Goal: Task Accomplishment & Management: Complete application form

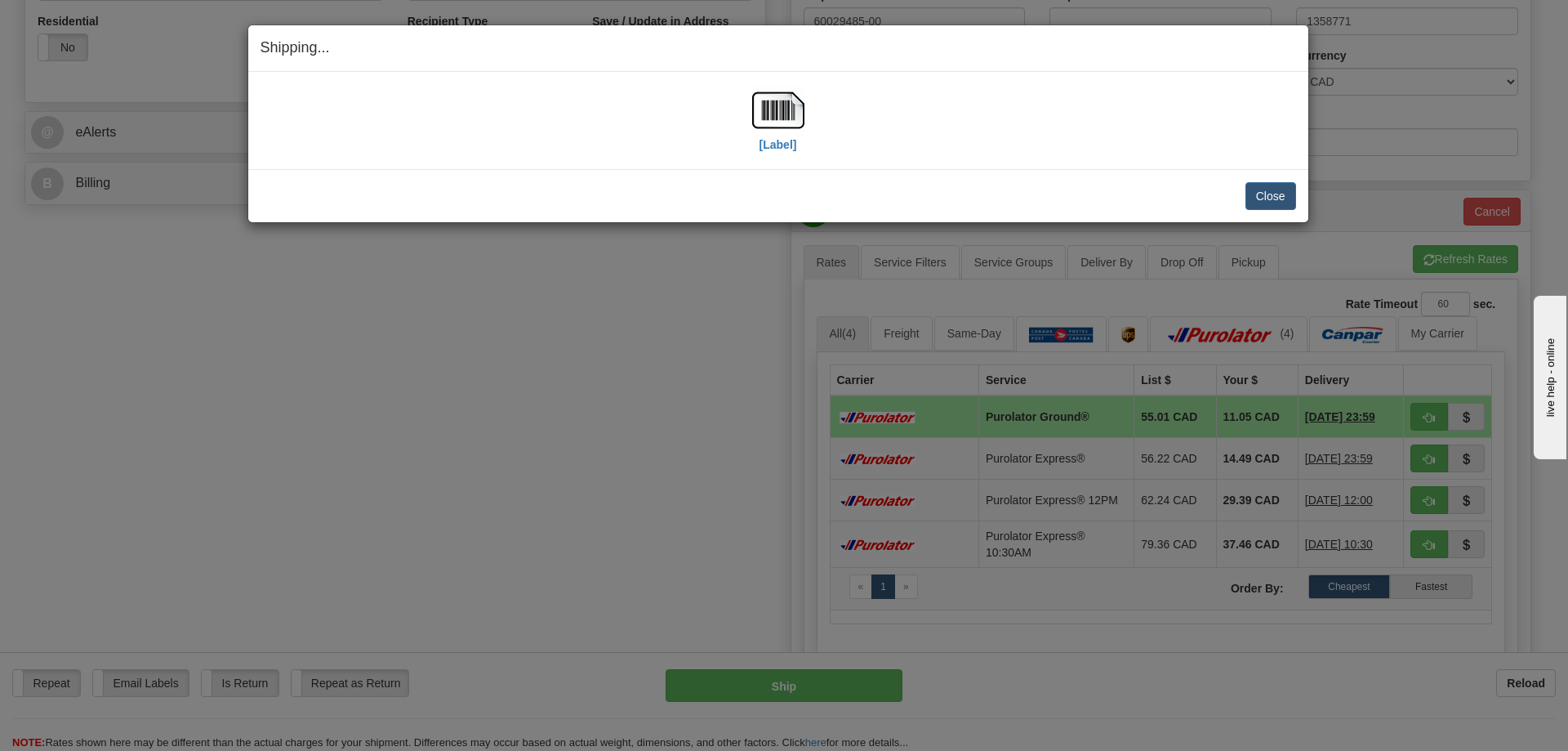
scroll to position [572, 0]
click at [1268, 195] on button "Close" at bounding box center [1271, 197] width 51 height 28
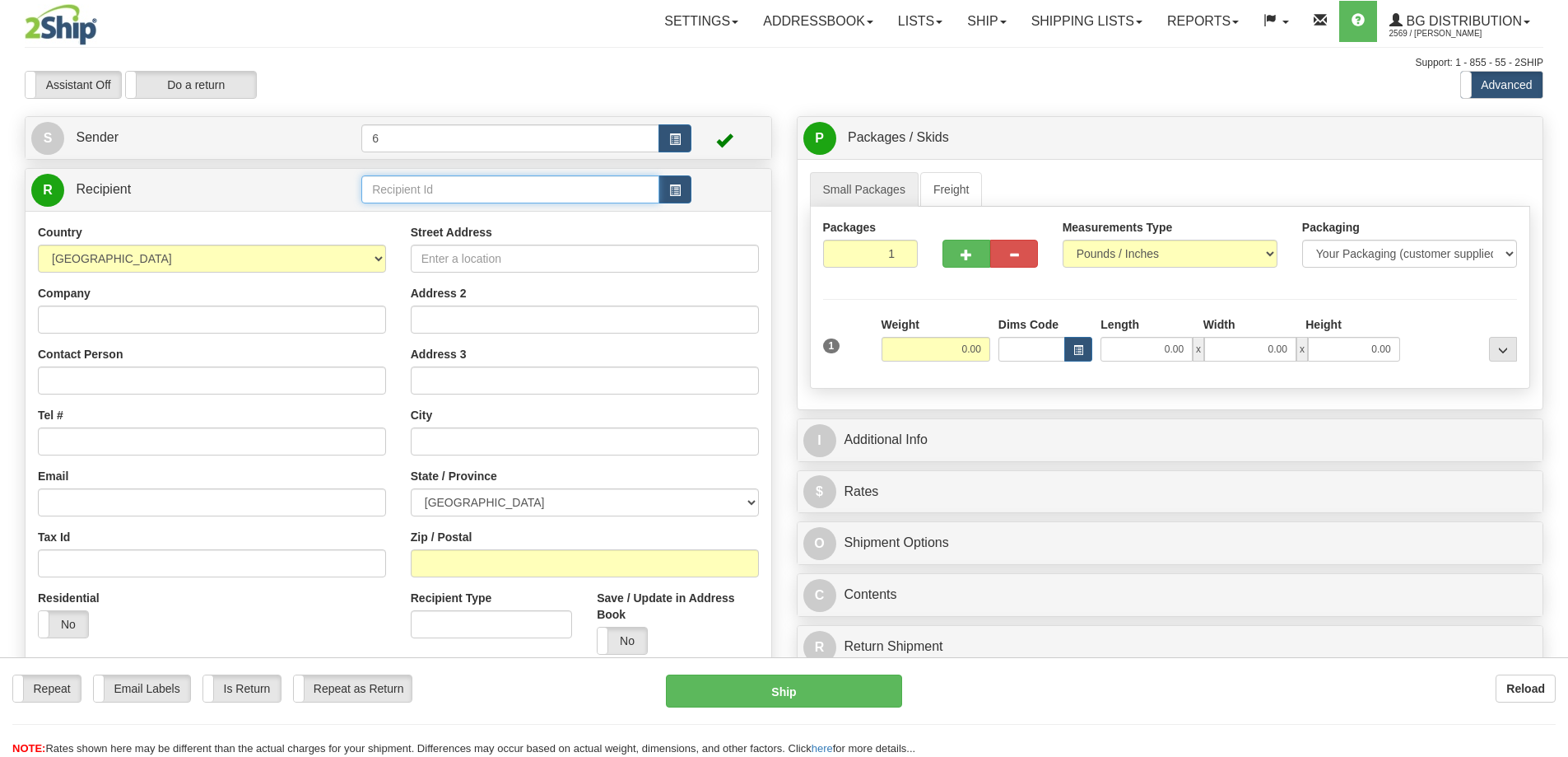
click at [521, 191] on input "text" at bounding box center [510, 190] width 298 height 28
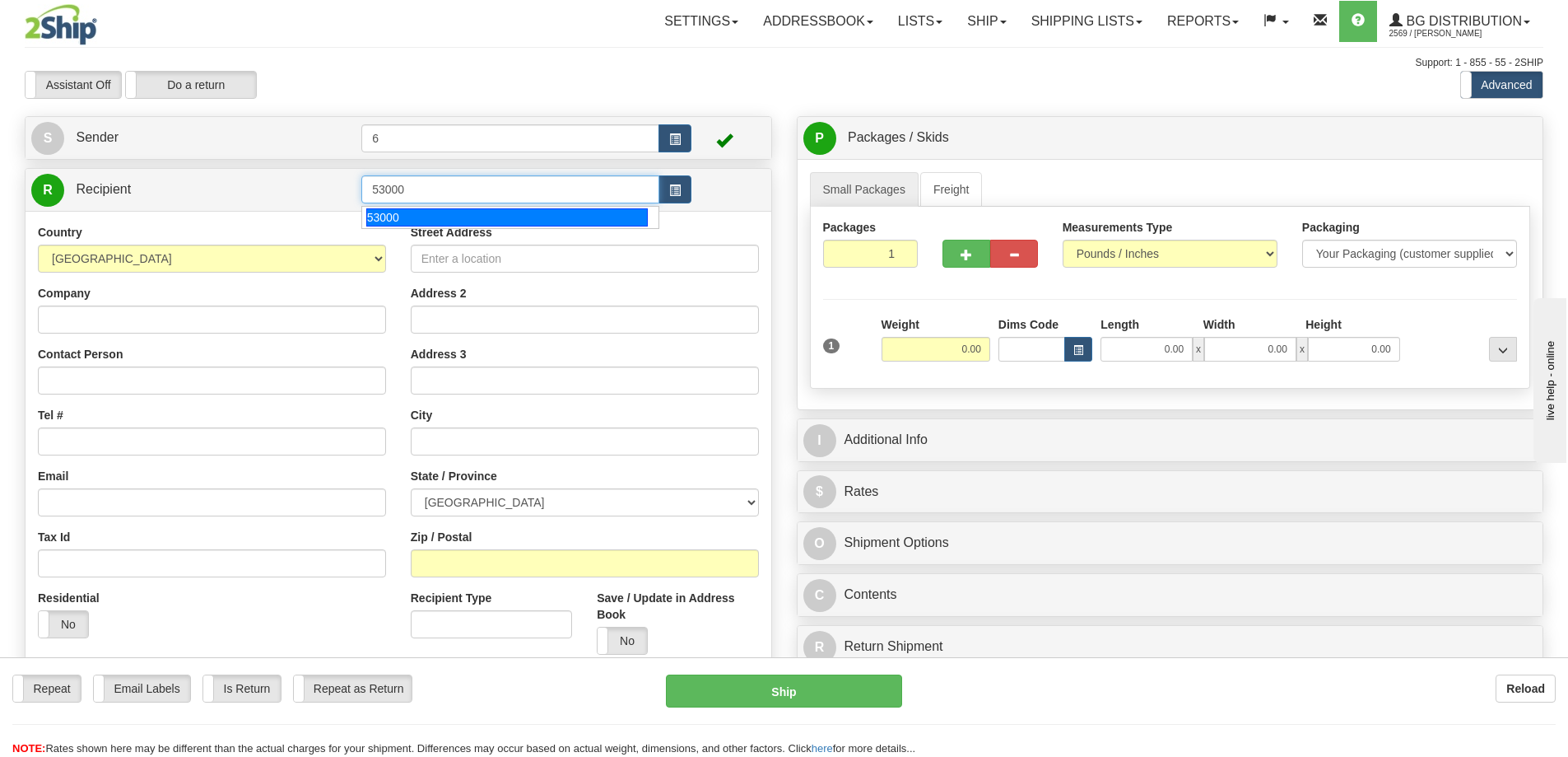
click at [416, 211] on div "53000" at bounding box center [507, 217] width 283 height 18
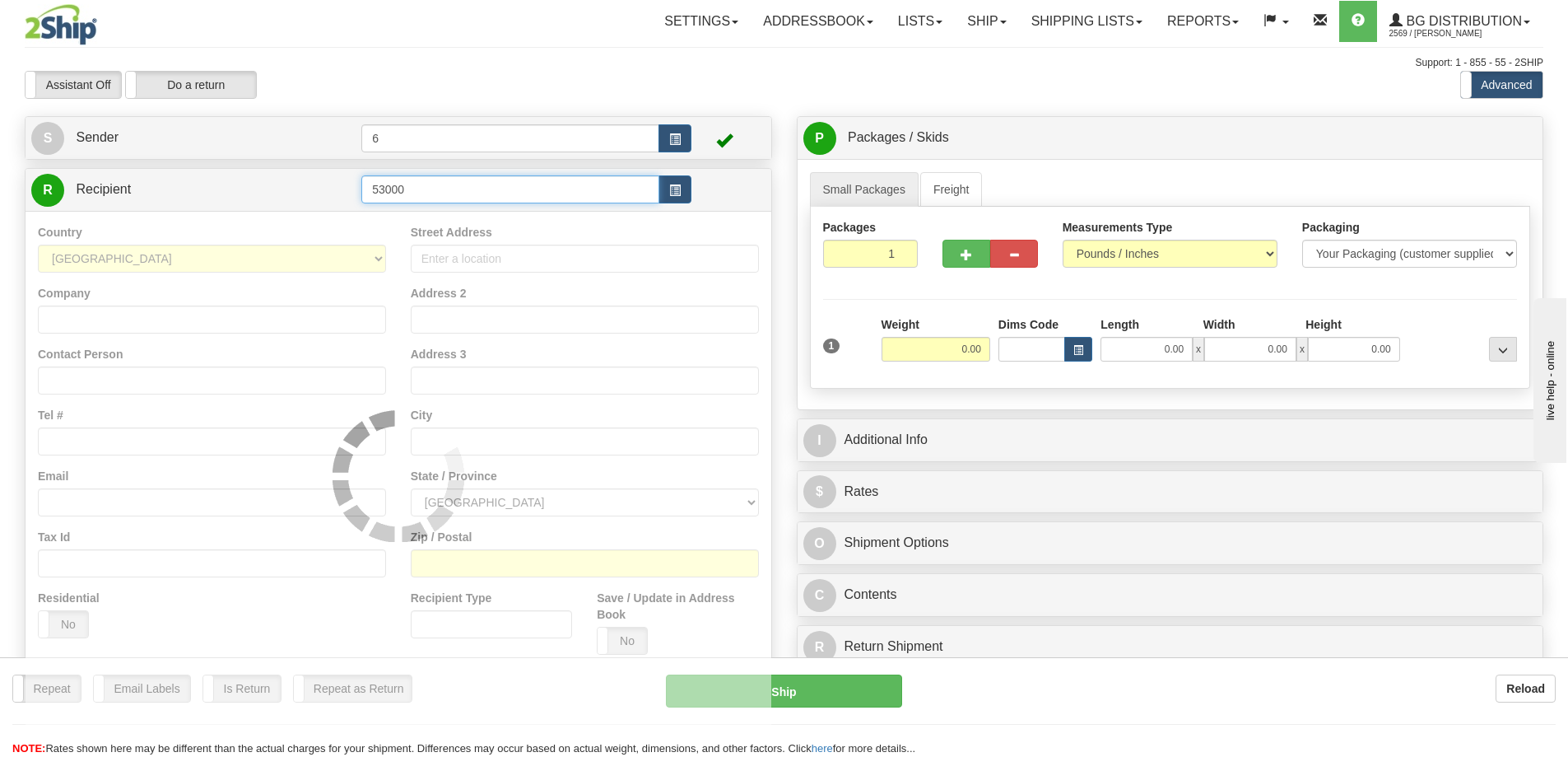
type input "53000"
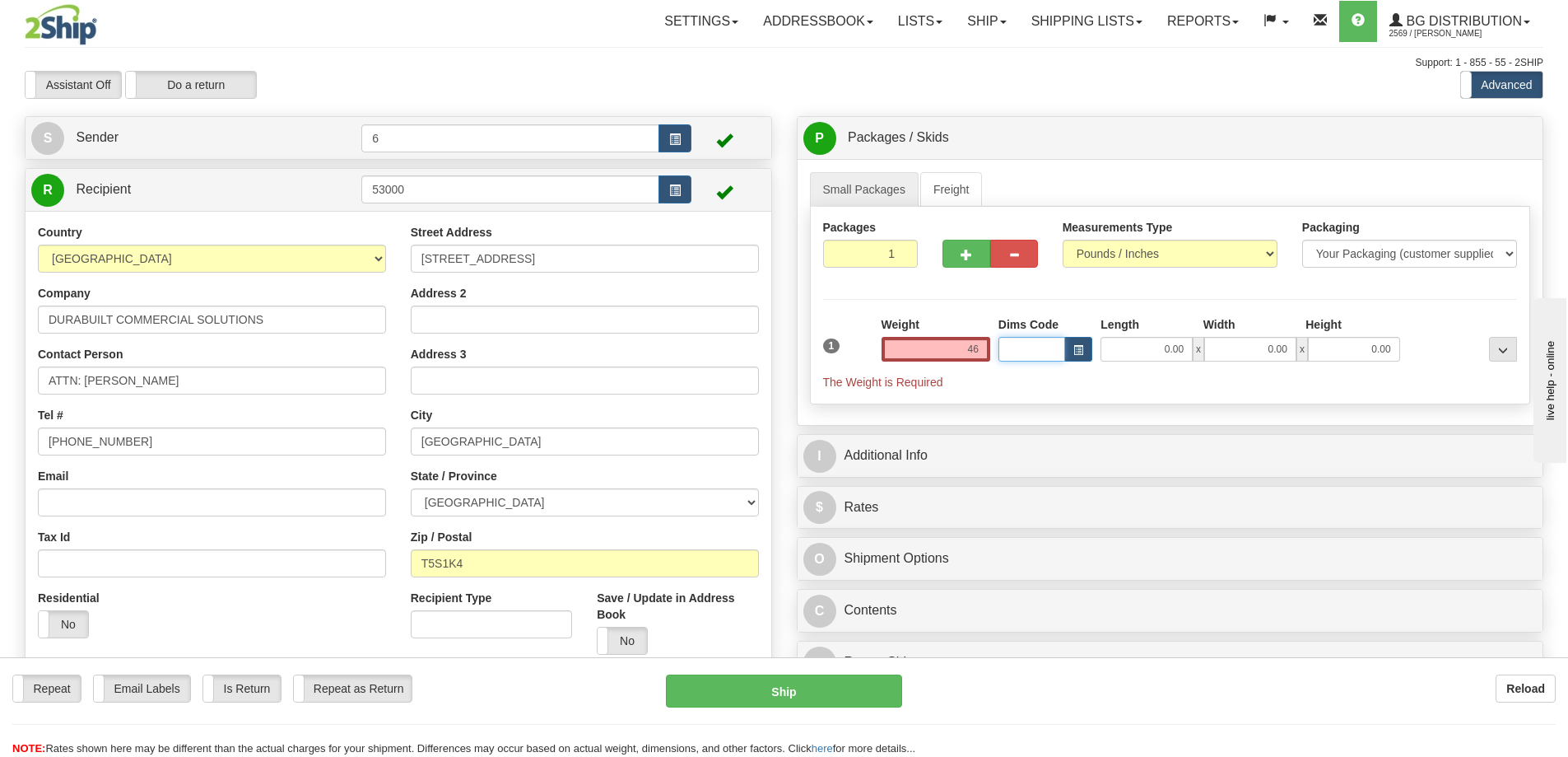
type input "46.00"
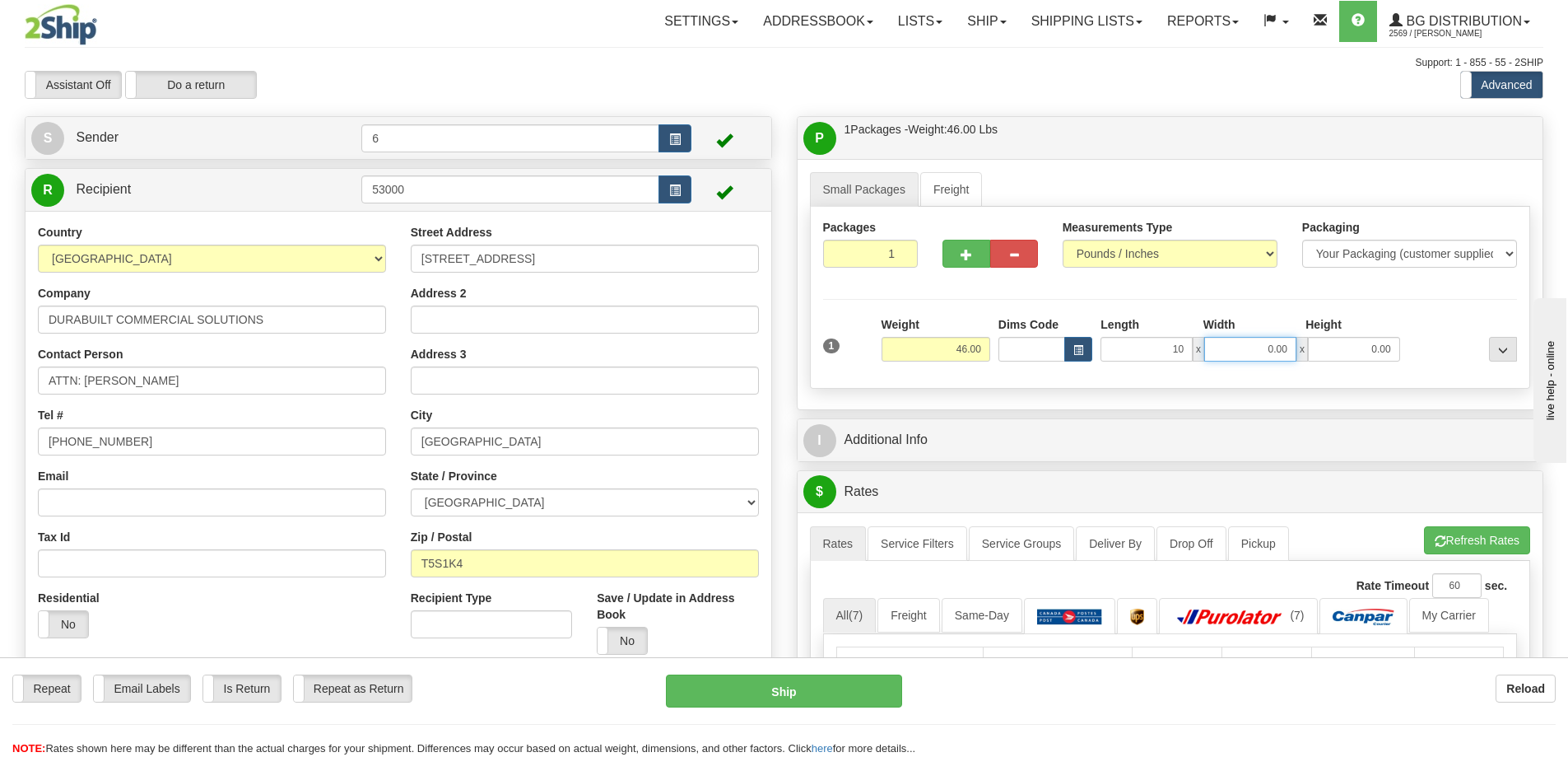
type input "10.00"
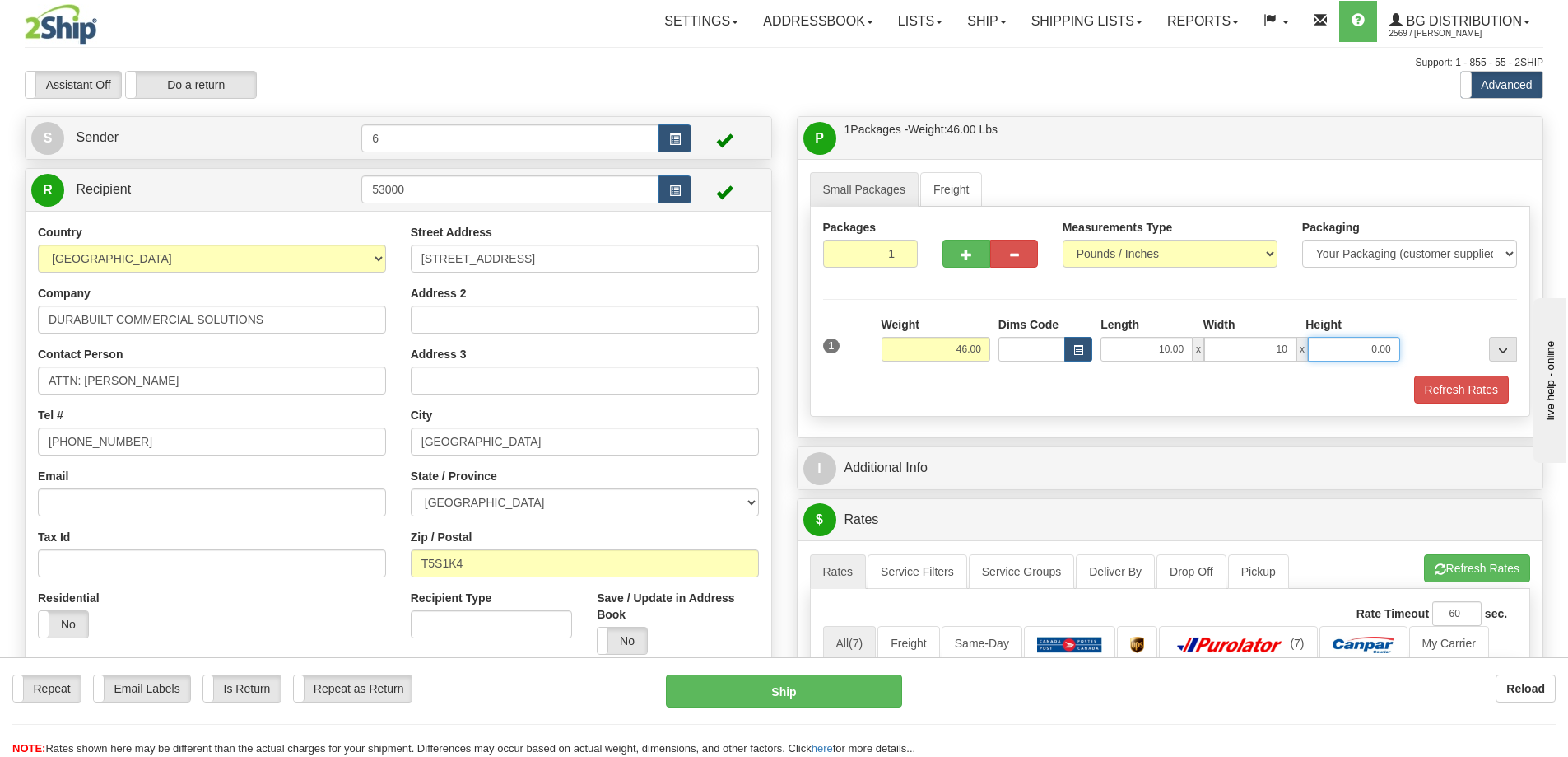
type input "10.00"
type input "15.00"
click at [968, 254] on span "button" at bounding box center [967, 254] width 11 height 10
radio input "true"
type input "2"
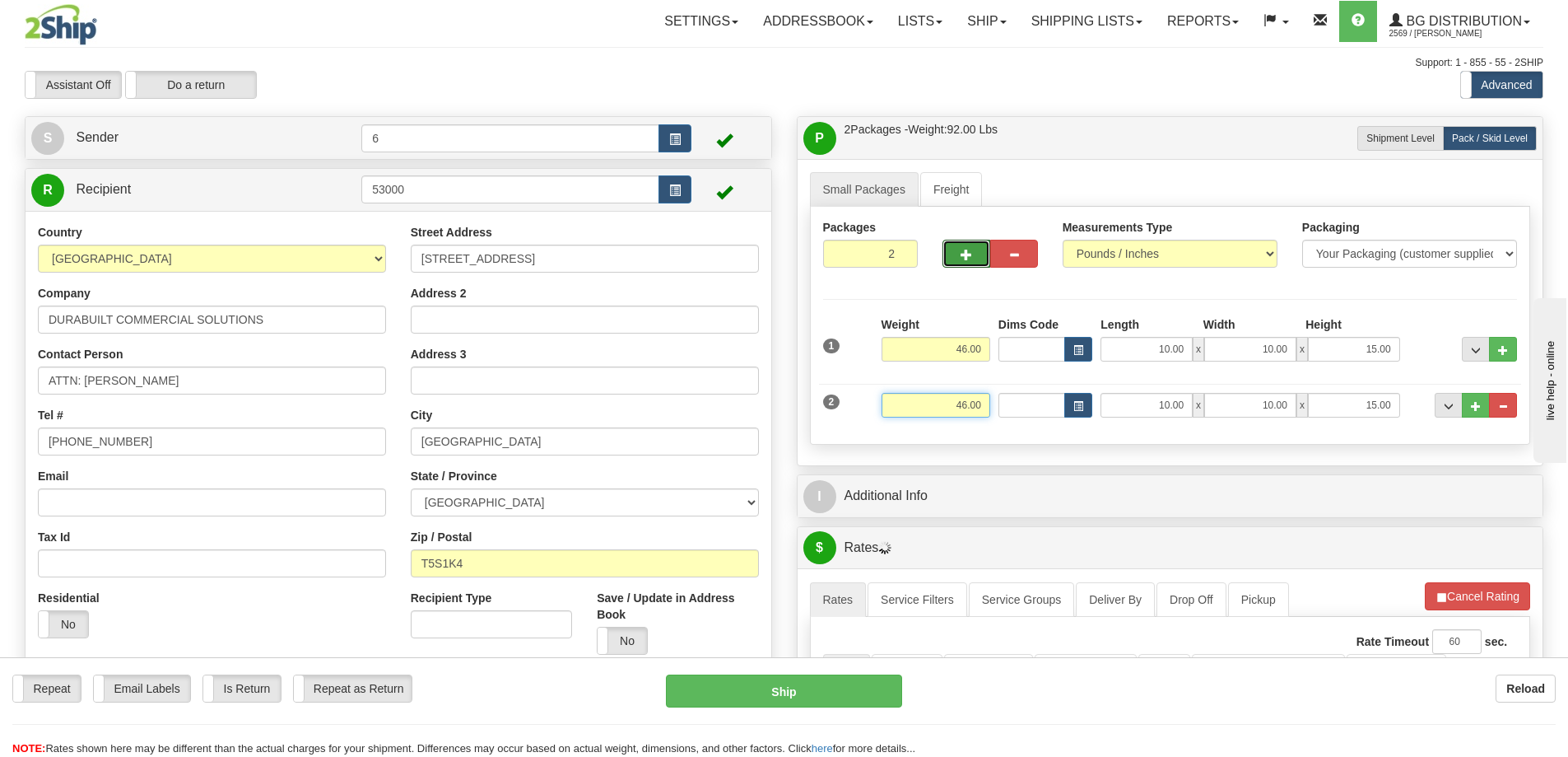
click at [982, 407] on input "46.00" at bounding box center [936, 405] width 109 height 25
type input "36.00"
type input "17.00"
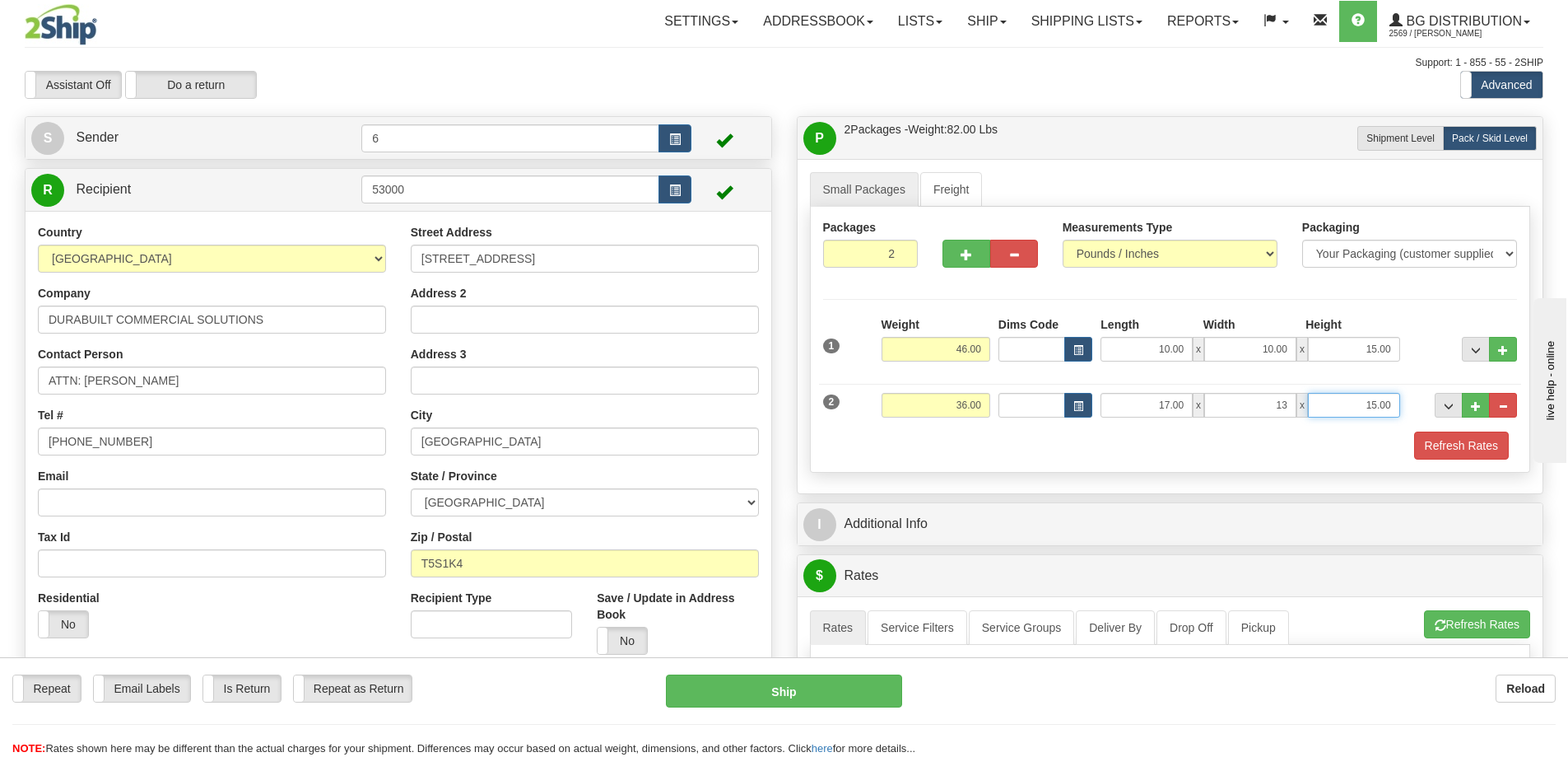
type input "13.00"
type input "11.00"
click at [1481, 411] on button "..." at bounding box center [1477, 405] width 28 height 25
type input "3"
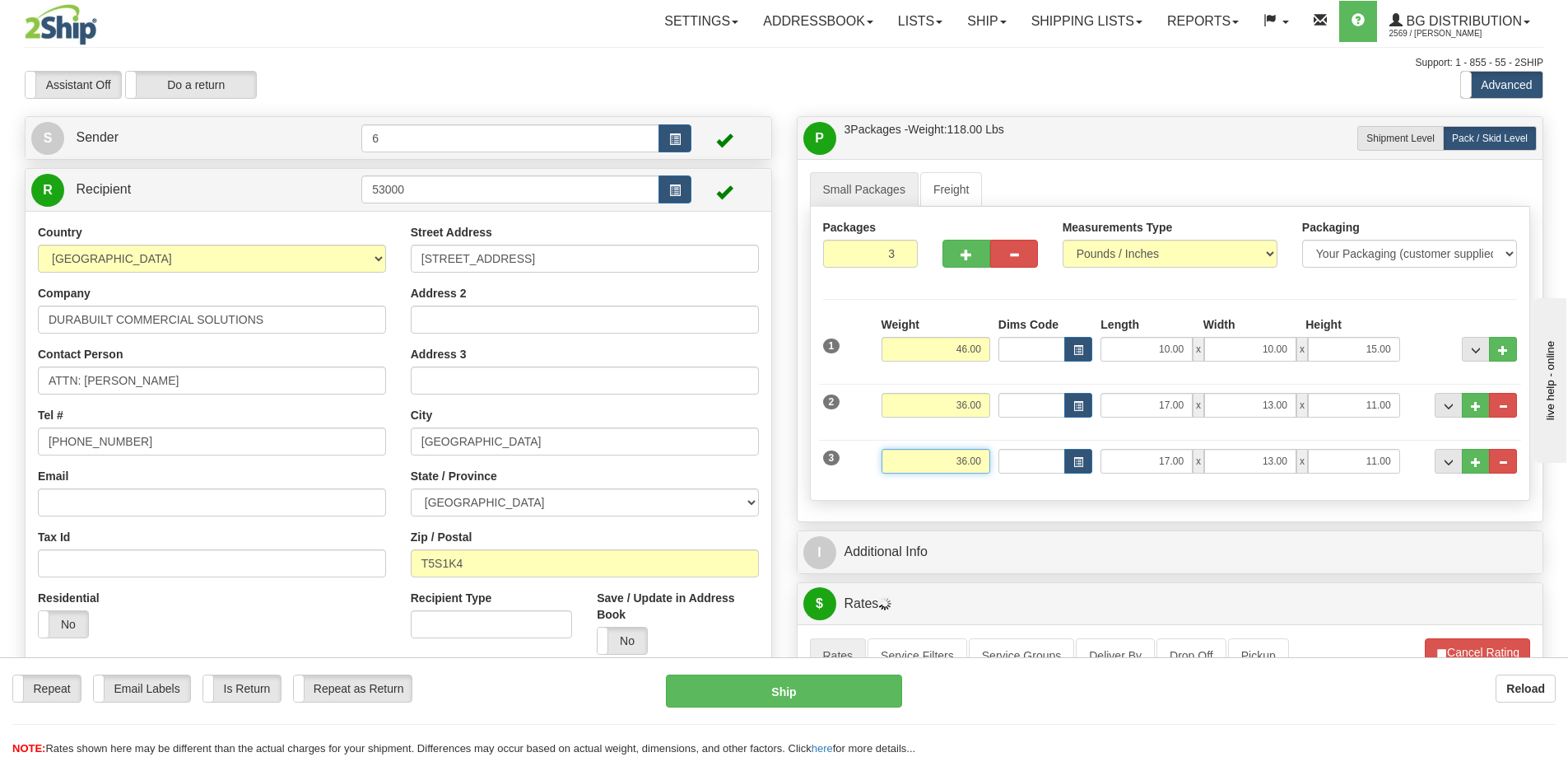
click at [960, 469] on input "36.00" at bounding box center [936, 461] width 109 height 25
click at [959, 465] on input "36.00" at bounding box center [936, 461] width 109 height 25
type input "2.00"
type input "37.00"
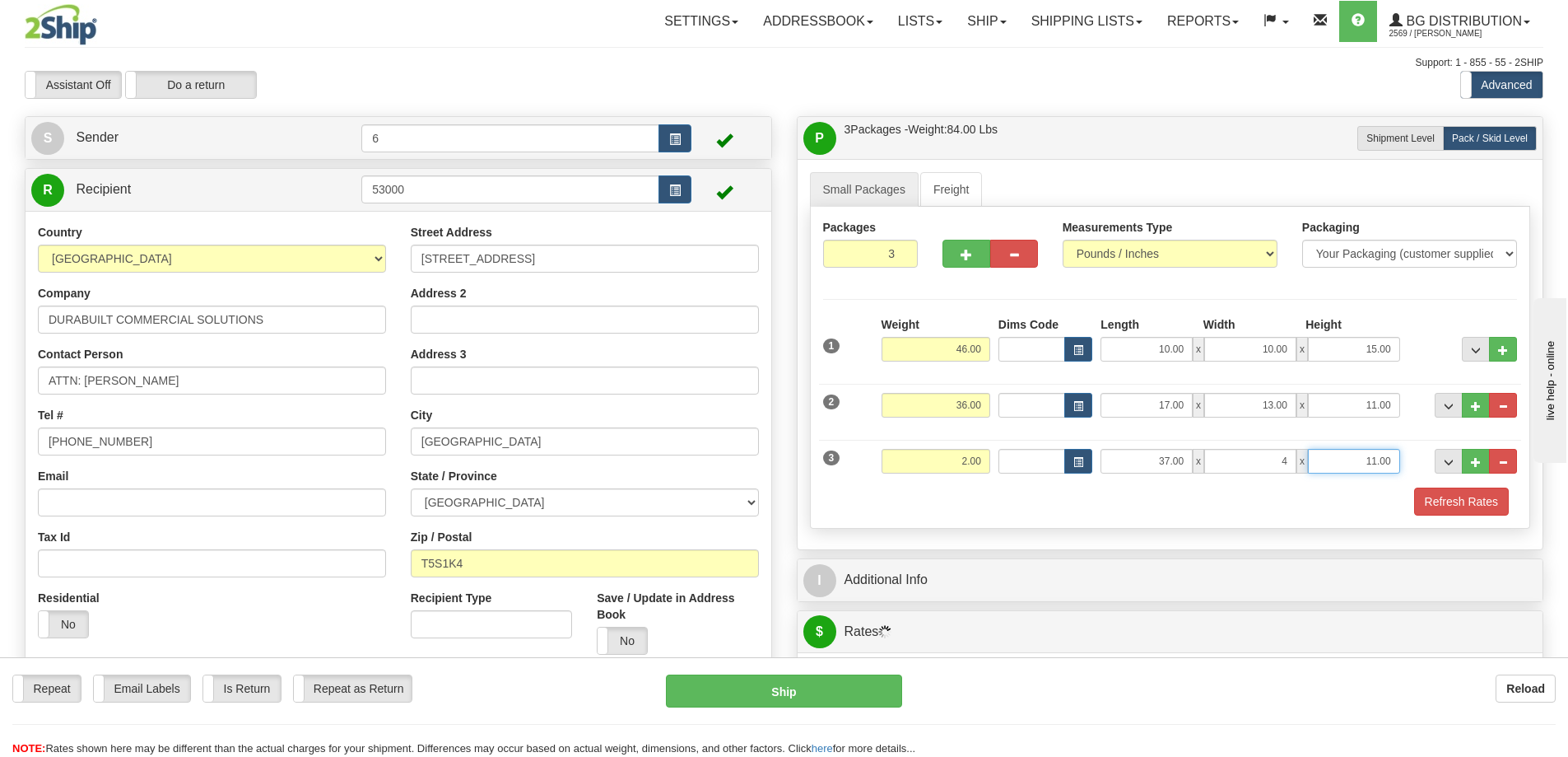
type input "4.00"
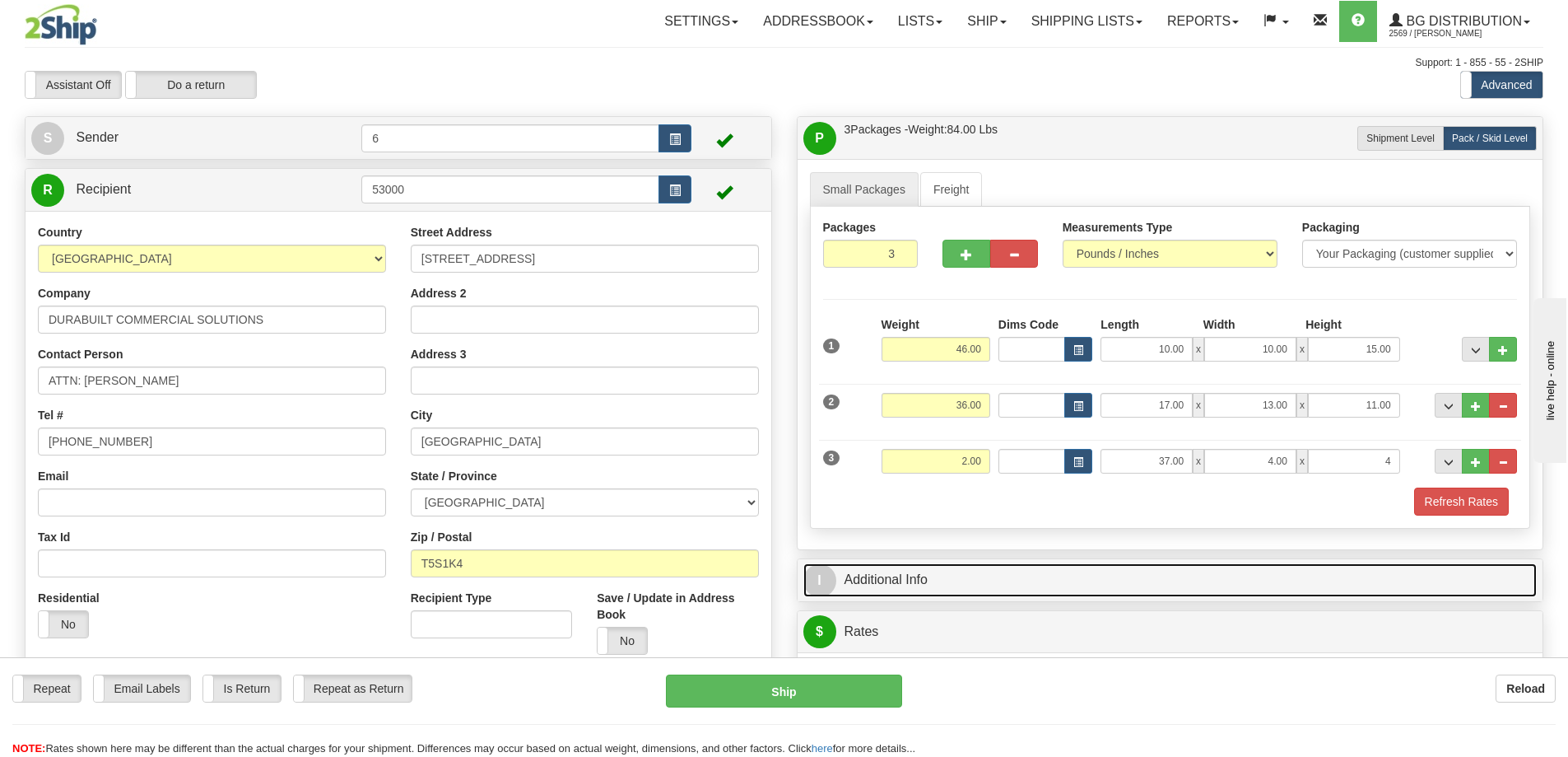
type input "4.00"
click at [912, 581] on link "I Additional Info" at bounding box center [1171, 581] width 734 height 34
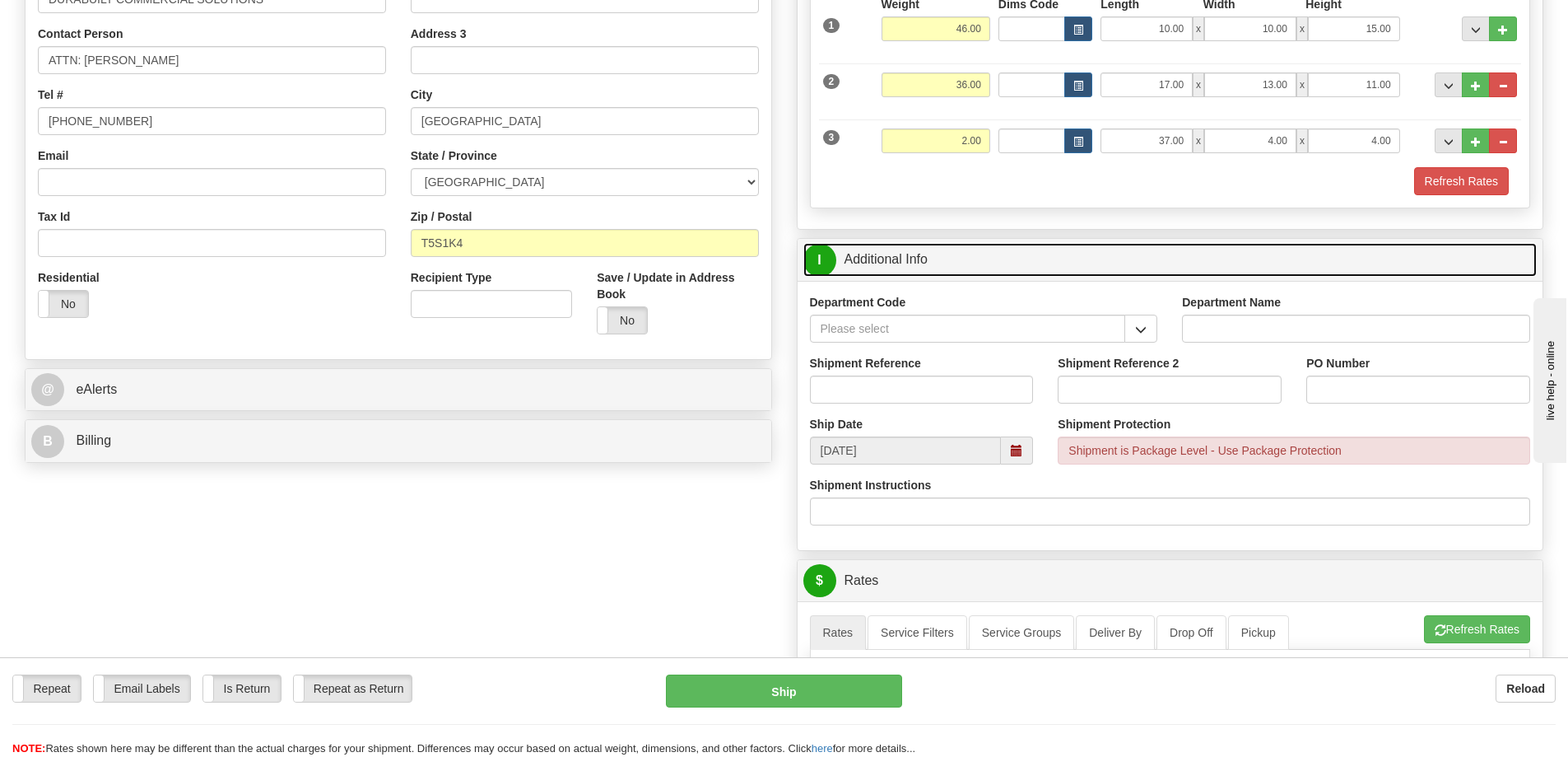
scroll to position [329, 0]
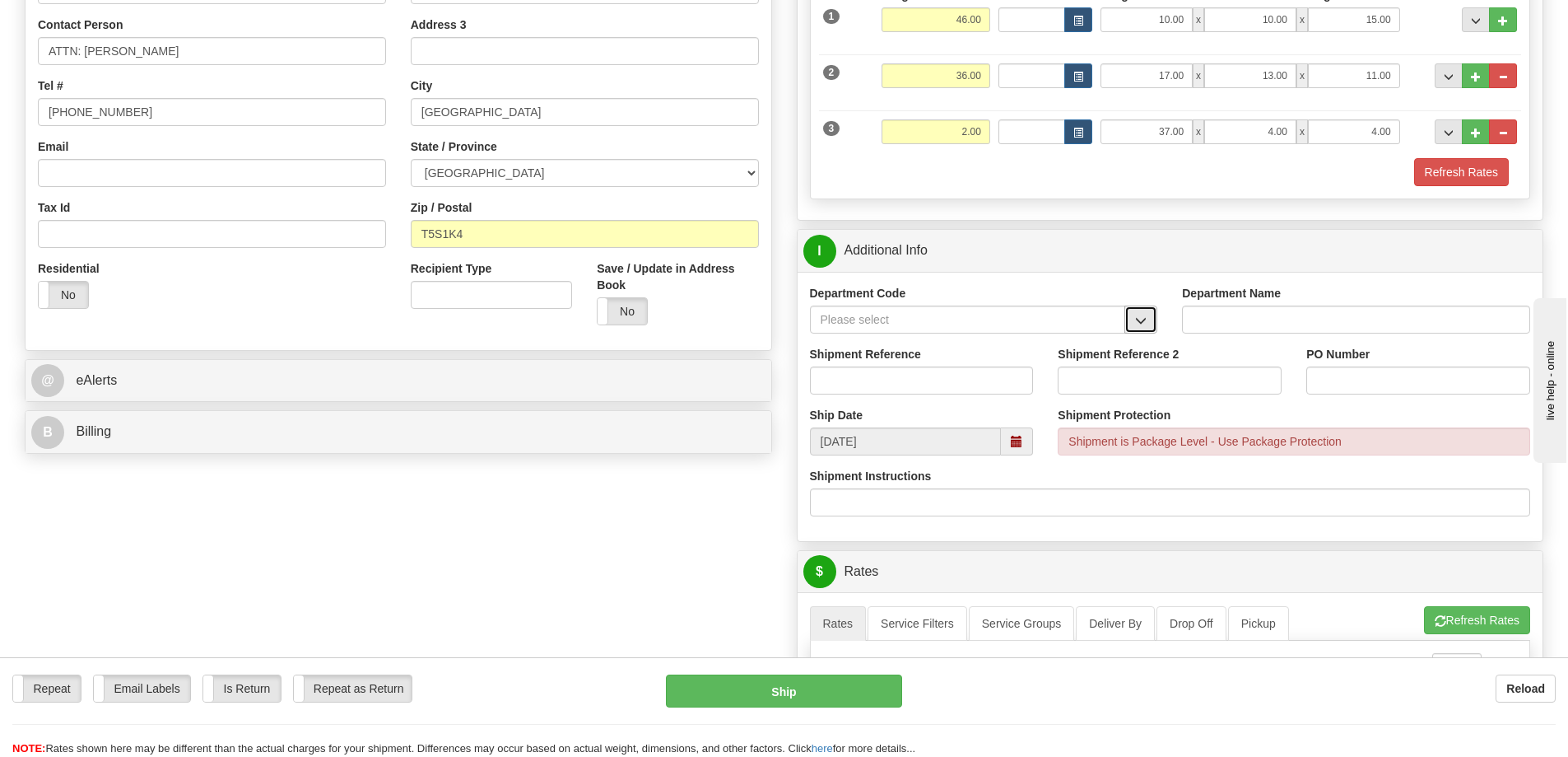
click at [1139, 320] on span "button" at bounding box center [1141, 320] width 11 height 10
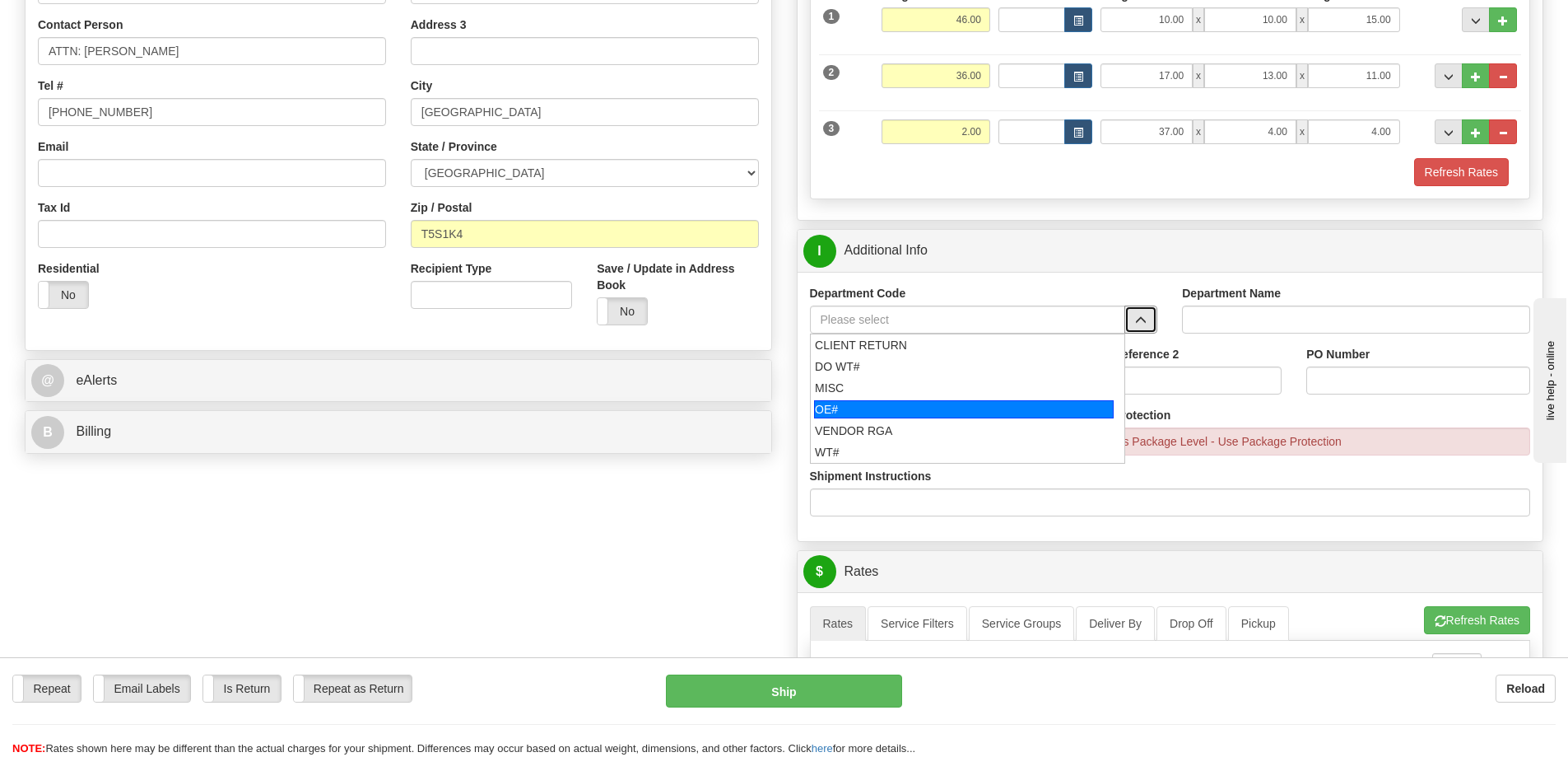
drag, startPoint x: 969, startPoint y: 408, endPoint x: 982, endPoint y: 401, distance: 14.8
click at [971, 408] on div "OE#" at bounding box center [964, 409] width 300 height 18
type input "OE#"
type input "ORDERS"
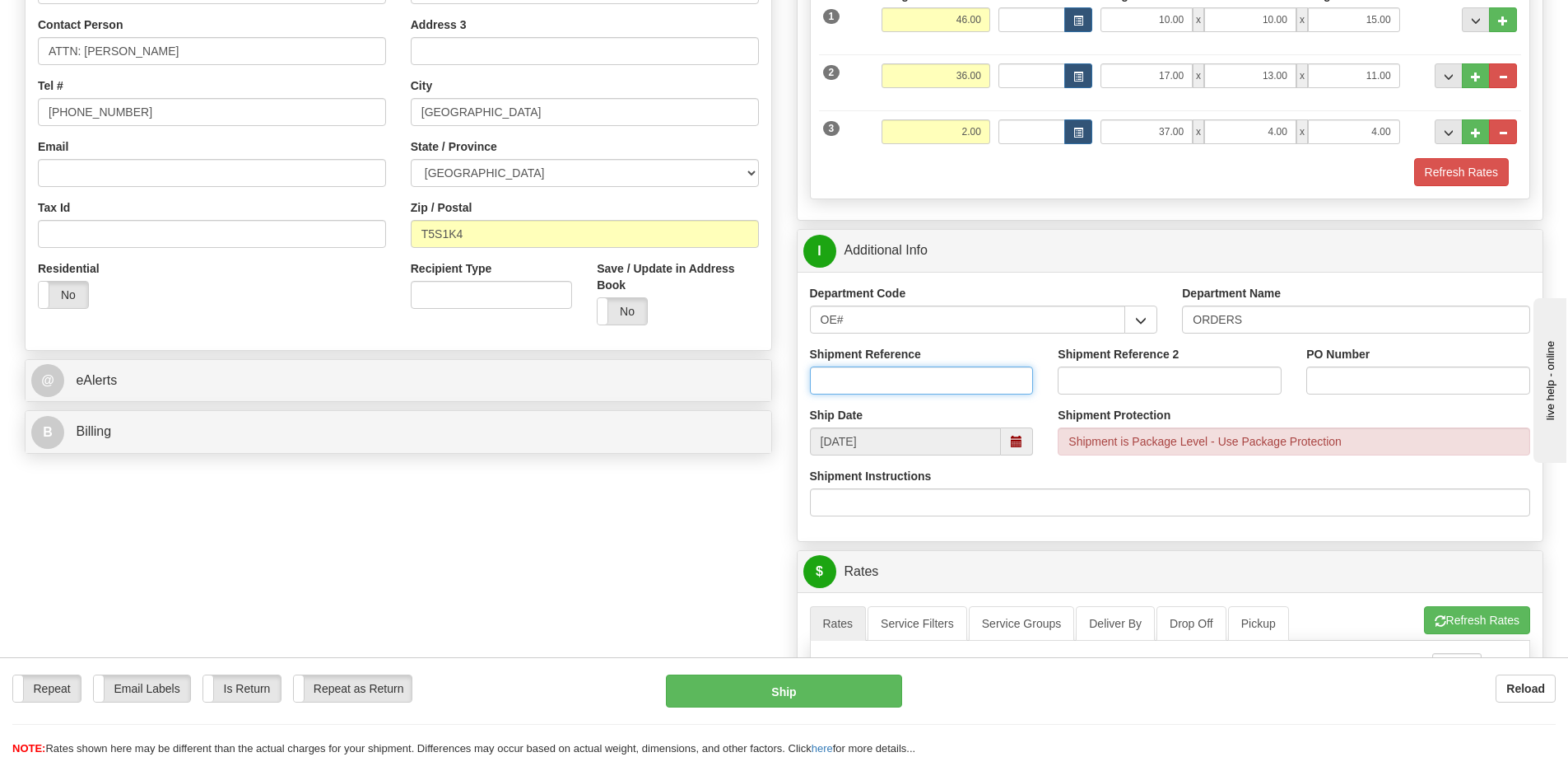
click at [975, 394] on input "Shipment Reference" at bounding box center [922, 380] width 224 height 28
type input "600"
type input "32324"
drag, startPoint x: 1100, startPoint y: 382, endPoint x: 1060, endPoint y: 385, distance: 40.1
click at [1060, 385] on input "32324" at bounding box center [1170, 380] width 224 height 28
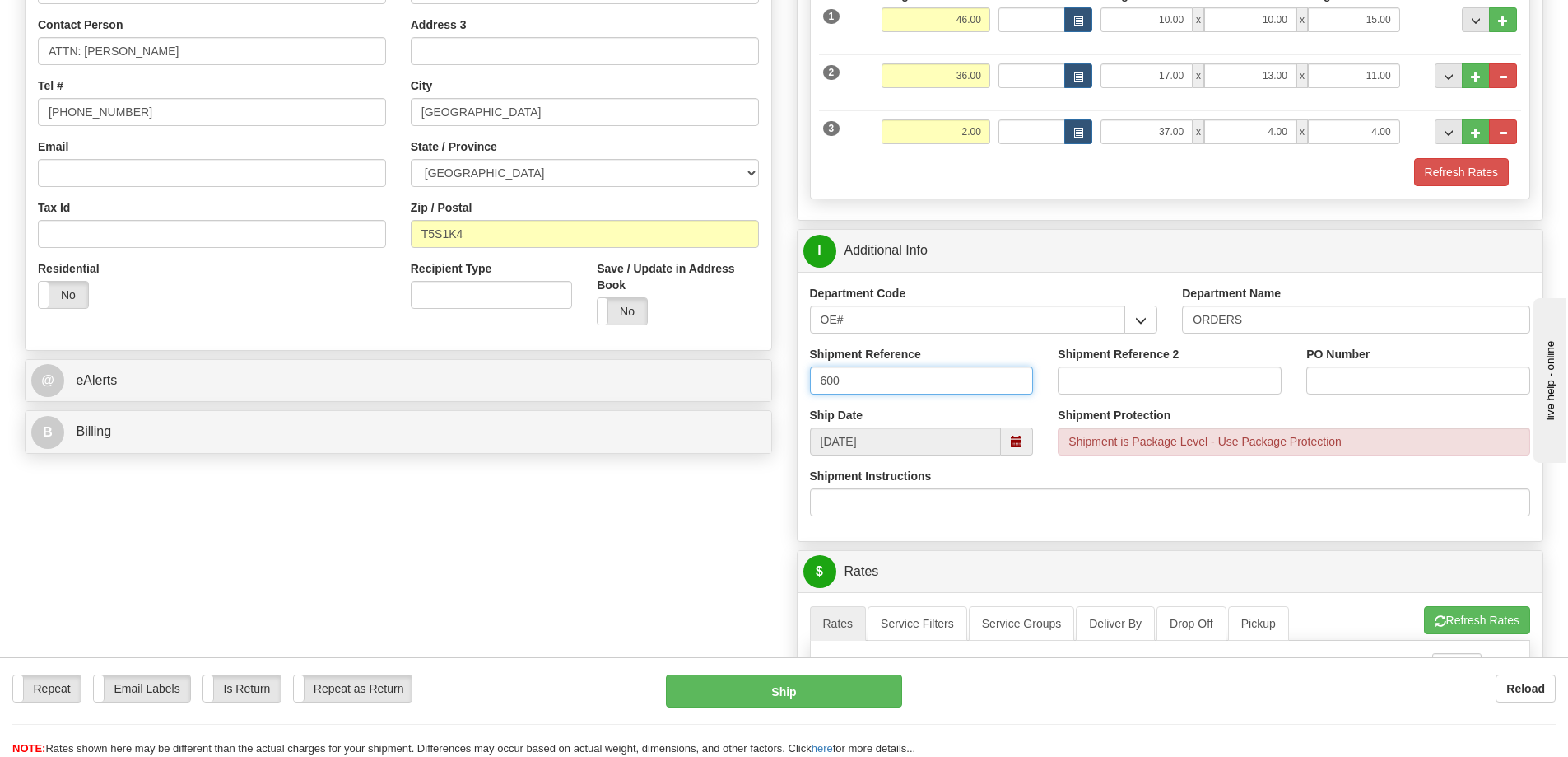
click at [914, 390] on input "600" at bounding box center [922, 380] width 224 height 28
paste input "32324"
type input "60032324"
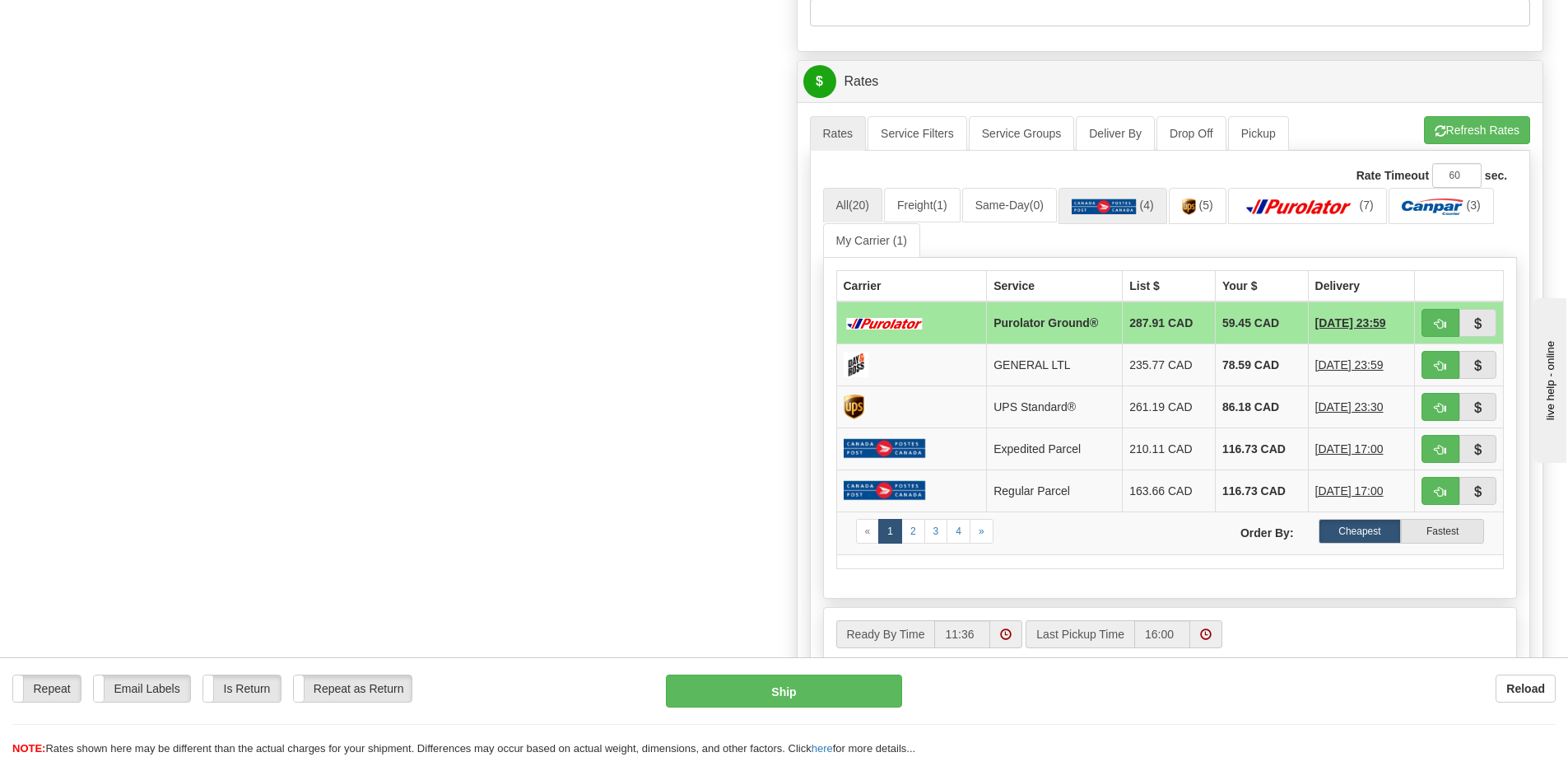
scroll to position [823, 0]
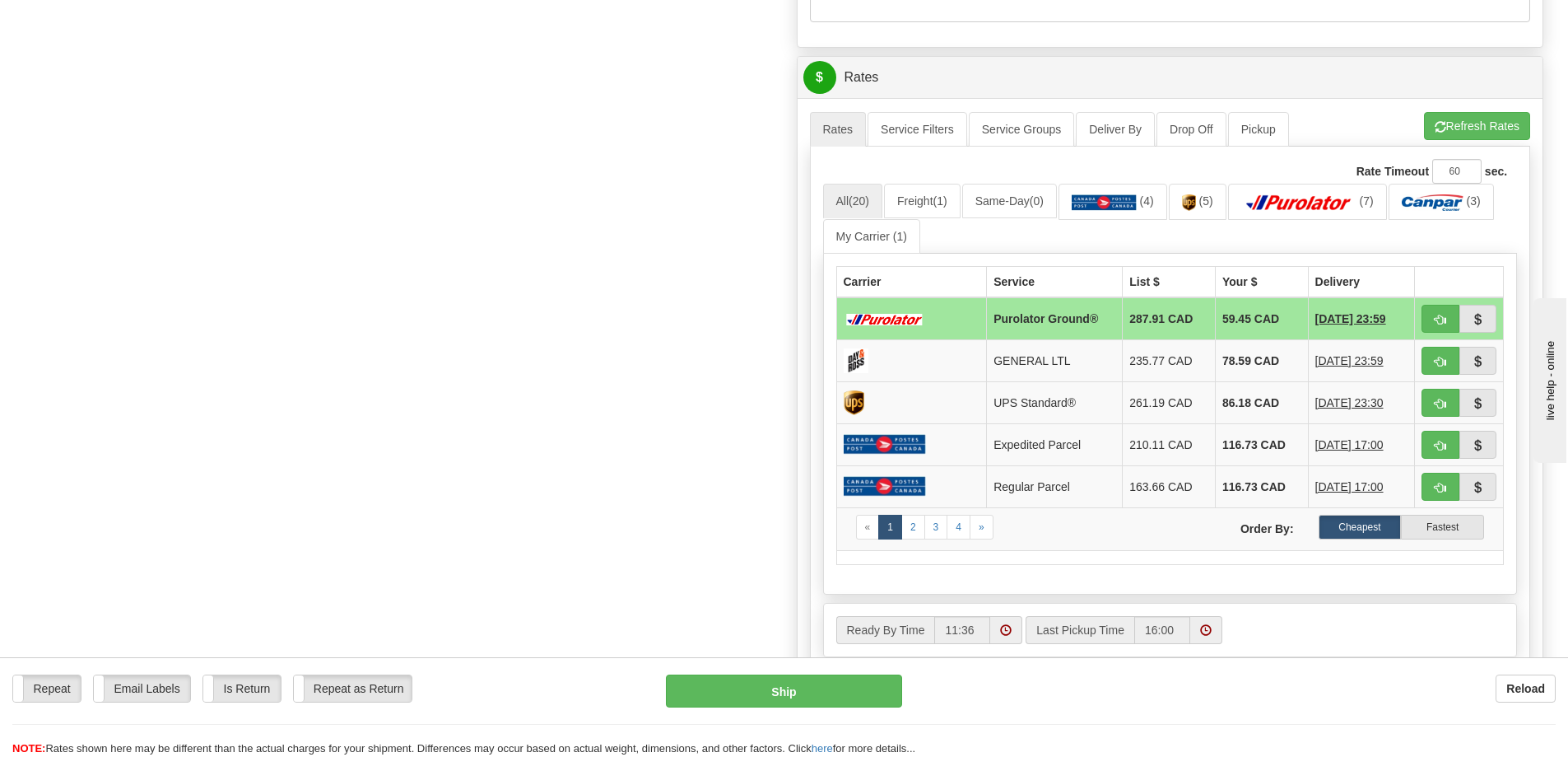
type input "2324"
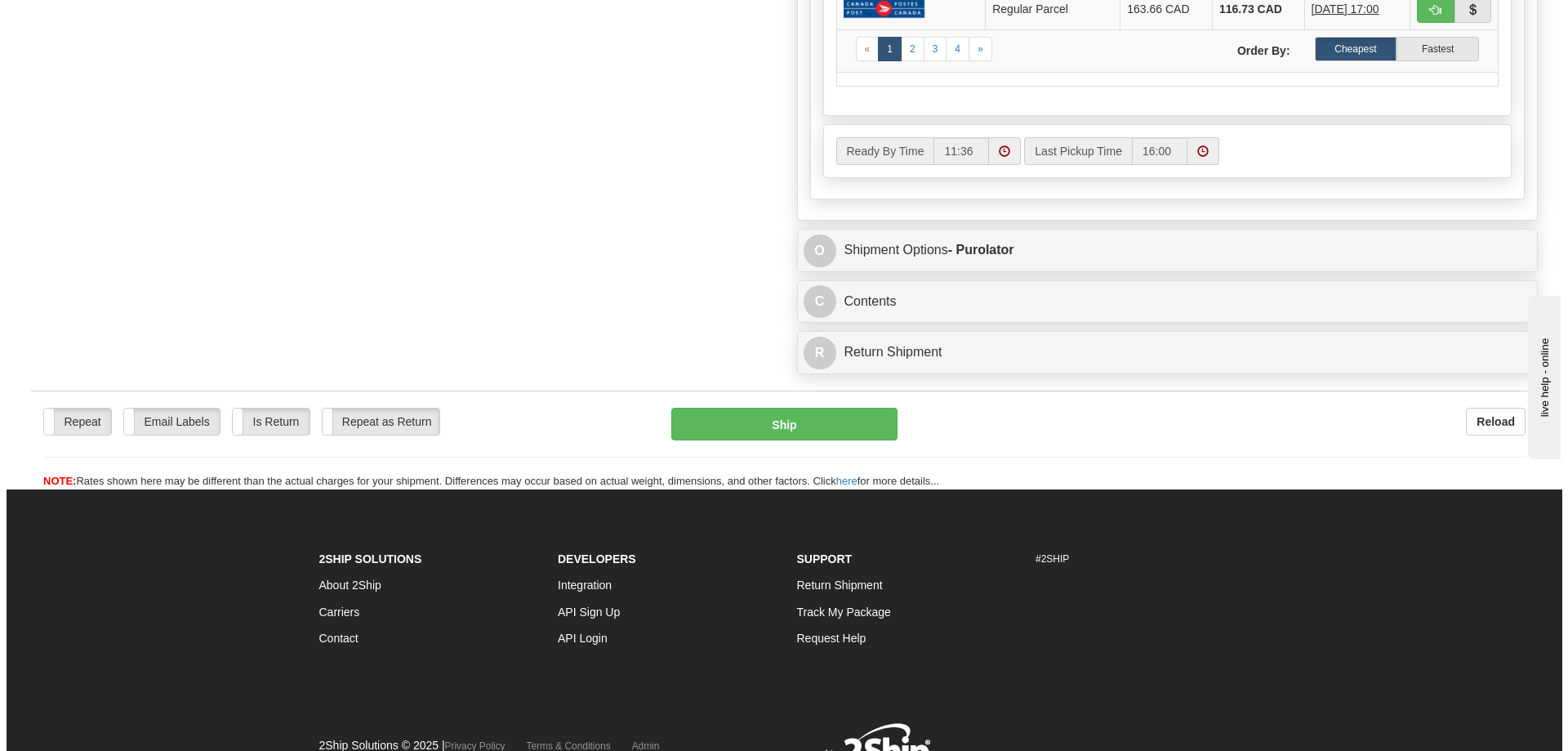
scroll to position [1307, 0]
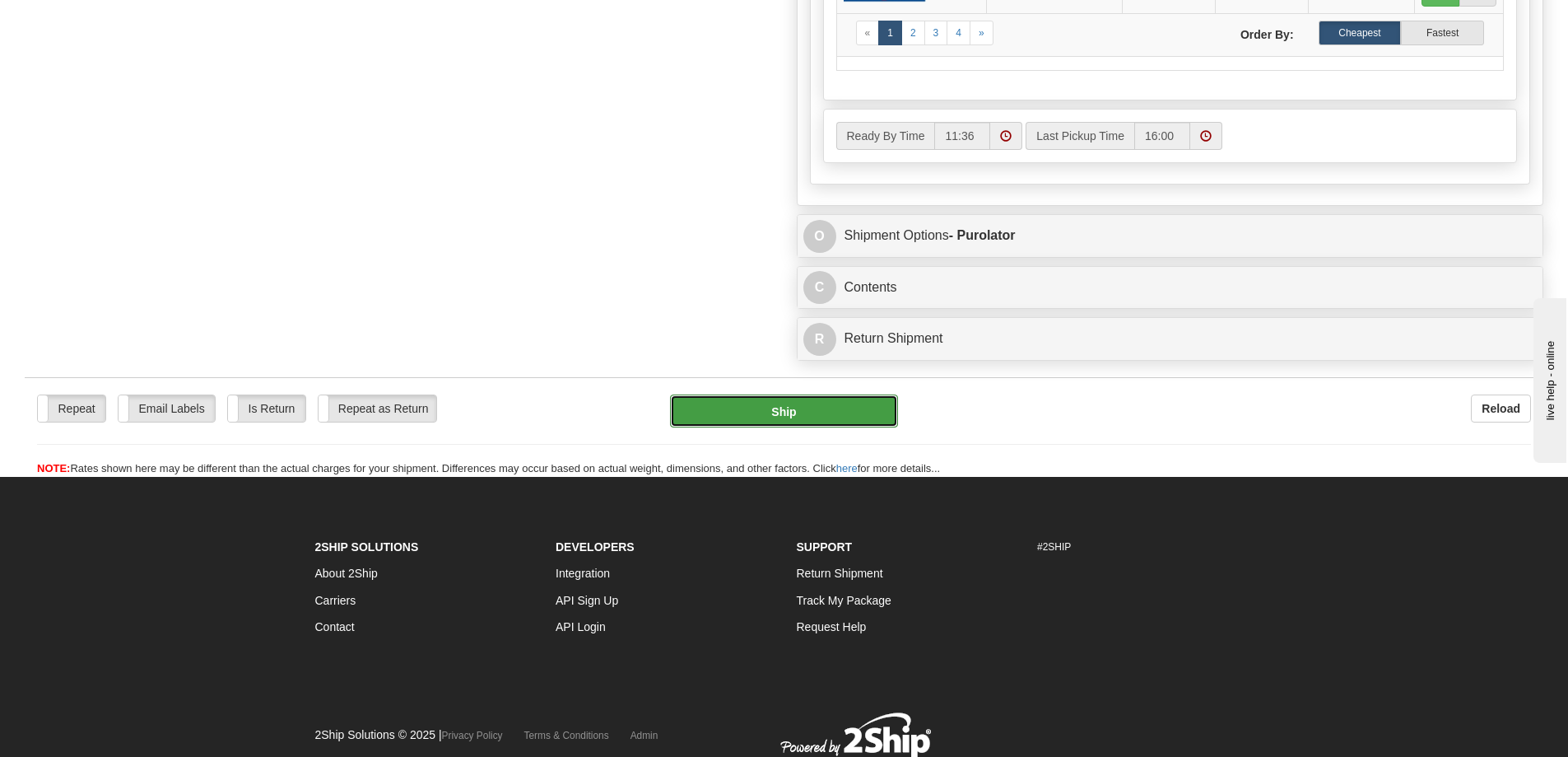
click at [813, 421] on button "Ship" at bounding box center [784, 411] width 228 height 33
type input "260"
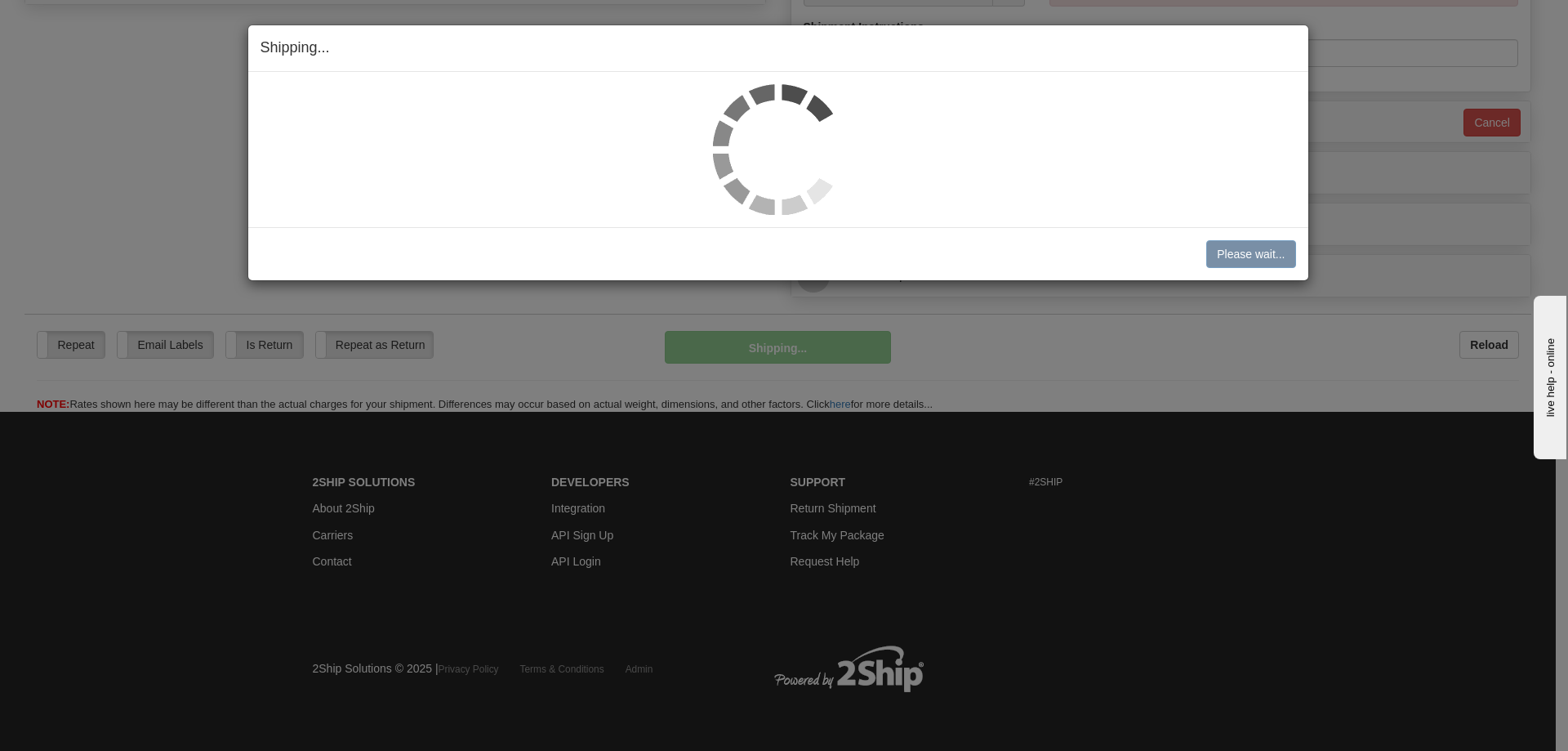
scroll to position [823, 0]
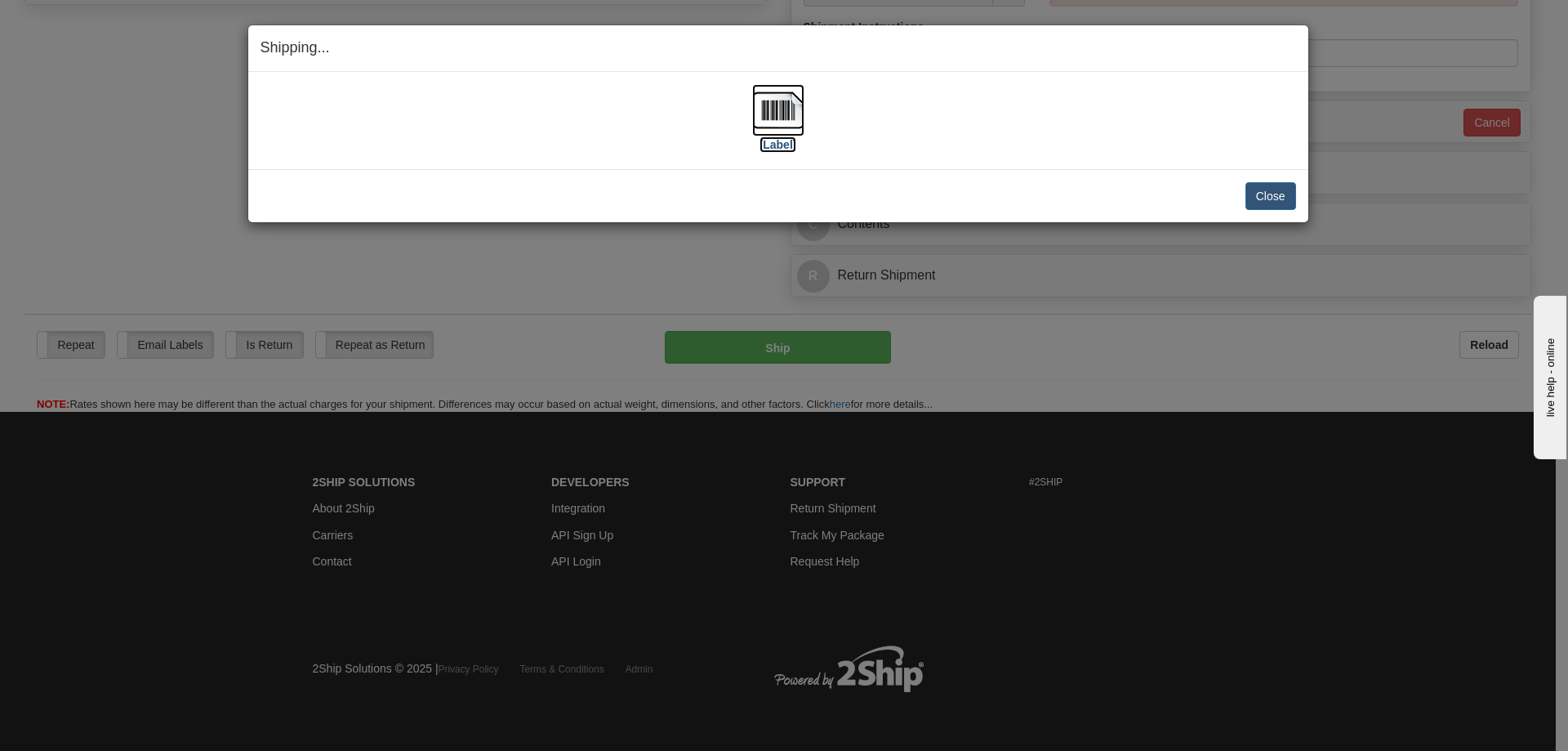
click at [783, 115] on img at bounding box center [778, 110] width 53 height 53
click at [786, 117] on img at bounding box center [778, 110] width 53 height 53
click at [1270, 197] on button "Close" at bounding box center [1271, 197] width 51 height 28
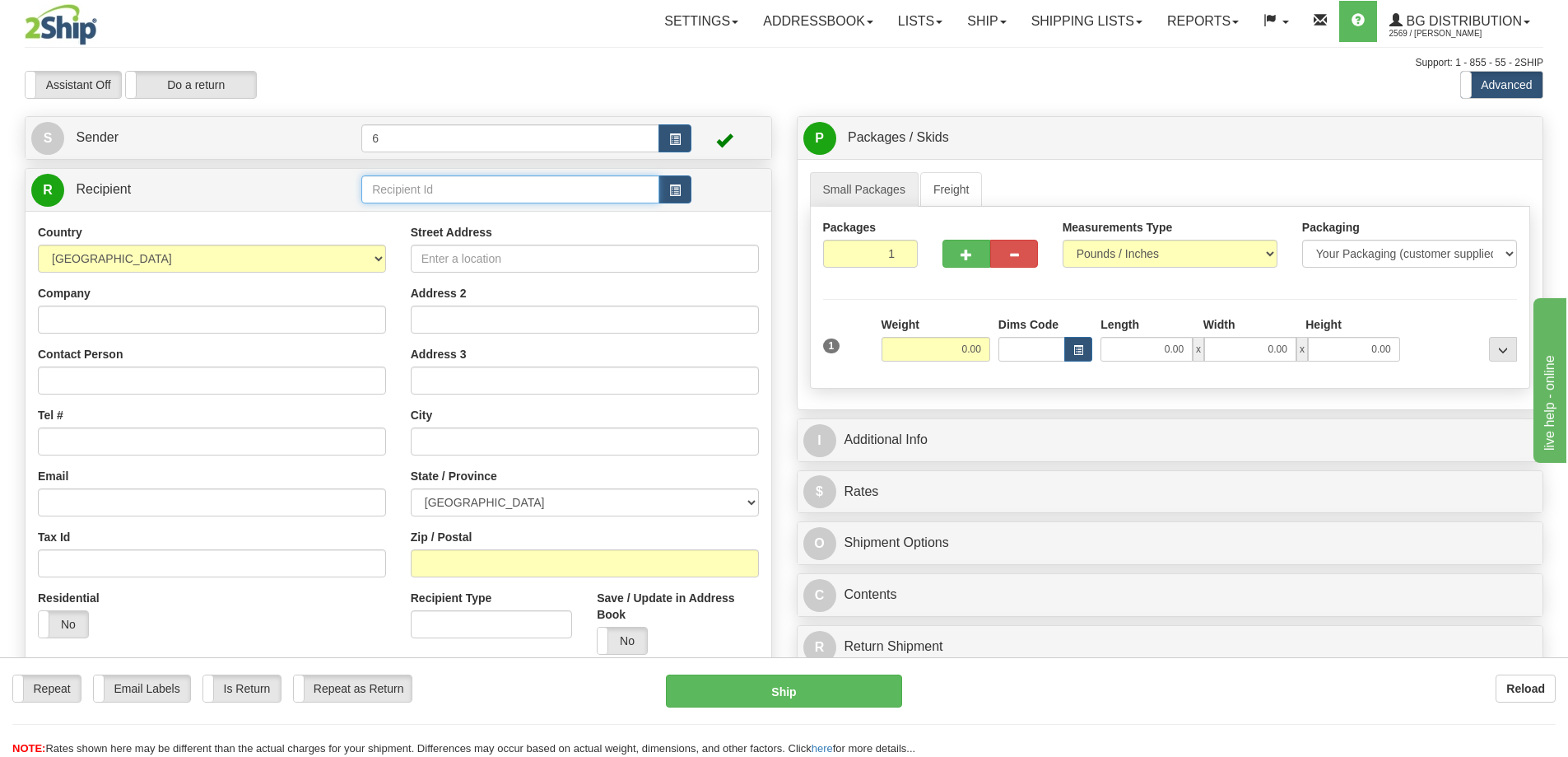
click at [443, 184] on input "text" at bounding box center [510, 190] width 298 height 28
click at [483, 221] on div "43012" at bounding box center [507, 217] width 283 height 18
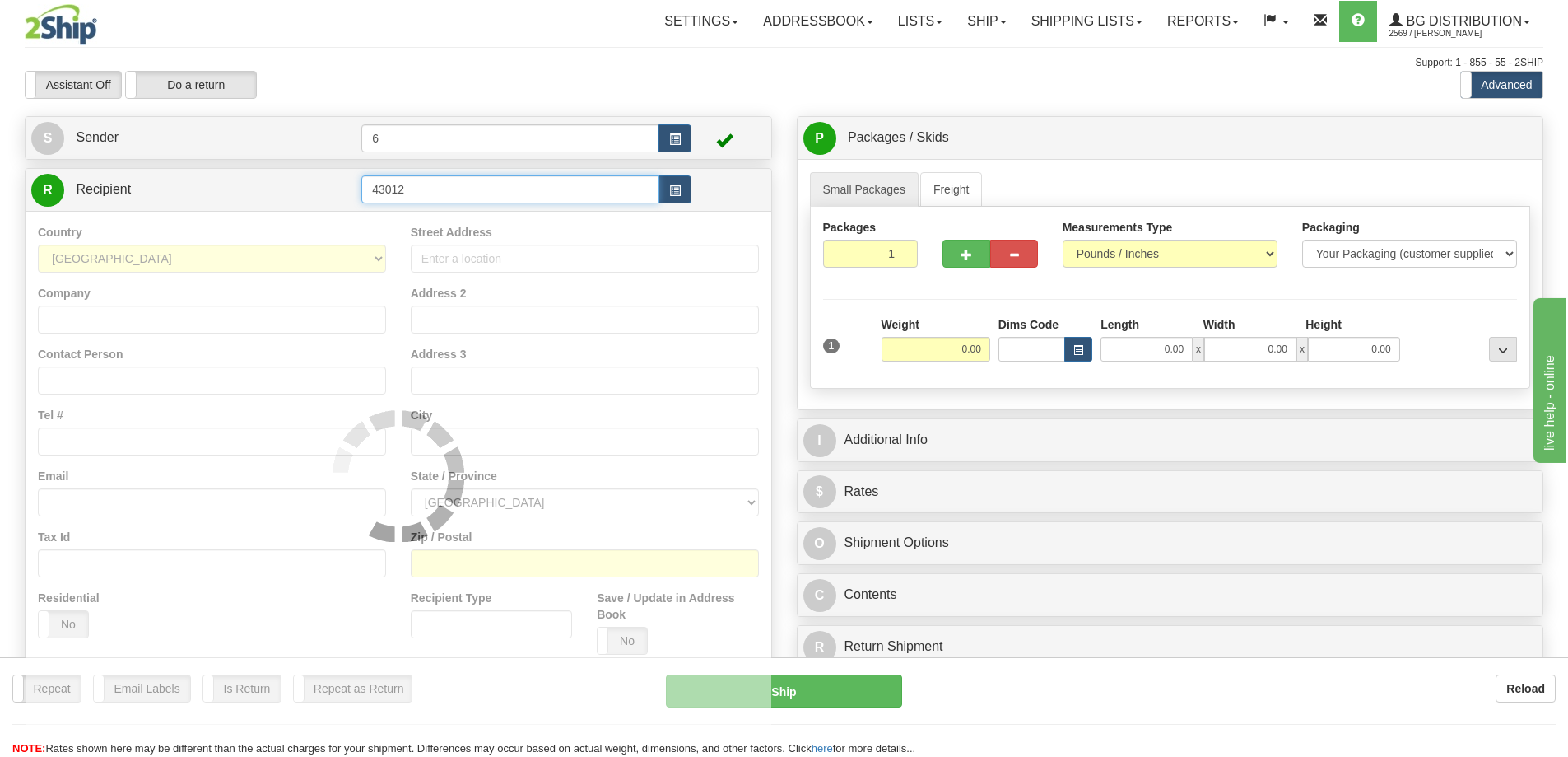
type input "43012"
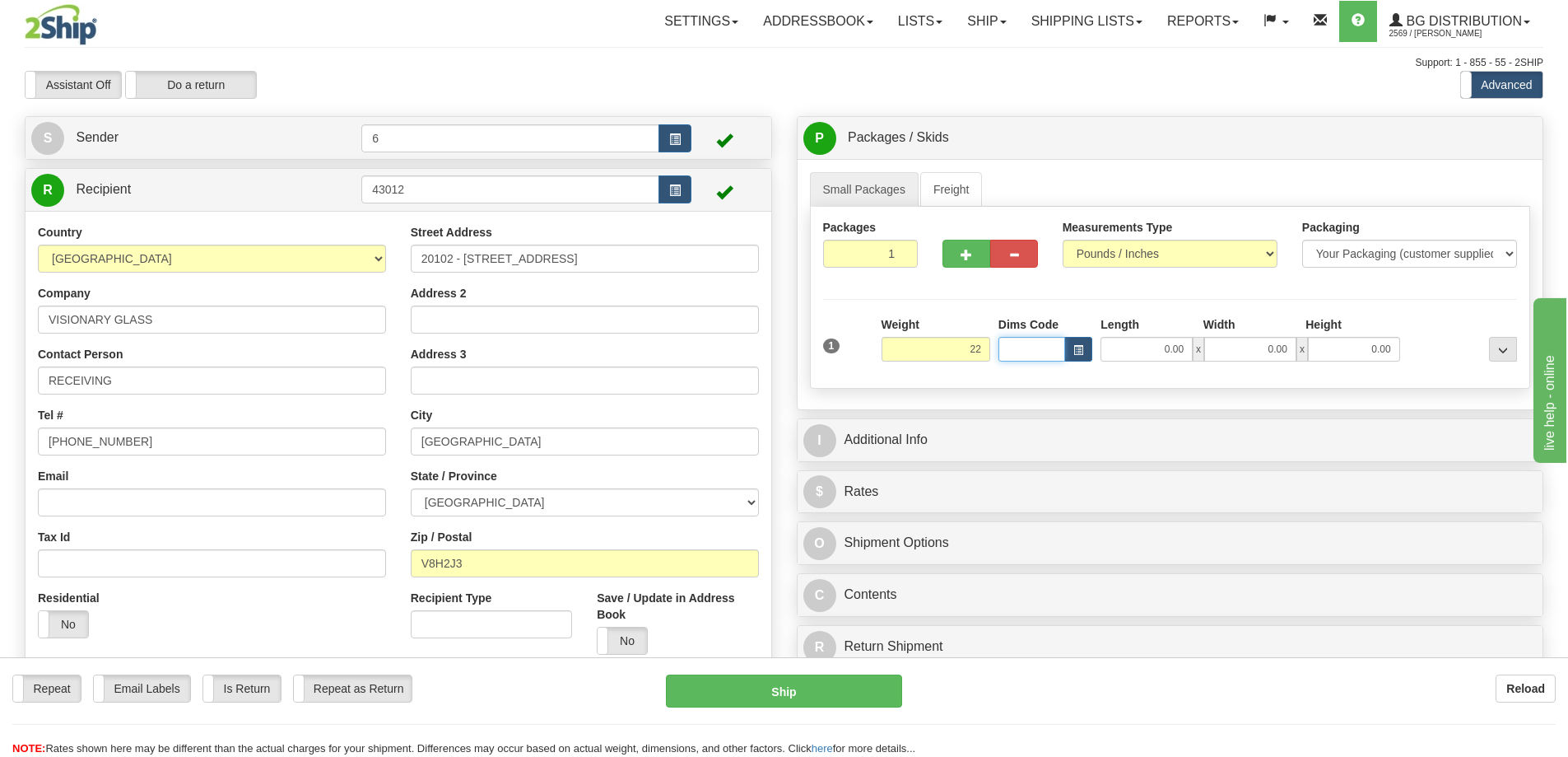
type input "22.00"
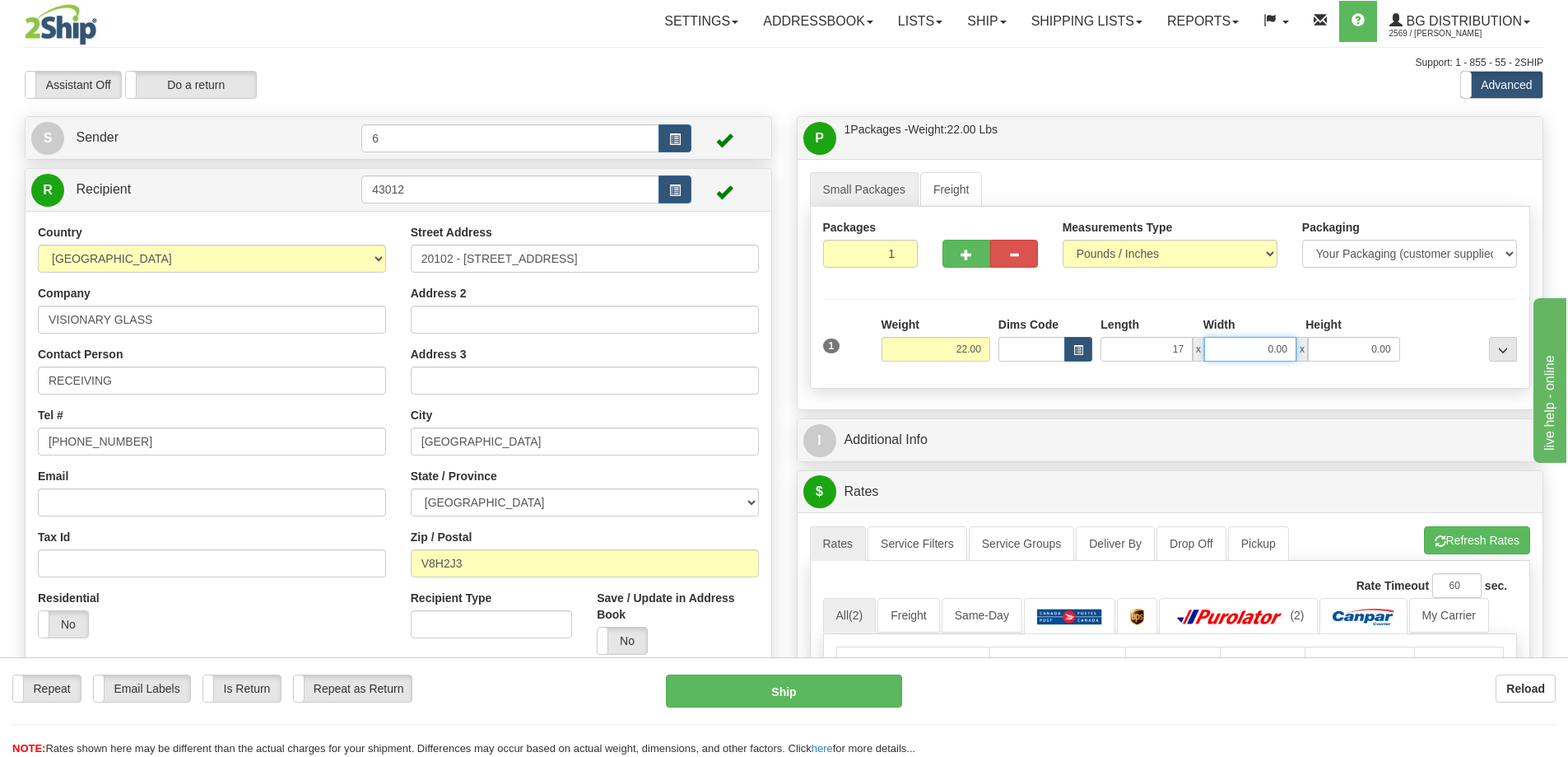
type input "17.00"
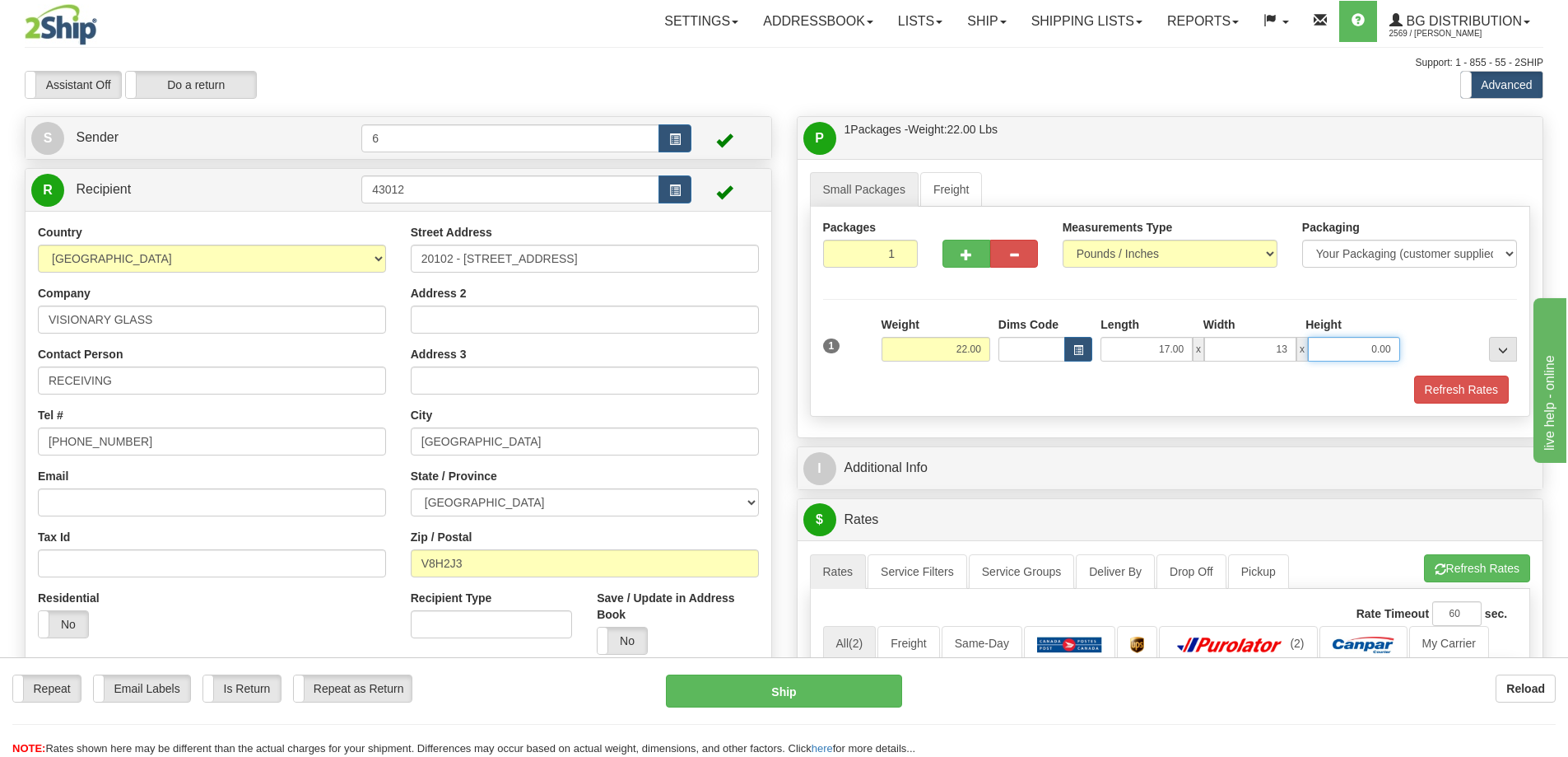
type input "13.00"
type input "11.00"
click at [969, 250] on span "button" at bounding box center [967, 254] width 11 height 10
radio input "true"
type input "2"
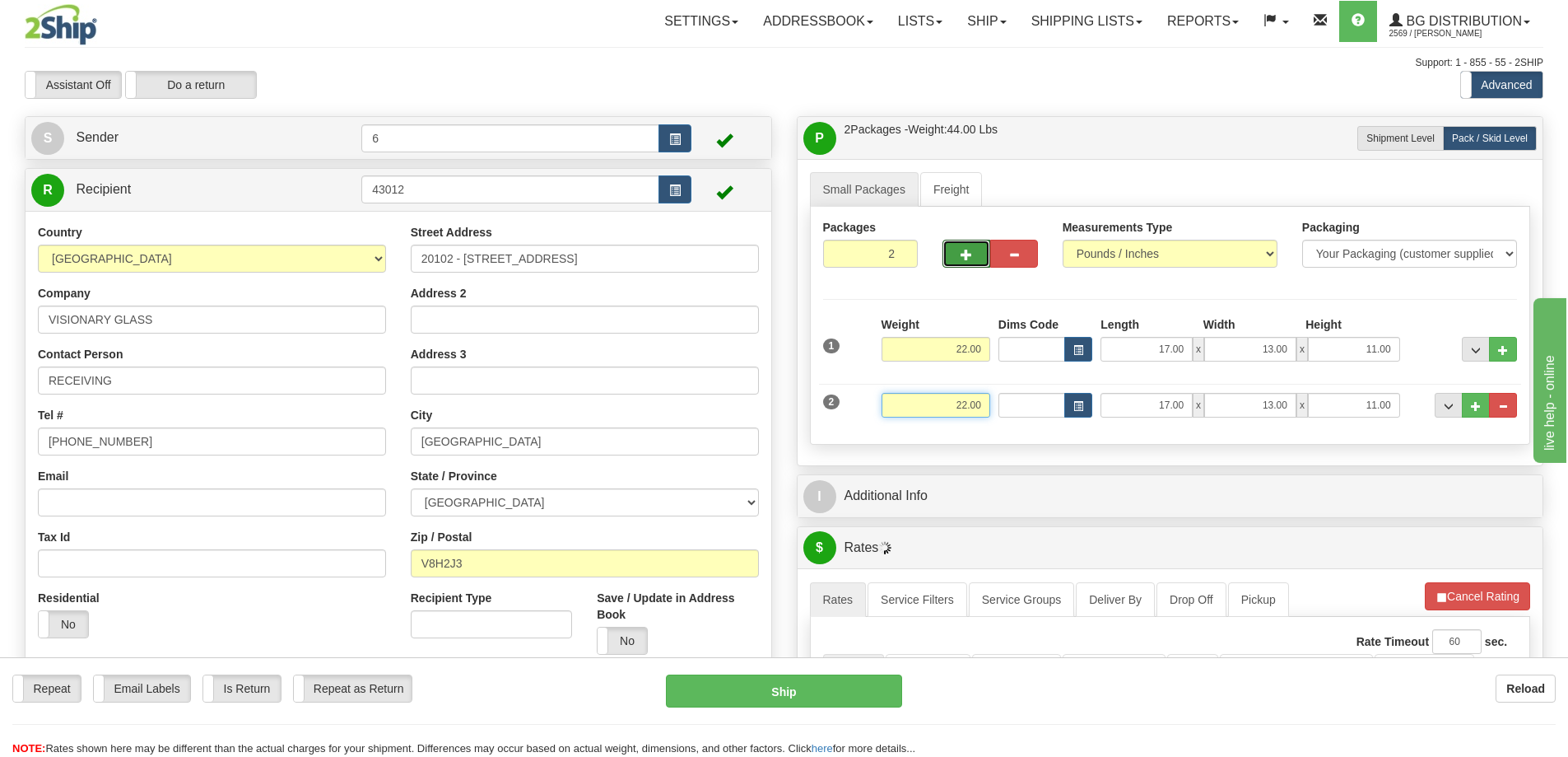
click at [970, 405] on input "22.00" at bounding box center [936, 405] width 109 height 25
click at [971, 405] on input "22.00" at bounding box center [936, 405] width 109 height 25
type input "4.00"
type input "25.00"
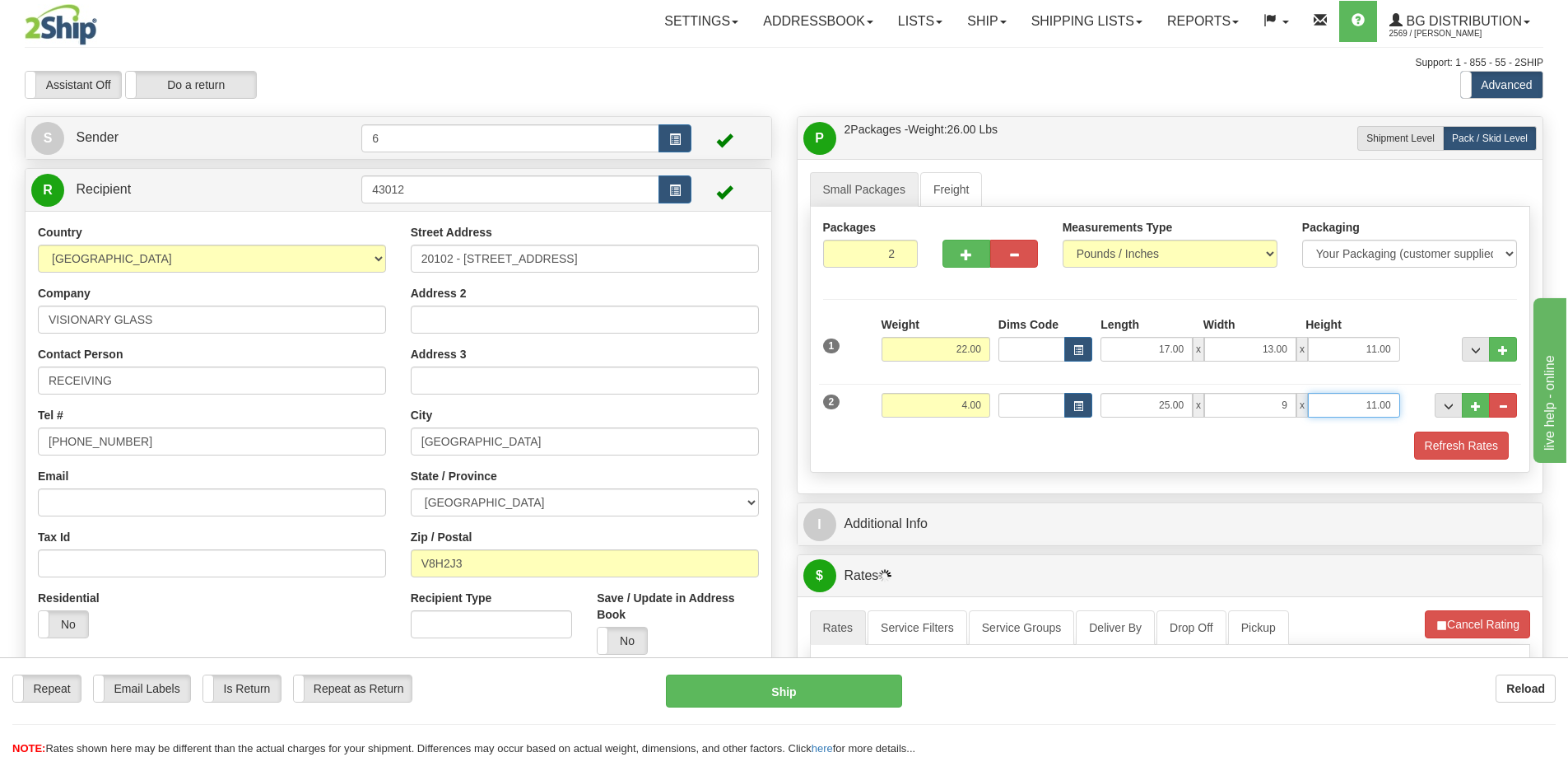
type input "9.00"
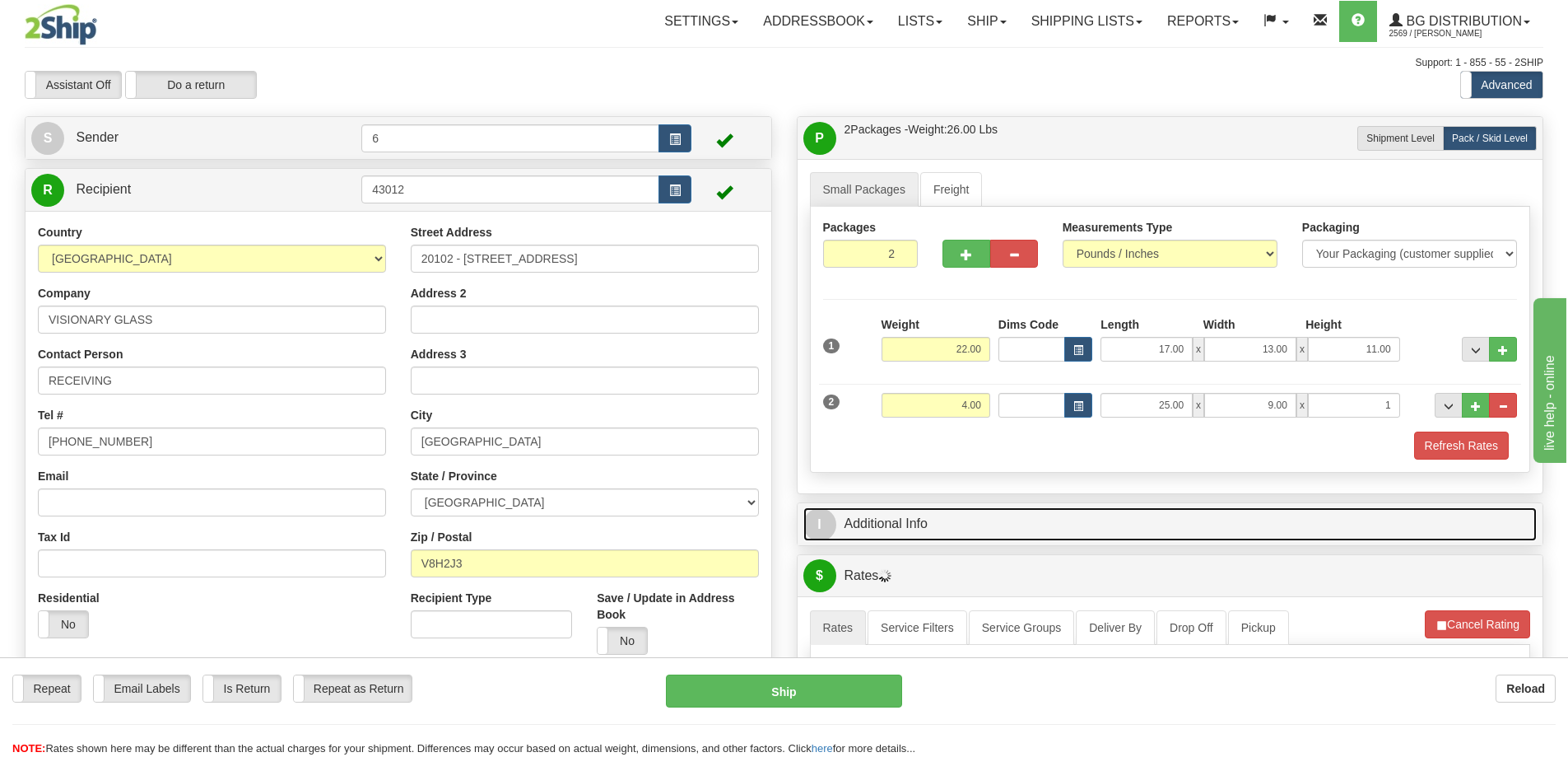
type input "1.00"
drag, startPoint x: 969, startPoint y: 517, endPoint x: 969, endPoint y: 508, distance: 9.0
click at [969, 514] on link "I Additional Info" at bounding box center [1171, 525] width 734 height 34
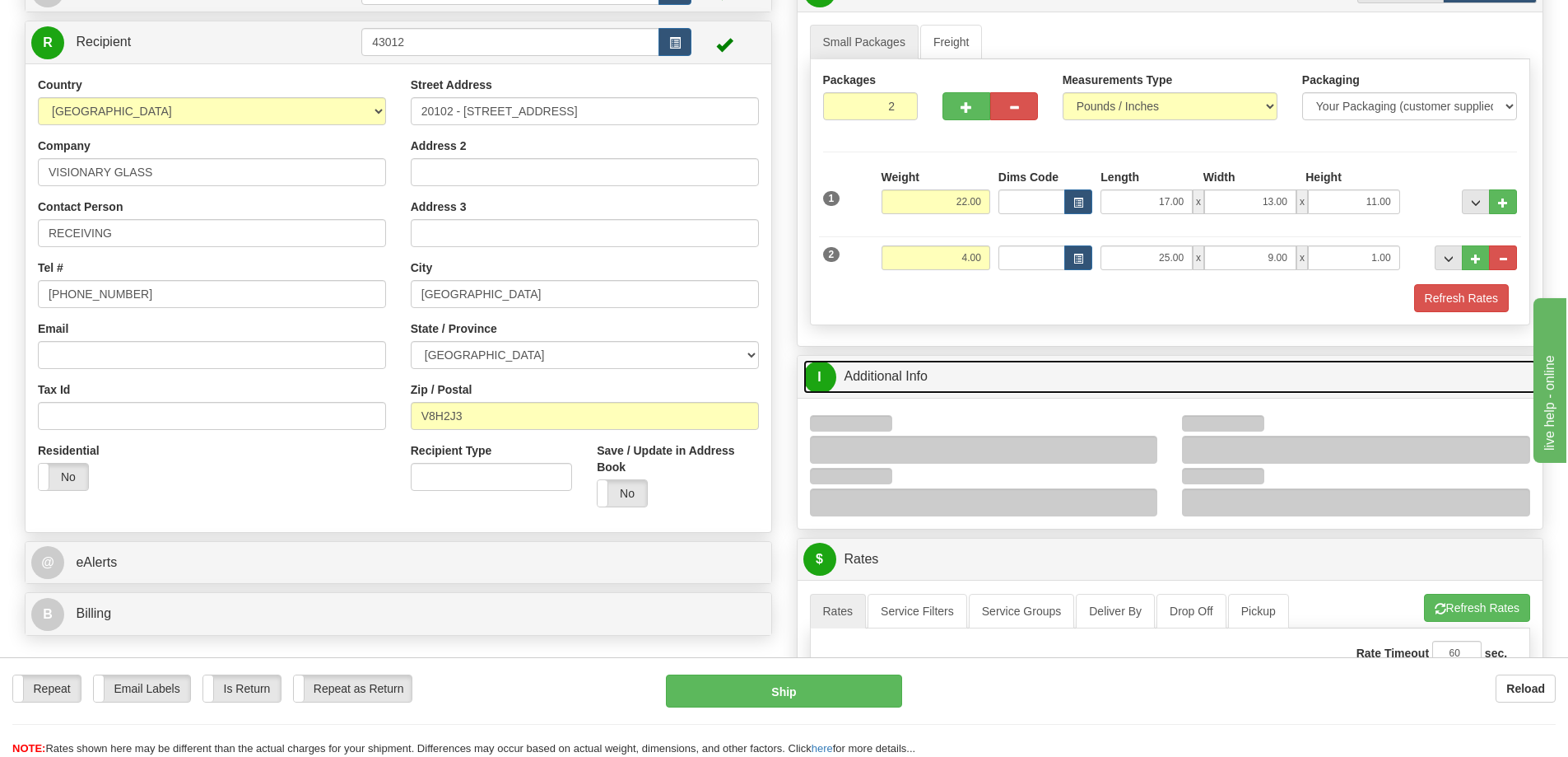
scroll to position [165, 0]
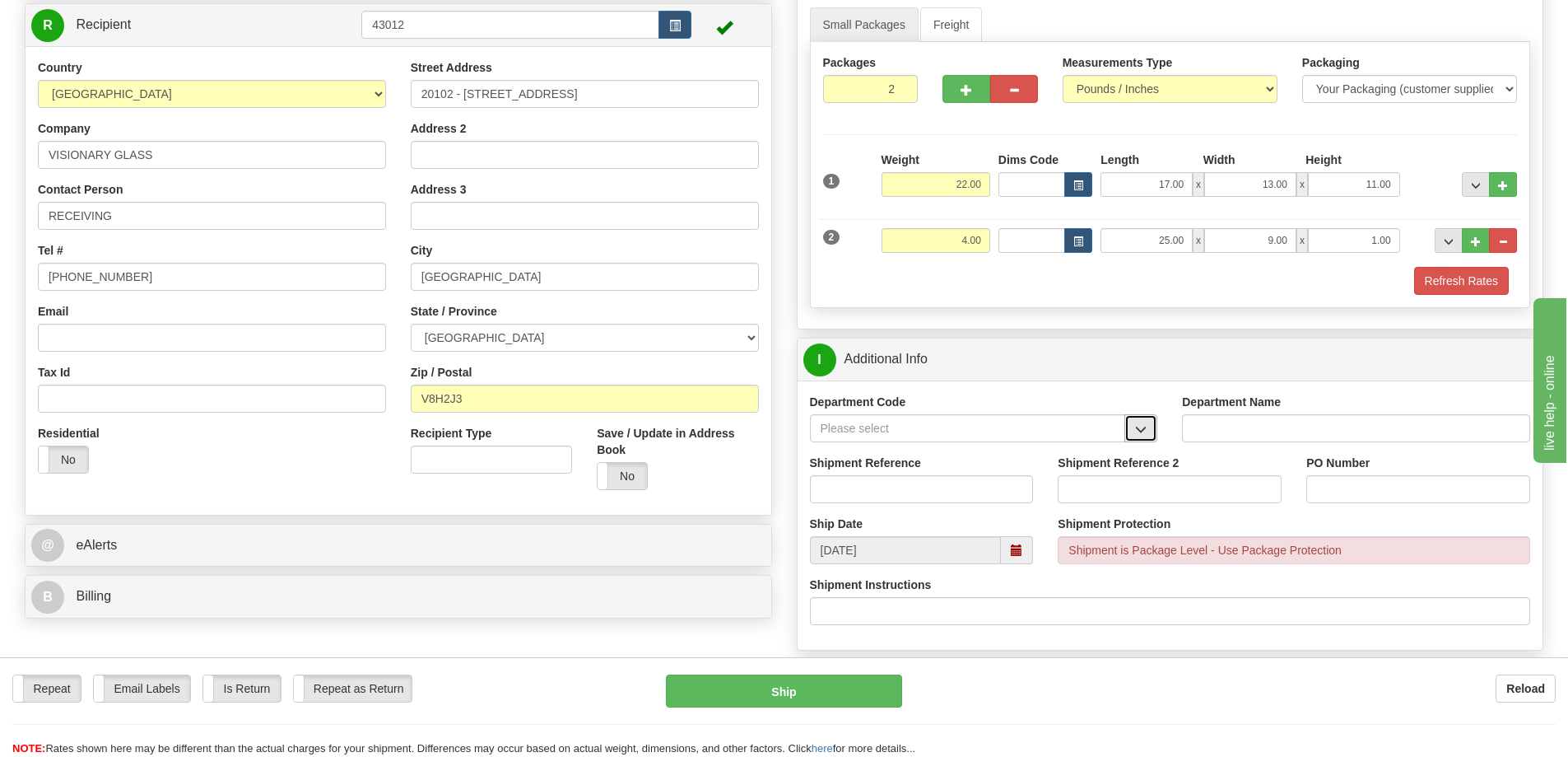
click at [1138, 434] on span "button" at bounding box center [1141, 429] width 11 height 10
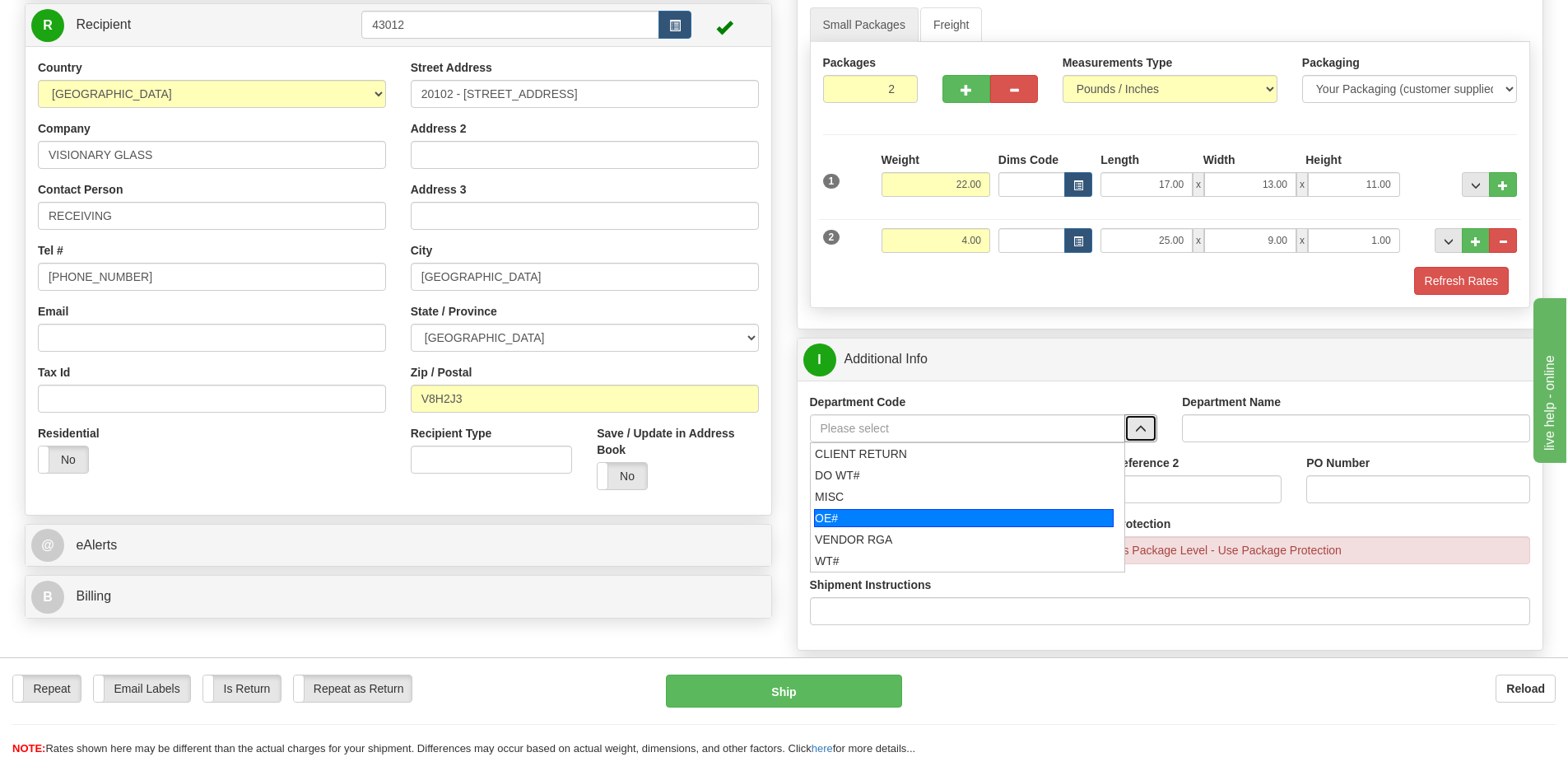
click at [982, 509] on li "OE#" at bounding box center [968, 518] width 315 height 22
type input "OE#"
type input "ORDERS"
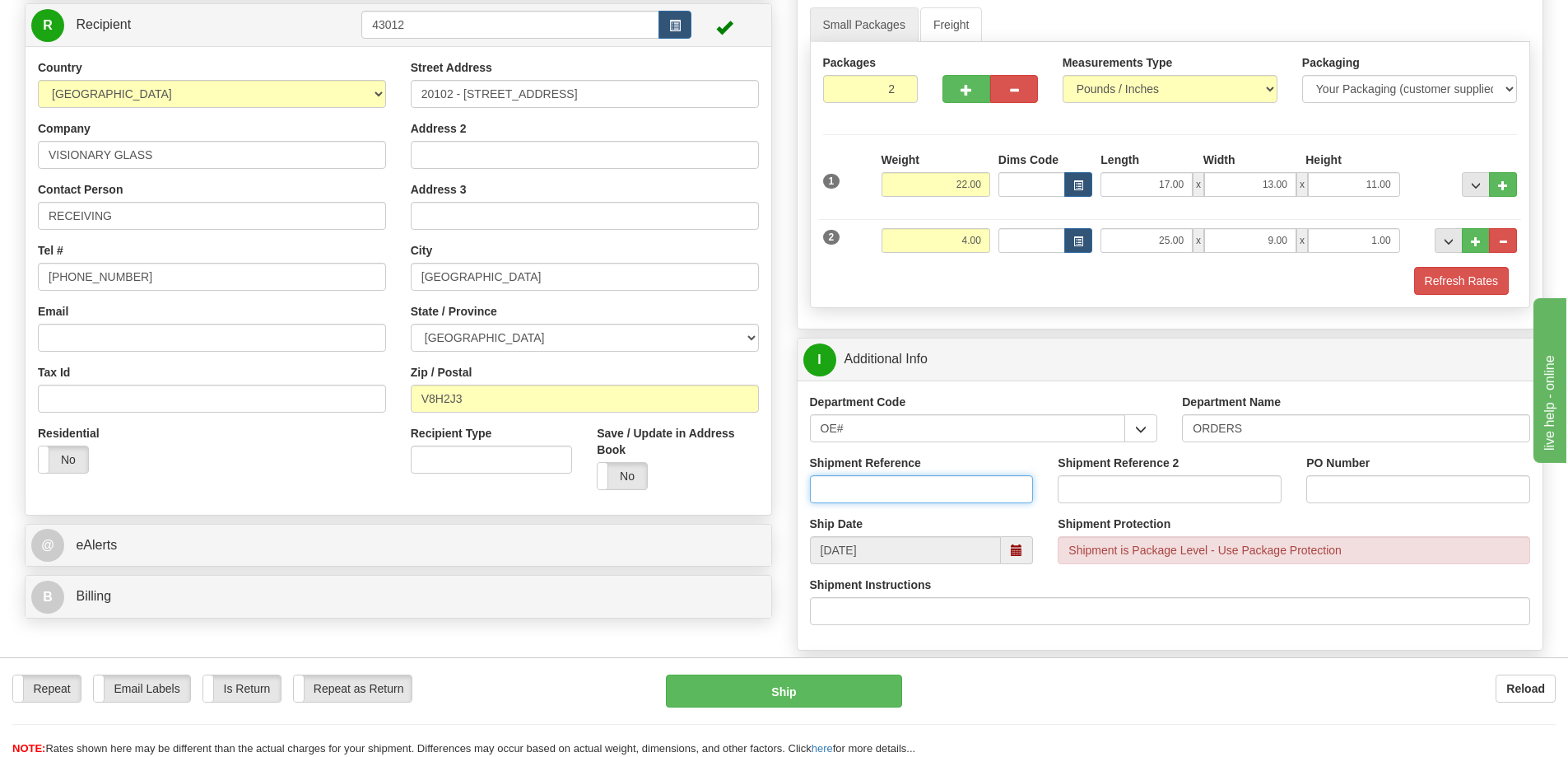
drag, startPoint x: 976, startPoint y: 489, endPoint x: 988, endPoint y: 484, distance: 13.0
click at [981, 486] on input "Shipment Reference" at bounding box center [922, 489] width 224 height 28
type input "60029873-00"
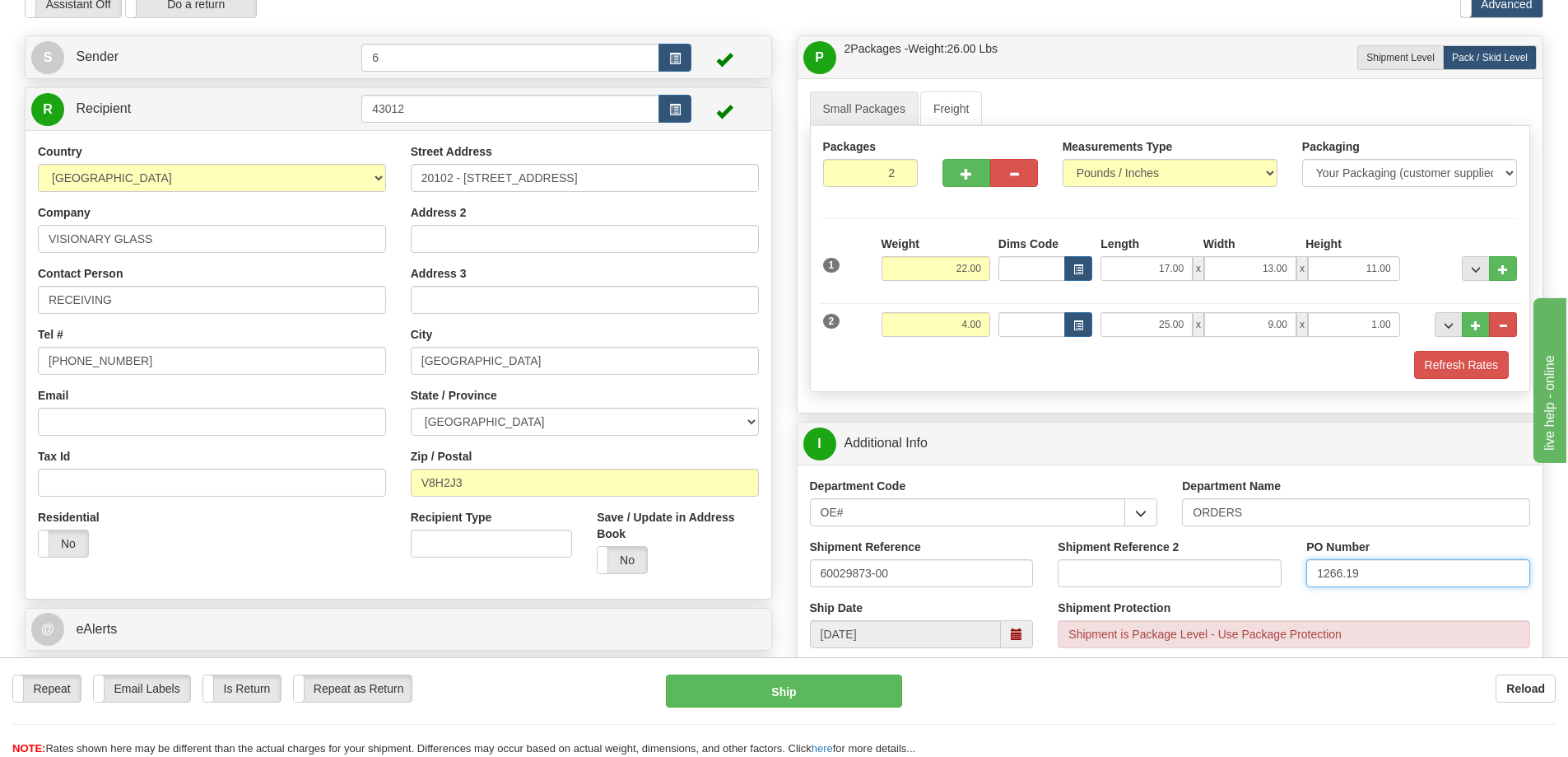
scroll to position [0, 0]
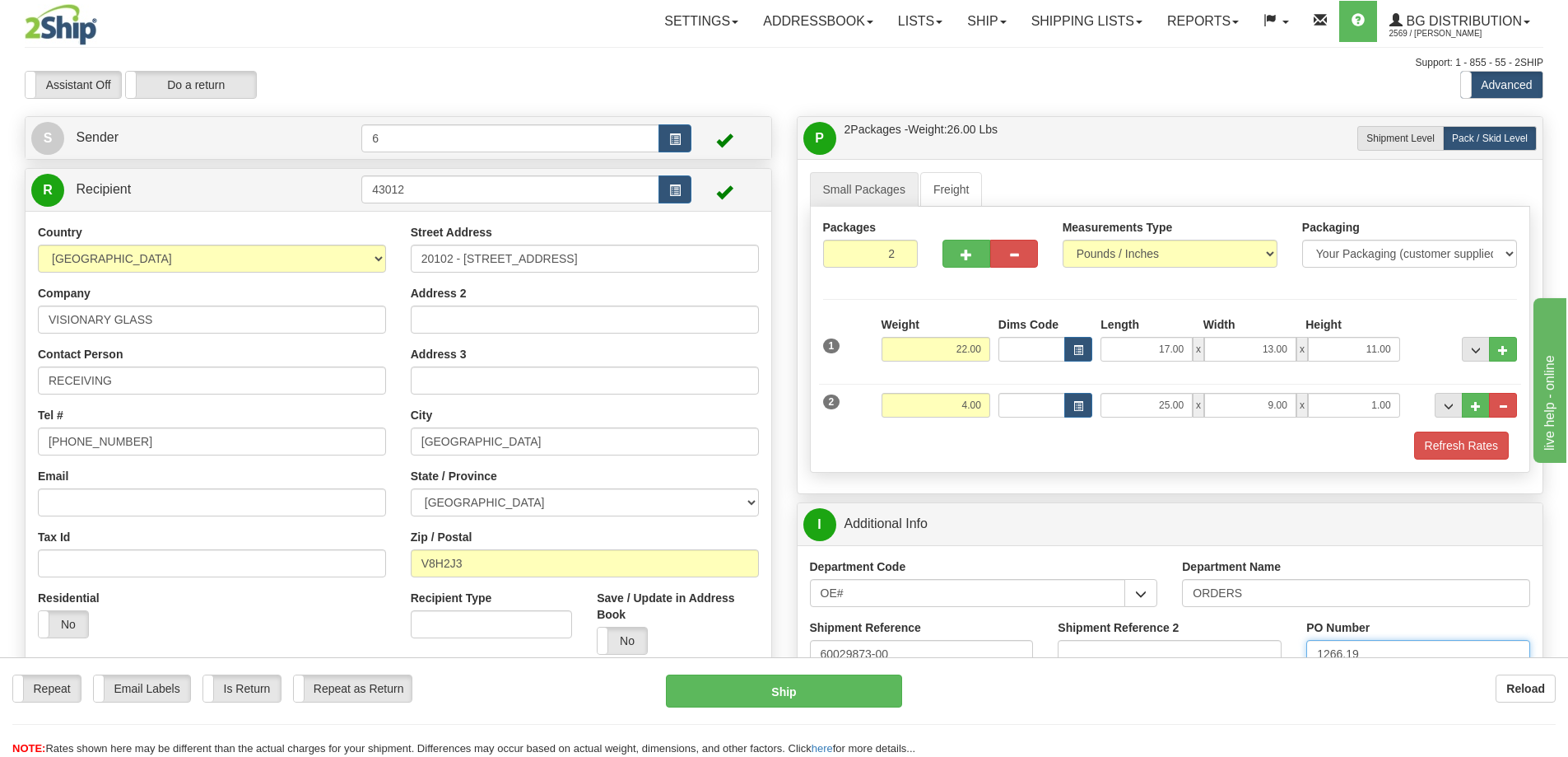
type input "1266.19"
drag, startPoint x: 65, startPoint y: 22, endPoint x: 559, endPoint y: 62, distance: 495.6
click at [558, 62] on div "Support: 1 - 855 - 55 - 2SHIP" at bounding box center [784, 63] width 1519 height 14
drag, startPoint x: 1067, startPoint y: 24, endPoint x: 1133, endPoint y: 16, distance: 66.5
click at [1133, 16] on link "Shipping lists" at bounding box center [1087, 21] width 136 height 41
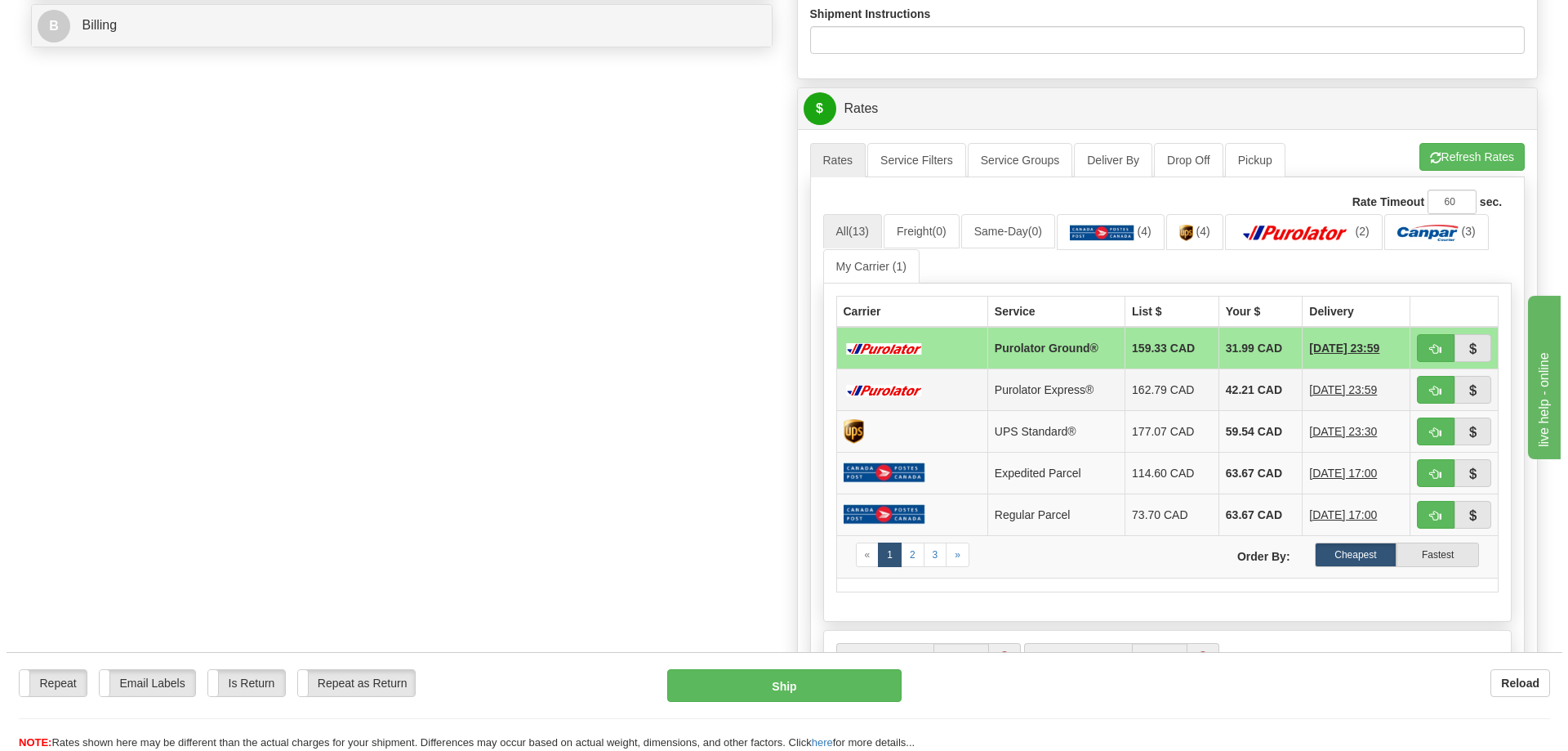
scroll to position [735, 0]
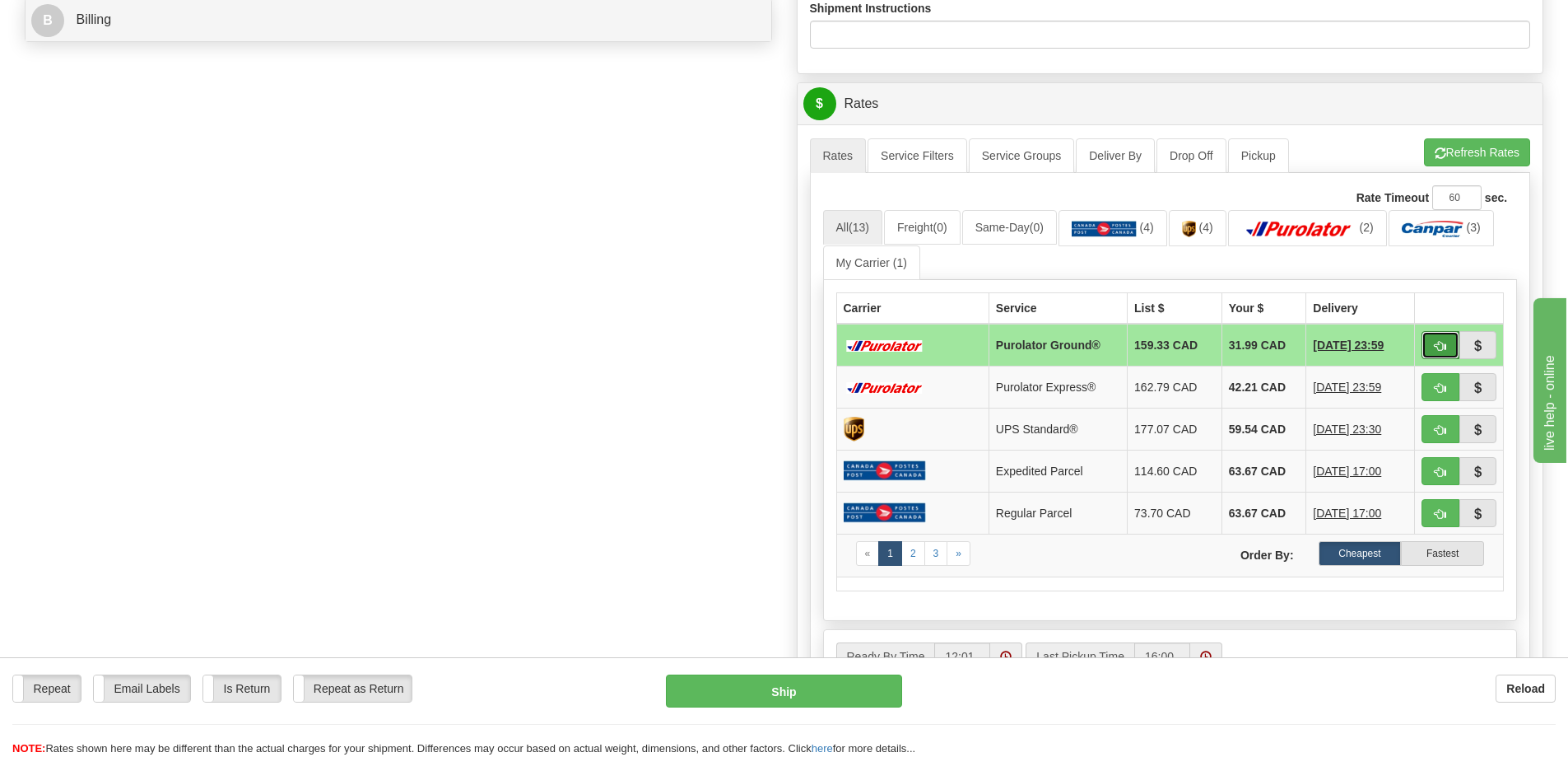
click at [1437, 346] on span "button" at bounding box center [1441, 345] width 11 height 10
type input "260"
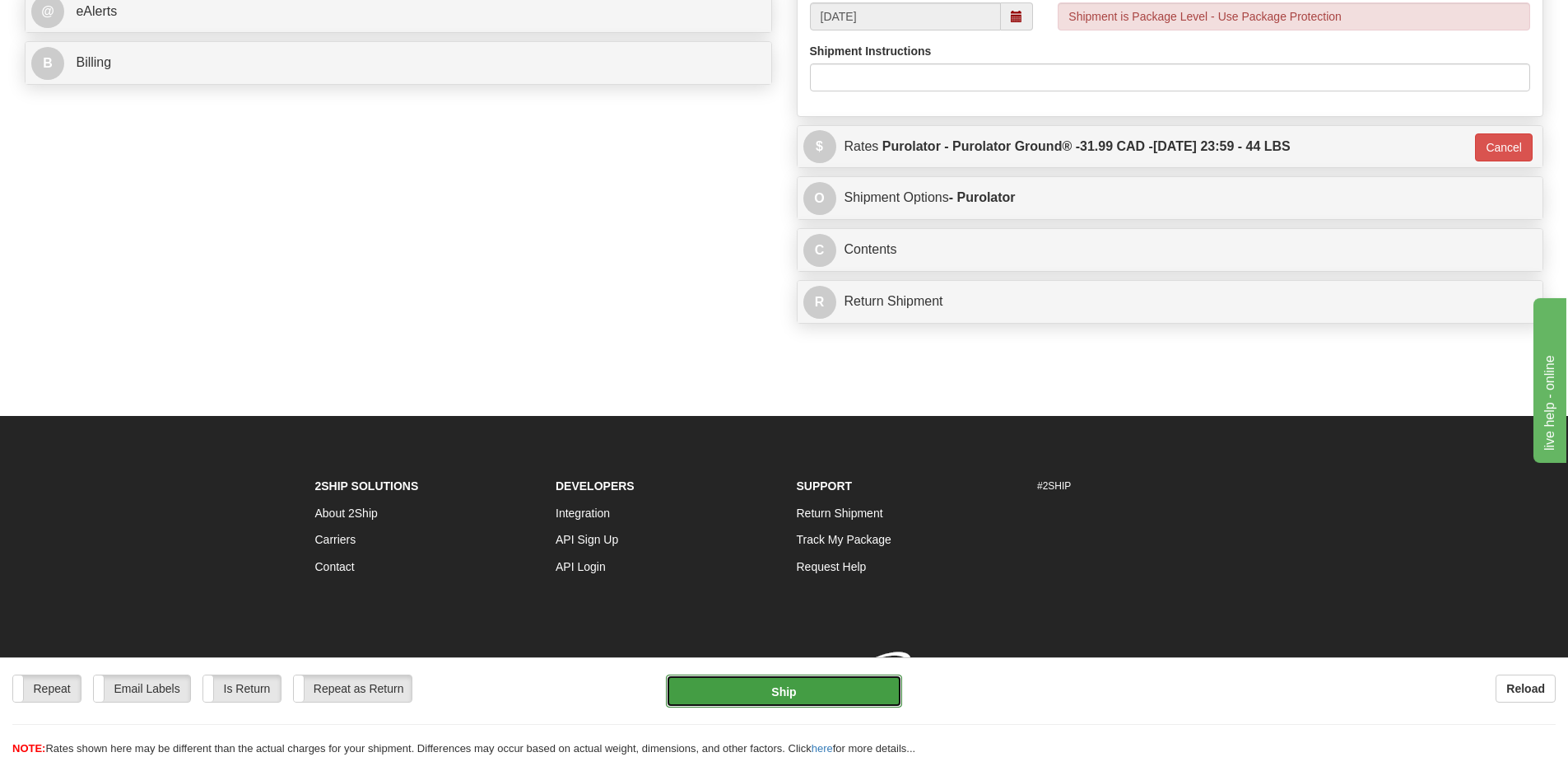
click at [729, 679] on button "Ship" at bounding box center [784, 691] width 236 height 33
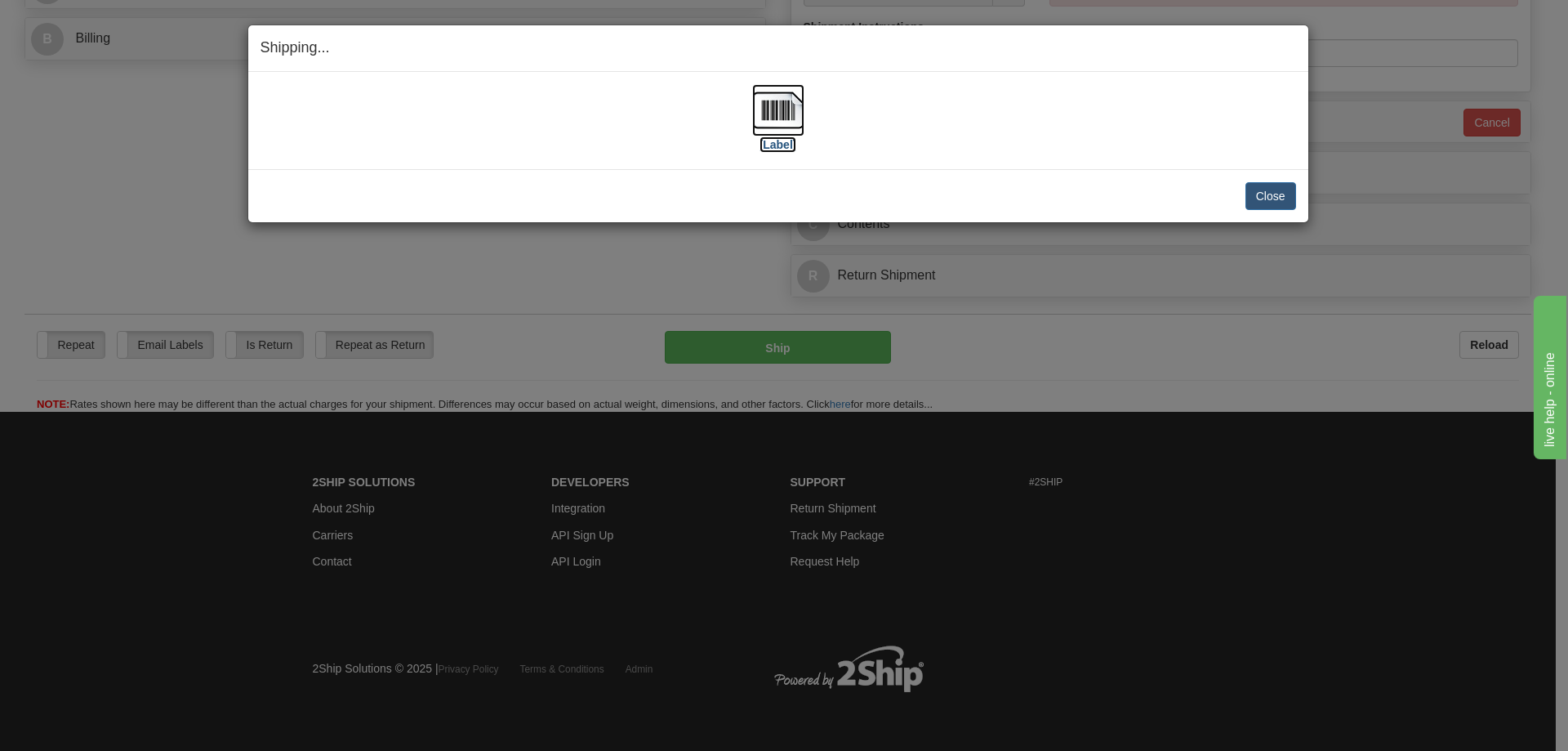
click at [793, 107] on img at bounding box center [778, 110] width 53 height 53
click at [1291, 194] on button "Close" at bounding box center [1271, 197] width 51 height 28
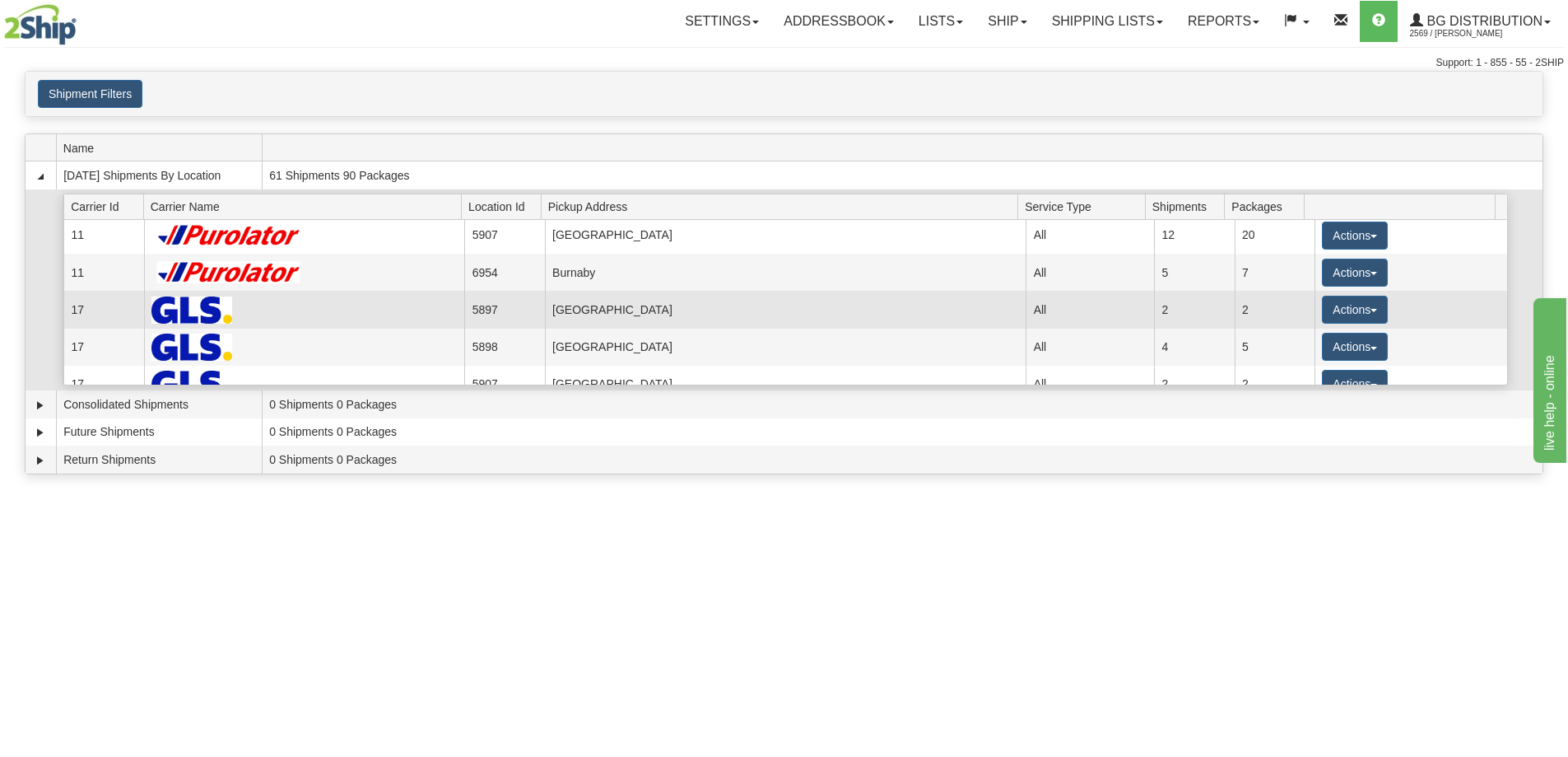
scroll to position [165, 0]
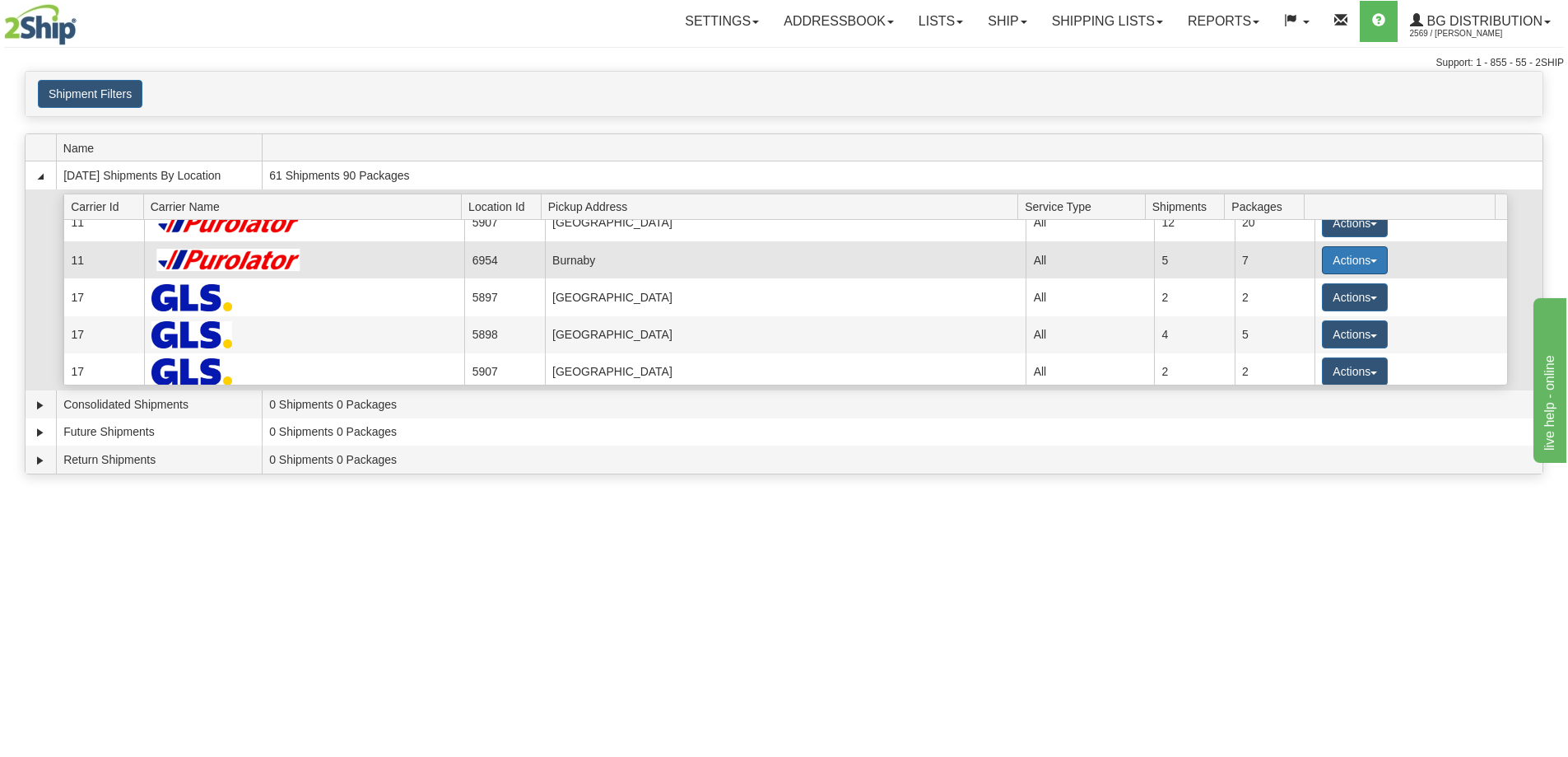
click at [1334, 260] on button "Actions" at bounding box center [1355, 261] width 65 height 28
click at [1317, 293] on span "Details" at bounding box center [1294, 290] width 45 height 11
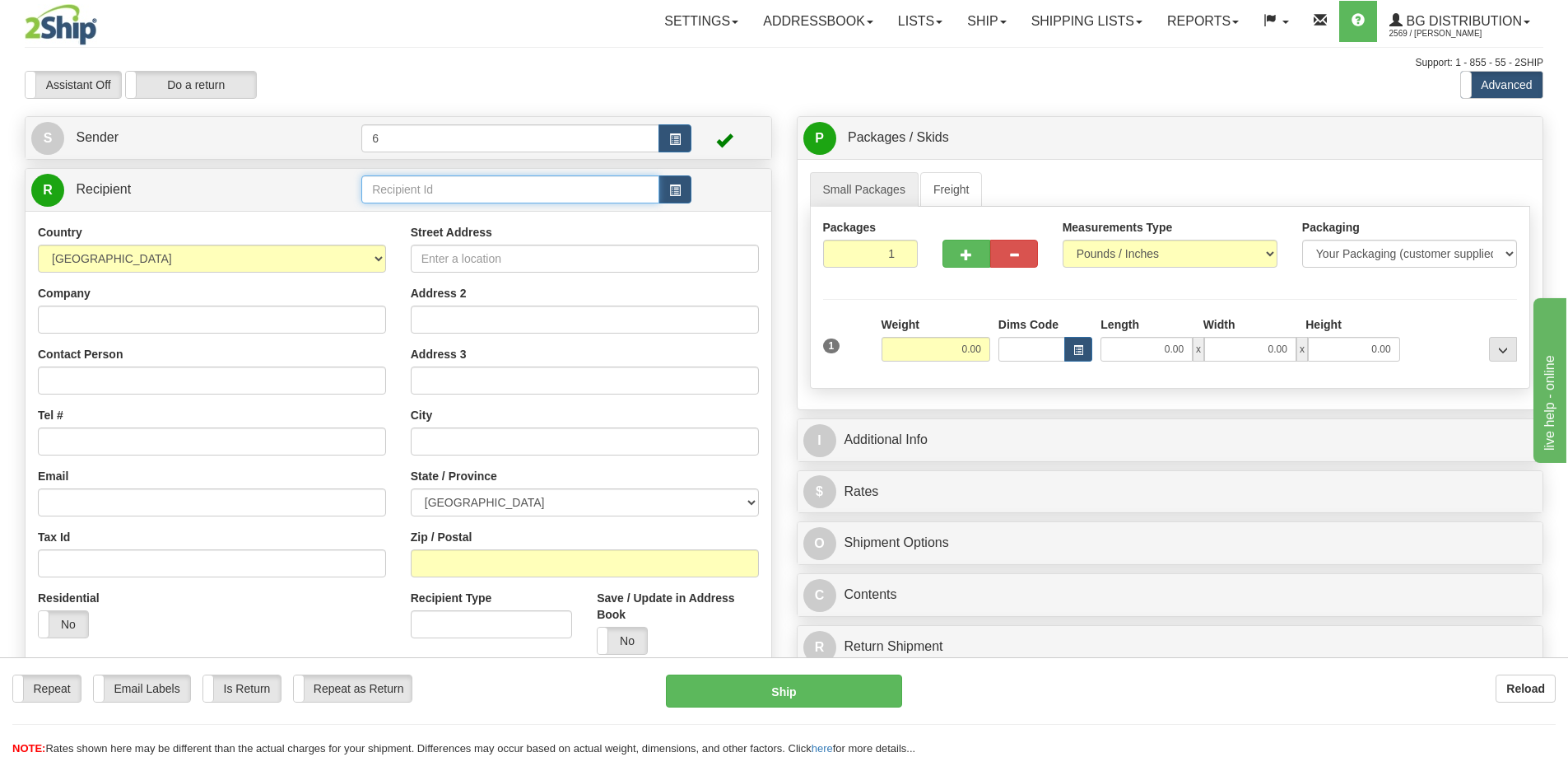
click at [537, 194] on input "text" at bounding box center [510, 190] width 298 height 28
click at [498, 219] on div "44013" at bounding box center [507, 217] width 283 height 18
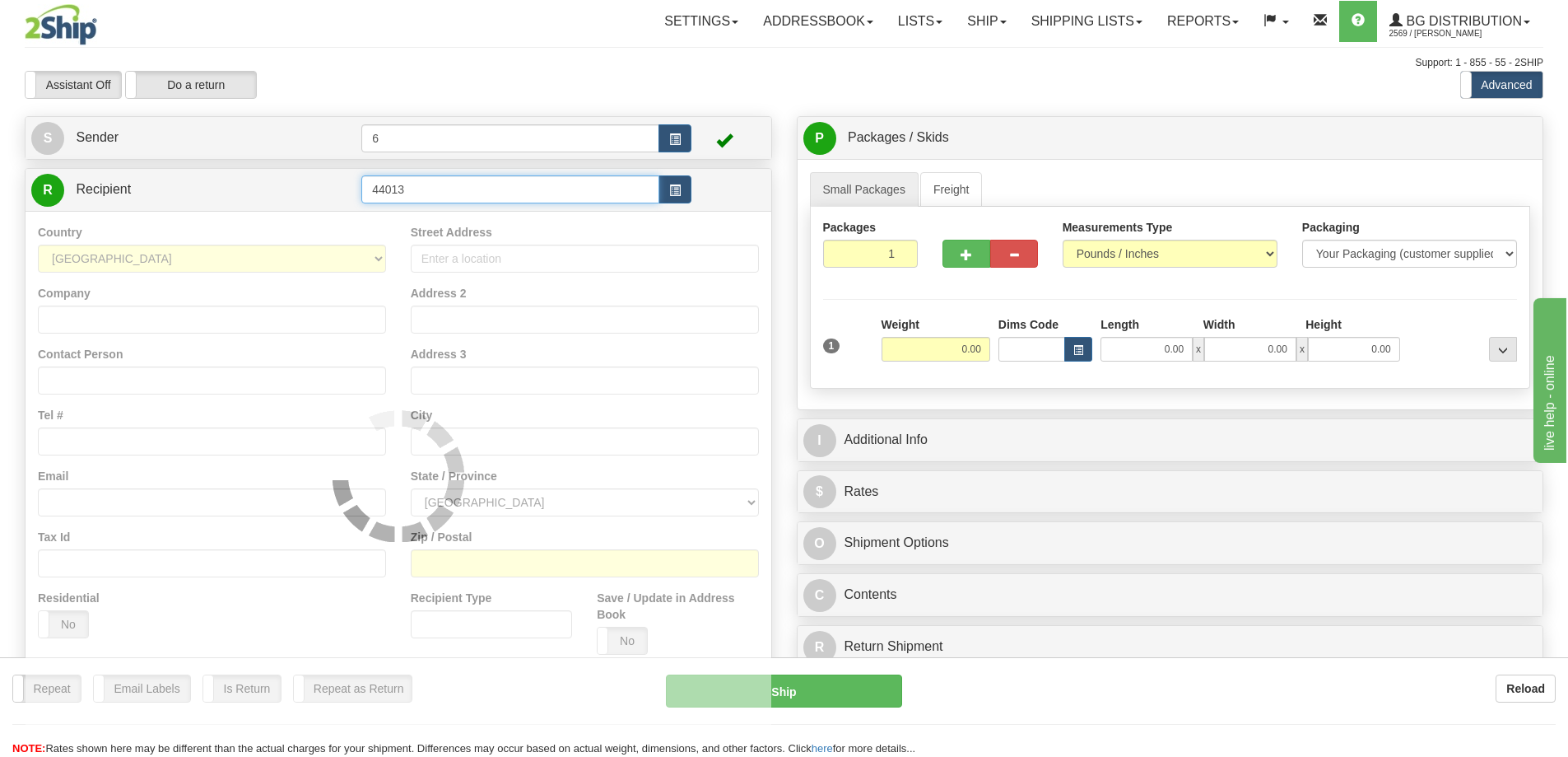
type input "44013"
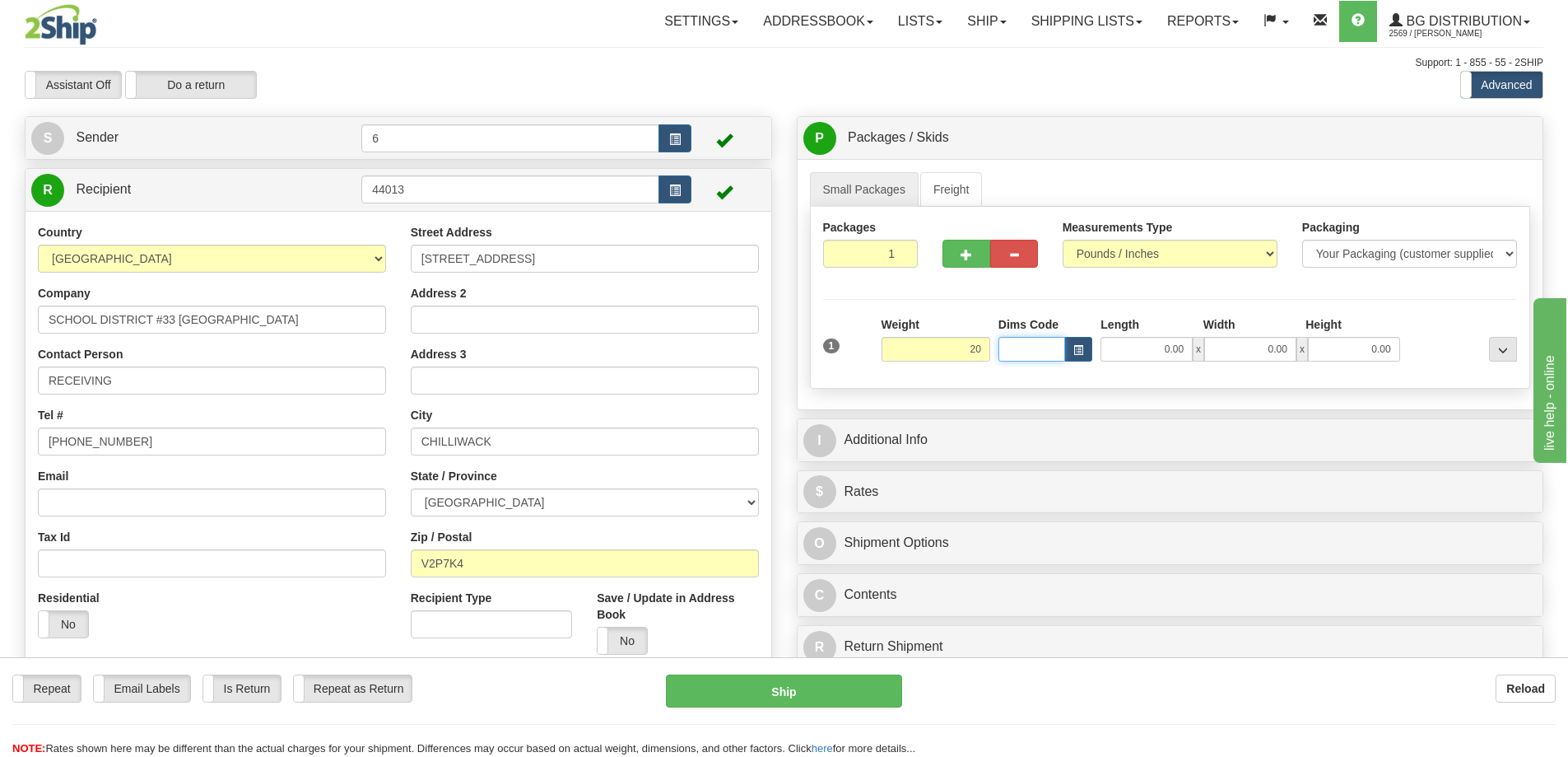
type input "20.00"
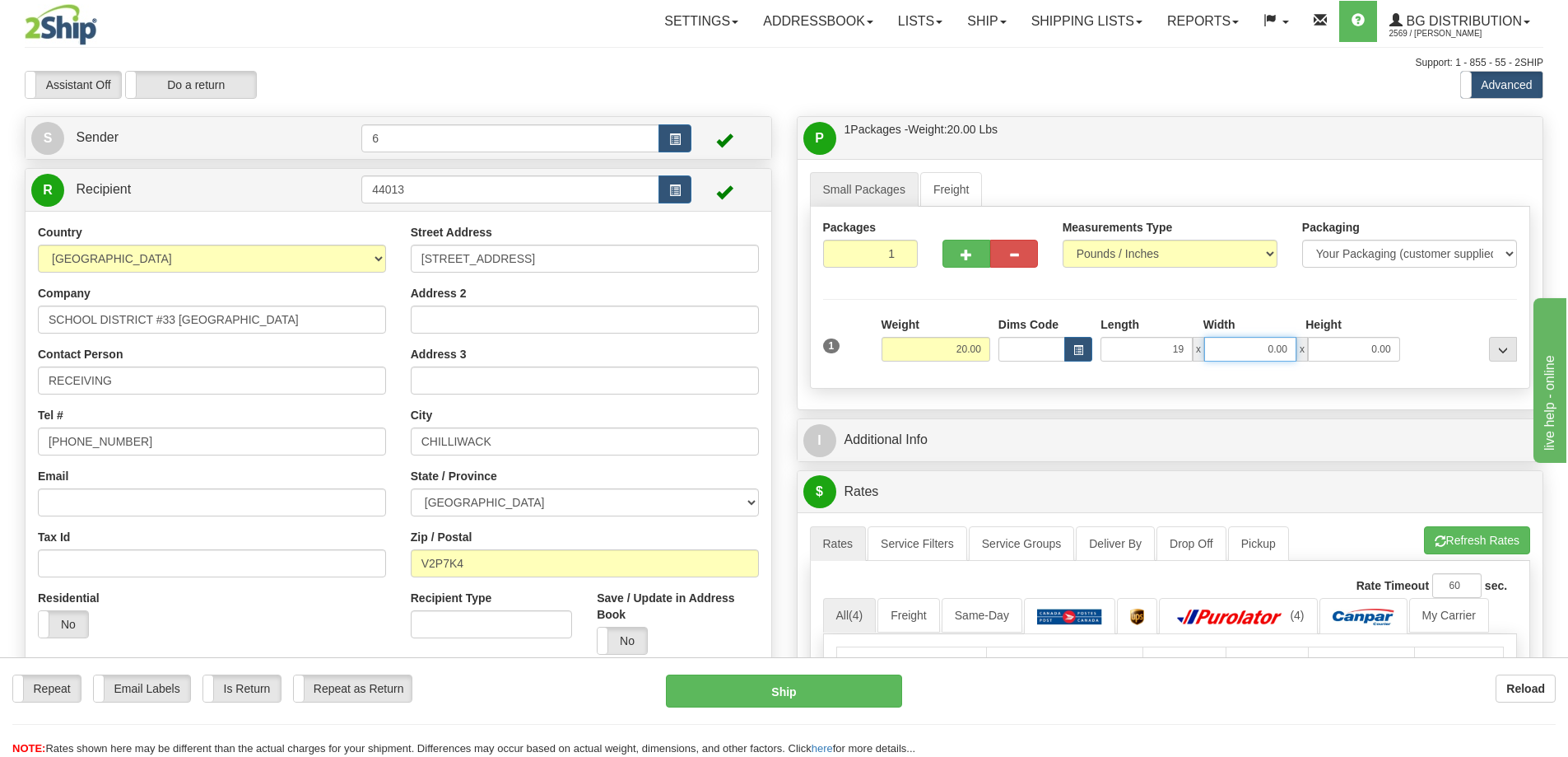
type input "19.00"
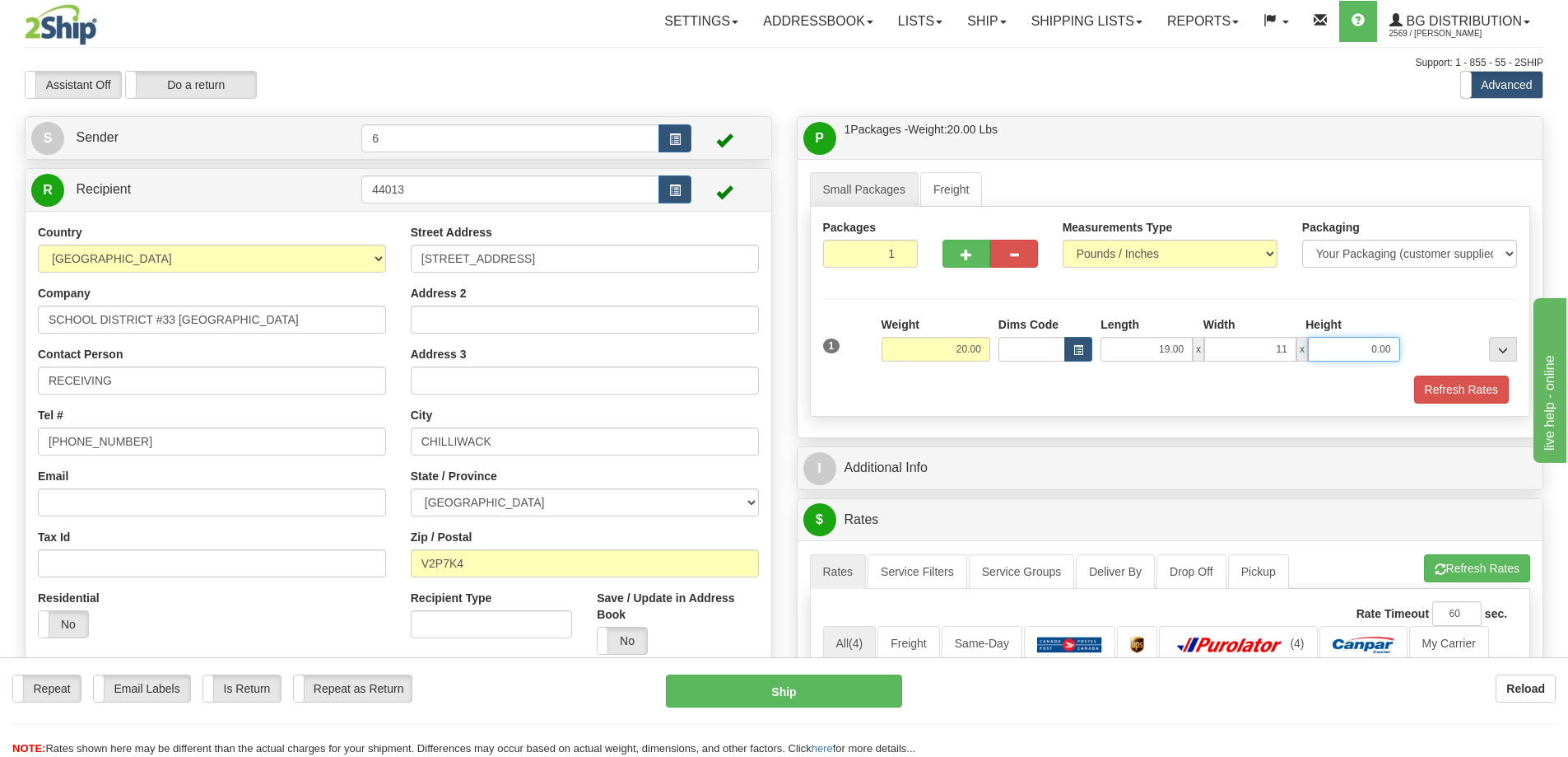
type input "11.00"
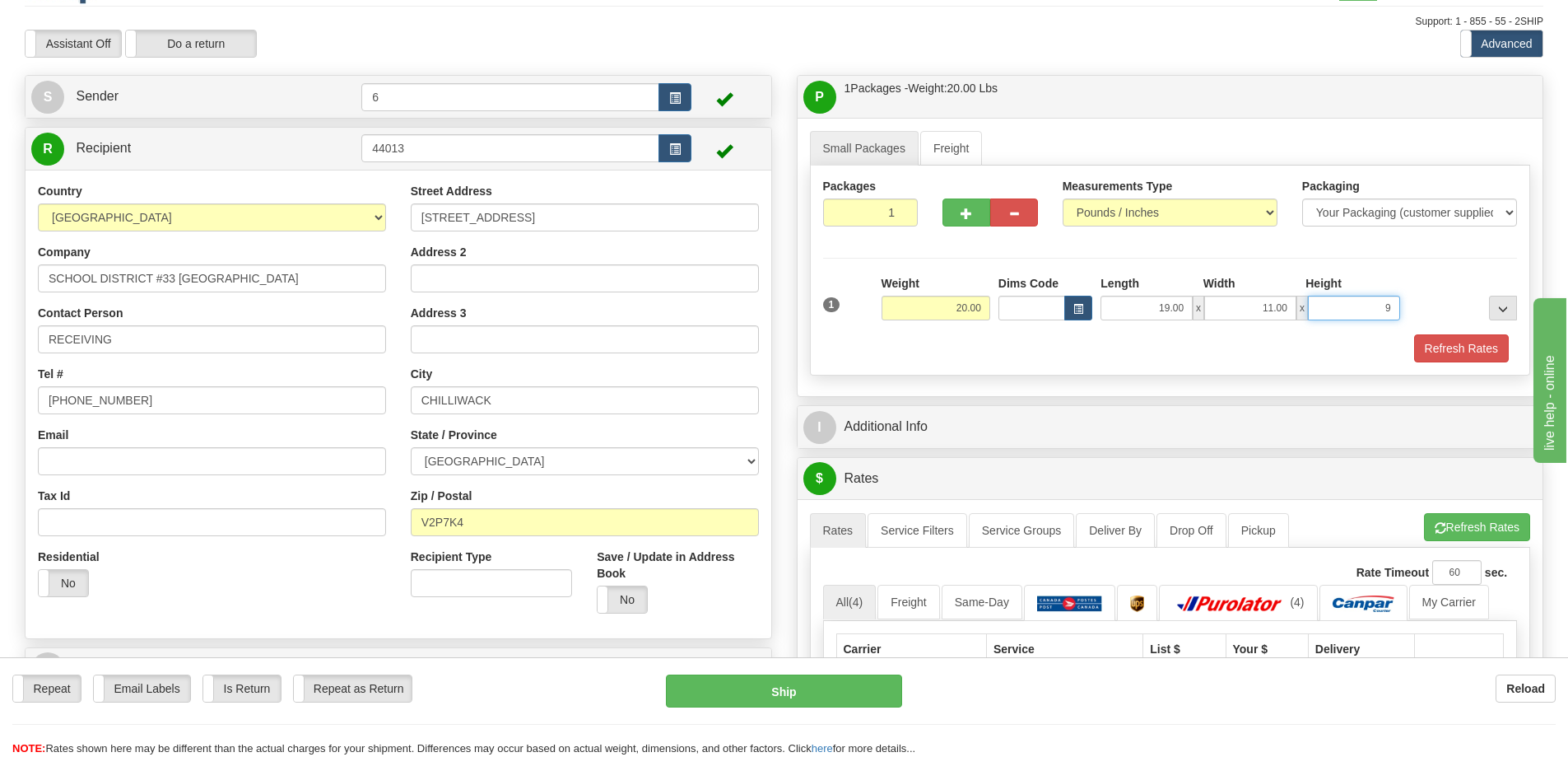
scroll to position [83, 0]
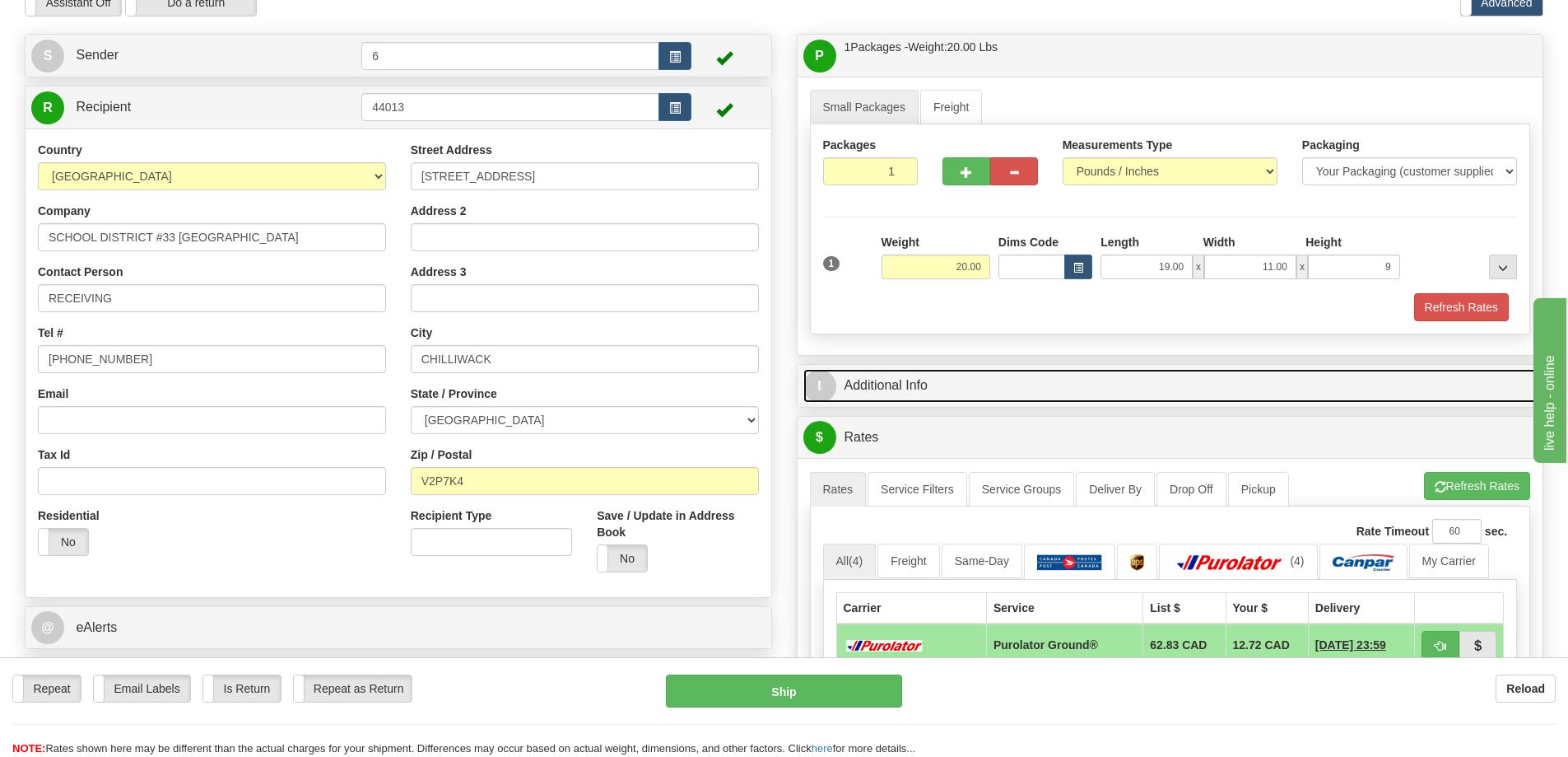
type input "9.00"
click at [966, 390] on link "I Additional Info" at bounding box center [1171, 386] width 734 height 34
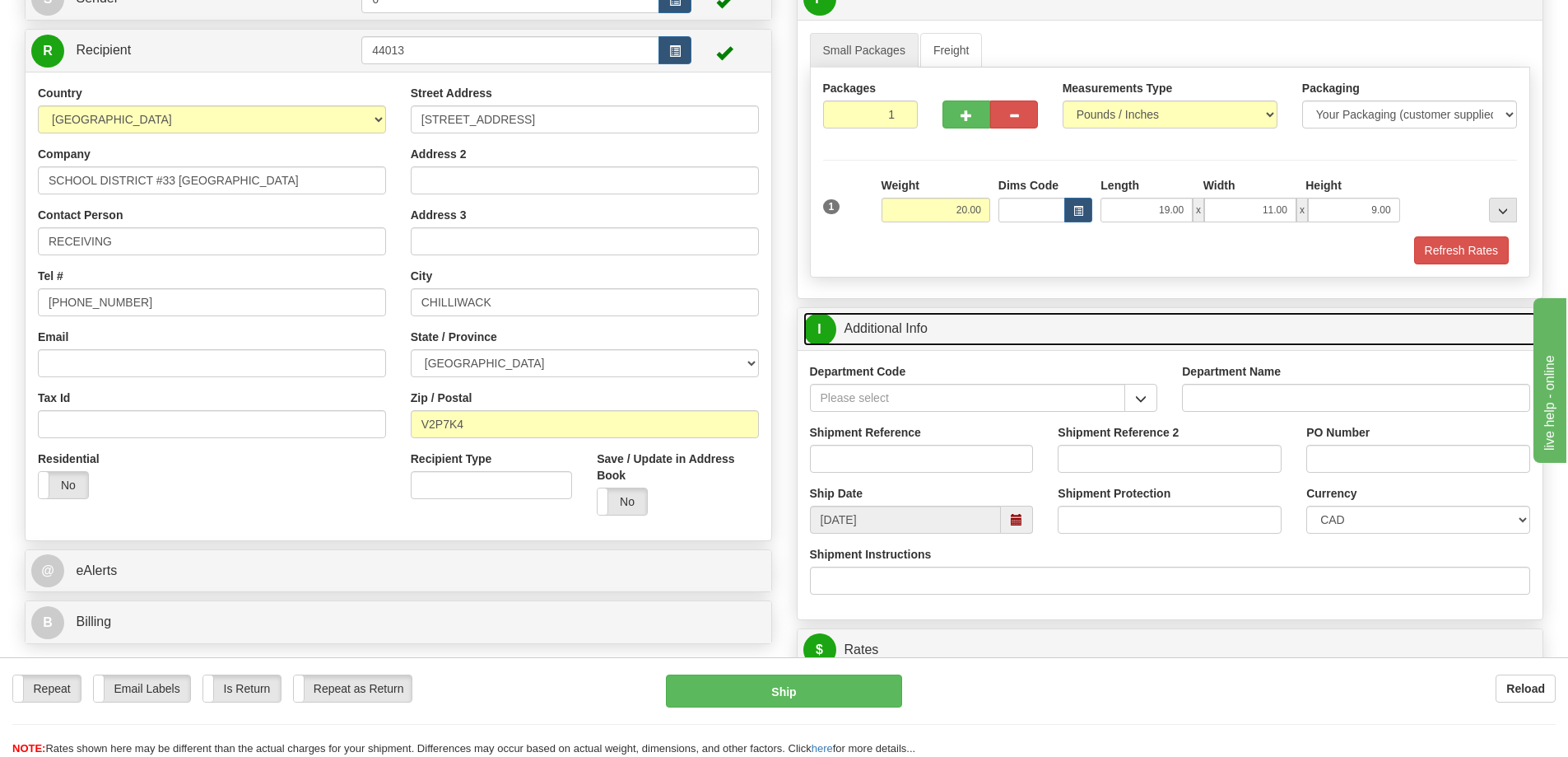
scroll to position [165, 0]
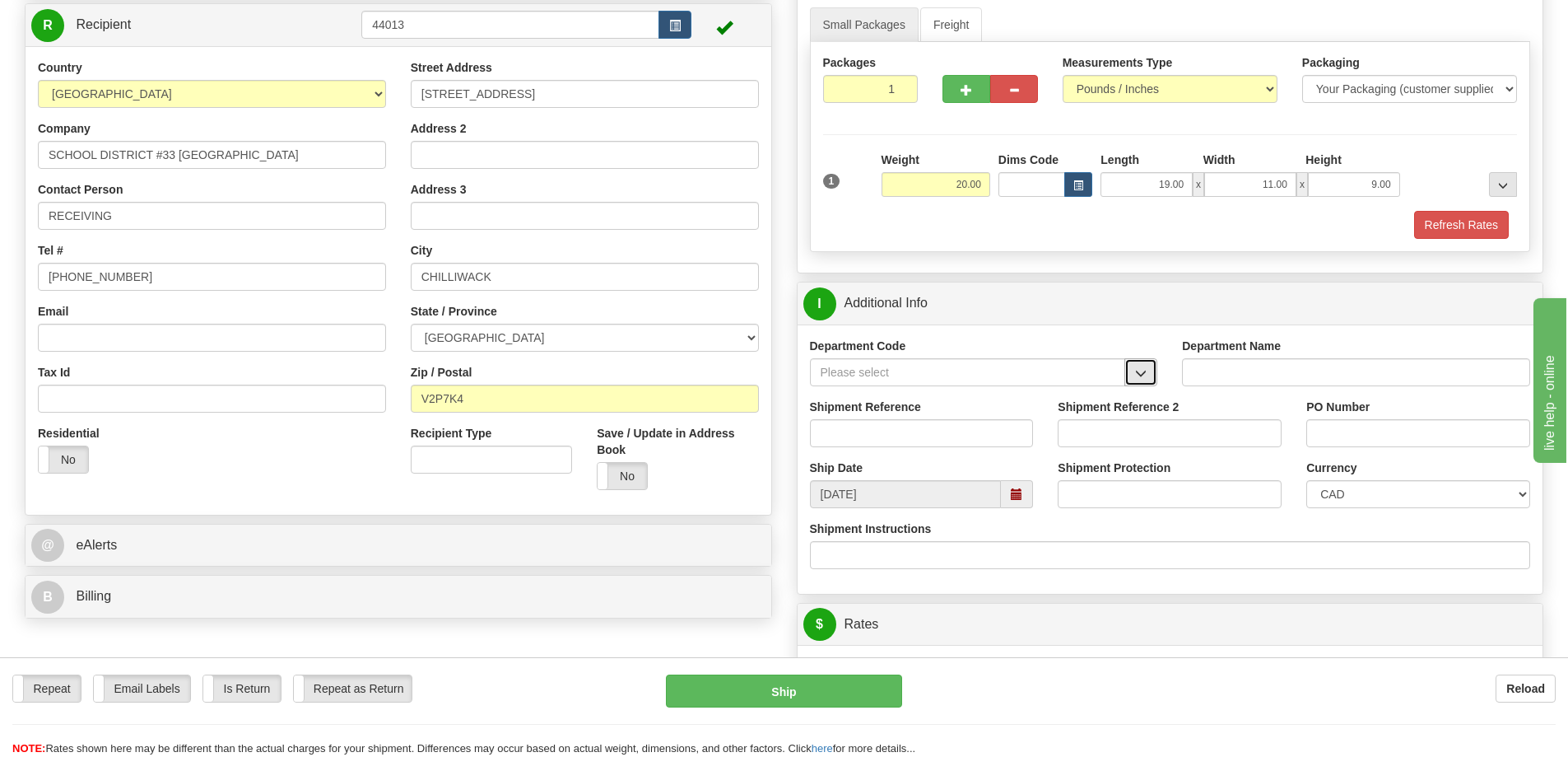
click at [1137, 385] on button "button" at bounding box center [1141, 373] width 33 height 28
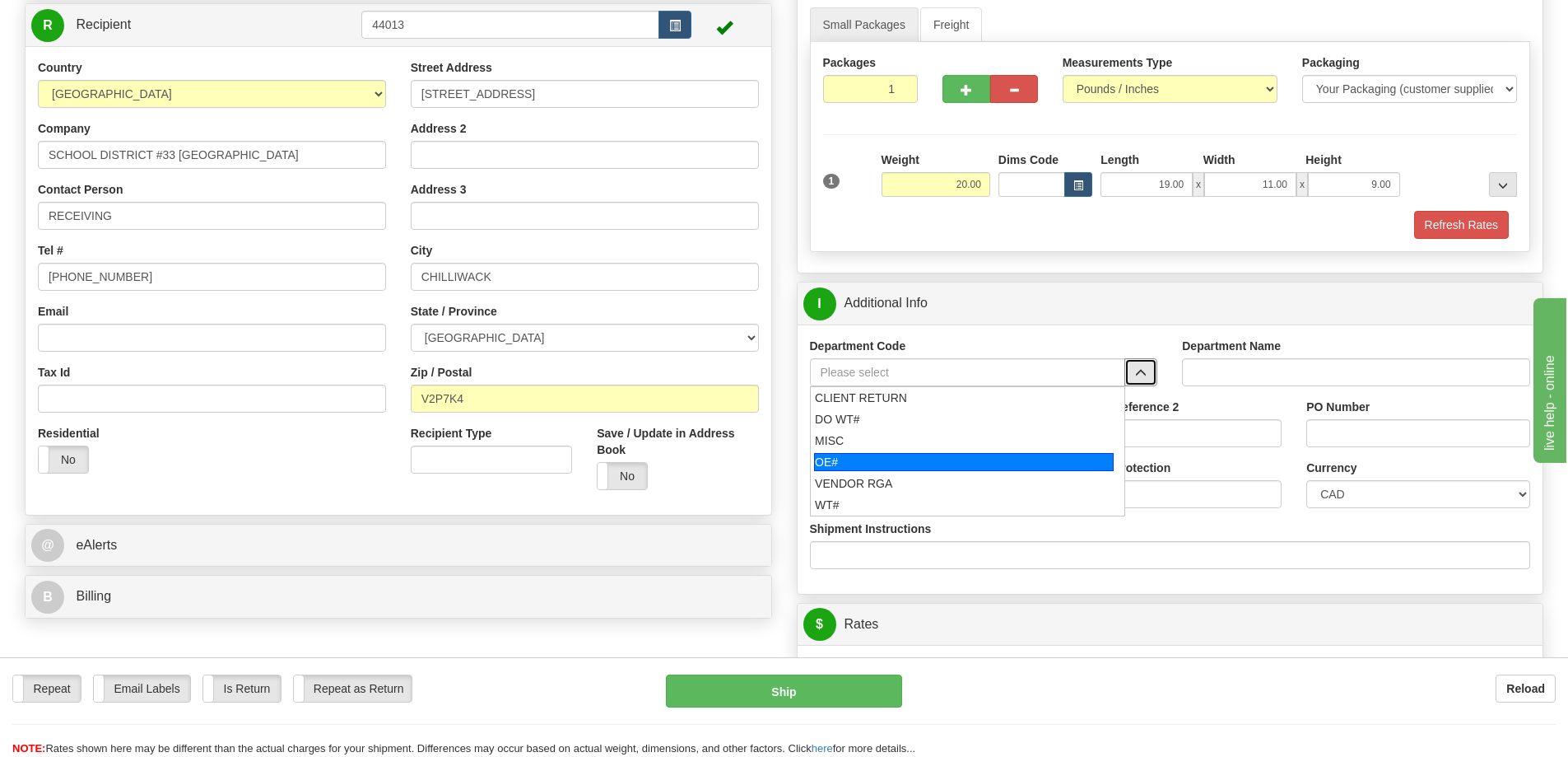
click at [924, 465] on div "OE#" at bounding box center [964, 461] width 300 height 18
type input "OE#"
type input "ORDERS"
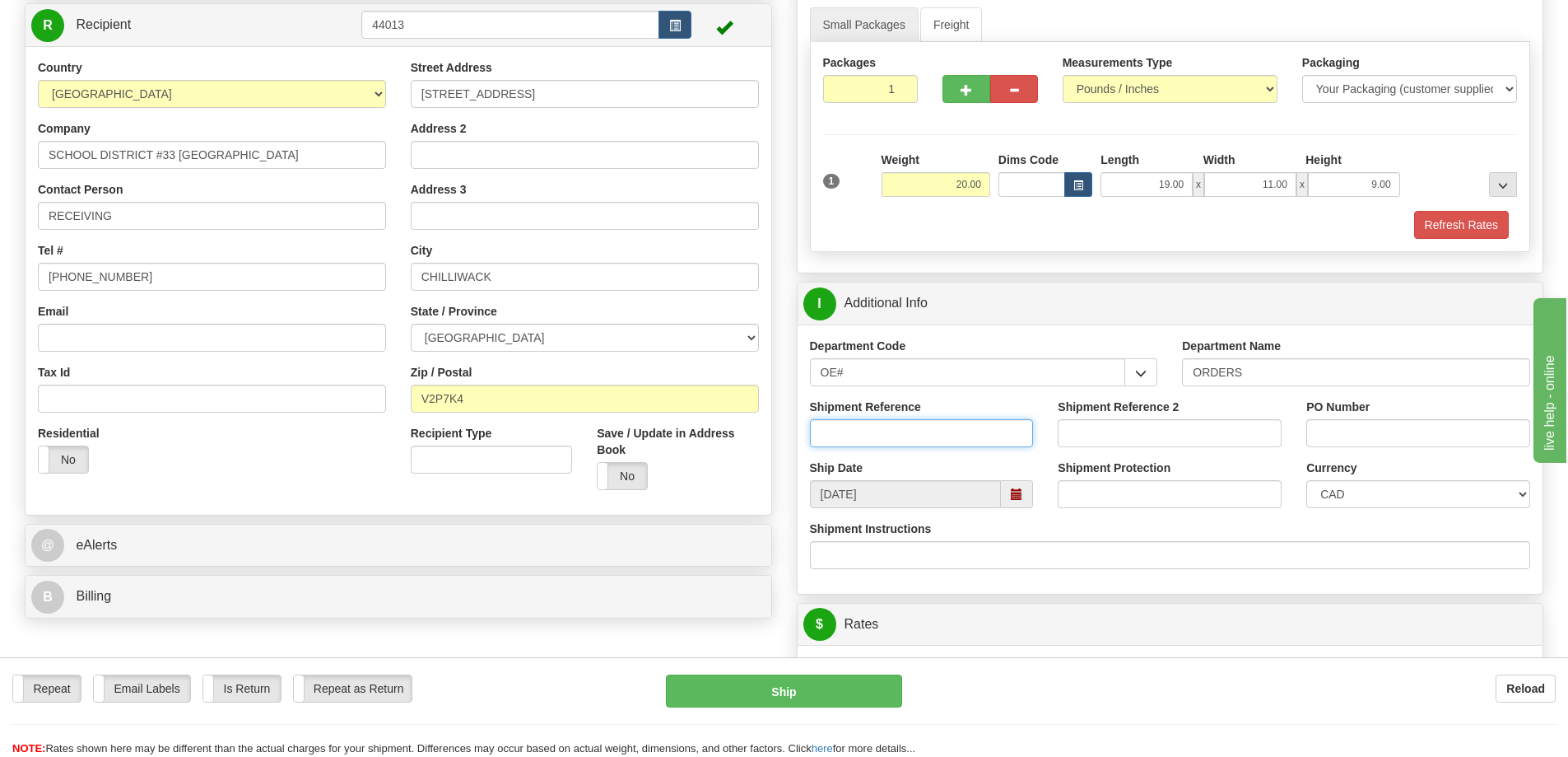
drag, startPoint x: 983, startPoint y: 436, endPoint x: 992, endPoint y: 436, distance: 9.0
click at [992, 436] on input "Shipment Reference" at bounding box center [922, 434] width 224 height 28
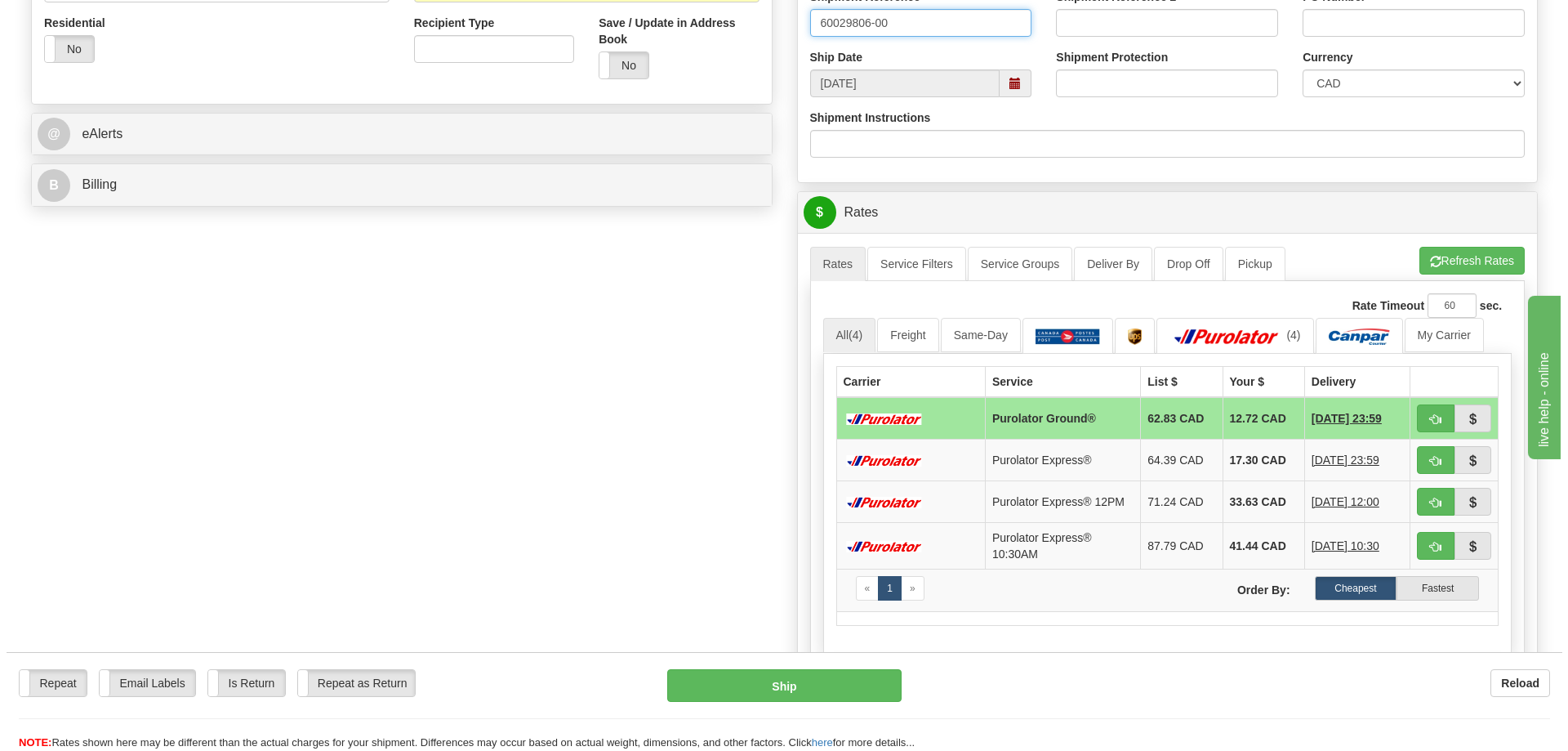
scroll to position [572, 0]
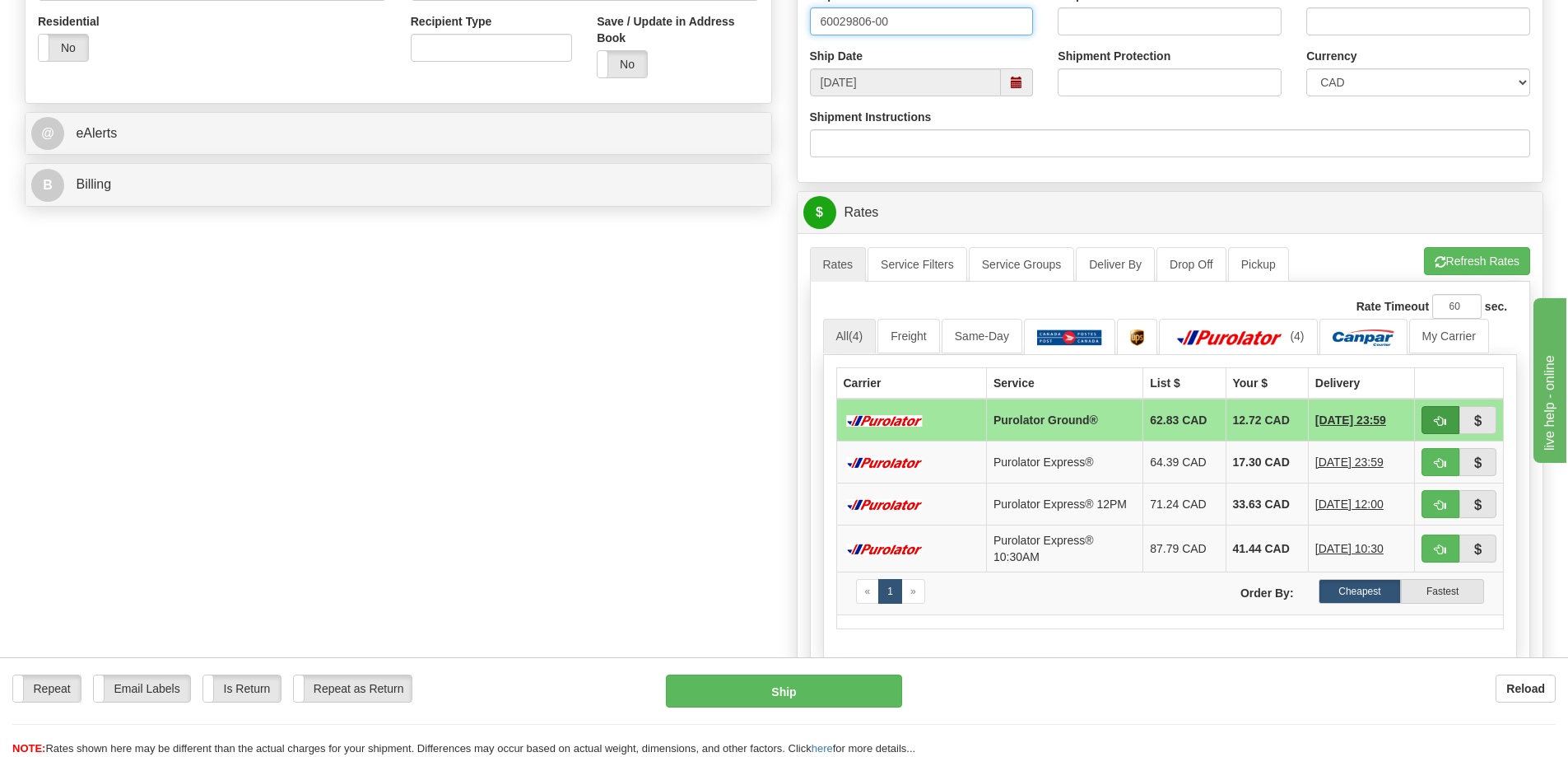
type input "60029806-00"
click at [1440, 422] on span "button" at bounding box center [1441, 420] width 11 height 10
type input "260"
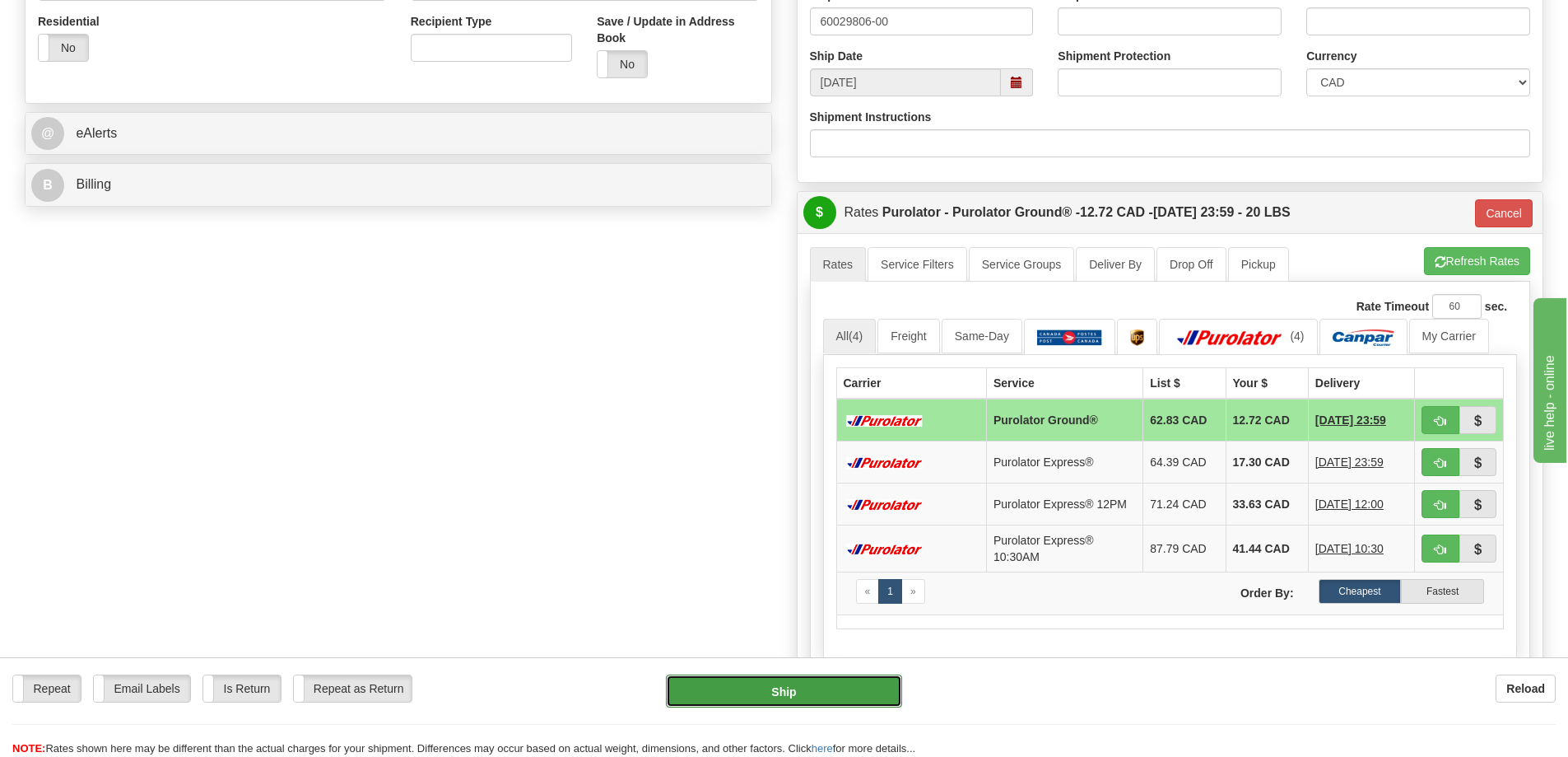
click at [822, 676] on button "Ship" at bounding box center [784, 691] width 236 height 33
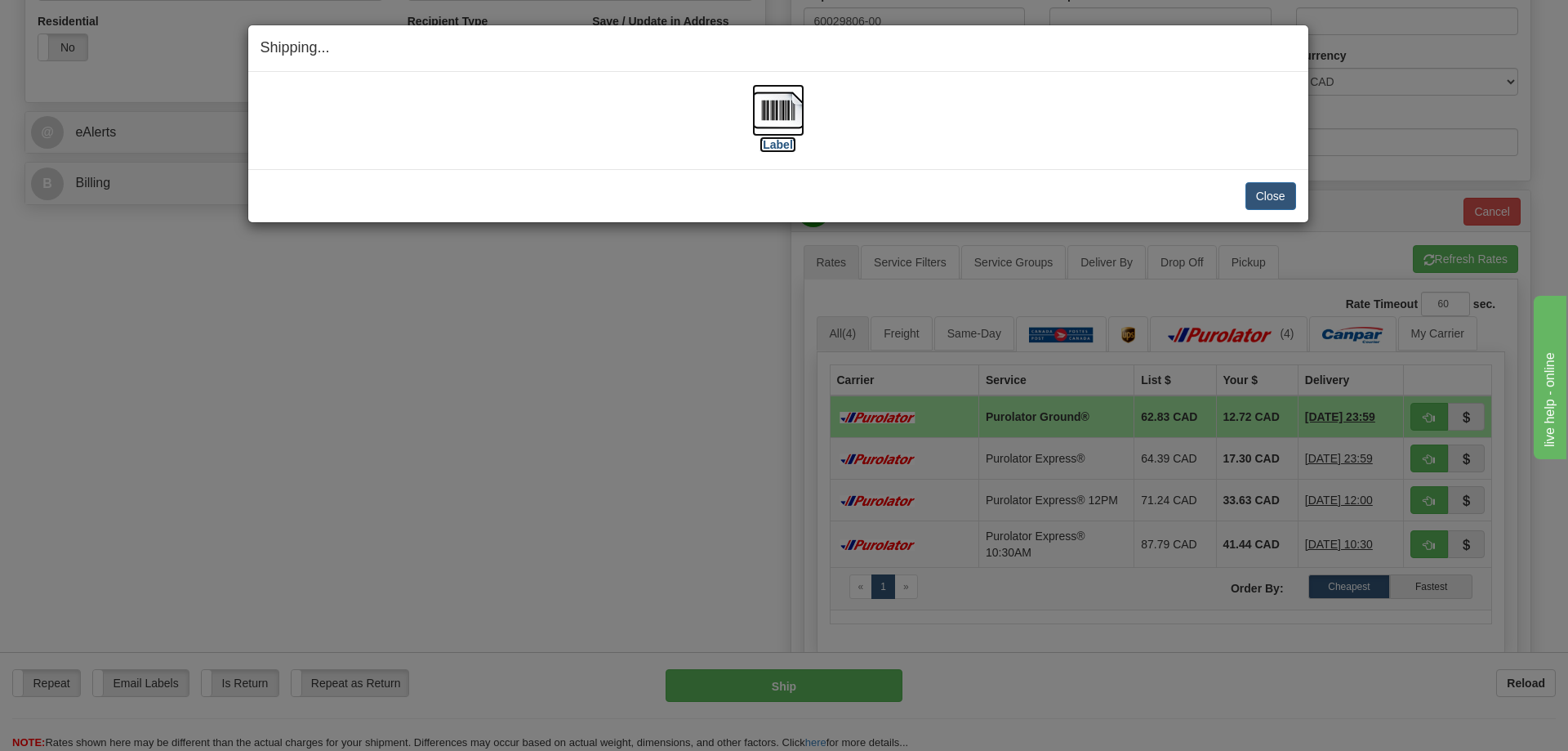
click at [781, 104] on img at bounding box center [778, 110] width 53 height 53
click at [1278, 197] on button "Close" at bounding box center [1271, 197] width 51 height 28
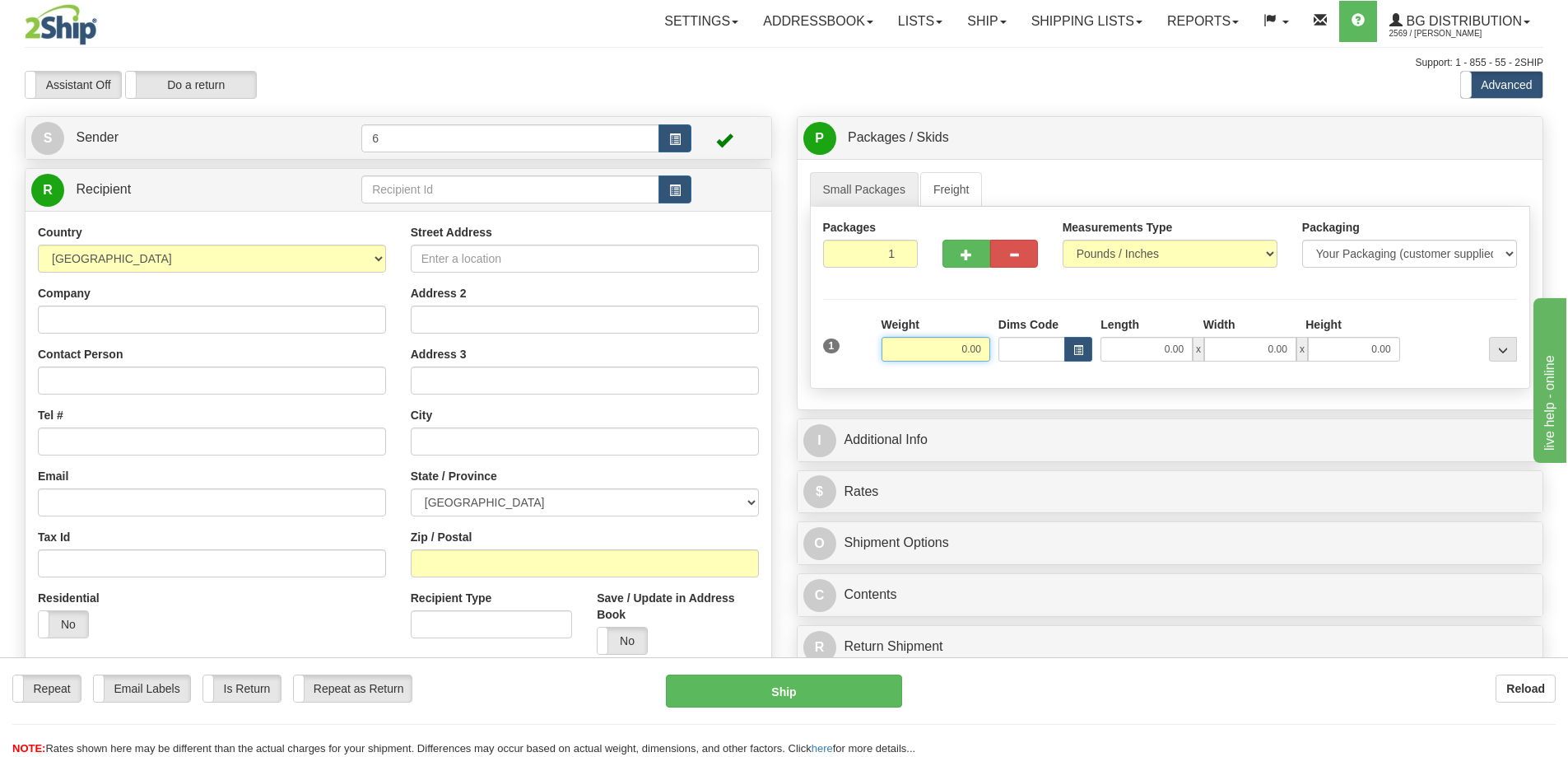
click at [979, 359] on input "0.00" at bounding box center [936, 349] width 109 height 25
type input "5.00"
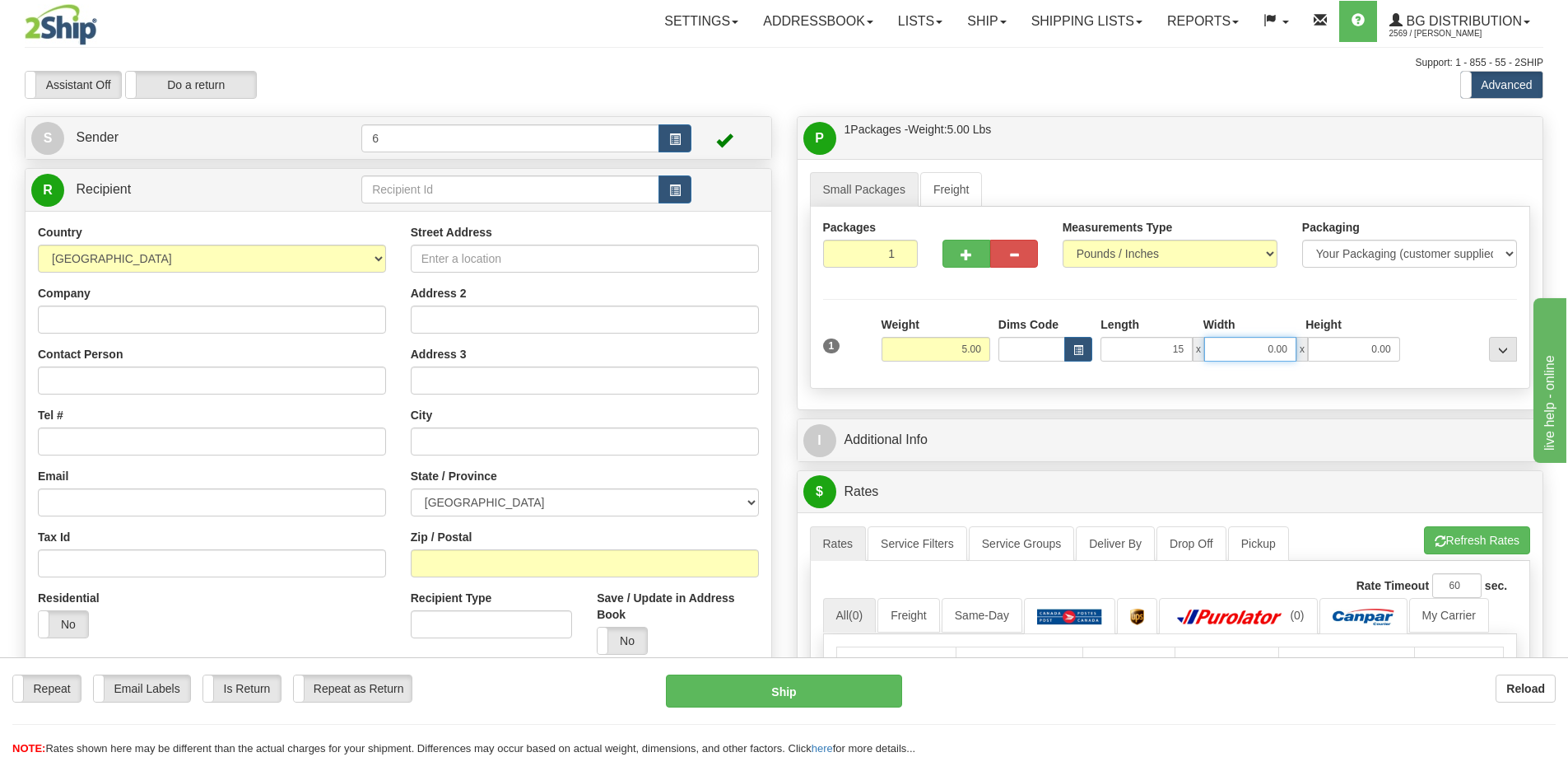
type input "15.00"
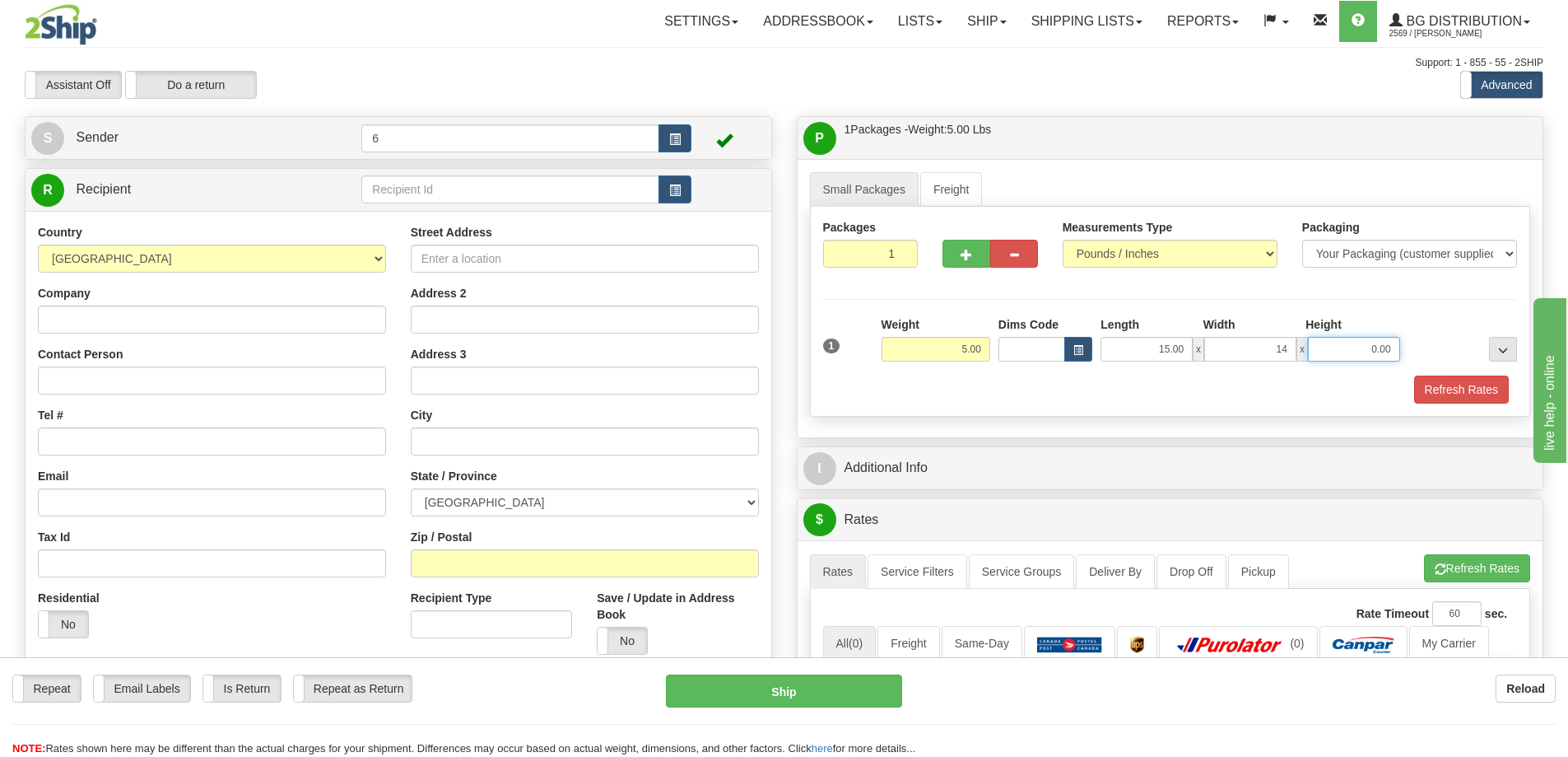
type input "14.00"
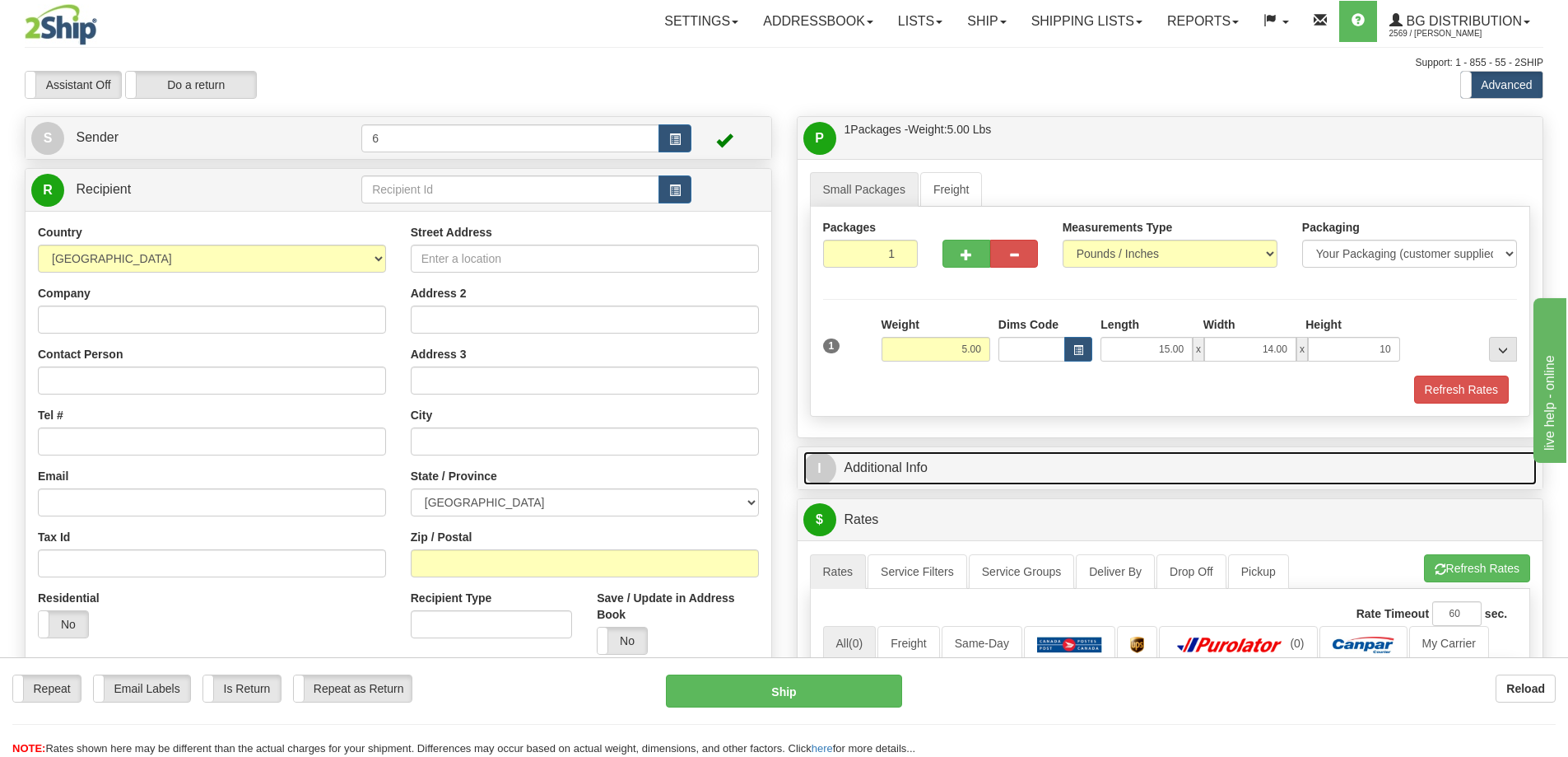
type input "10.00"
click at [944, 466] on link "I Additional Info" at bounding box center [1171, 469] width 734 height 34
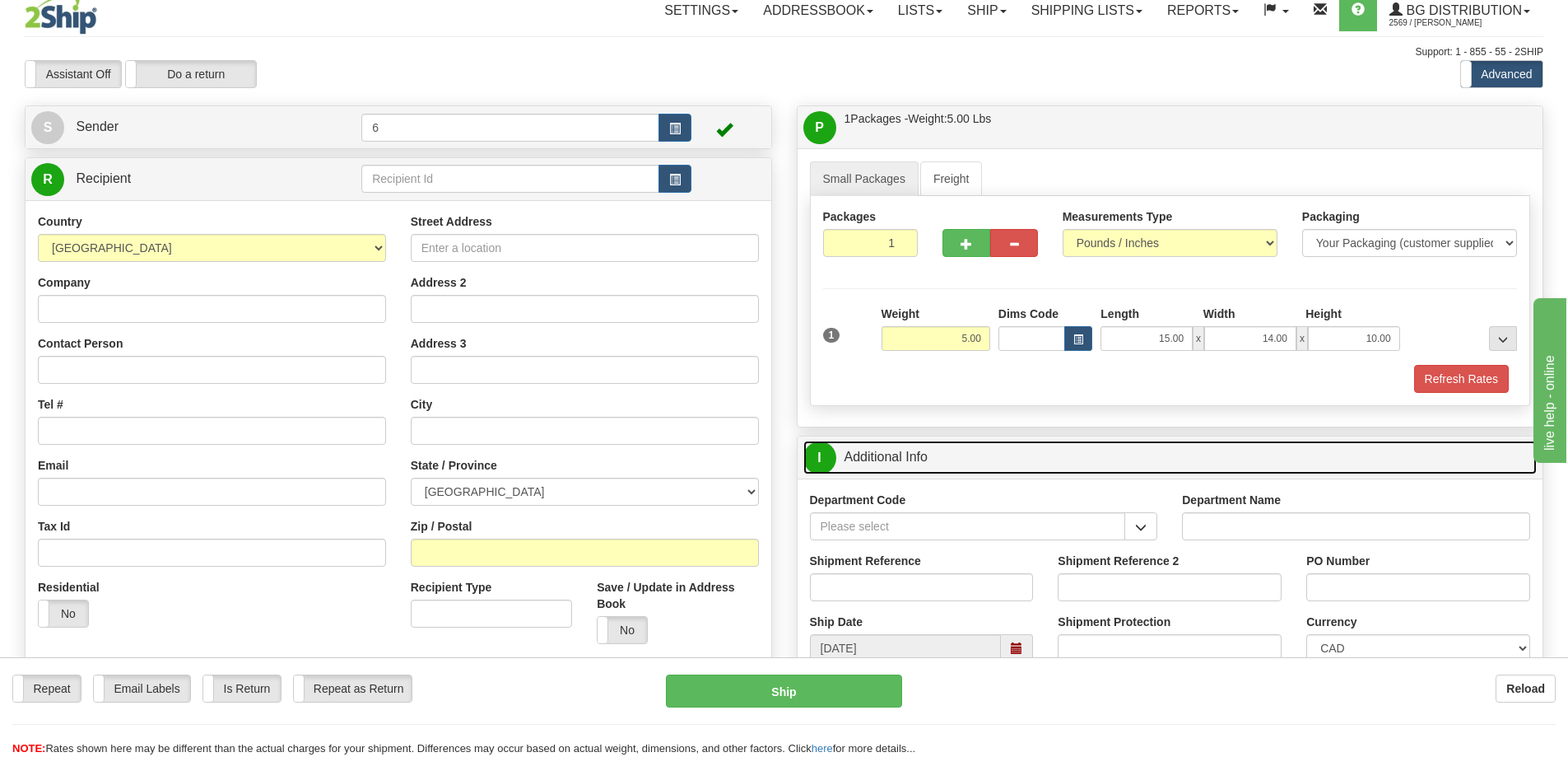
scroll to position [165, 0]
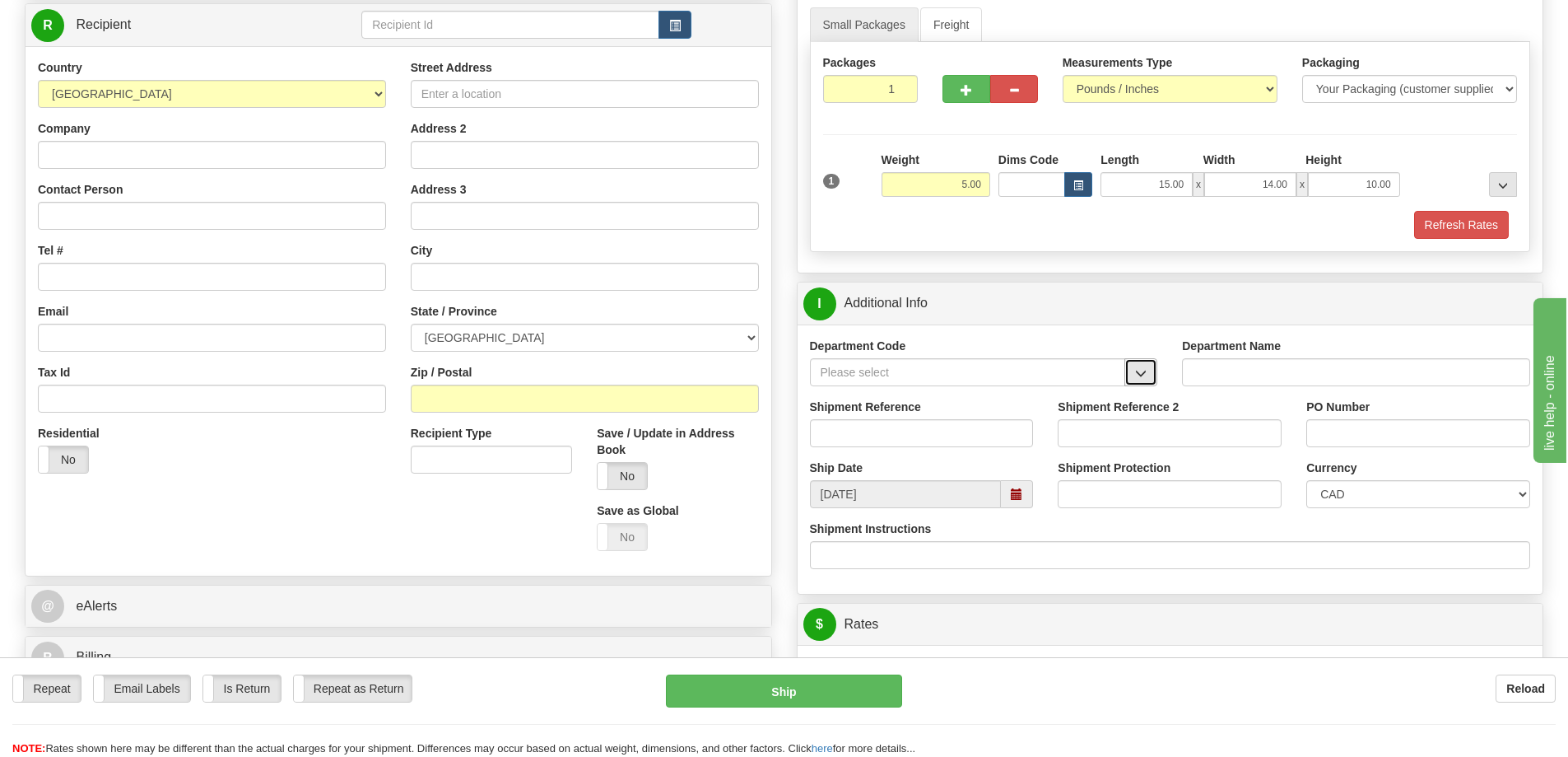
click at [1146, 372] on span "button" at bounding box center [1141, 373] width 11 height 10
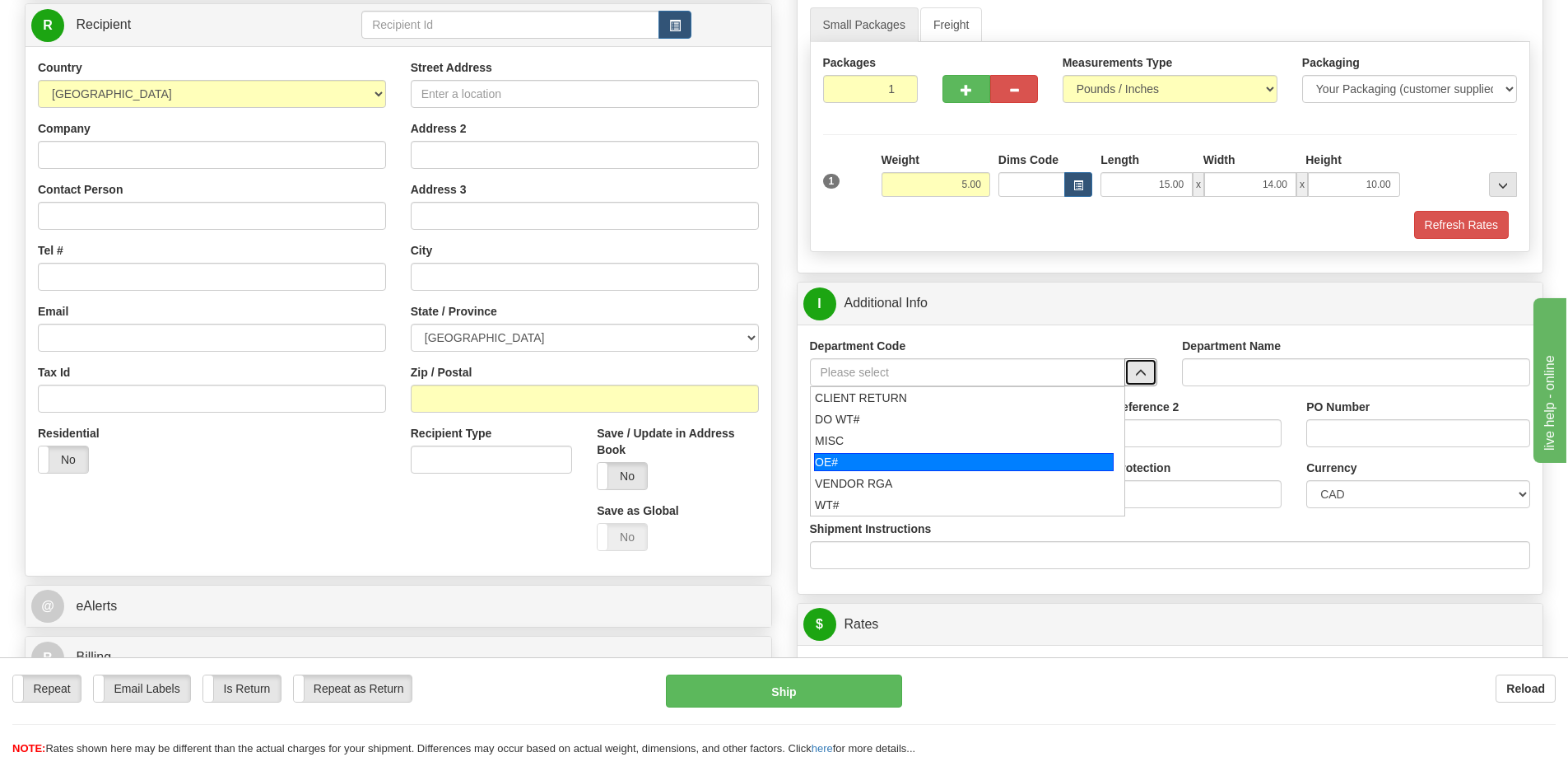
click at [982, 471] on div "OE#" at bounding box center [964, 461] width 300 height 18
type input "OE#"
type input "ORDERS"
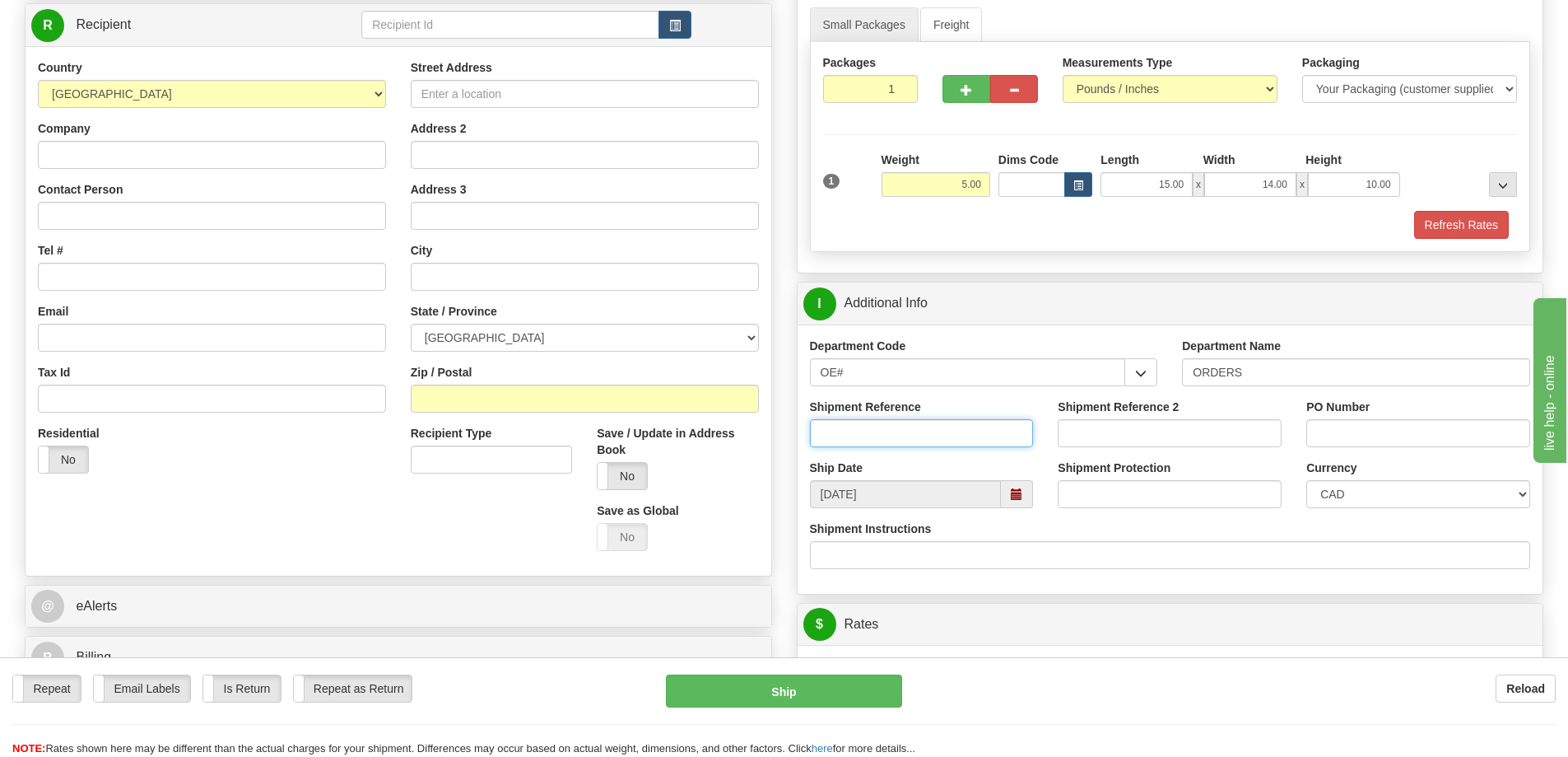
click at [977, 441] on input "Shipment Reference" at bounding box center [922, 434] width 224 height 28
type input "60032359-00"
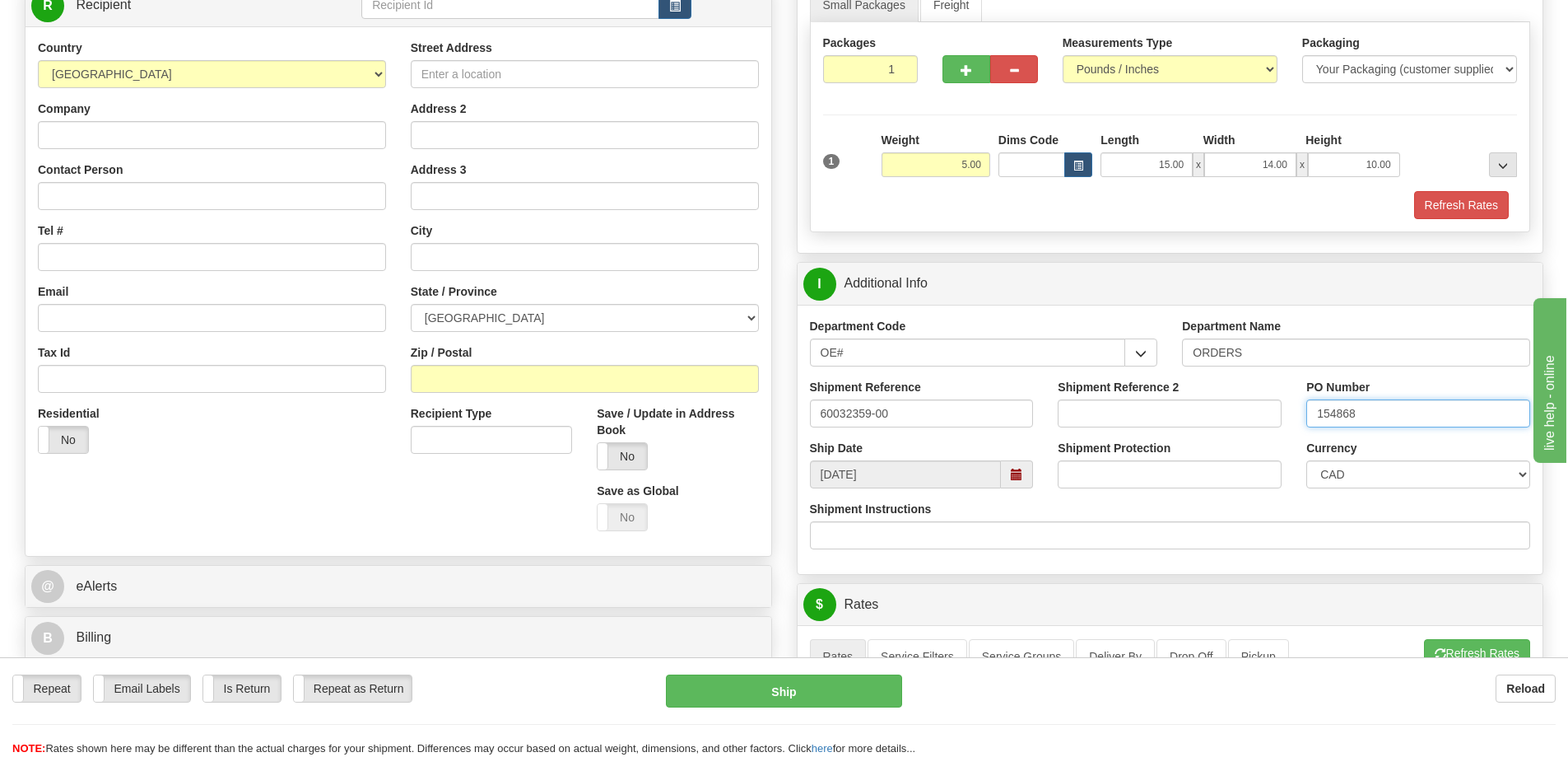
scroll to position [83, 0]
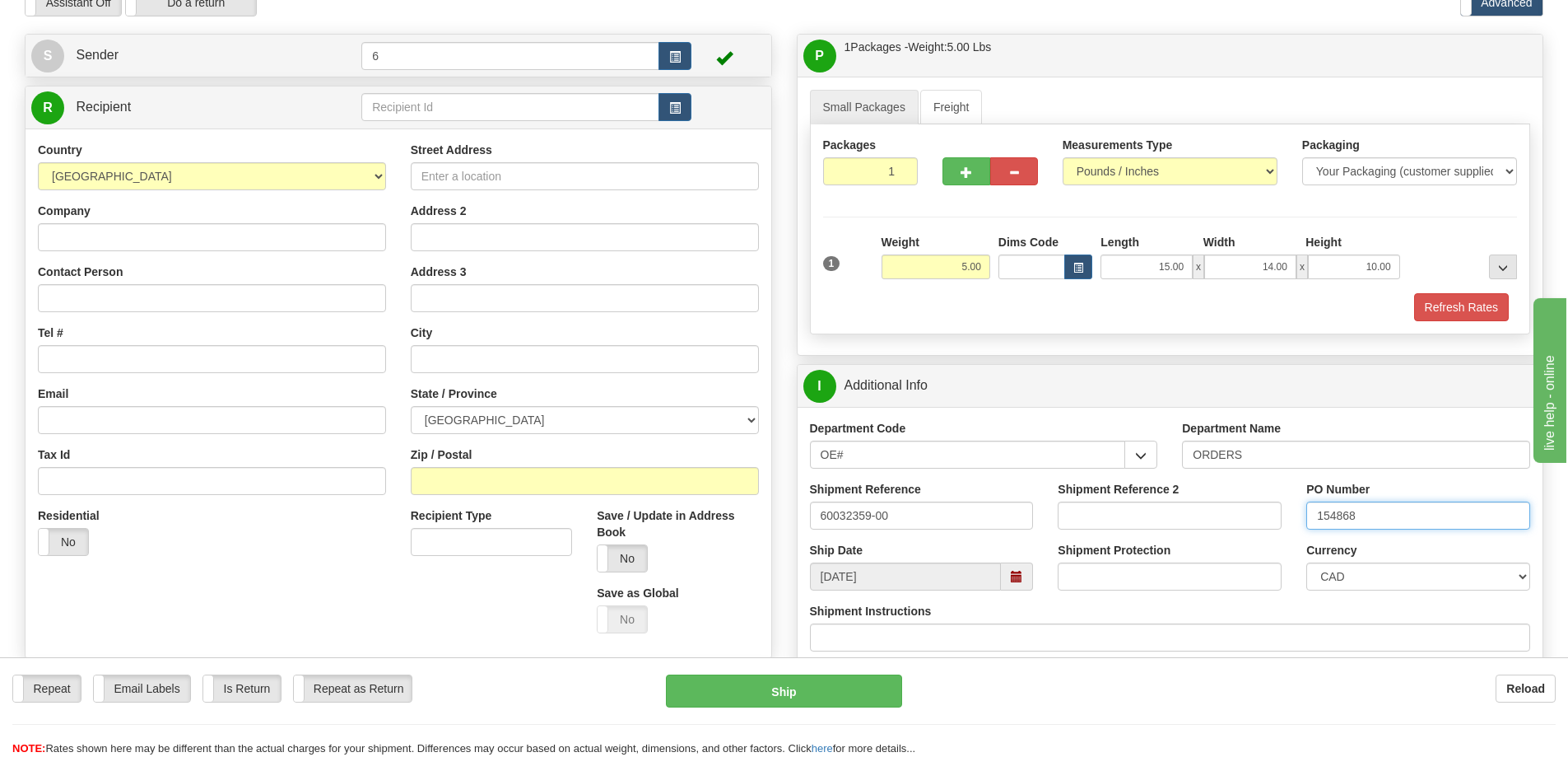
type input "154868"
drag, startPoint x: 409, startPoint y: 108, endPoint x: 395, endPoint y: 90, distance: 22.8
click at [405, 103] on input "text" at bounding box center [510, 107] width 298 height 28
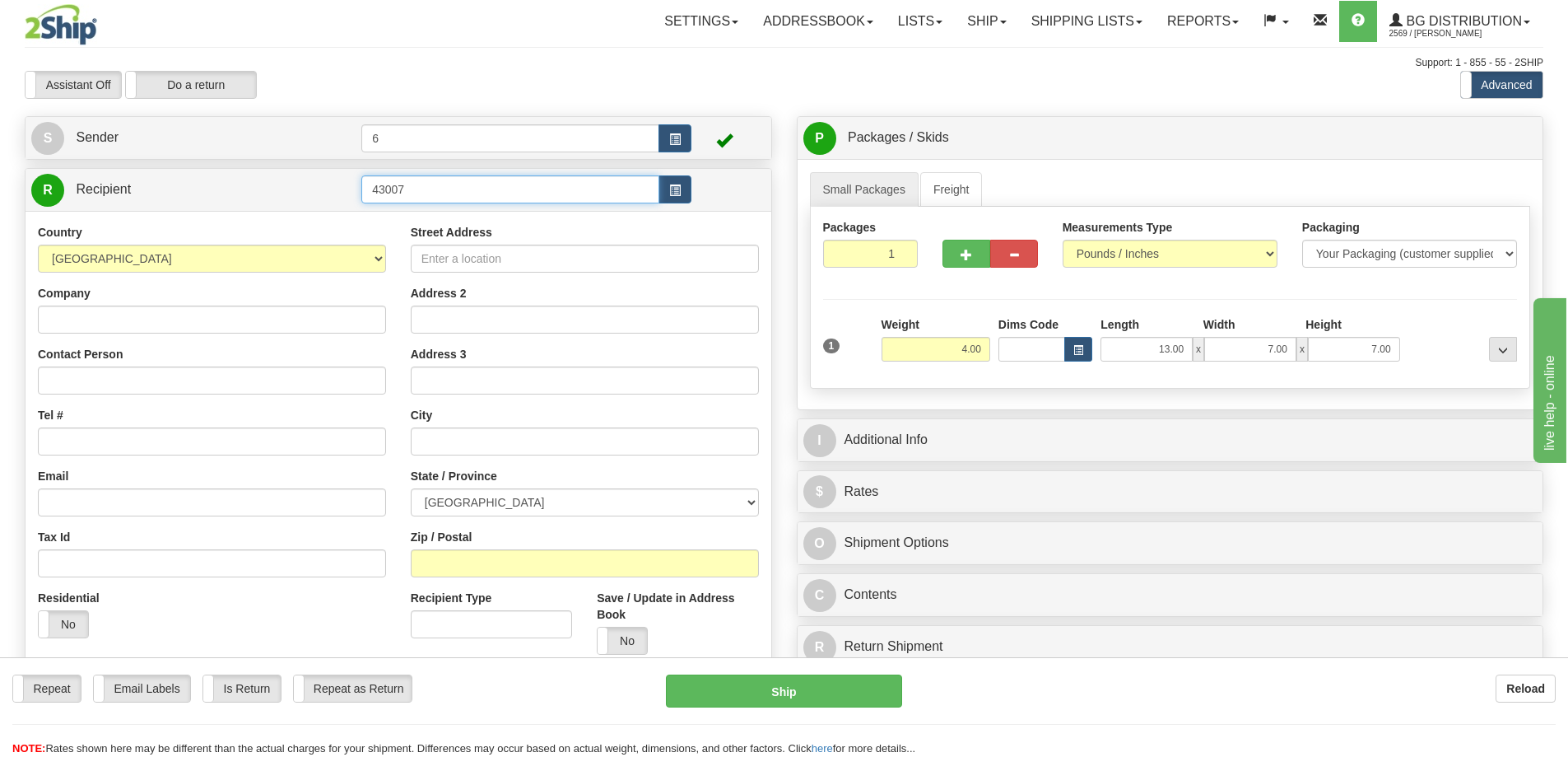
click at [502, 195] on input "43007" at bounding box center [510, 190] width 298 height 28
type input "4"
click at [466, 215] on div "920011" at bounding box center [507, 217] width 283 height 18
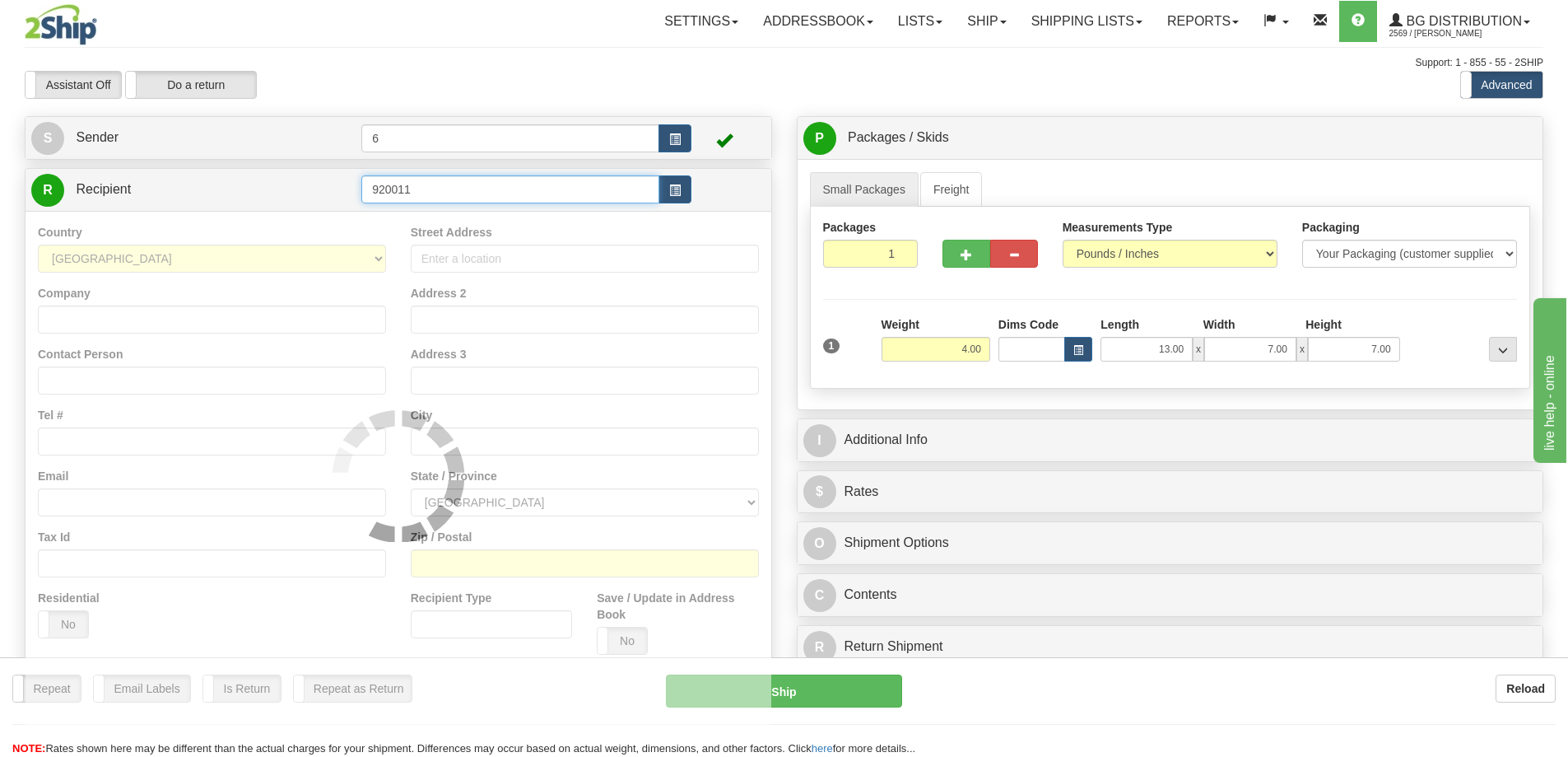
type input "920011"
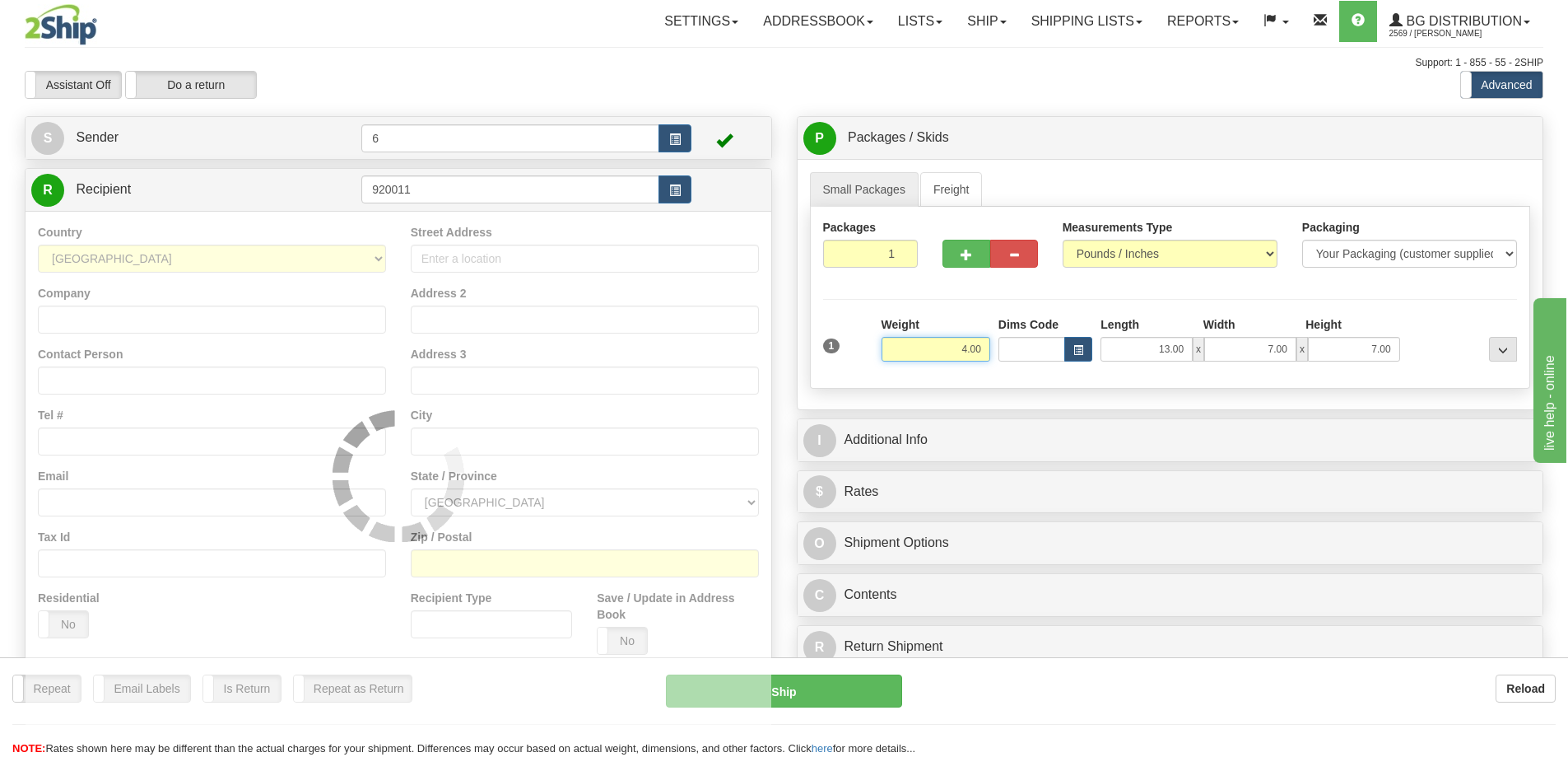
type input "260"
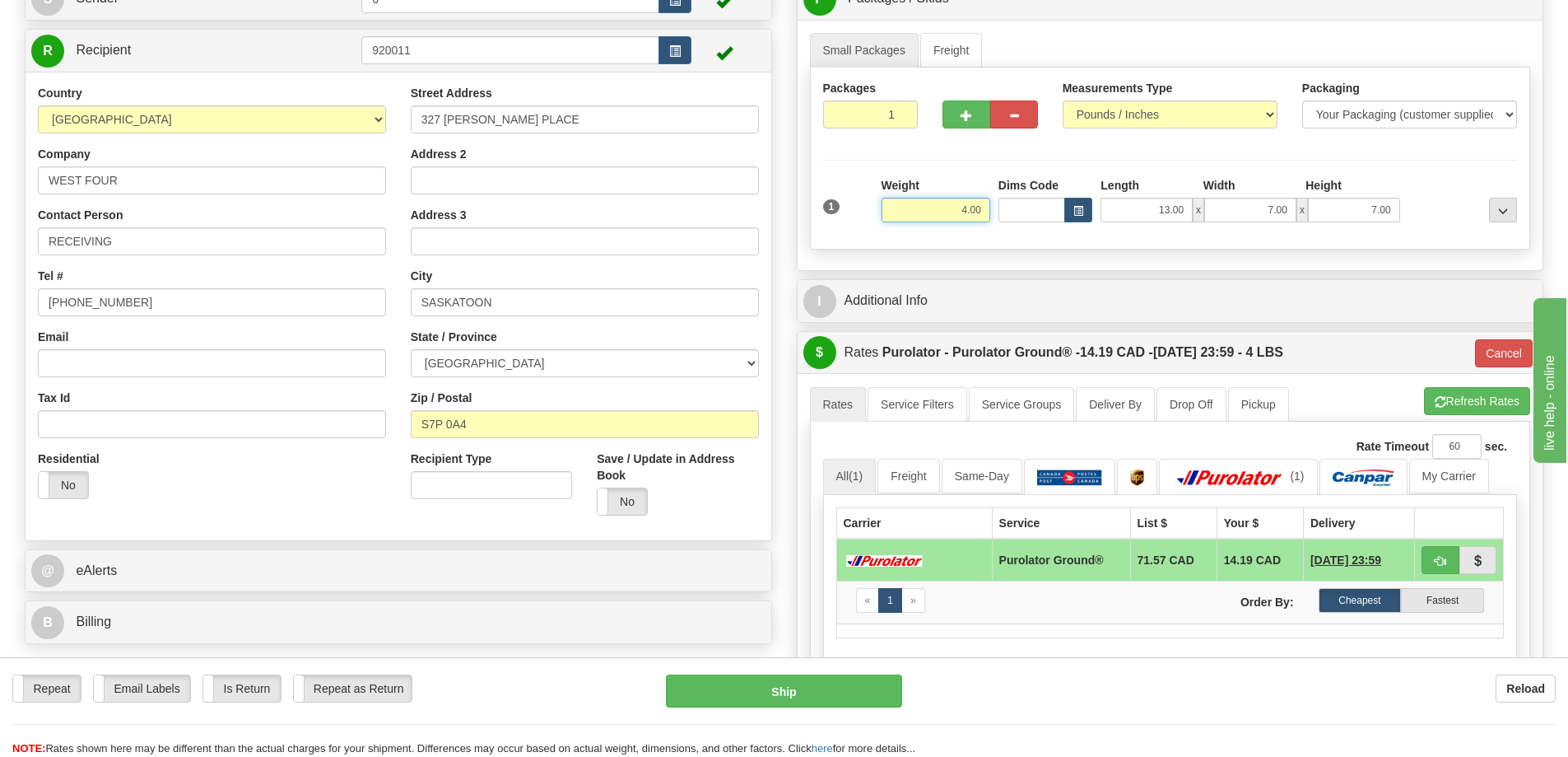
scroll to position [165, 0]
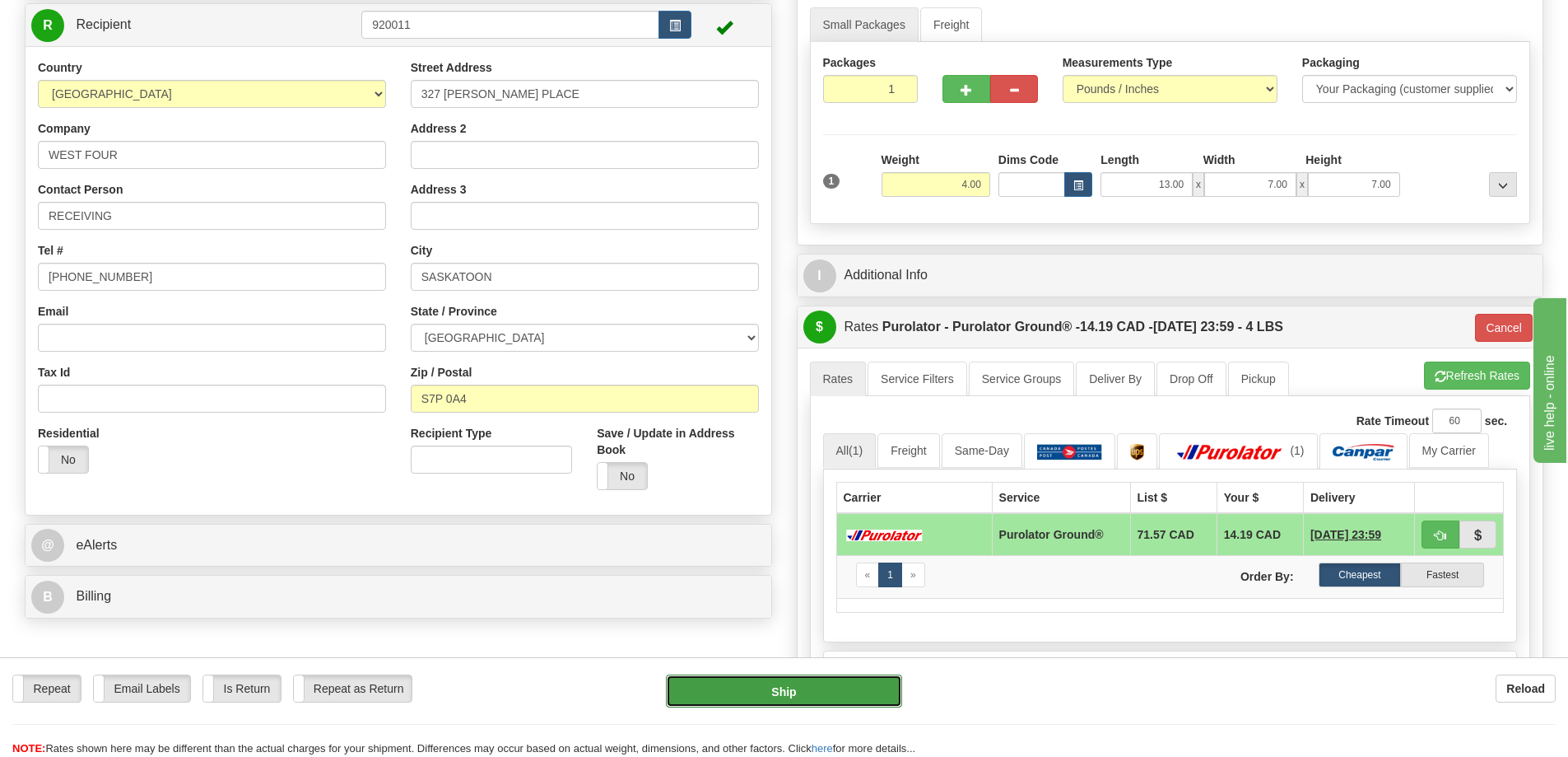
click at [782, 684] on button "Ship" at bounding box center [784, 691] width 236 height 33
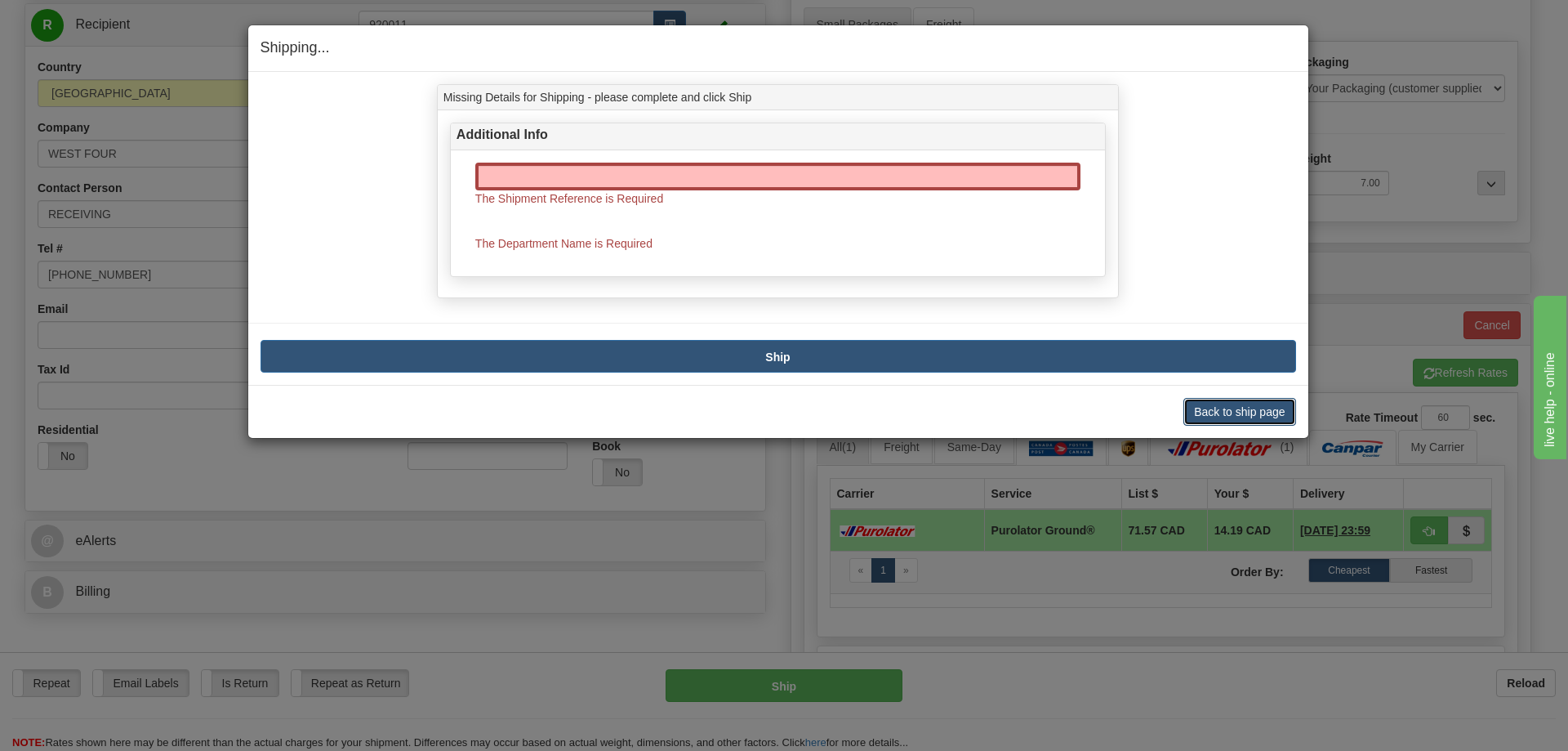
click at [1241, 408] on button "Back to ship page" at bounding box center [1239, 412] width 112 height 28
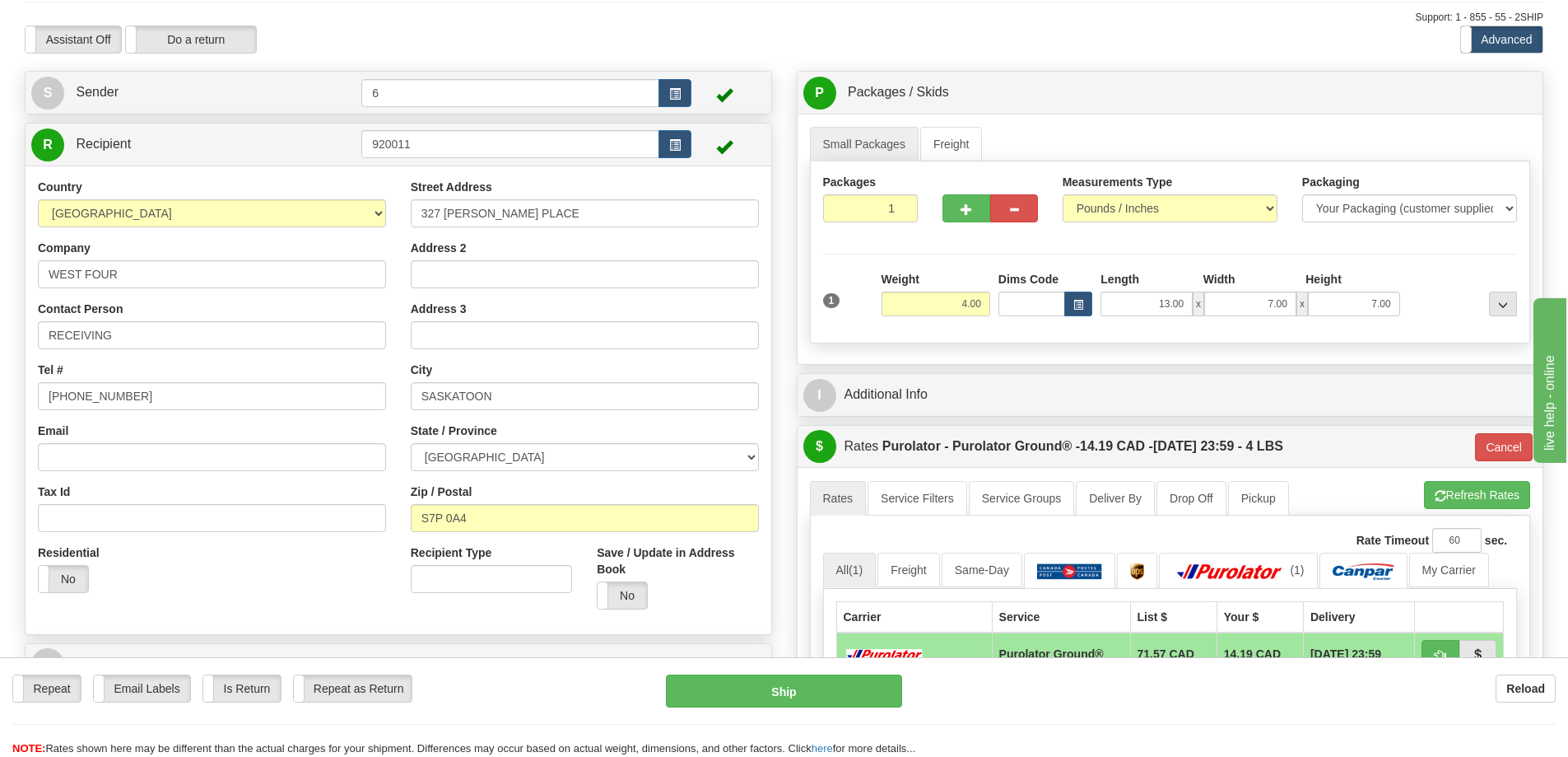
scroll to position [83, 0]
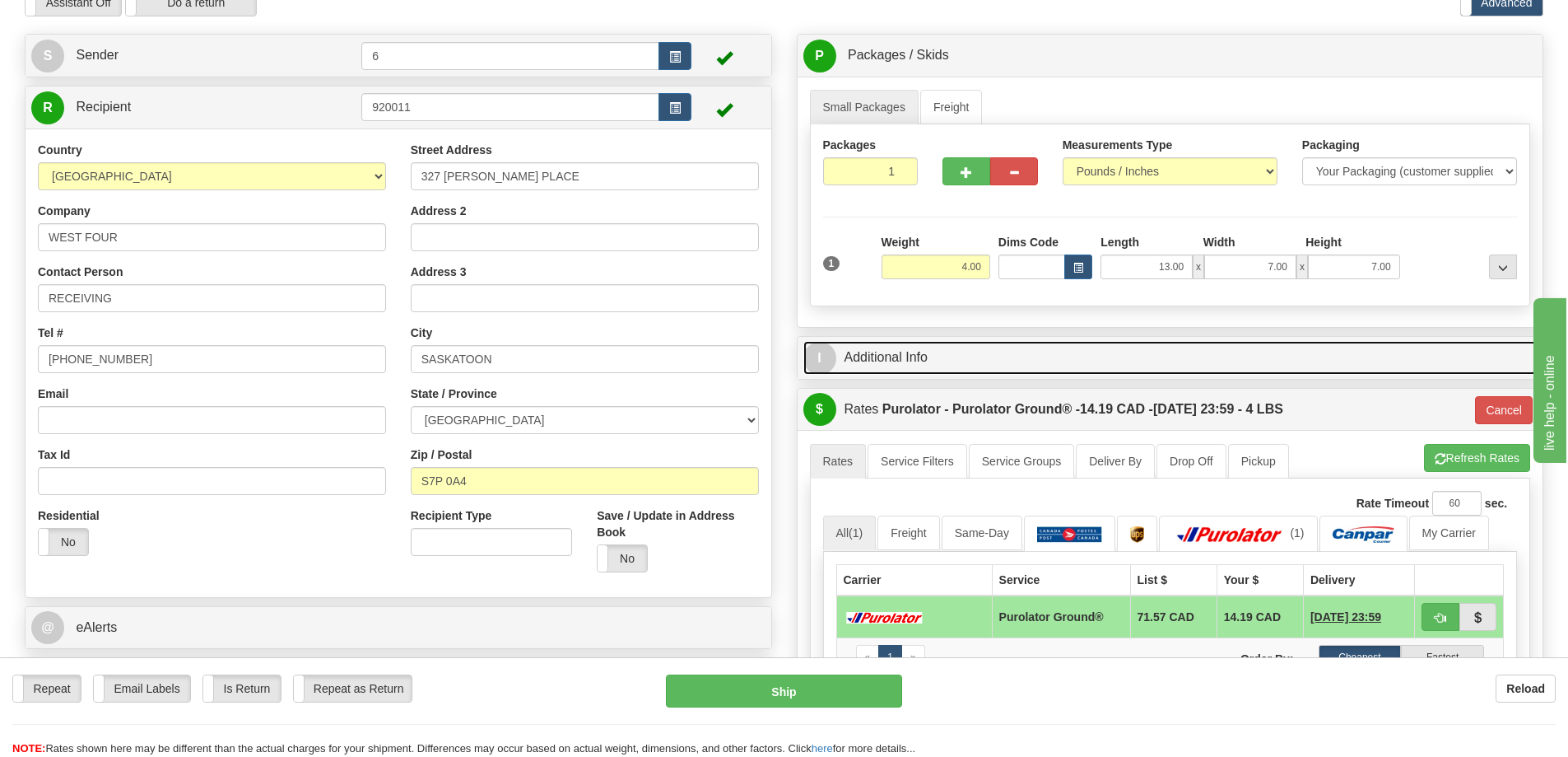
click at [1028, 363] on link "I Additional Info" at bounding box center [1171, 358] width 734 height 34
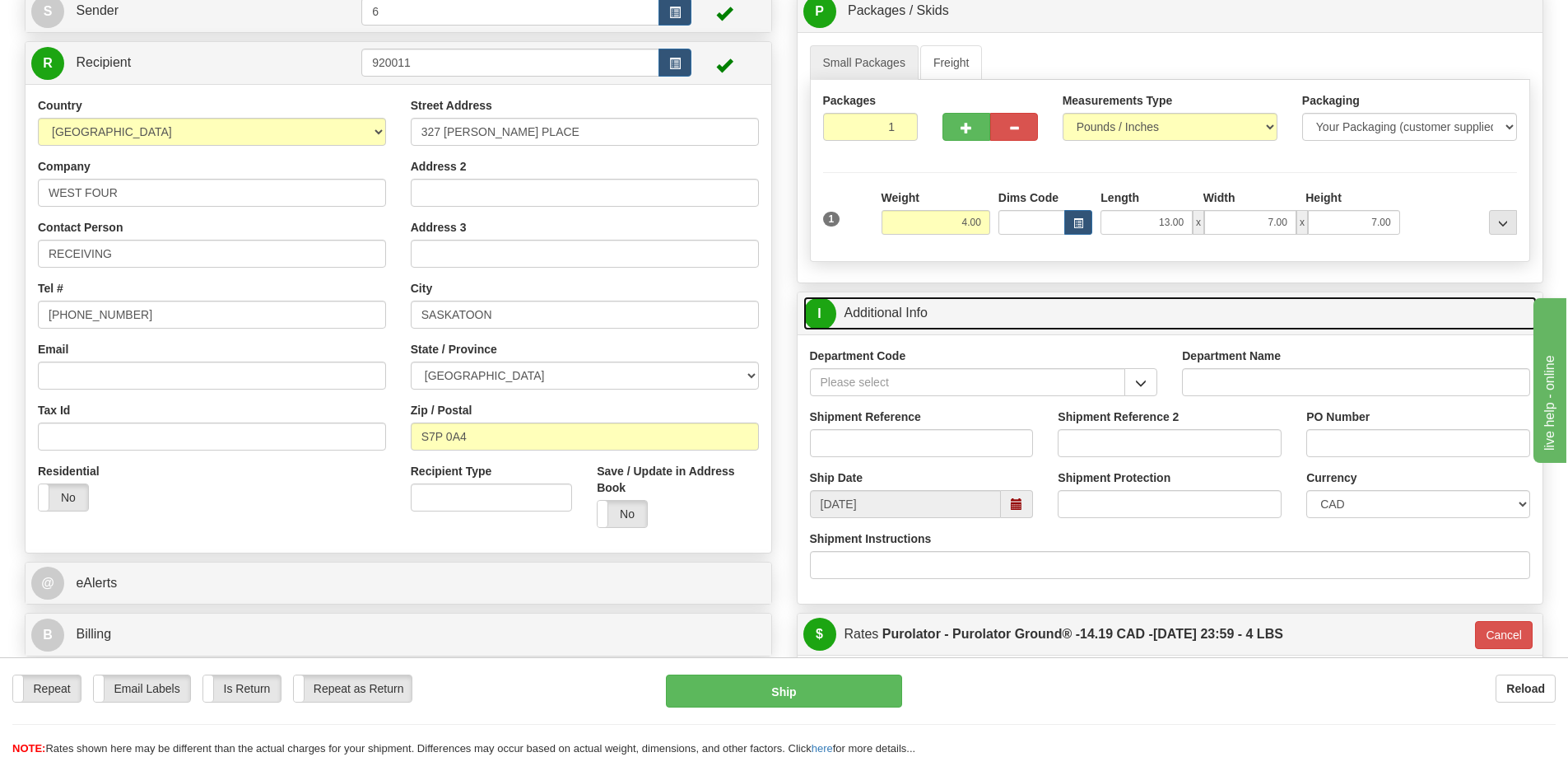
scroll to position [165, 0]
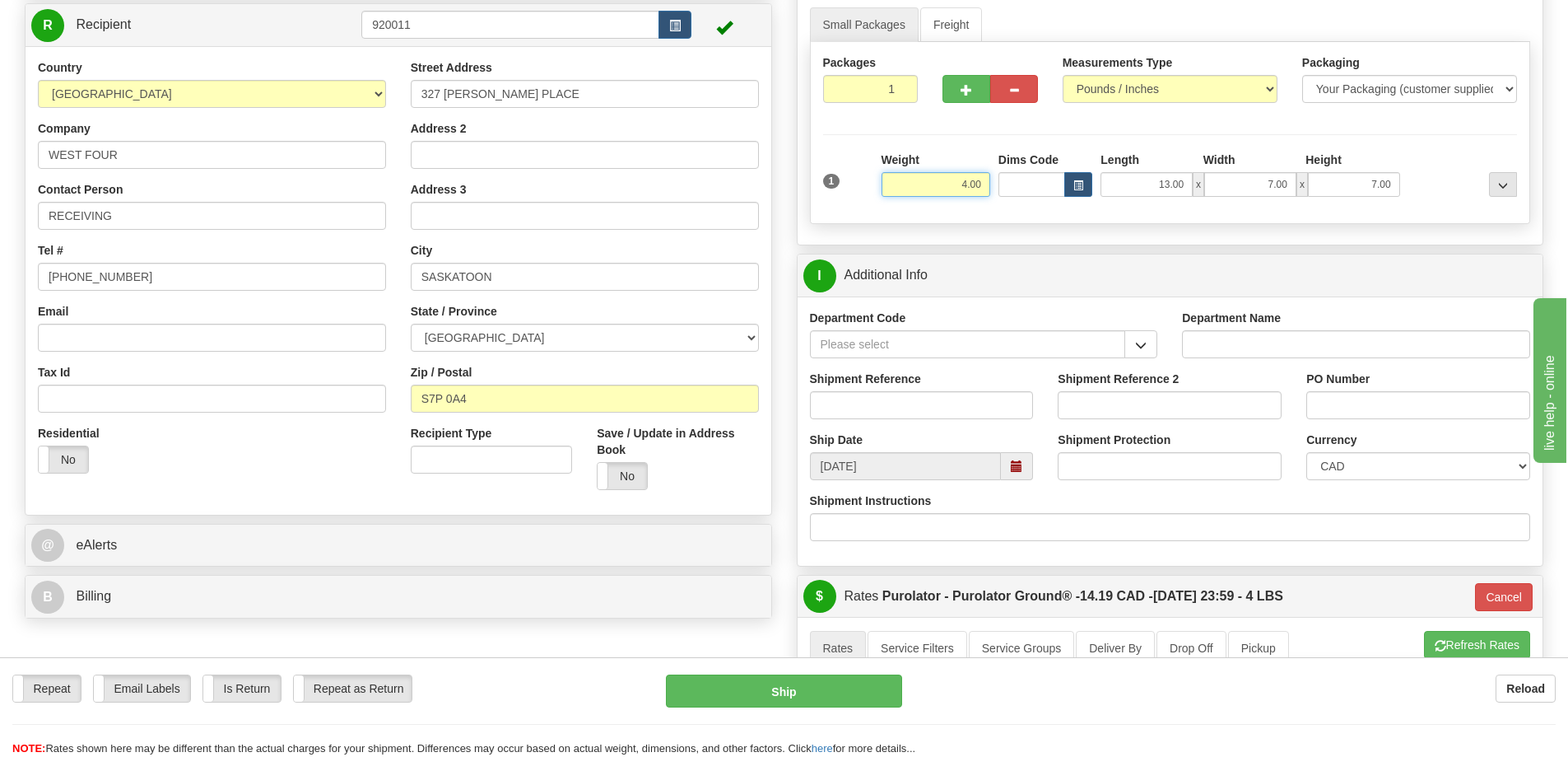
click at [978, 183] on input "4.00" at bounding box center [936, 184] width 109 height 25
drag, startPoint x: 983, startPoint y: 185, endPoint x: 947, endPoint y: 155, distance: 46.9
click at [953, 173] on div "Weight 4.00" at bounding box center [936, 175] width 109 height 46
type input "5.00"
type input "260"
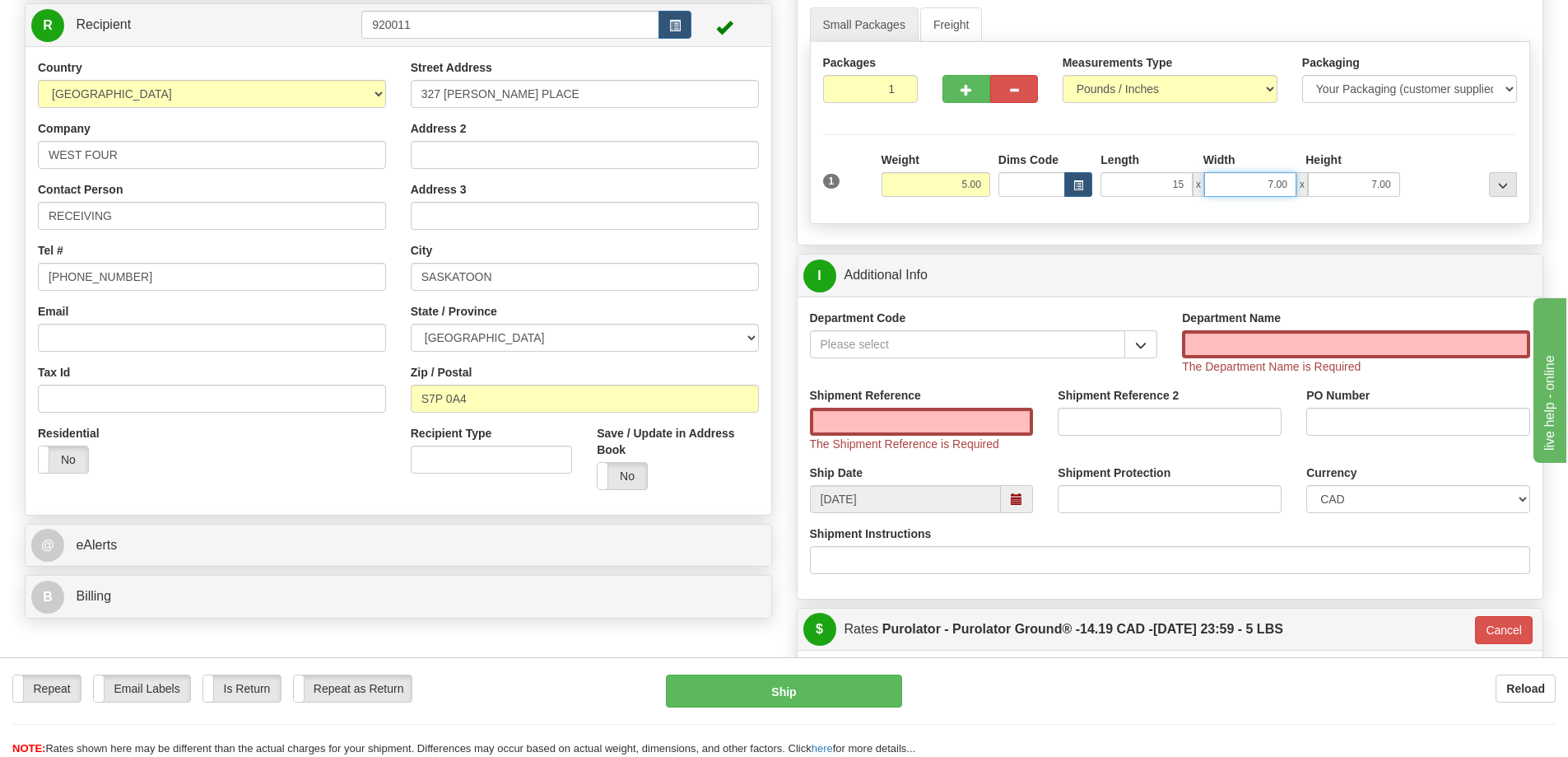
type input "15.00"
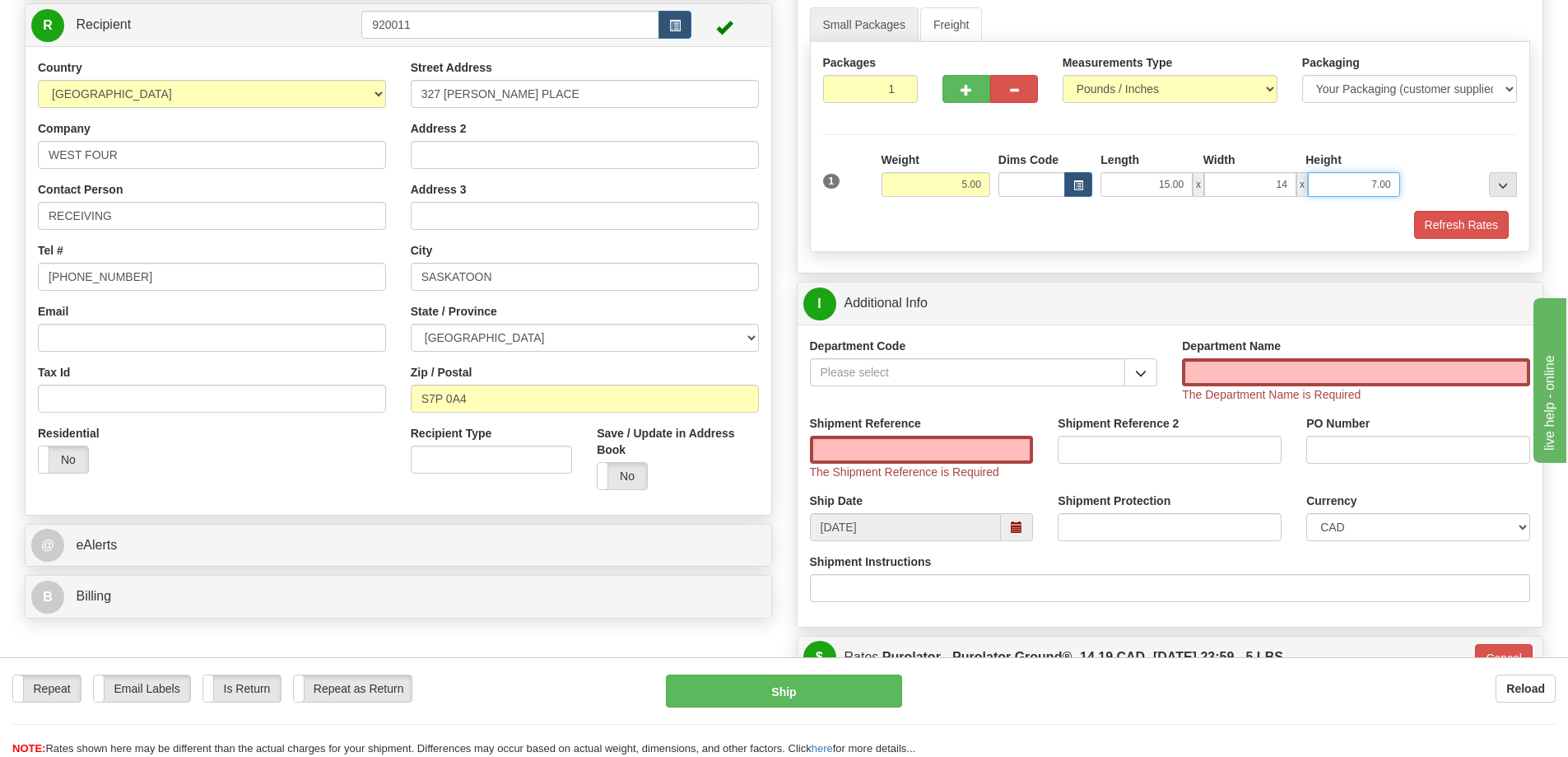
type input "14.00"
type input "10.00"
click at [1151, 378] on button "button" at bounding box center [1141, 373] width 33 height 28
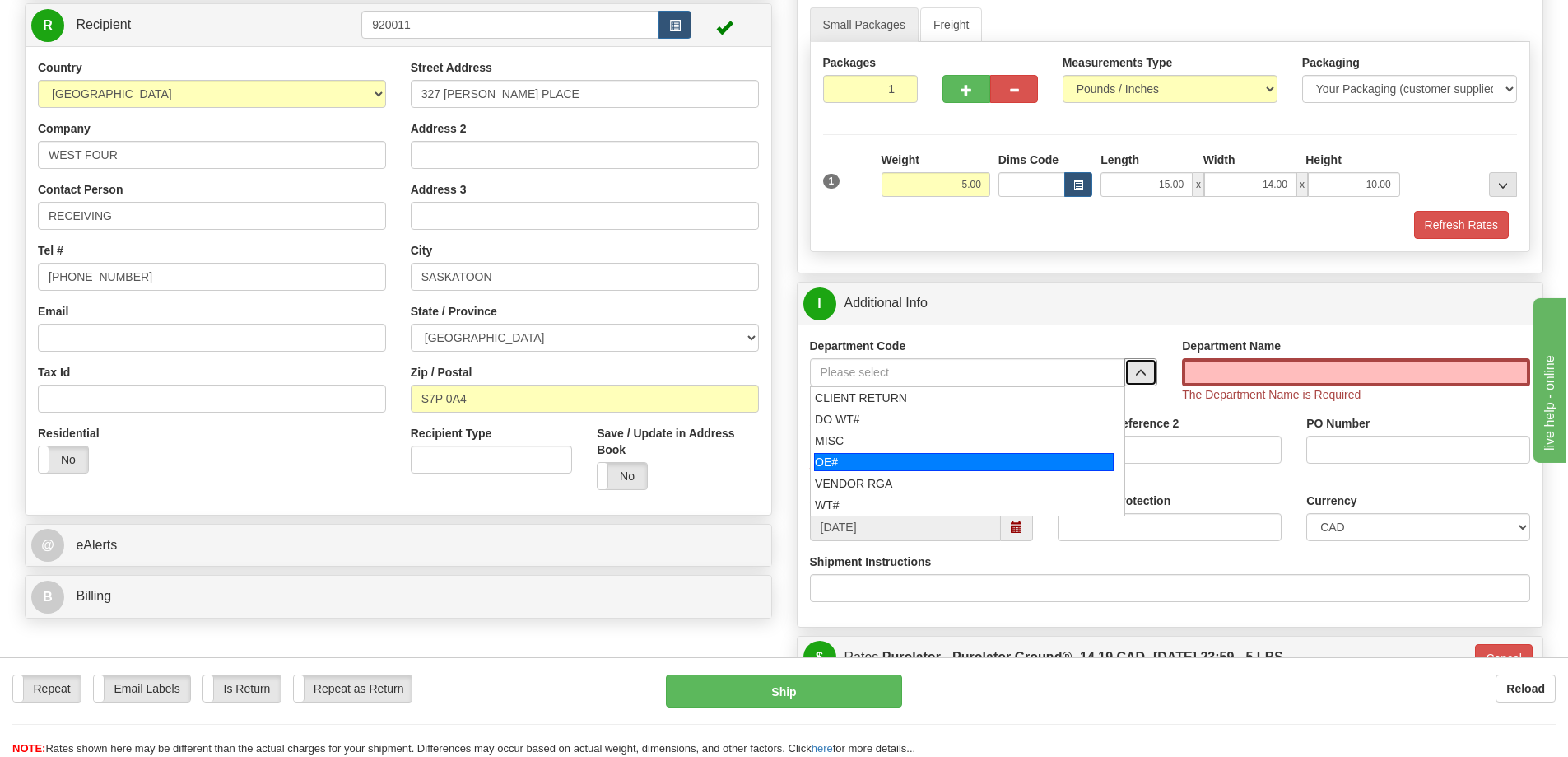
click at [950, 470] on div "OE#" at bounding box center [964, 461] width 300 height 18
type input "OE#"
type input "ORDERS"
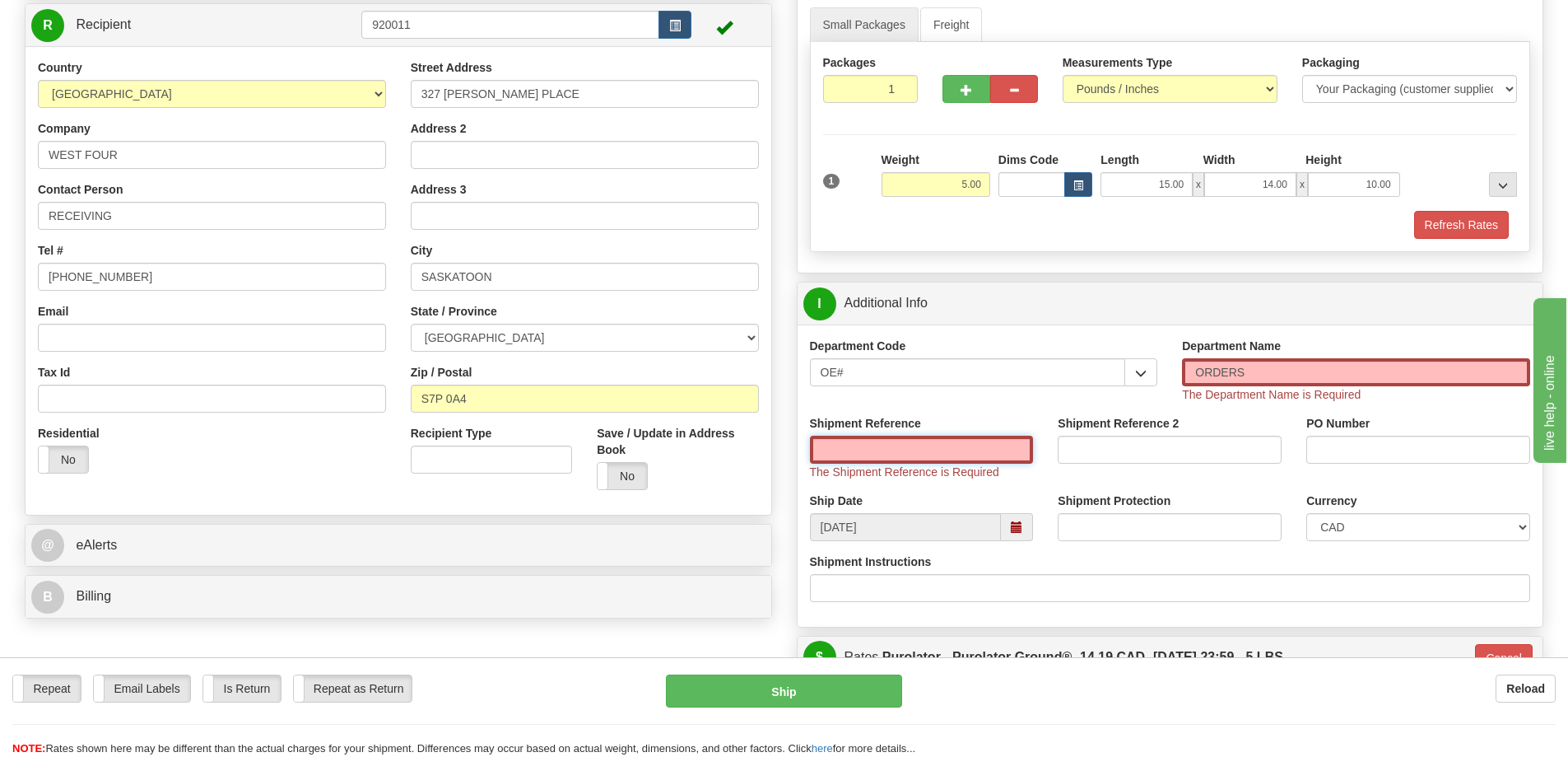
drag, startPoint x: 950, startPoint y: 457, endPoint x: 924, endPoint y: 424, distance: 42.0
click at [954, 455] on input "Shipment Reference" at bounding box center [922, 450] width 224 height 28
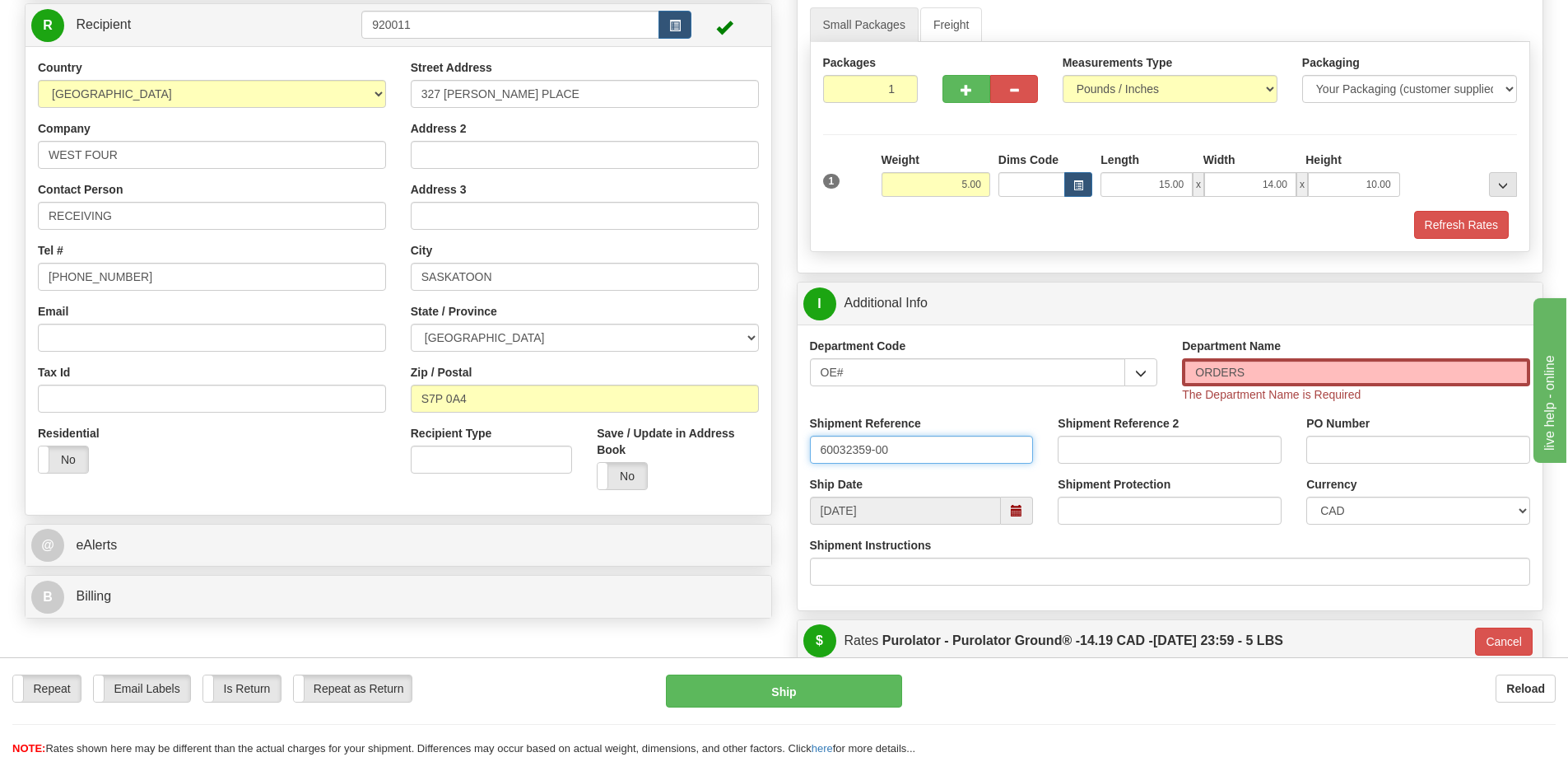
type input "60032359-00"
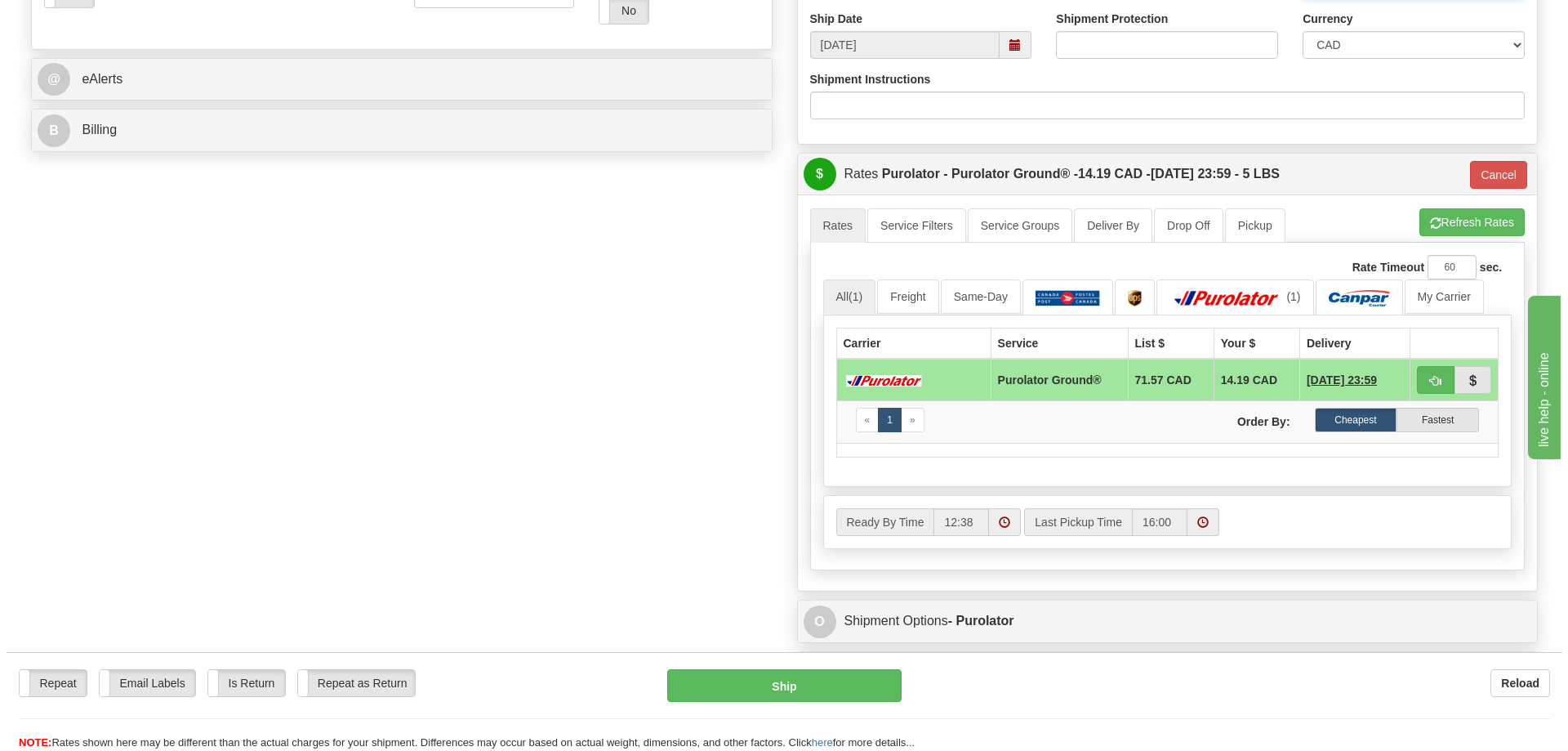
scroll to position [653, 0]
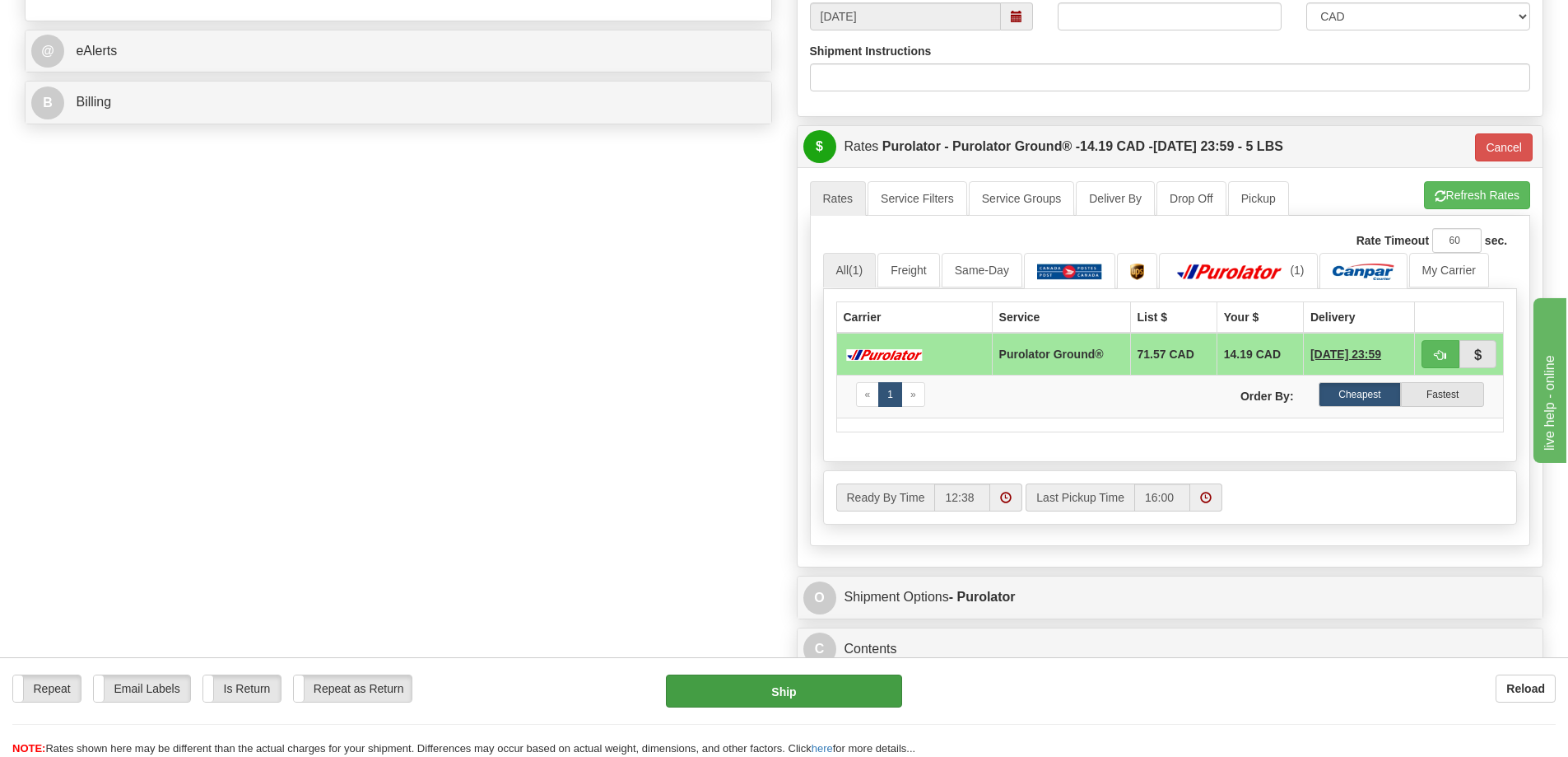
type input "154868"
click at [783, 692] on button "Ship" at bounding box center [784, 691] width 236 height 33
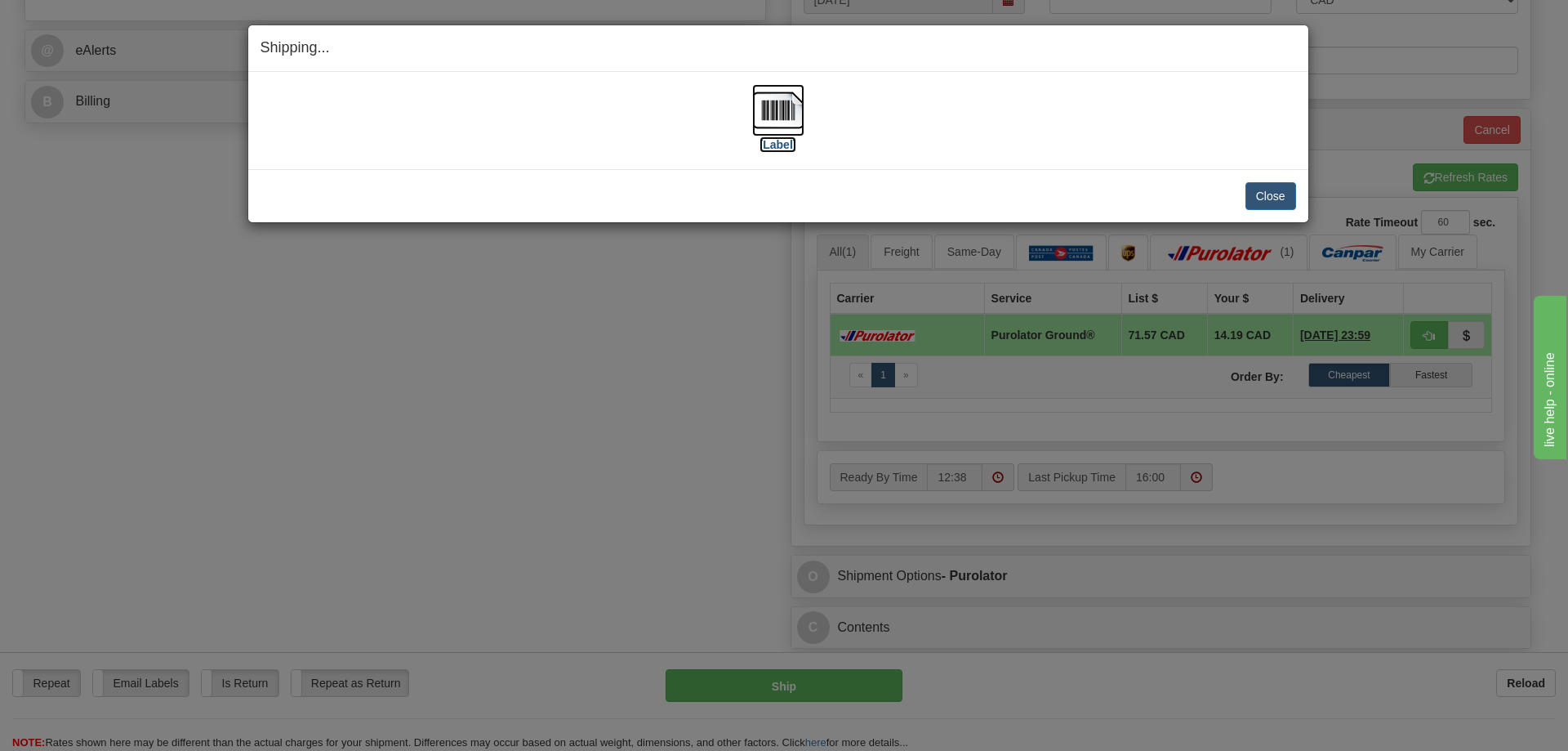
click at [769, 114] on img at bounding box center [778, 110] width 53 height 53
click at [1274, 199] on button "Close" at bounding box center [1271, 197] width 51 height 28
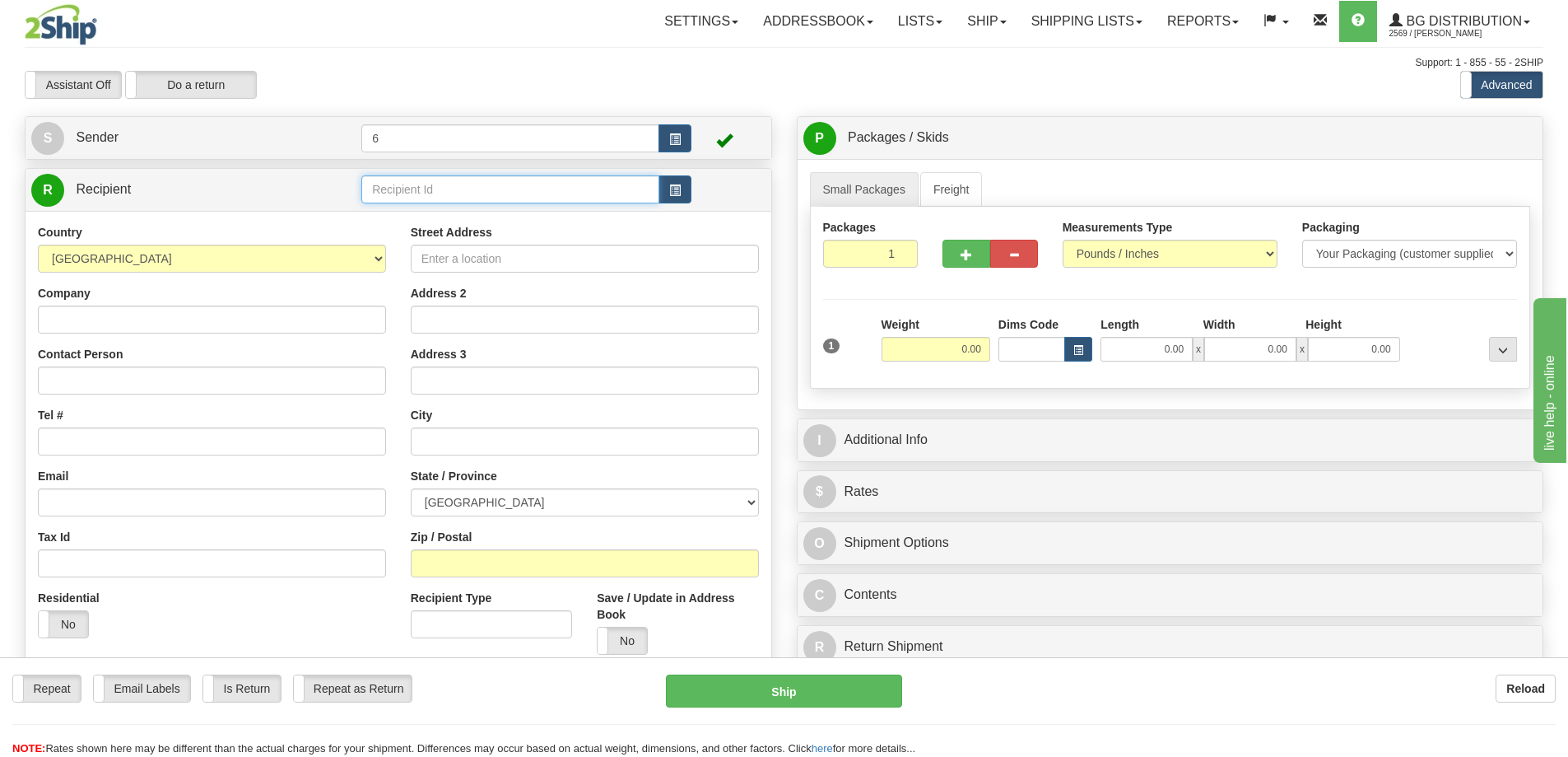
click at [450, 187] on input "text" at bounding box center [510, 190] width 298 height 28
click at [469, 212] on div "41099" at bounding box center [507, 217] width 283 height 18
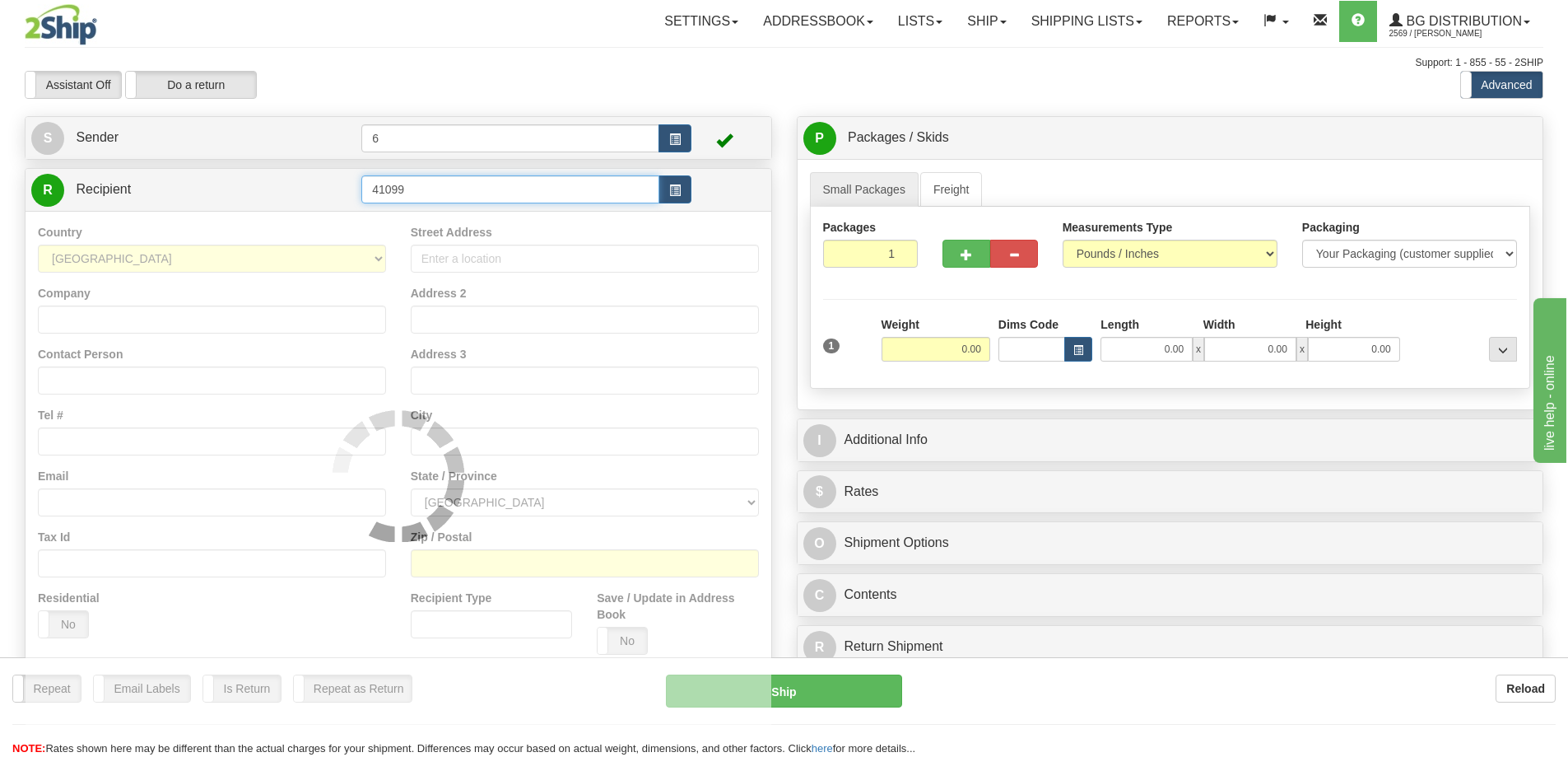
type input "41099"
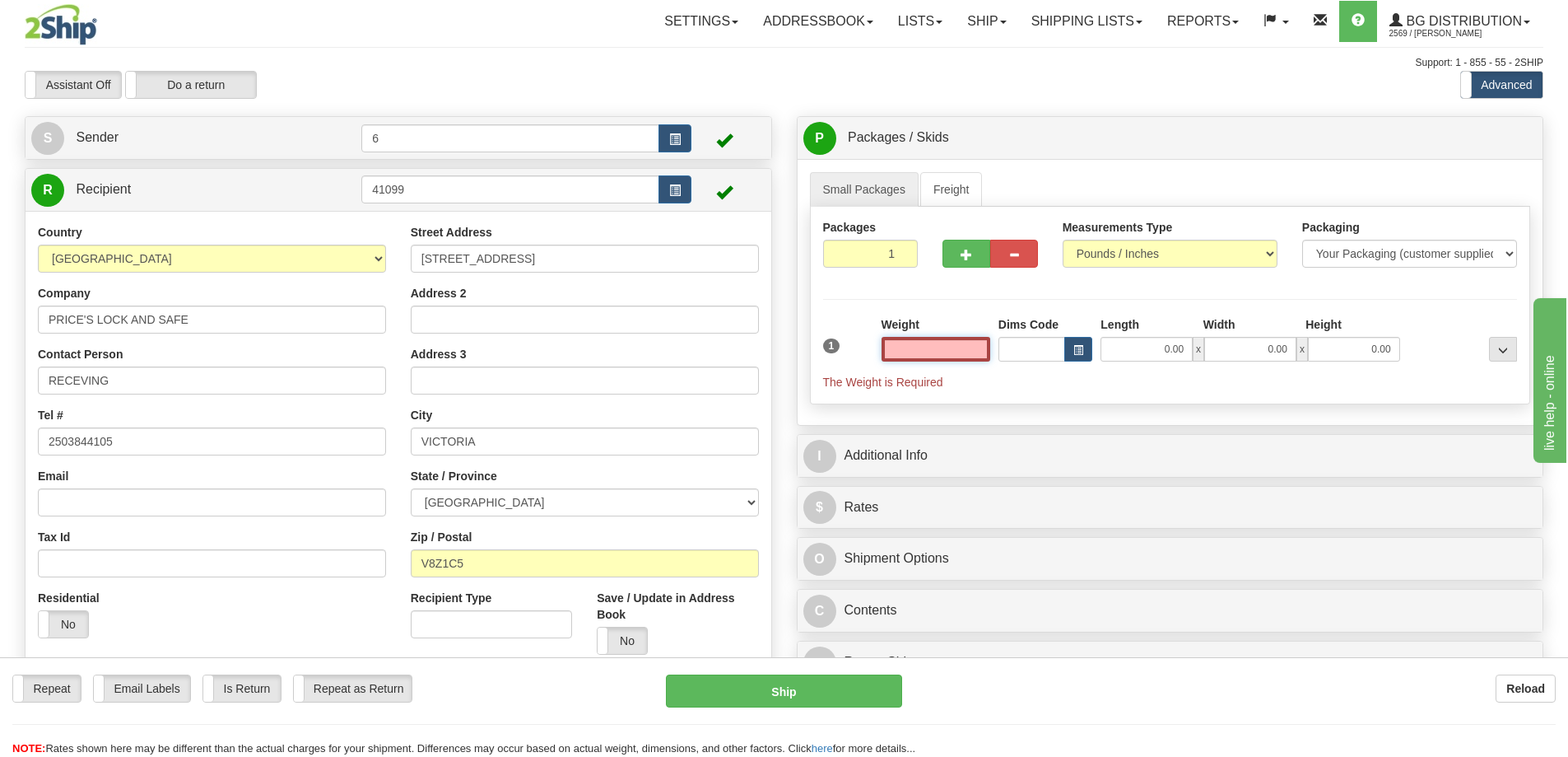
click at [945, 352] on input "text" at bounding box center [936, 349] width 109 height 25
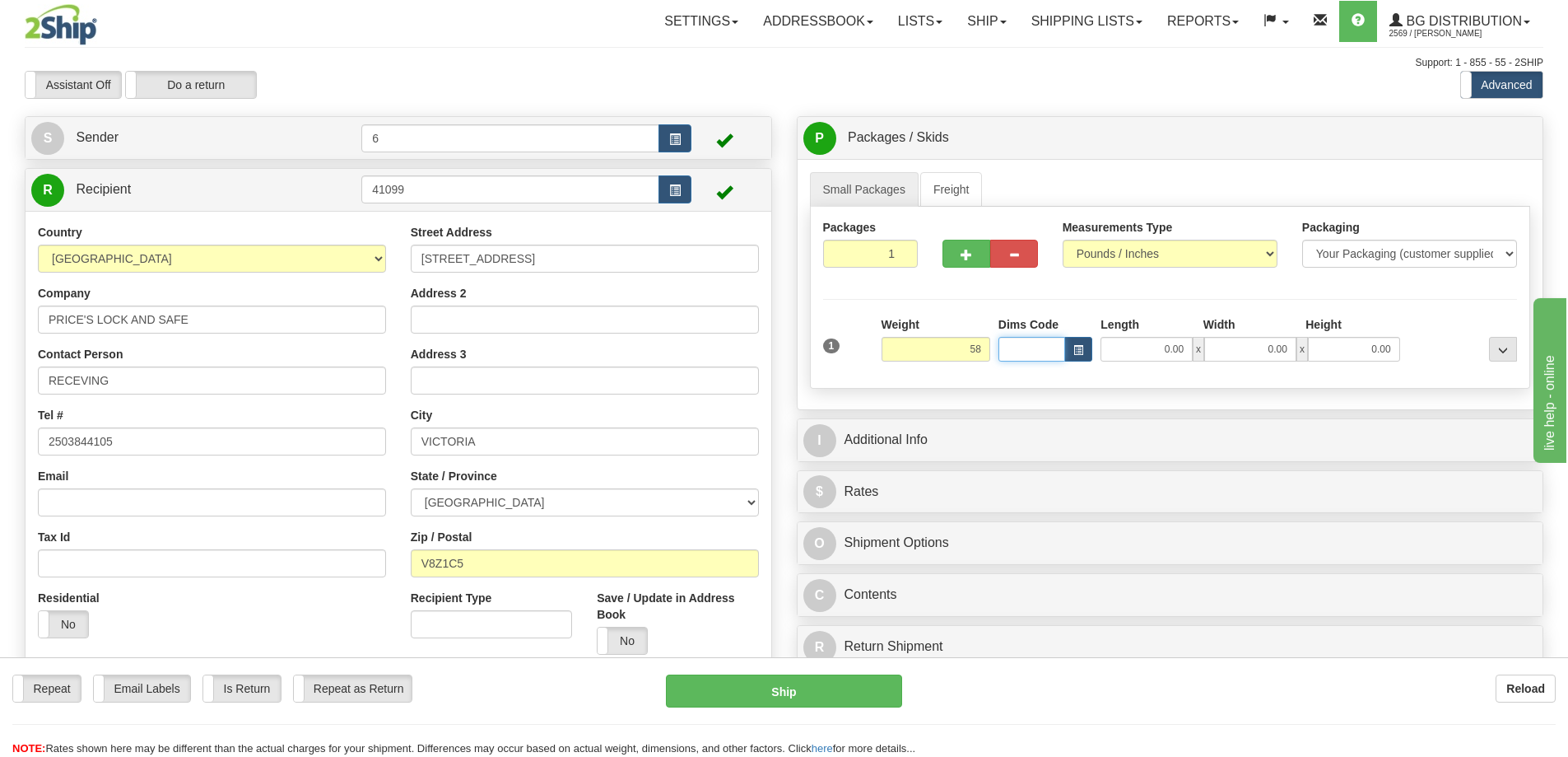
type input "58.00"
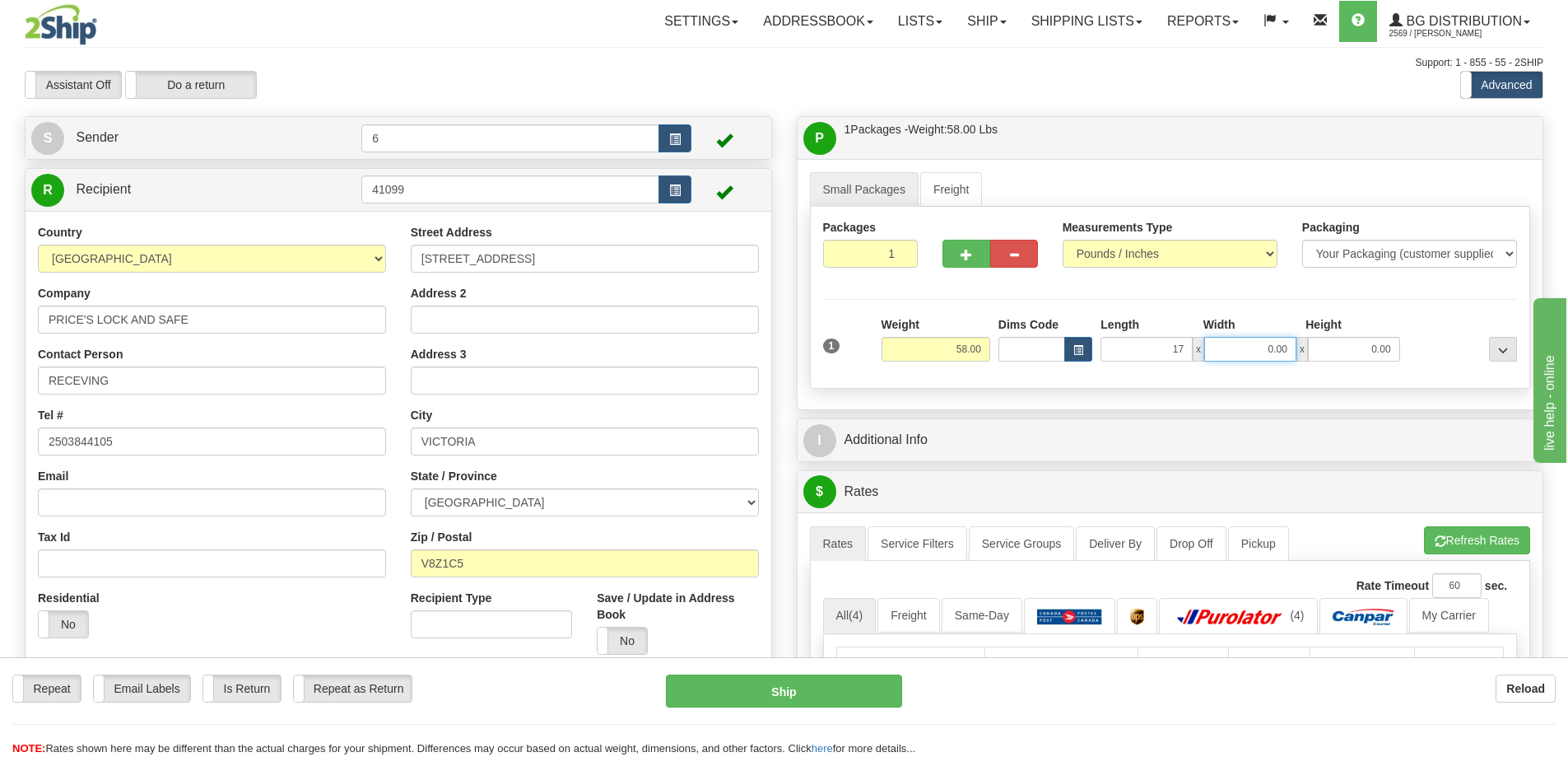
type input "17.00"
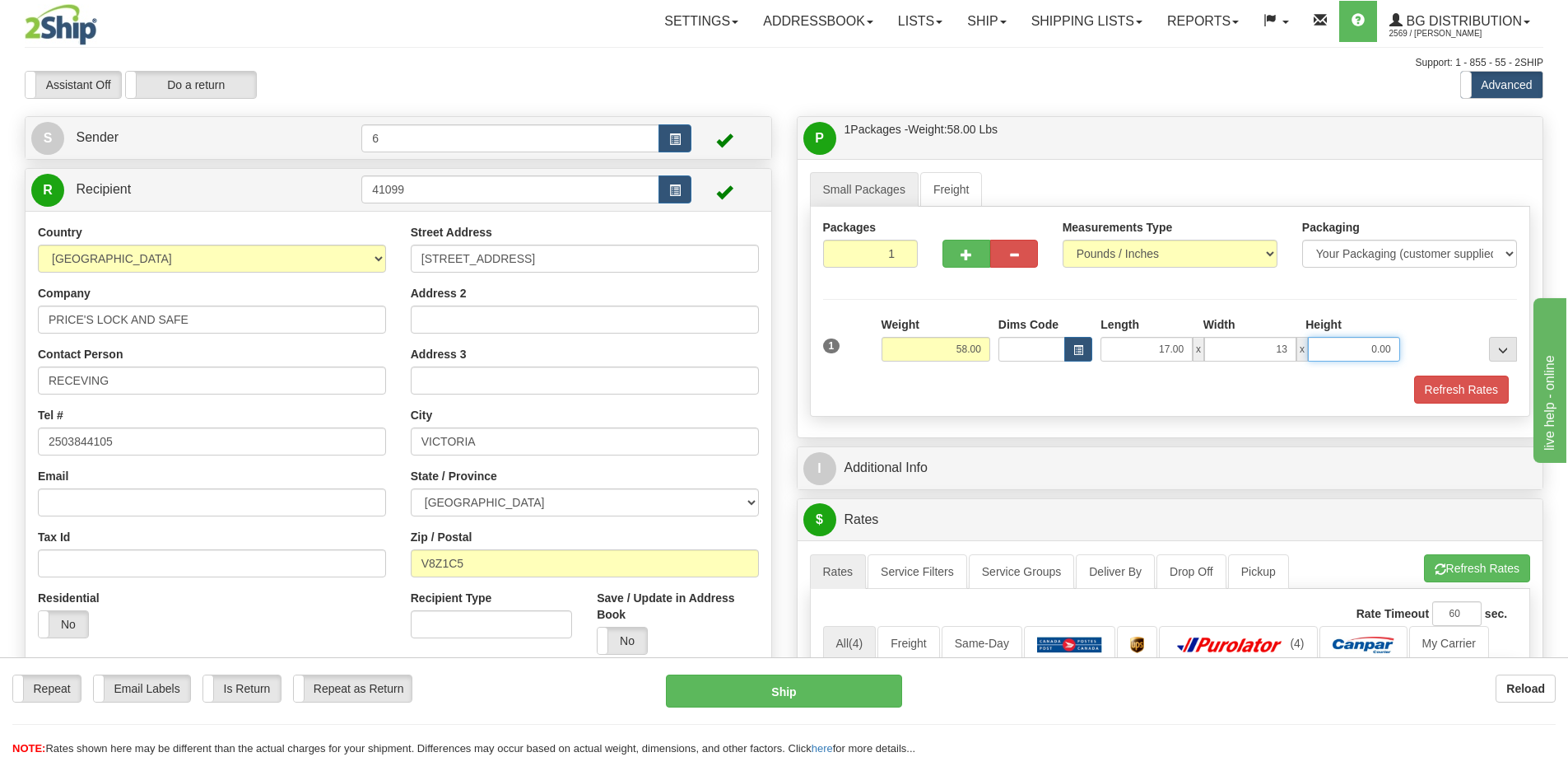
type input "13.00"
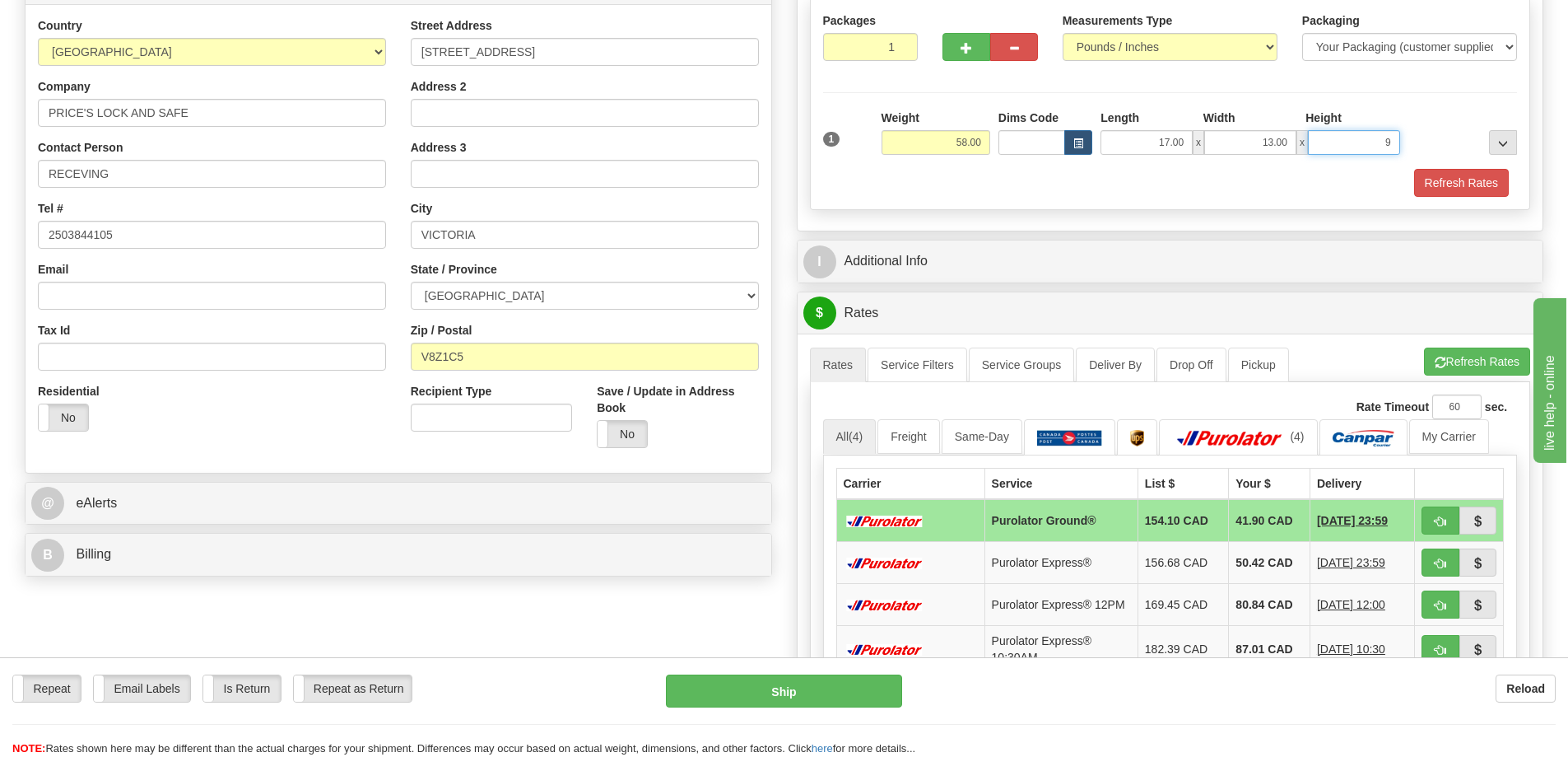
scroll to position [247, 0]
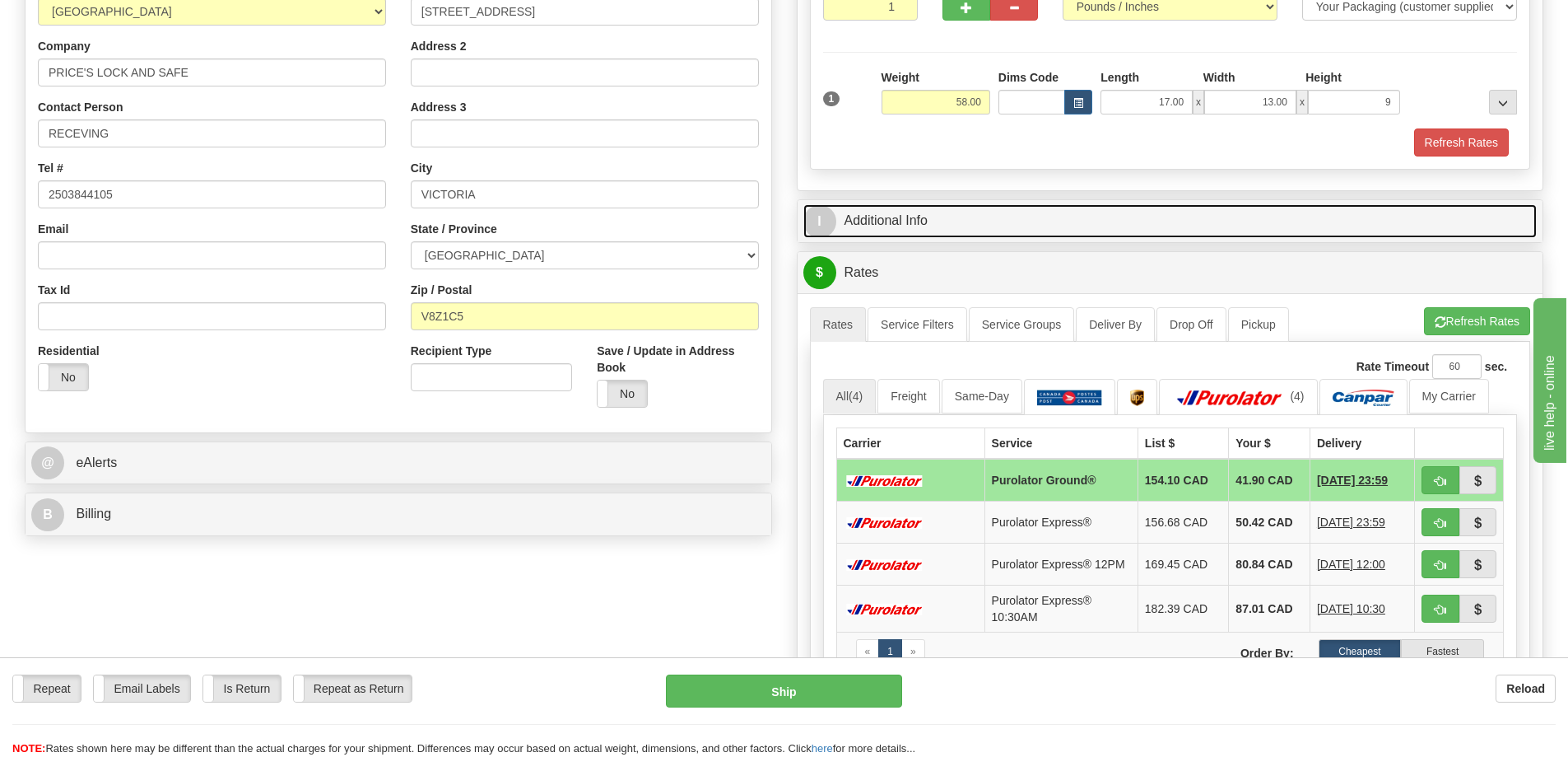
type input "9.00"
click at [983, 224] on link "I Additional Info" at bounding box center [1171, 221] width 734 height 34
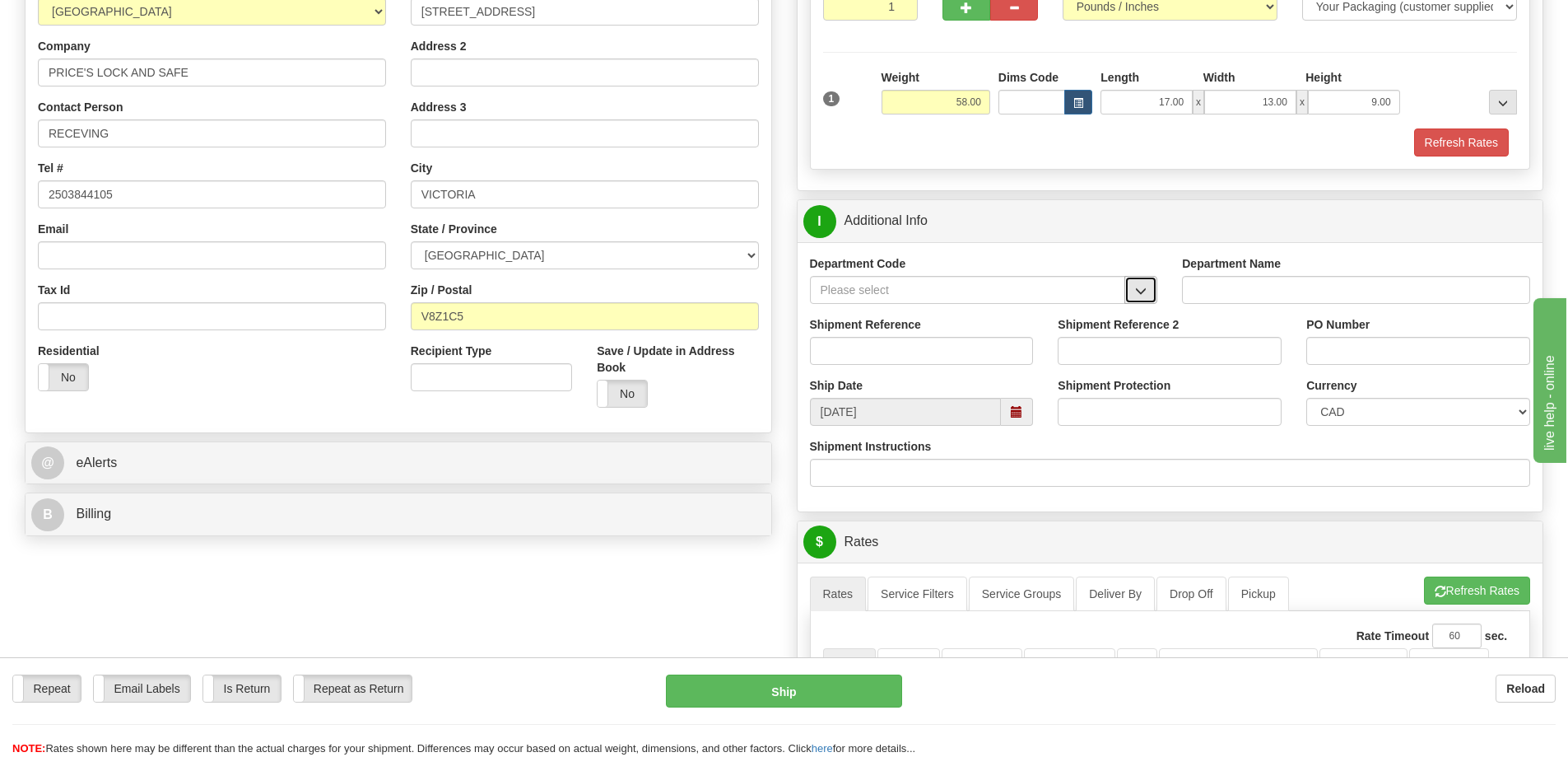
click at [1134, 294] on button "button" at bounding box center [1141, 290] width 33 height 28
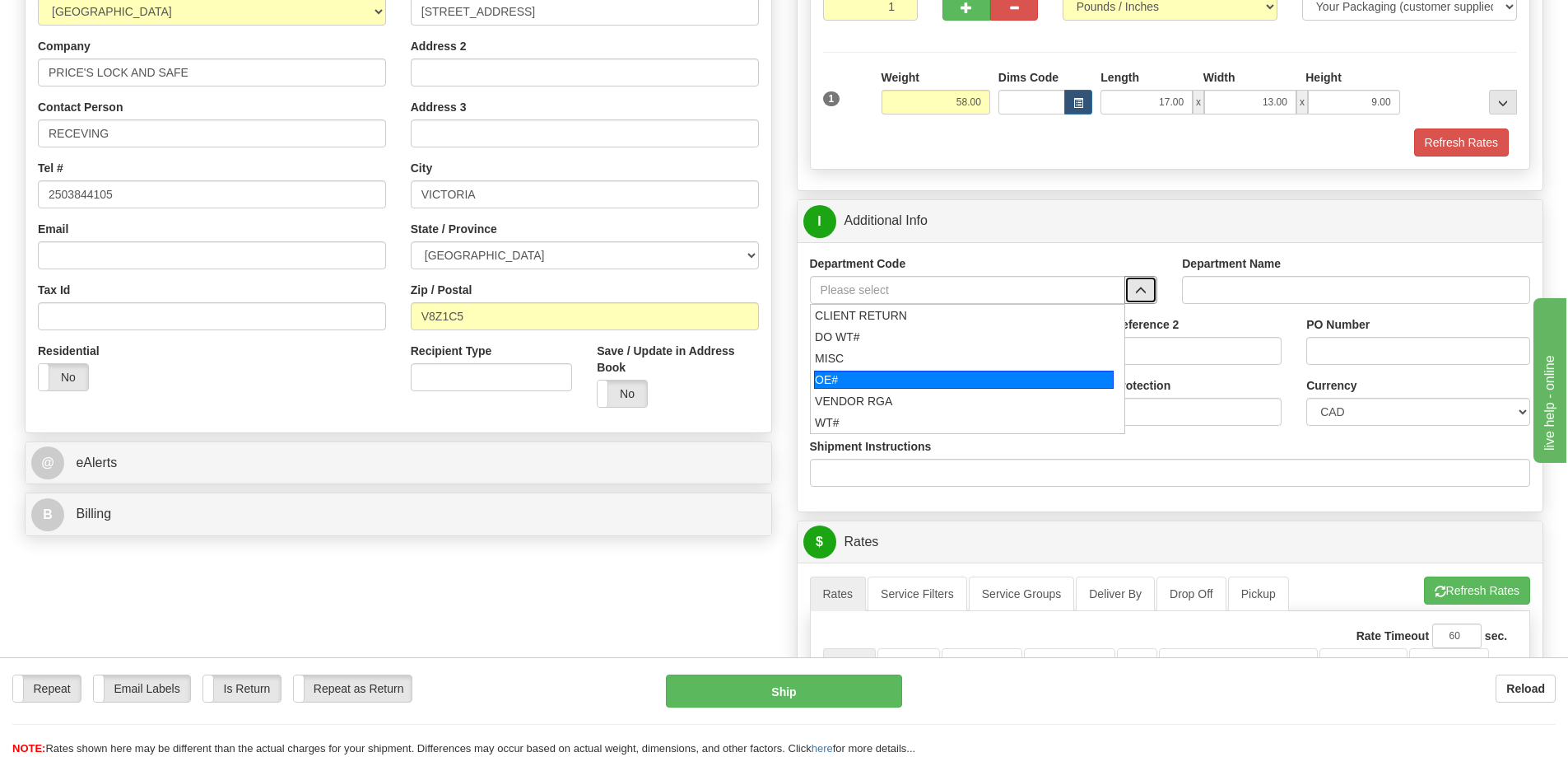
click at [978, 389] on div "OE#" at bounding box center [964, 379] width 300 height 18
type input "OE#"
type input "ORDERS"
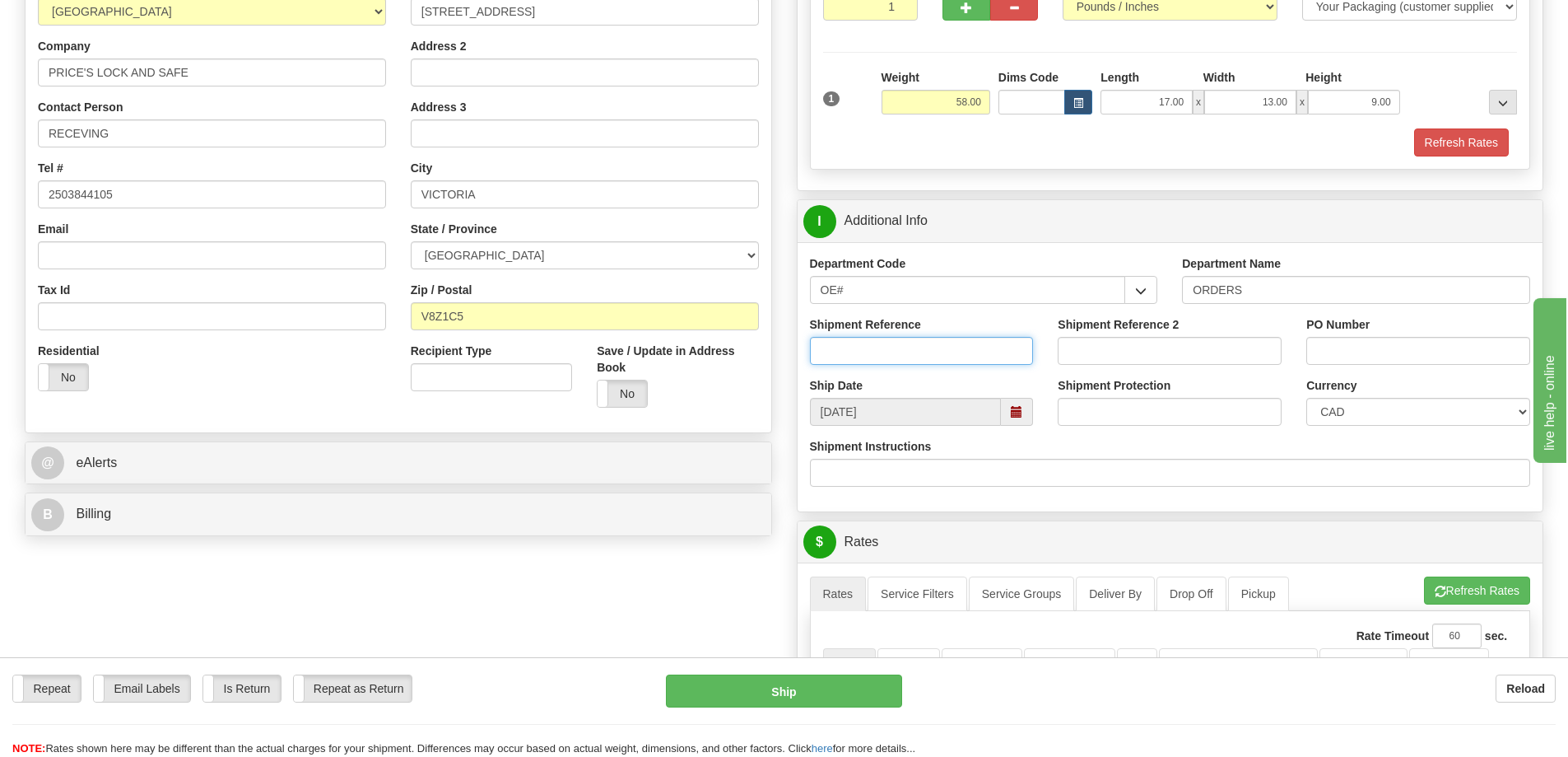
click at [988, 360] on input "Shipment Reference" at bounding box center [922, 351] width 224 height 28
type input "60032355"
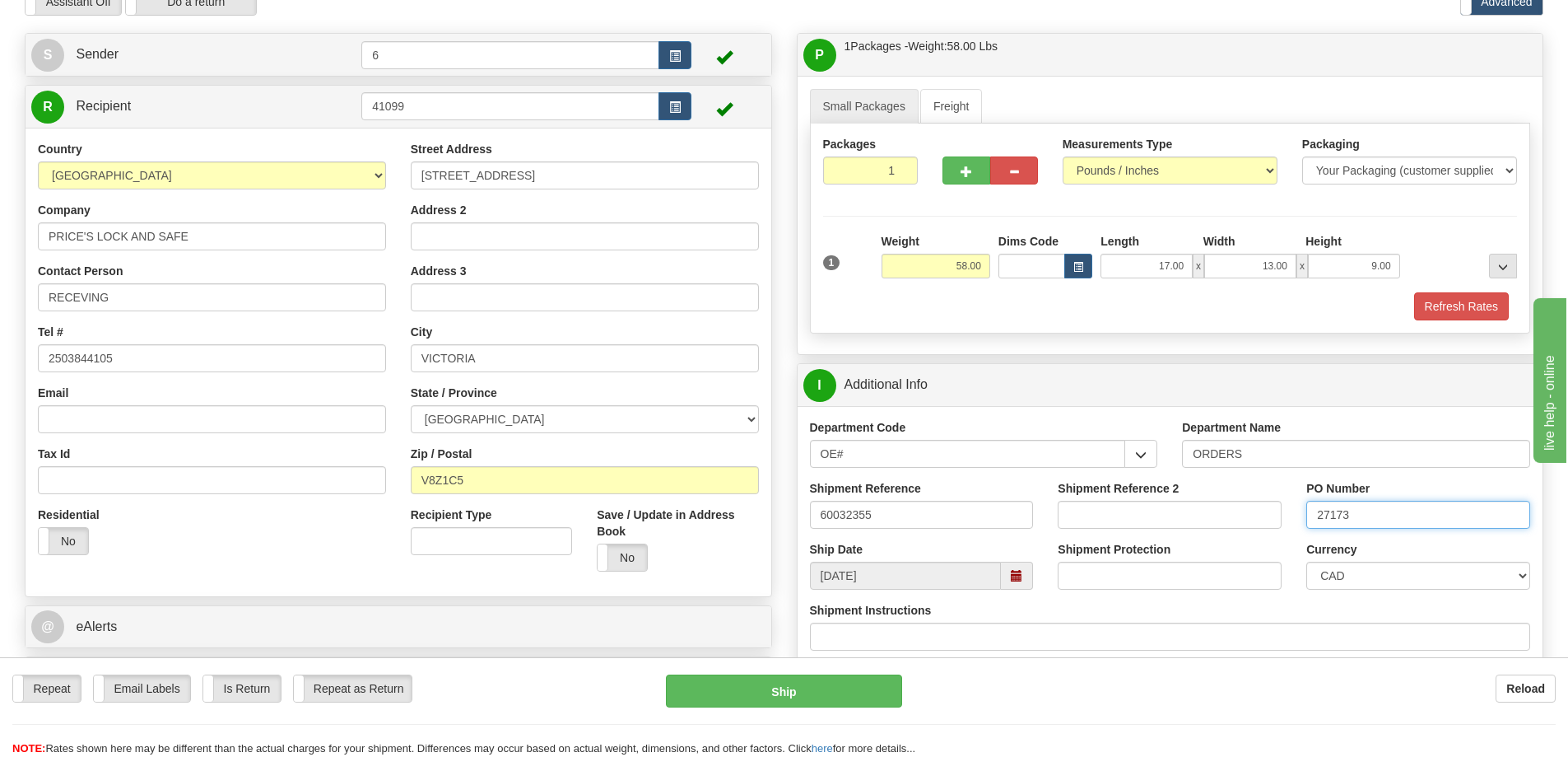
scroll to position [83, 0]
type input "27173"
drag, startPoint x: 964, startPoint y: 265, endPoint x: 949, endPoint y: 259, distance: 16.2
click at [949, 260] on input "58.00" at bounding box center [936, 267] width 109 height 25
type input "41.00"
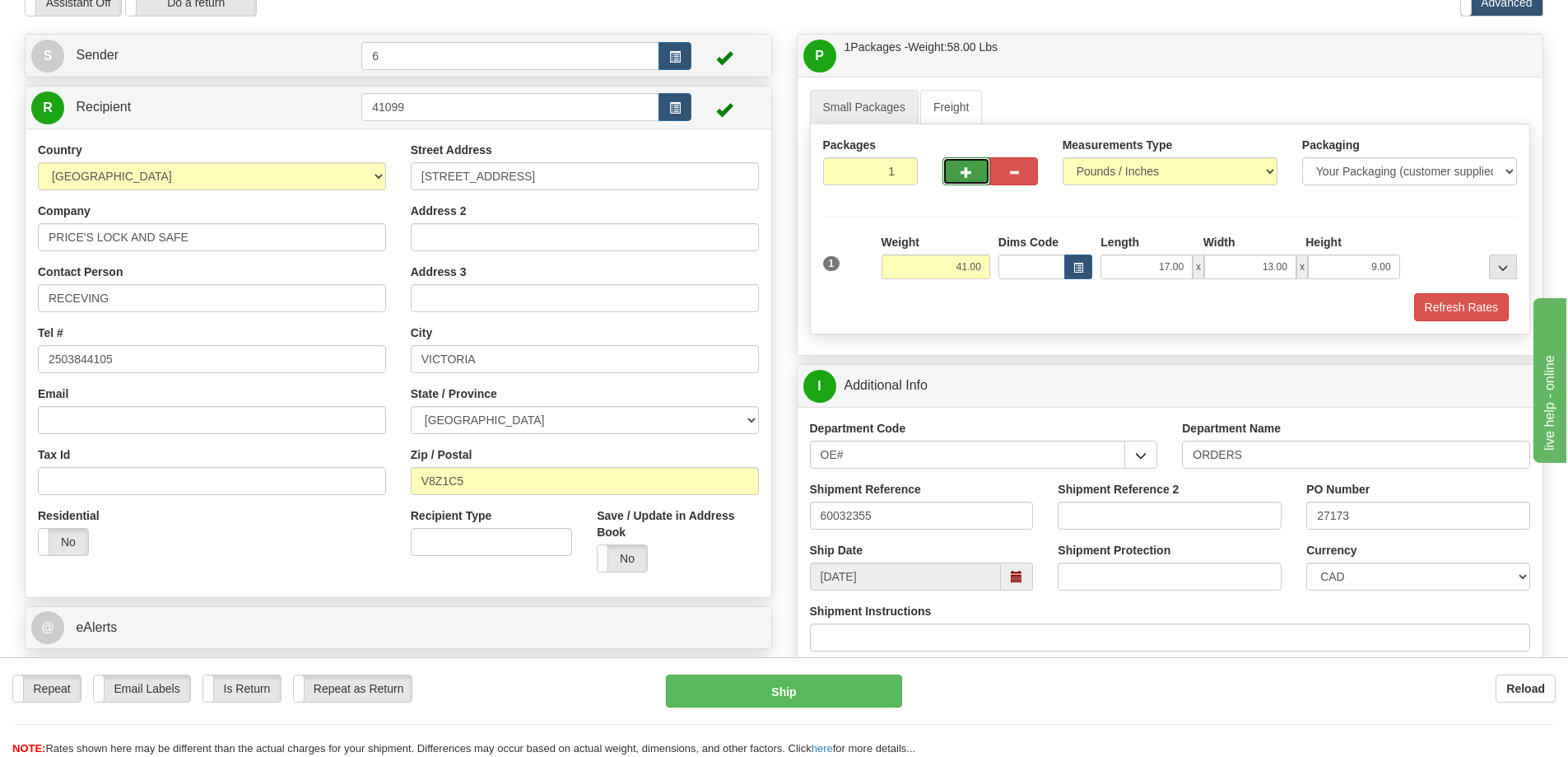
click at [971, 168] on span "button" at bounding box center [967, 172] width 11 height 10
radio input "true"
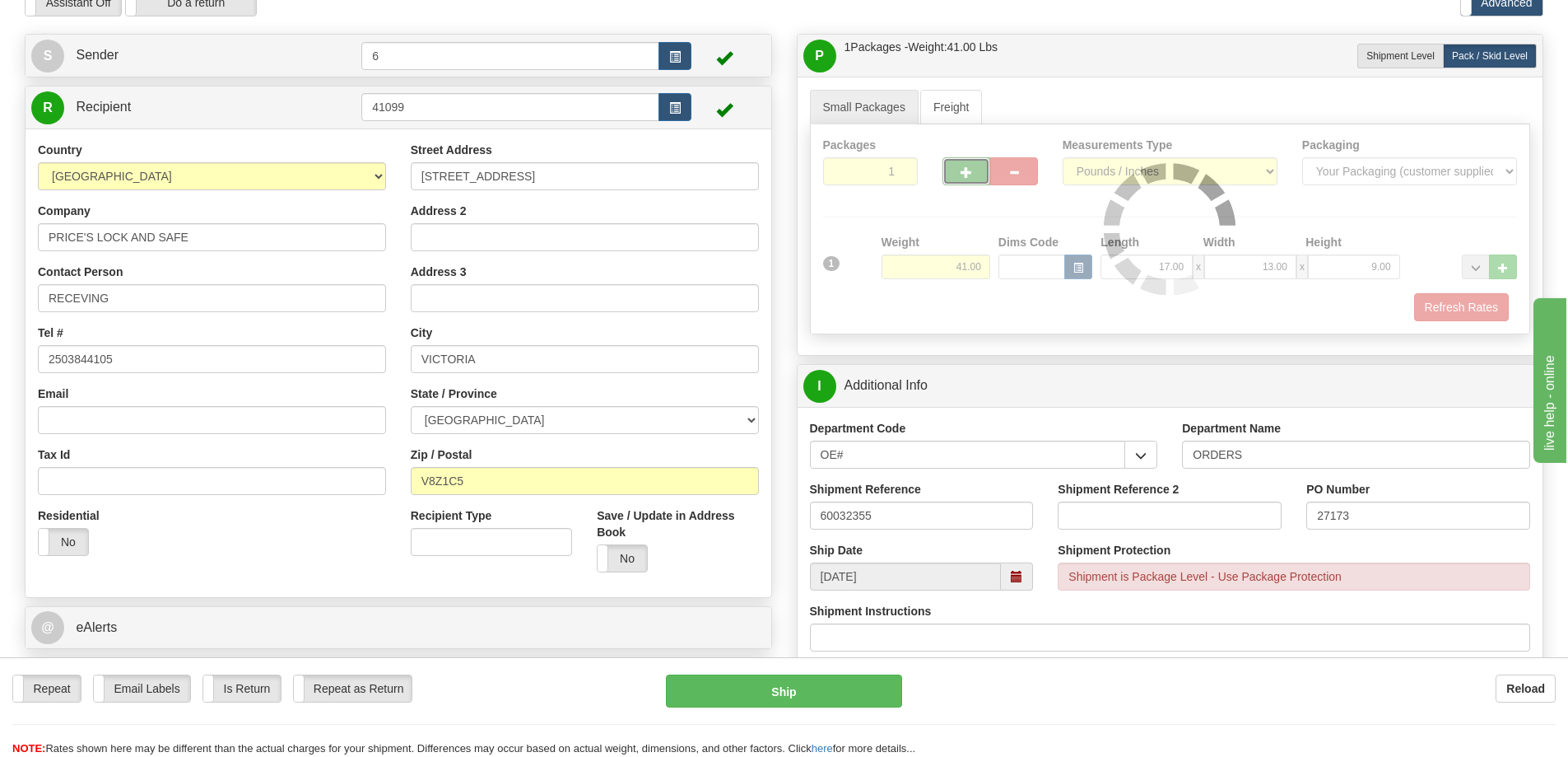
type input "2"
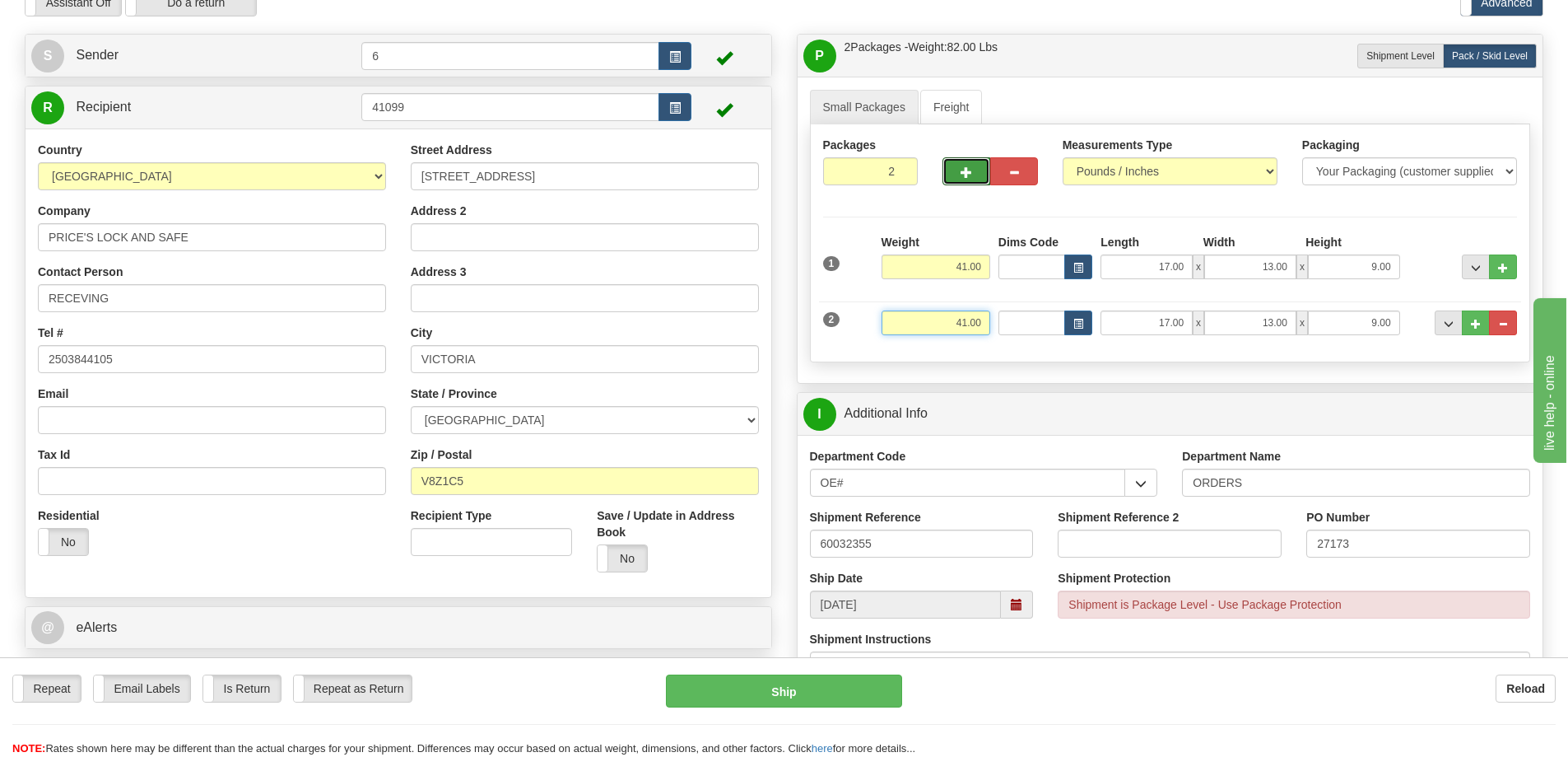
click at [973, 330] on input "41.00" at bounding box center [936, 323] width 109 height 25
type input "19.00"
type input "13.00"
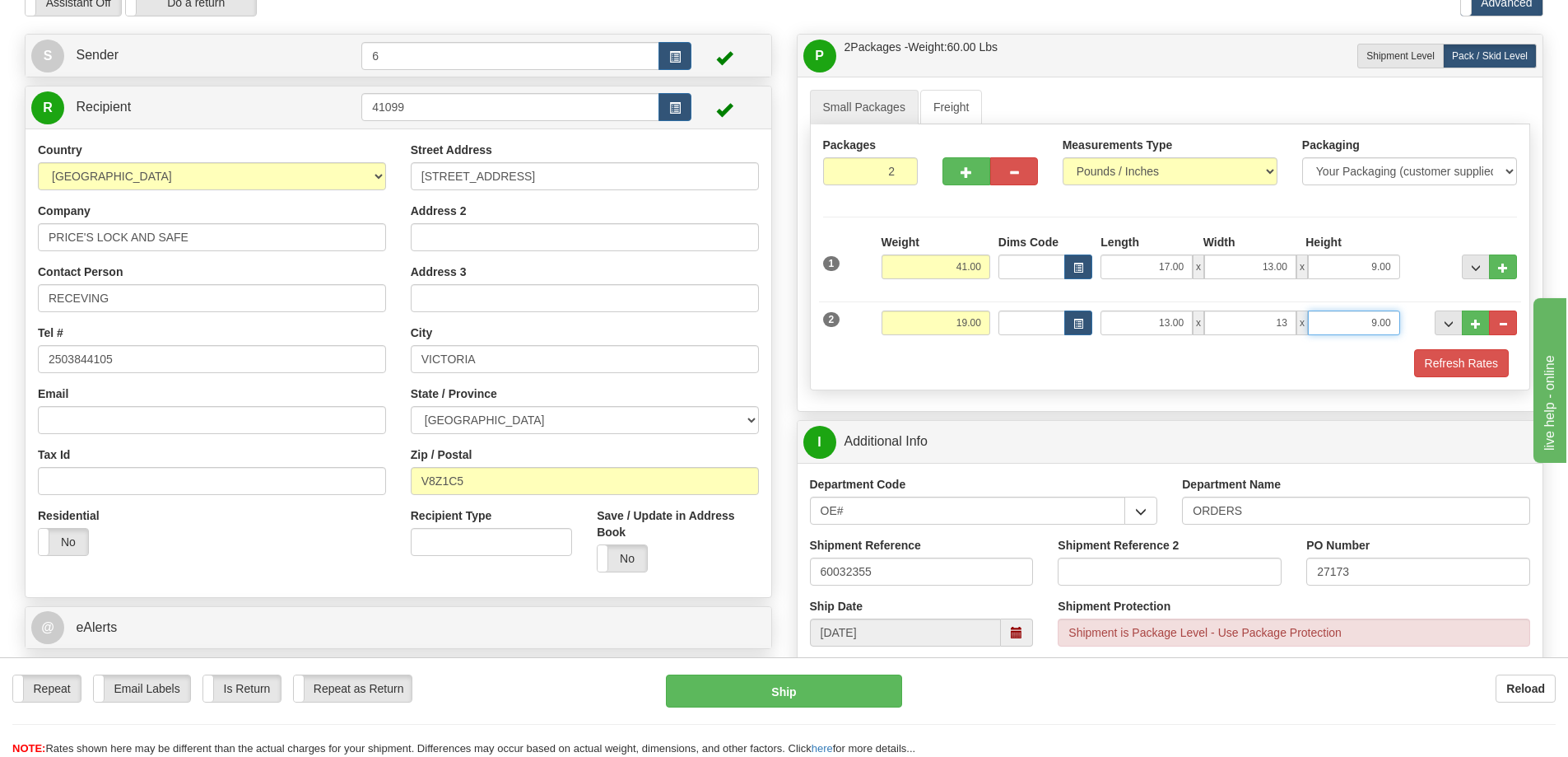
type input "13.00"
type input "7.00"
click at [1167, 320] on input "13.00" at bounding box center [1146, 323] width 92 height 25
drag, startPoint x: 1271, startPoint y: 322, endPoint x: 1265, endPoint y: 312, distance: 11.7
click at [1260, 319] on input "13.00" at bounding box center [1250, 323] width 92 height 25
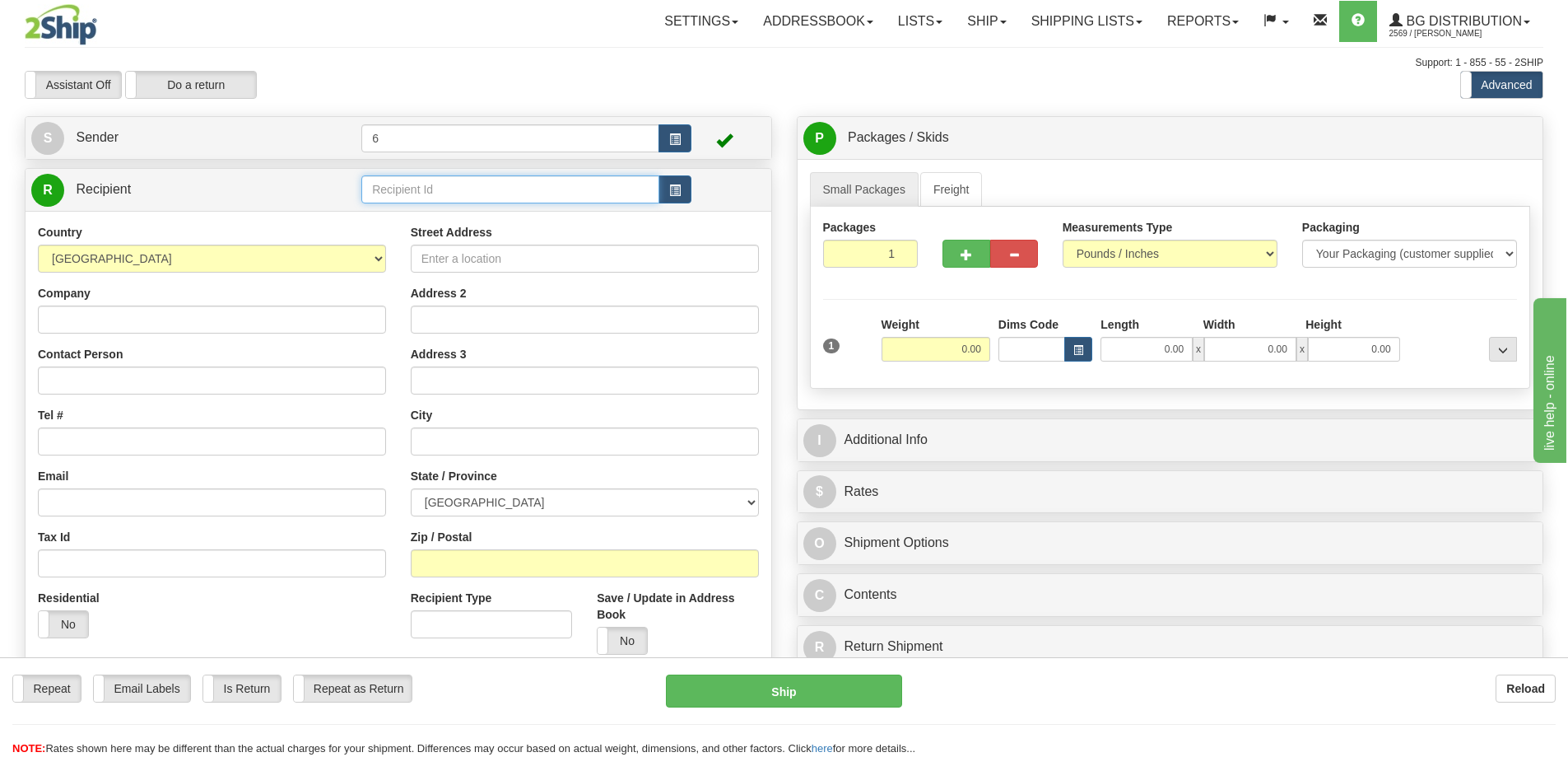
click at [567, 199] on input "text" at bounding box center [510, 190] width 298 height 28
type input "2"
click button "Delete" at bounding box center [0, 0] width 0 height 0
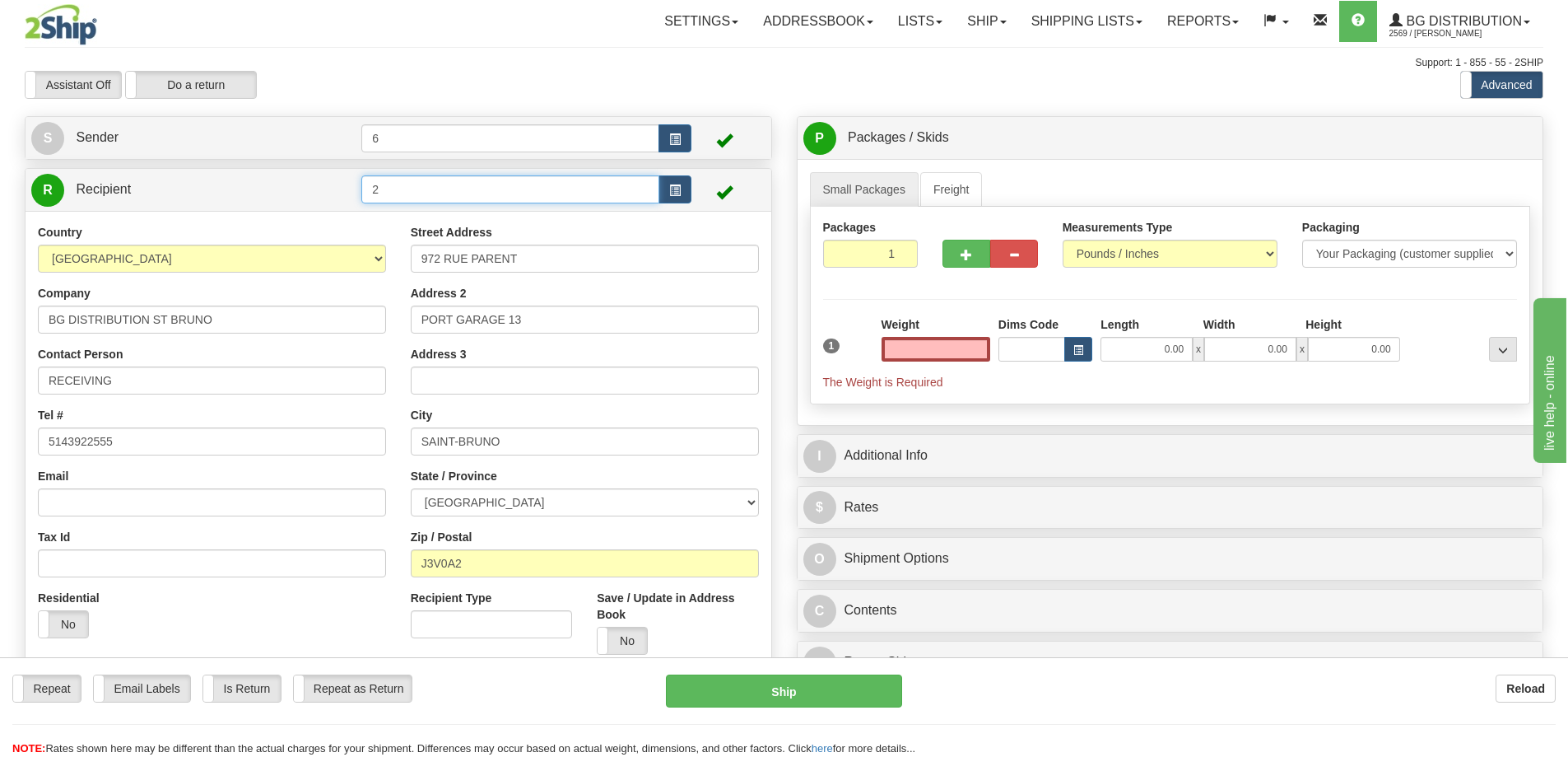
type input "0.00"
click at [582, 201] on input "2" at bounding box center [510, 190] width 298 height 28
type input "3"
click button "Delete" at bounding box center [0, 0] width 0 height 0
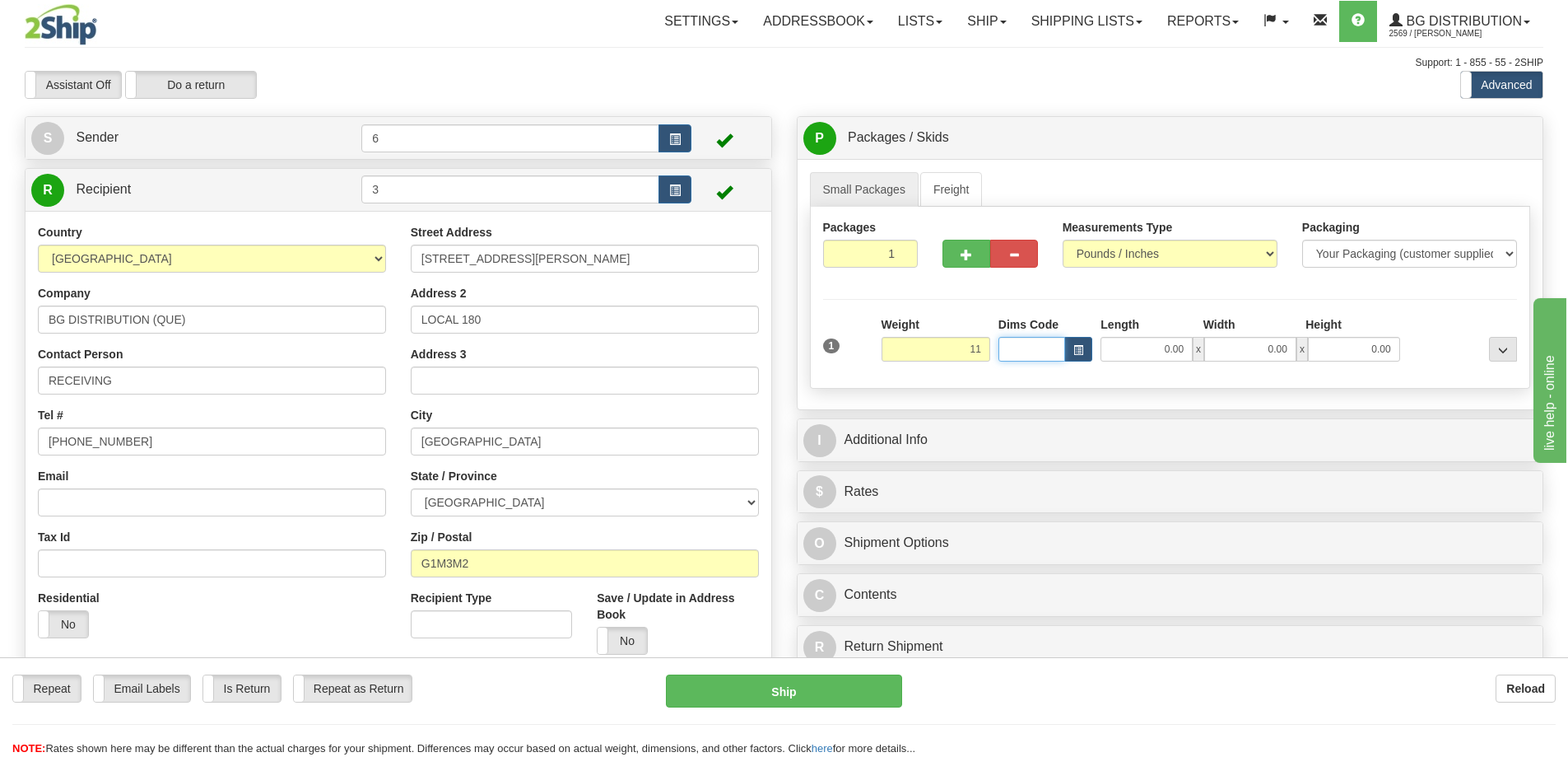
type input "11.00"
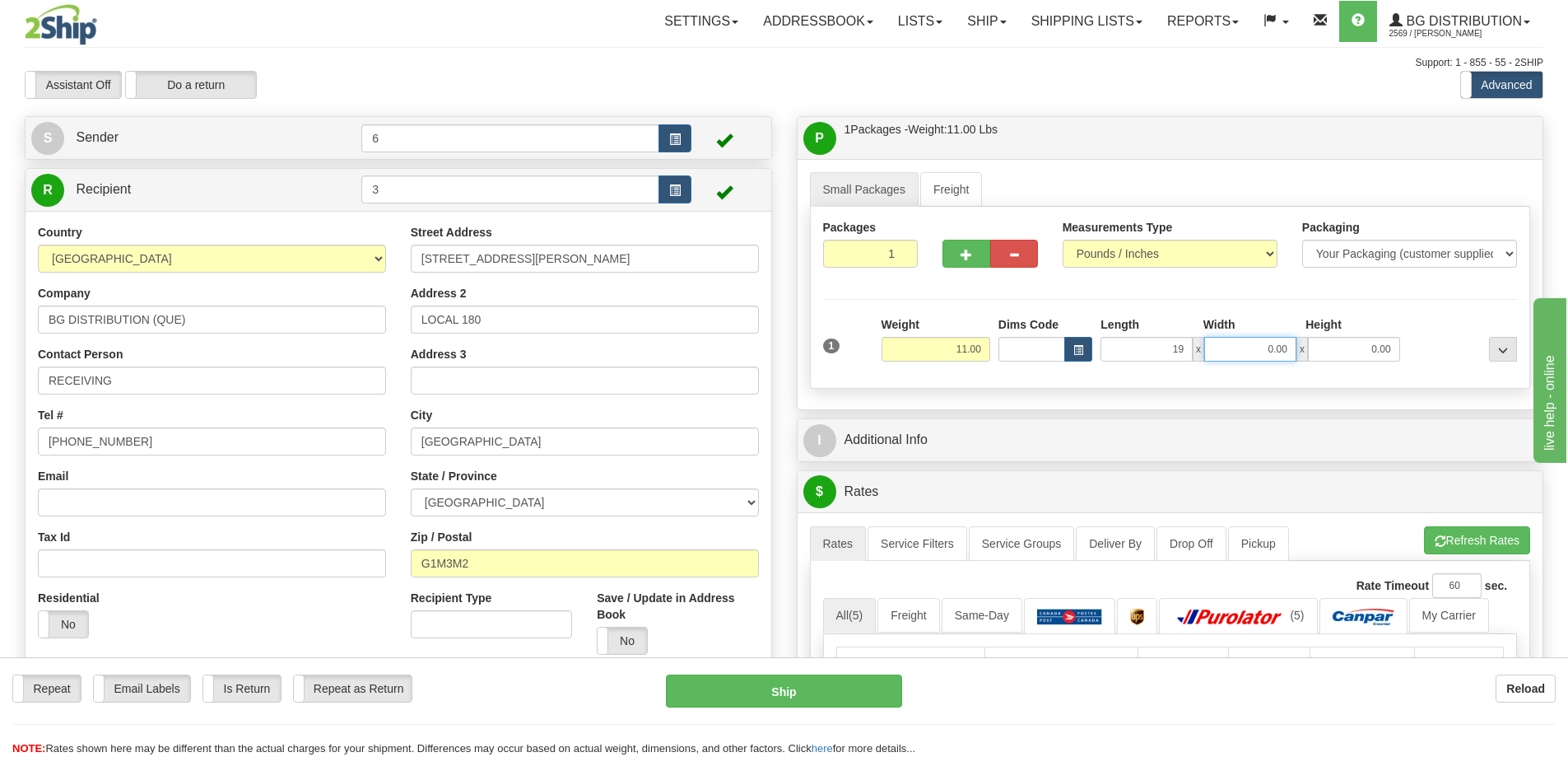
type input "19.00"
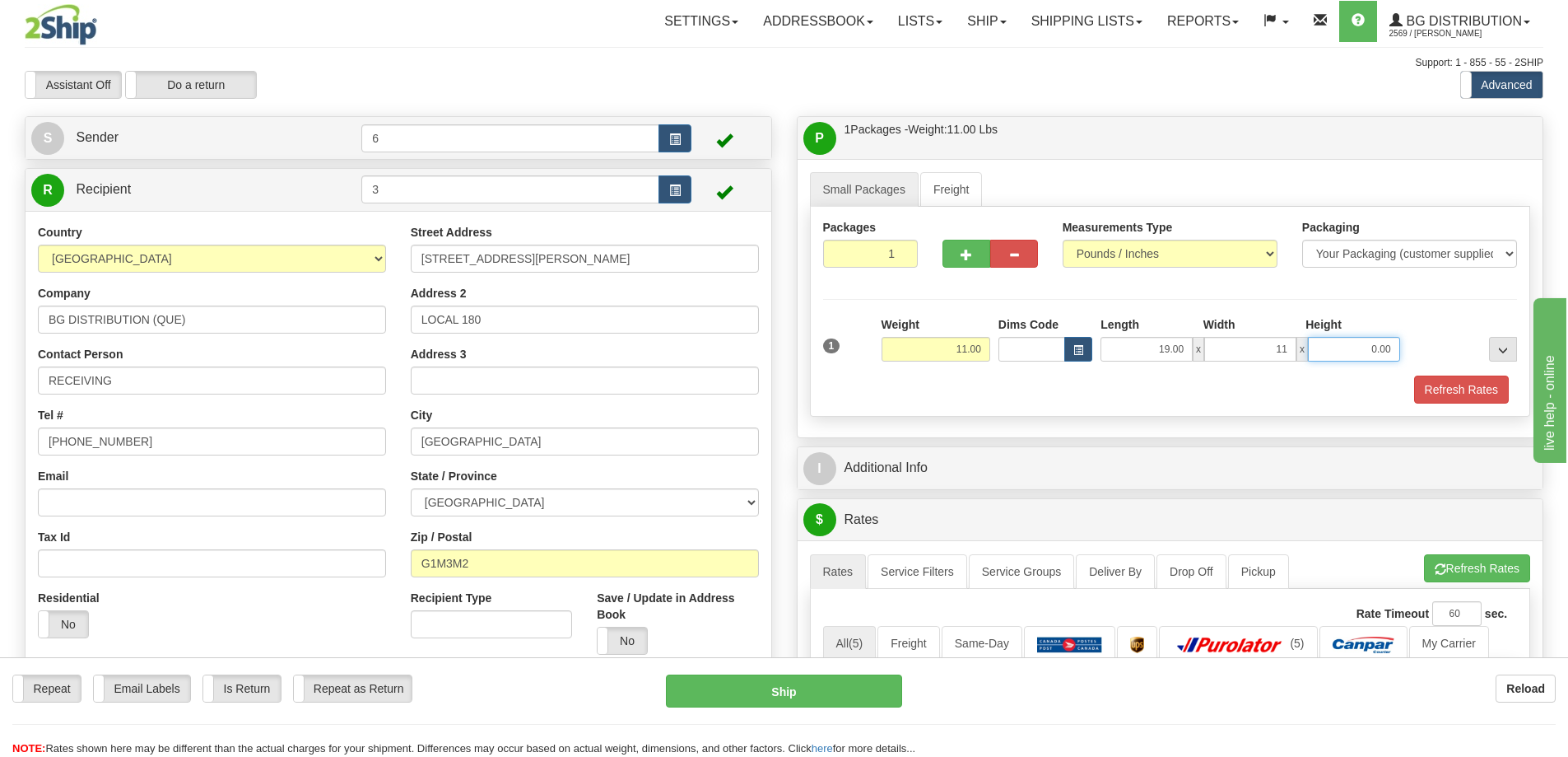
type input "11.00"
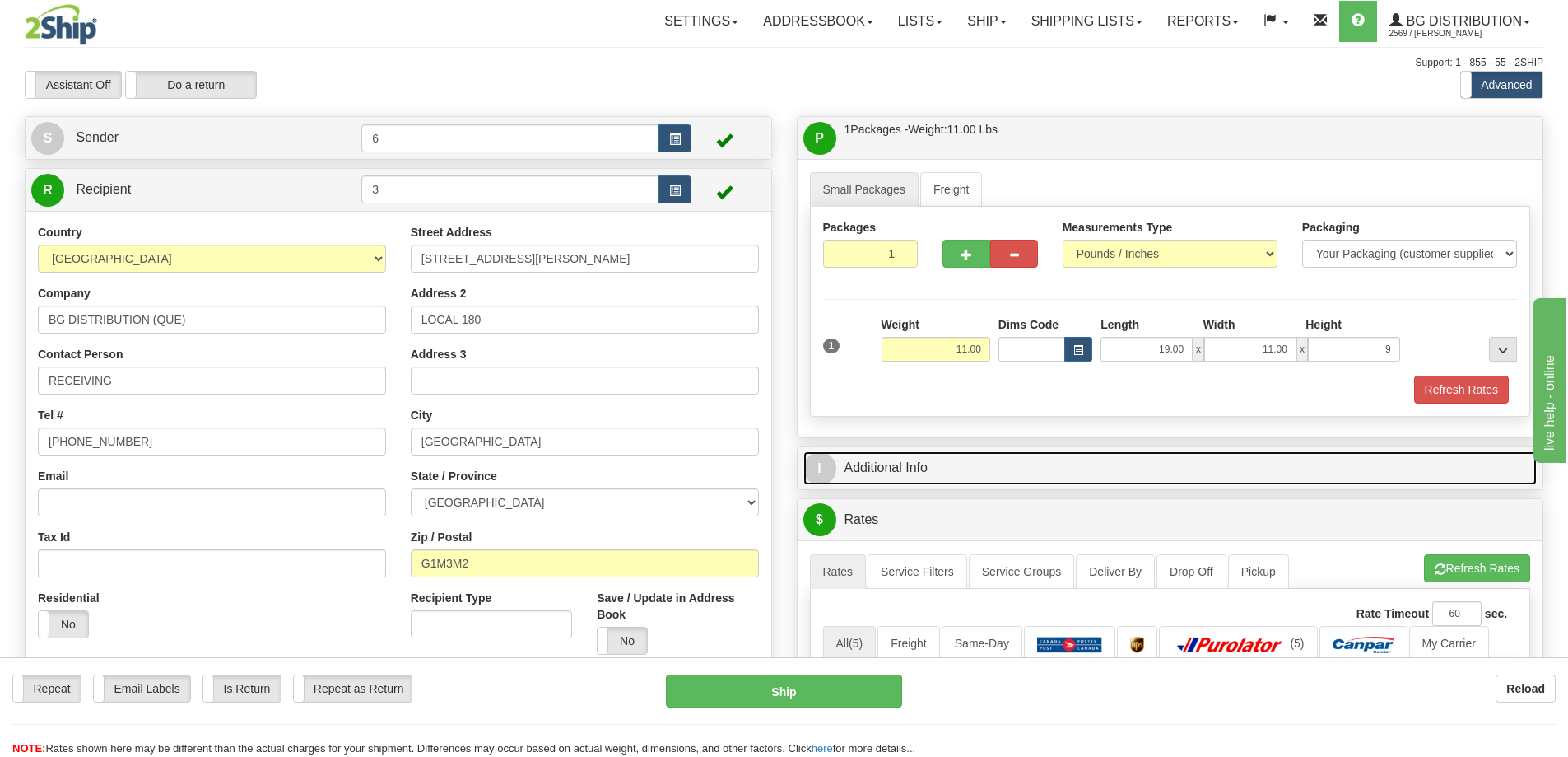
type input "9.00"
click at [889, 462] on link "I Additional Info" at bounding box center [1171, 469] width 734 height 34
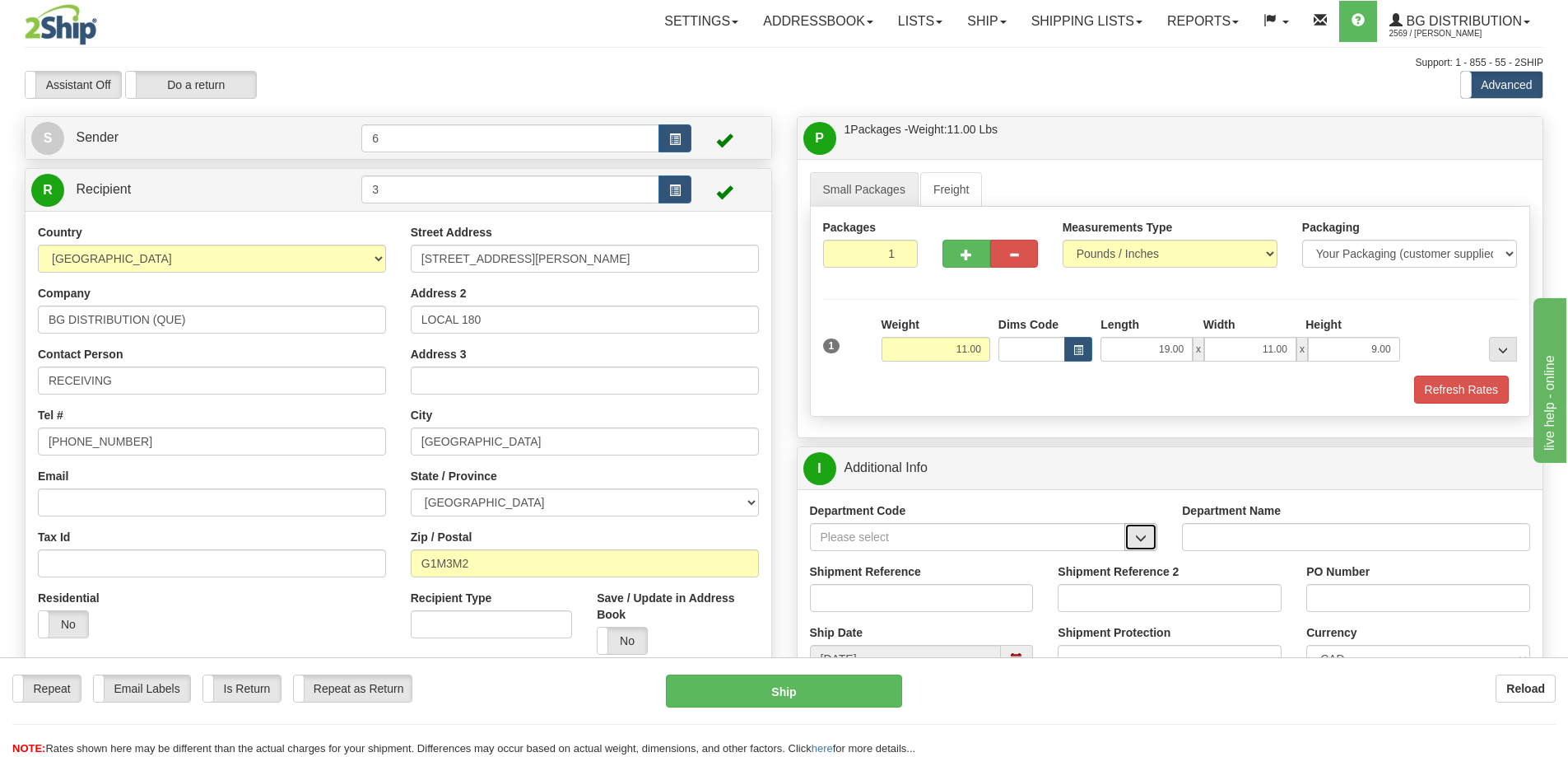
click at [1144, 544] on span "button" at bounding box center [1141, 538] width 11 height 10
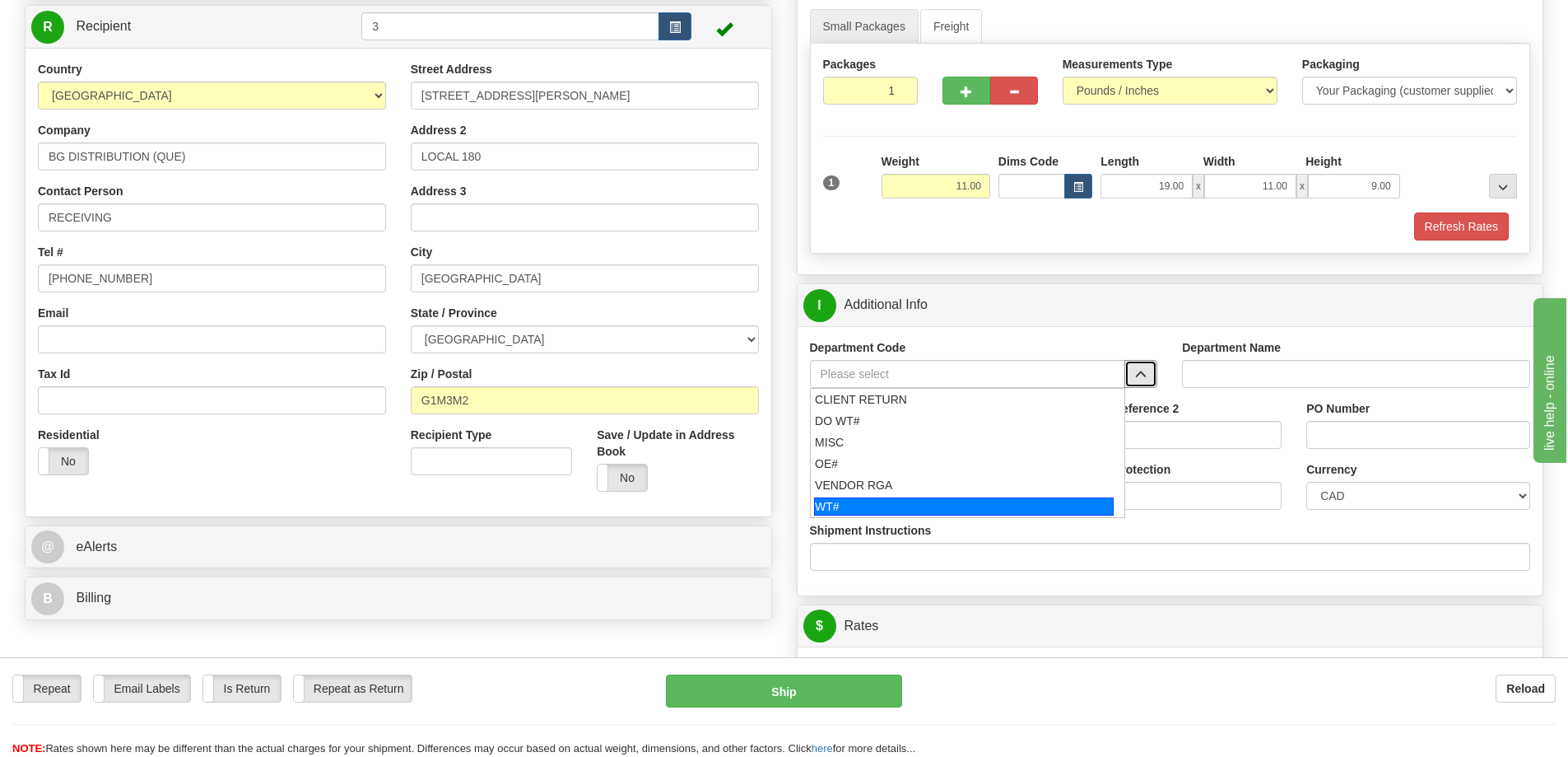
scroll to position [165, 0]
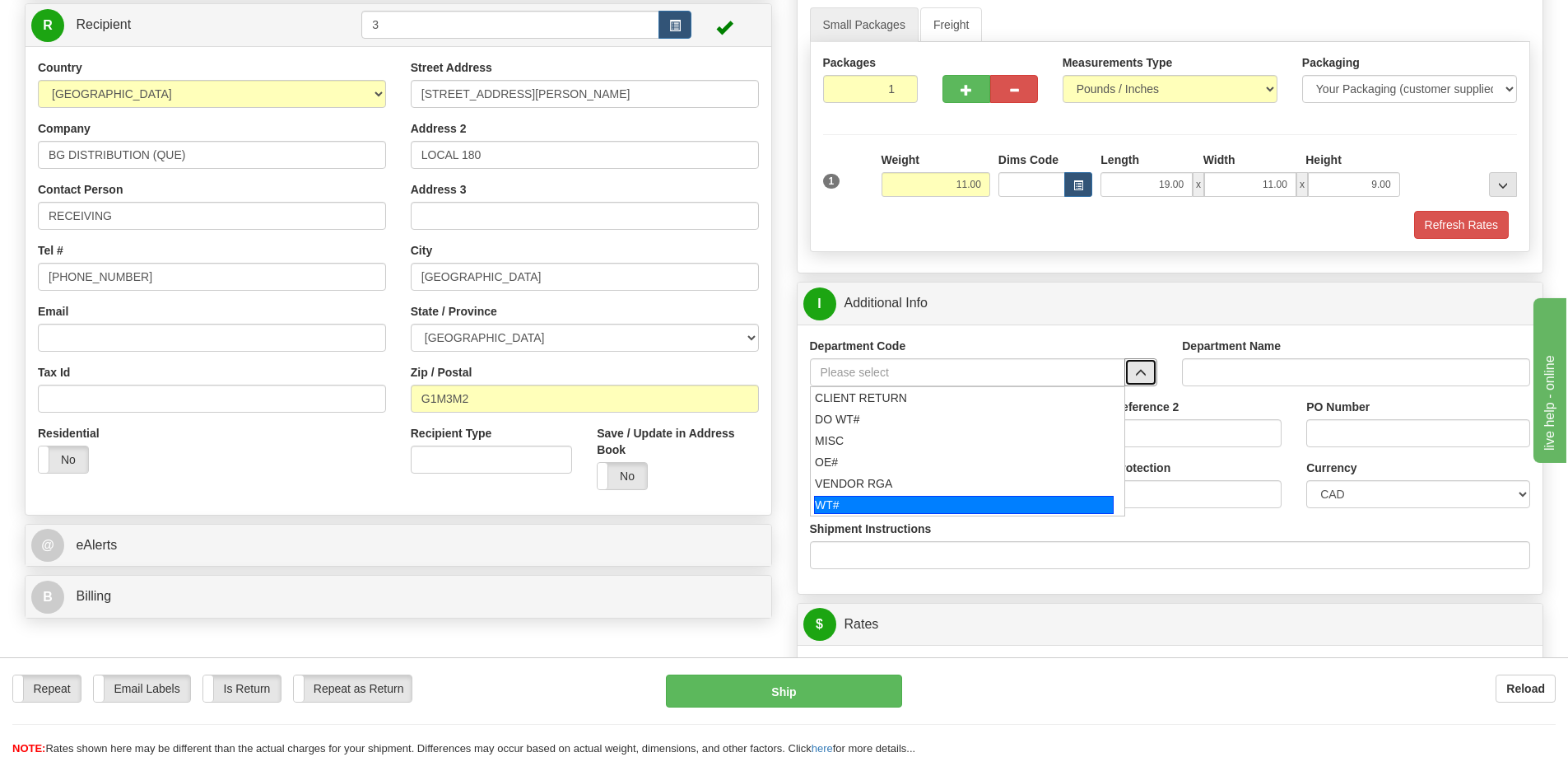
click at [853, 501] on div "WT#" at bounding box center [964, 505] width 300 height 18
type input "WT#"
type input "WAREHOUSE TRANSFERS"
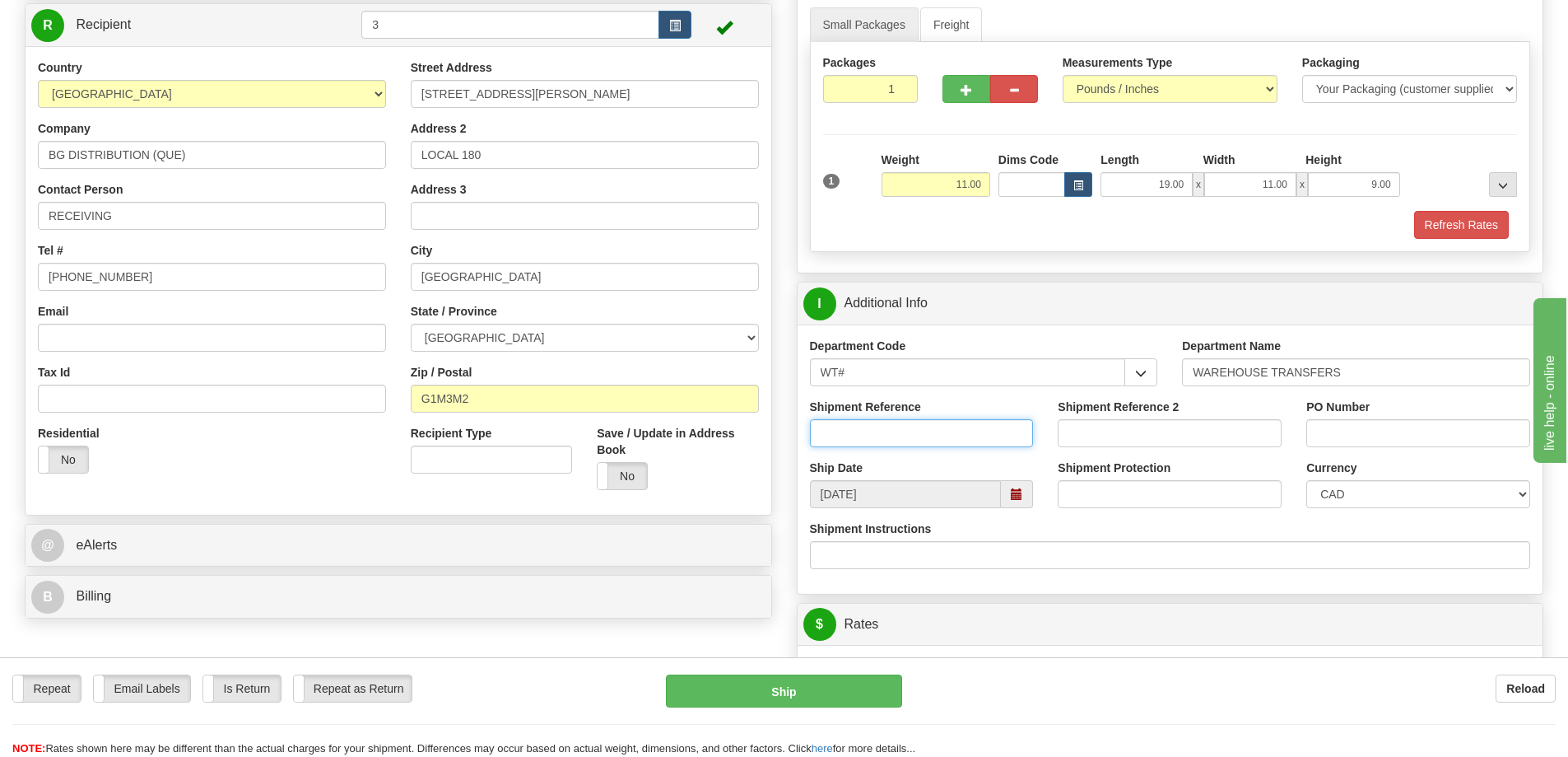
click at [919, 429] on input "Shipment Reference" at bounding box center [922, 434] width 224 height 28
type input "165694 165736 165700 165604"
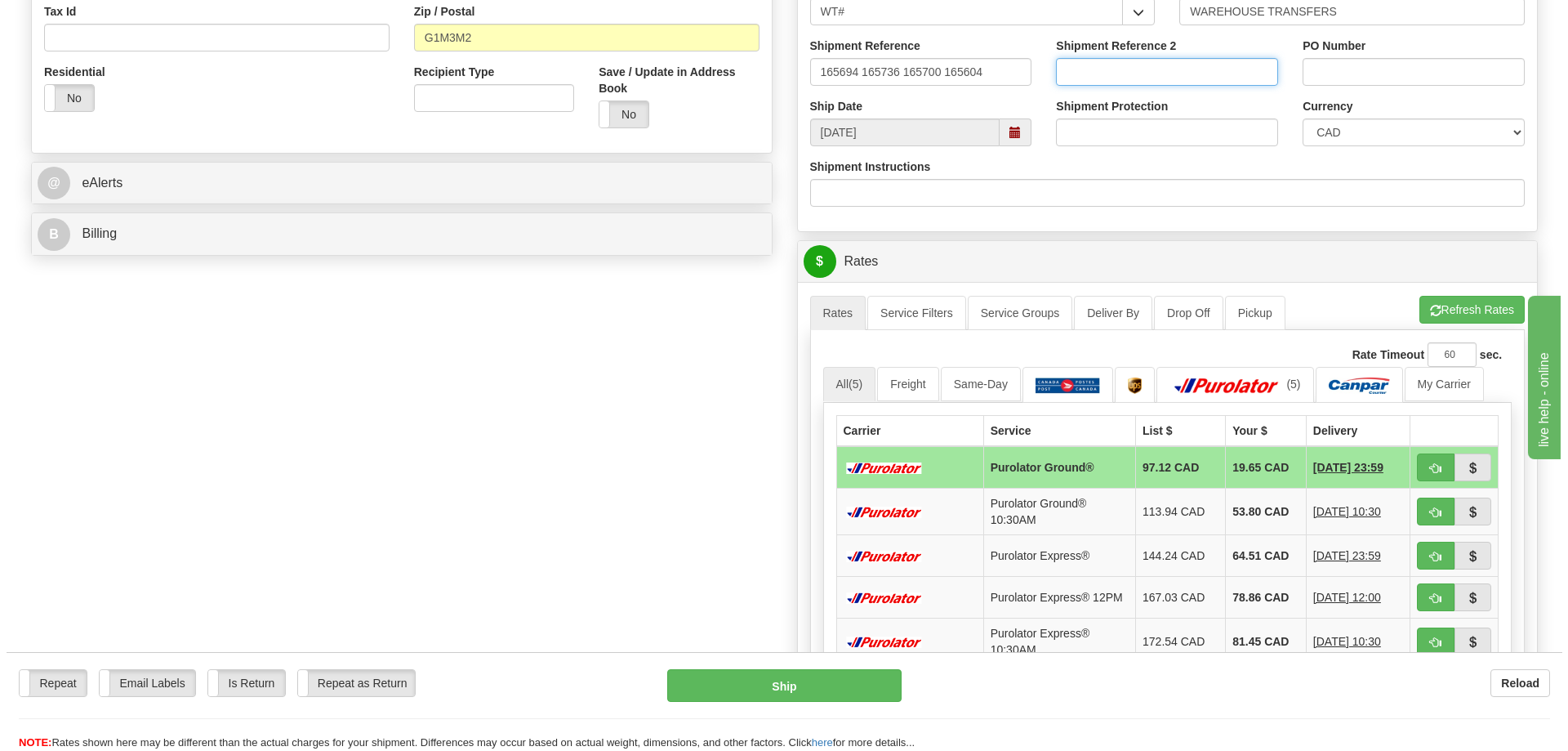
scroll to position [572, 0]
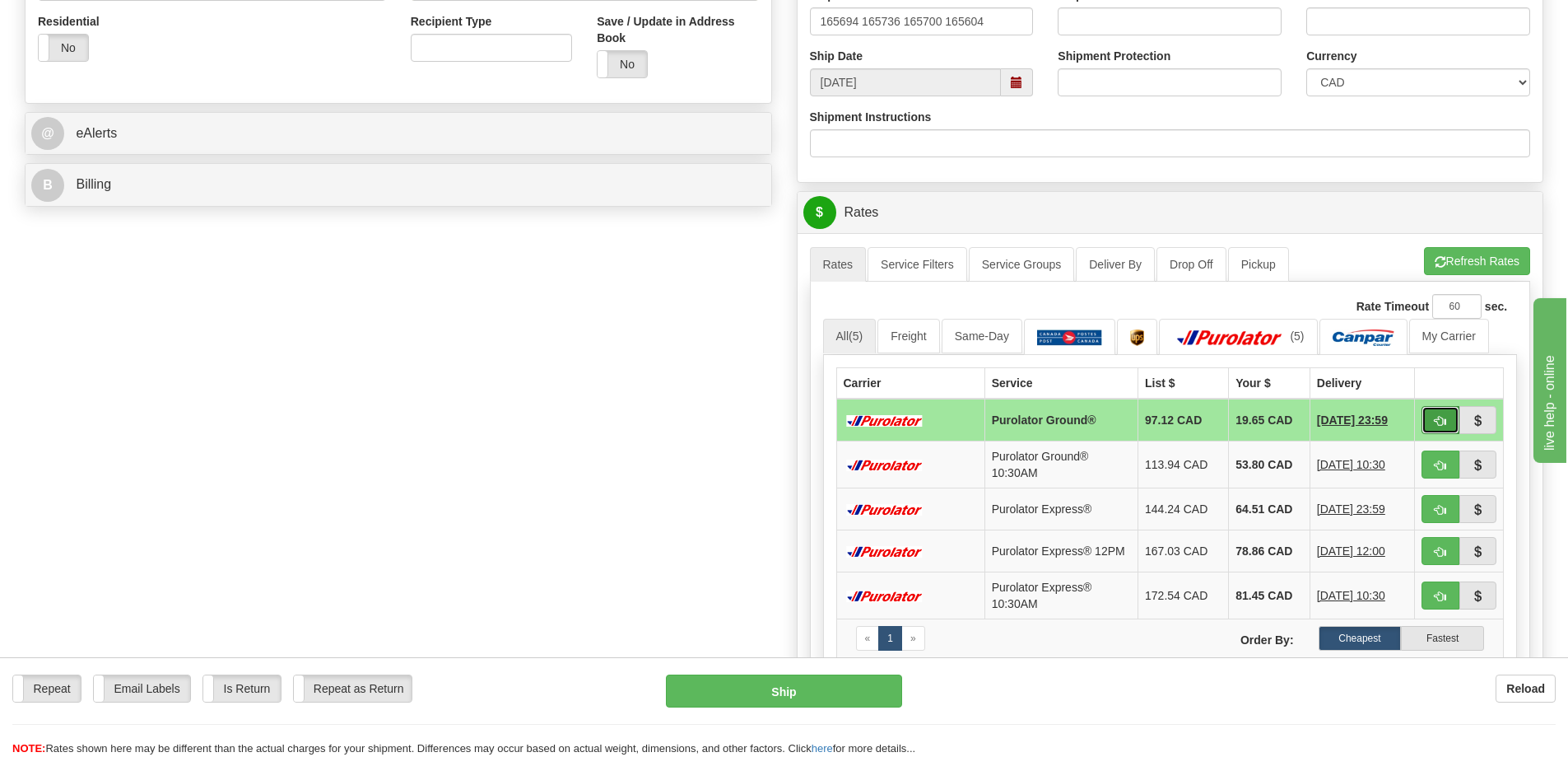
click at [1447, 418] on button "button" at bounding box center [1441, 420] width 38 height 28
type input "260"
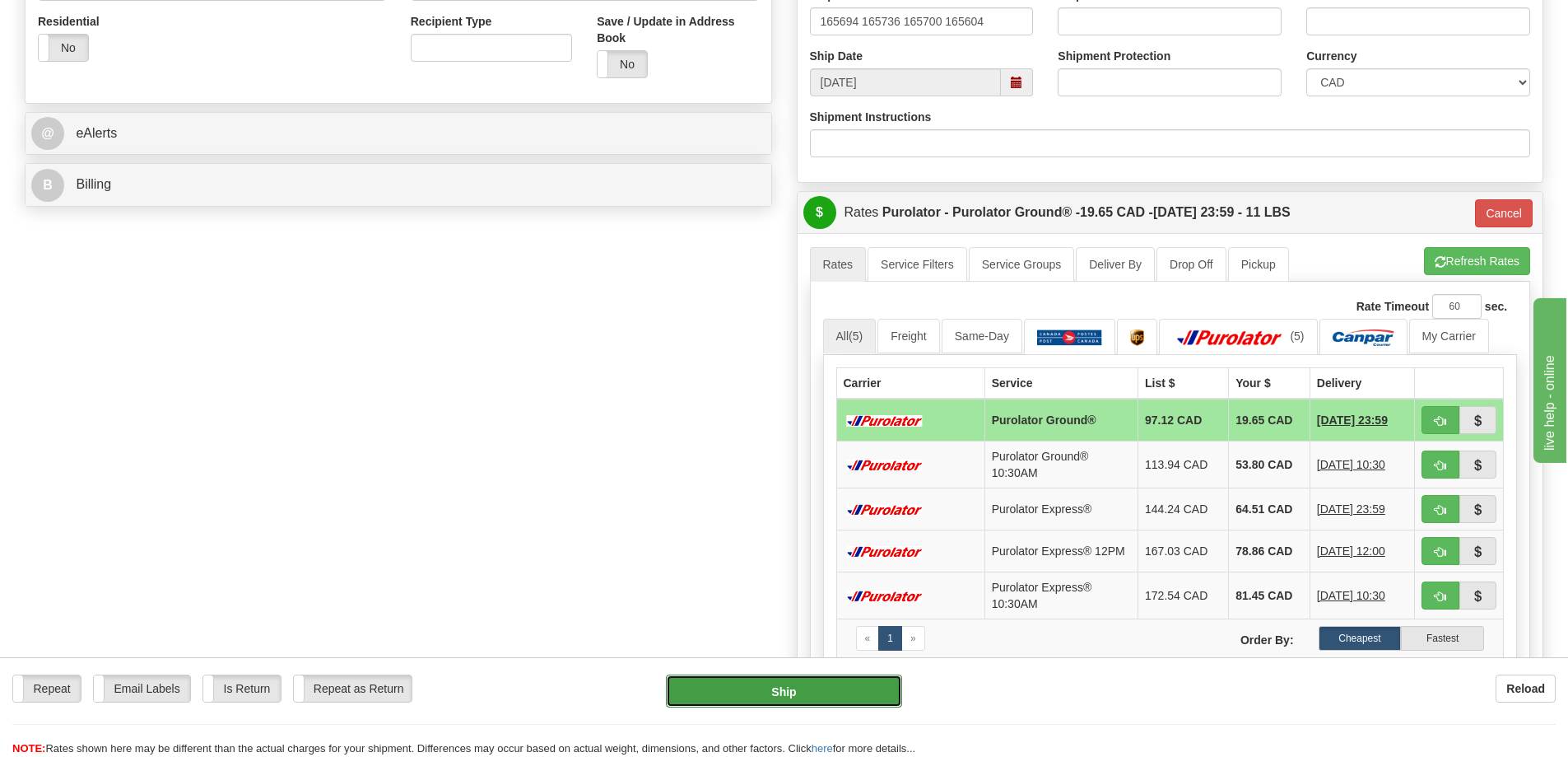
click at [788, 687] on button "Ship" at bounding box center [784, 691] width 236 height 33
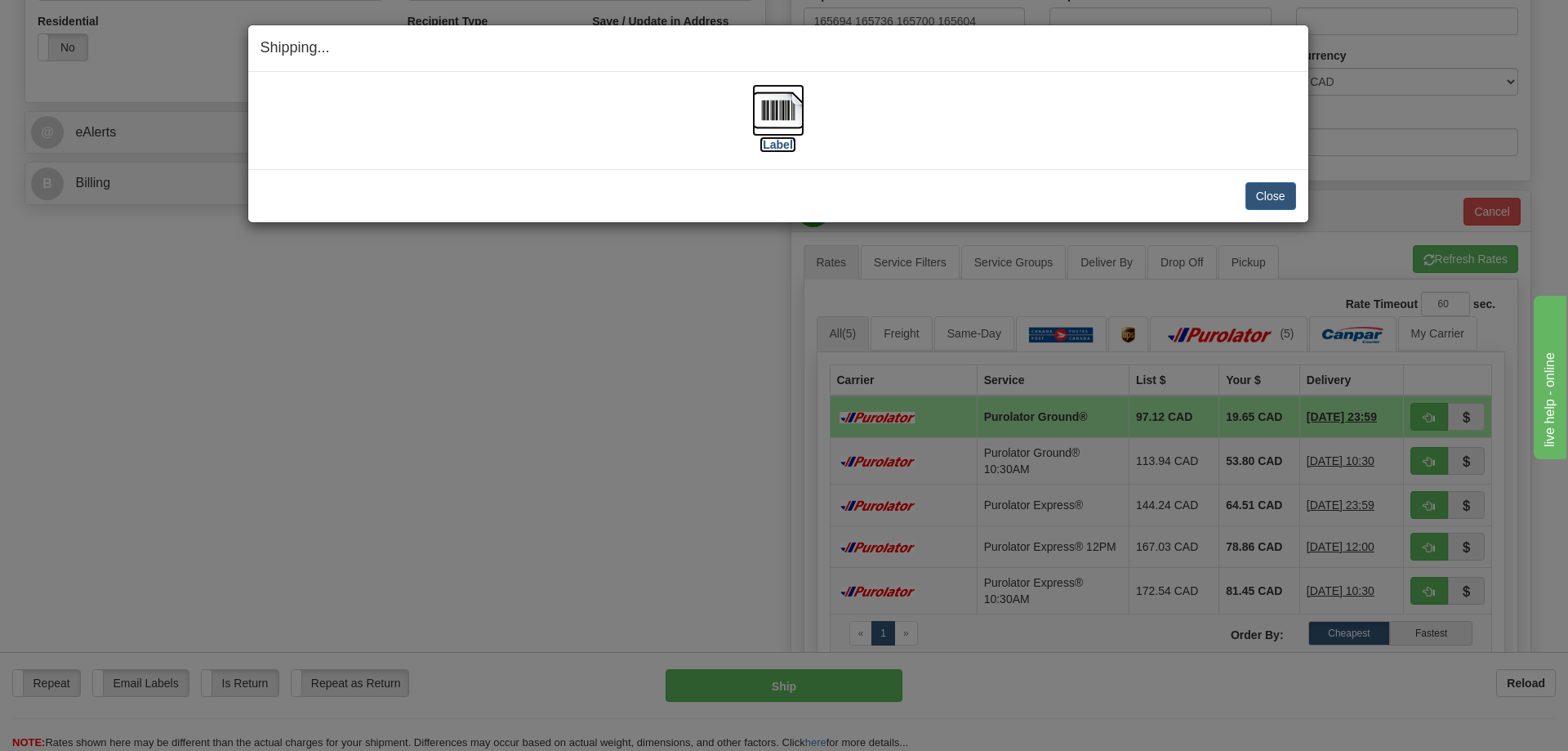
click at [790, 105] on img at bounding box center [778, 110] width 53 height 53
click at [1277, 204] on button "Close" at bounding box center [1271, 197] width 51 height 28
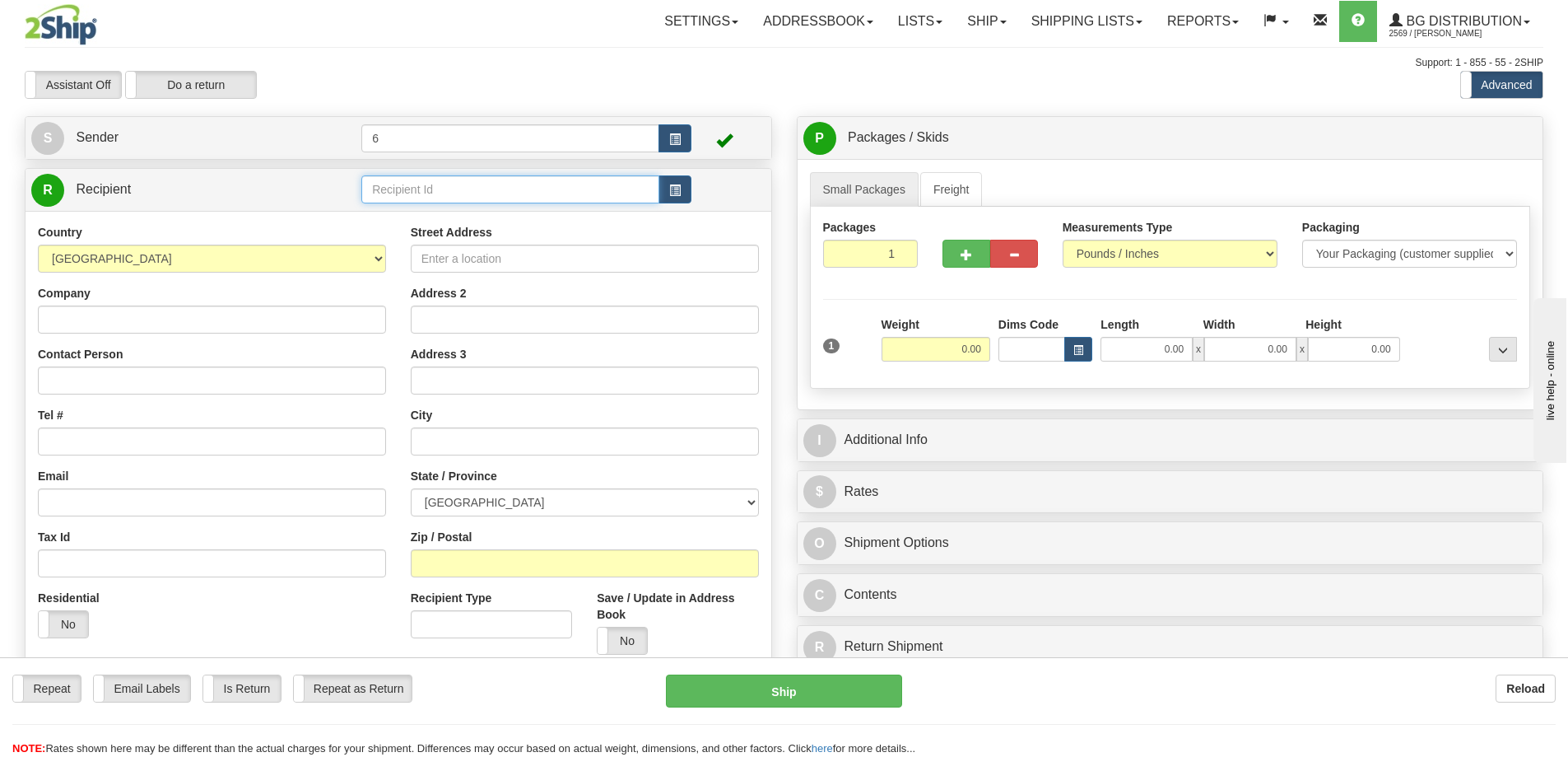
click at [495, 188] on input "text" at bounding box center [510, 190] width 298 height 28
type input "2"
click button "Delete" at bounding box center [0, 0] width 0 height 0
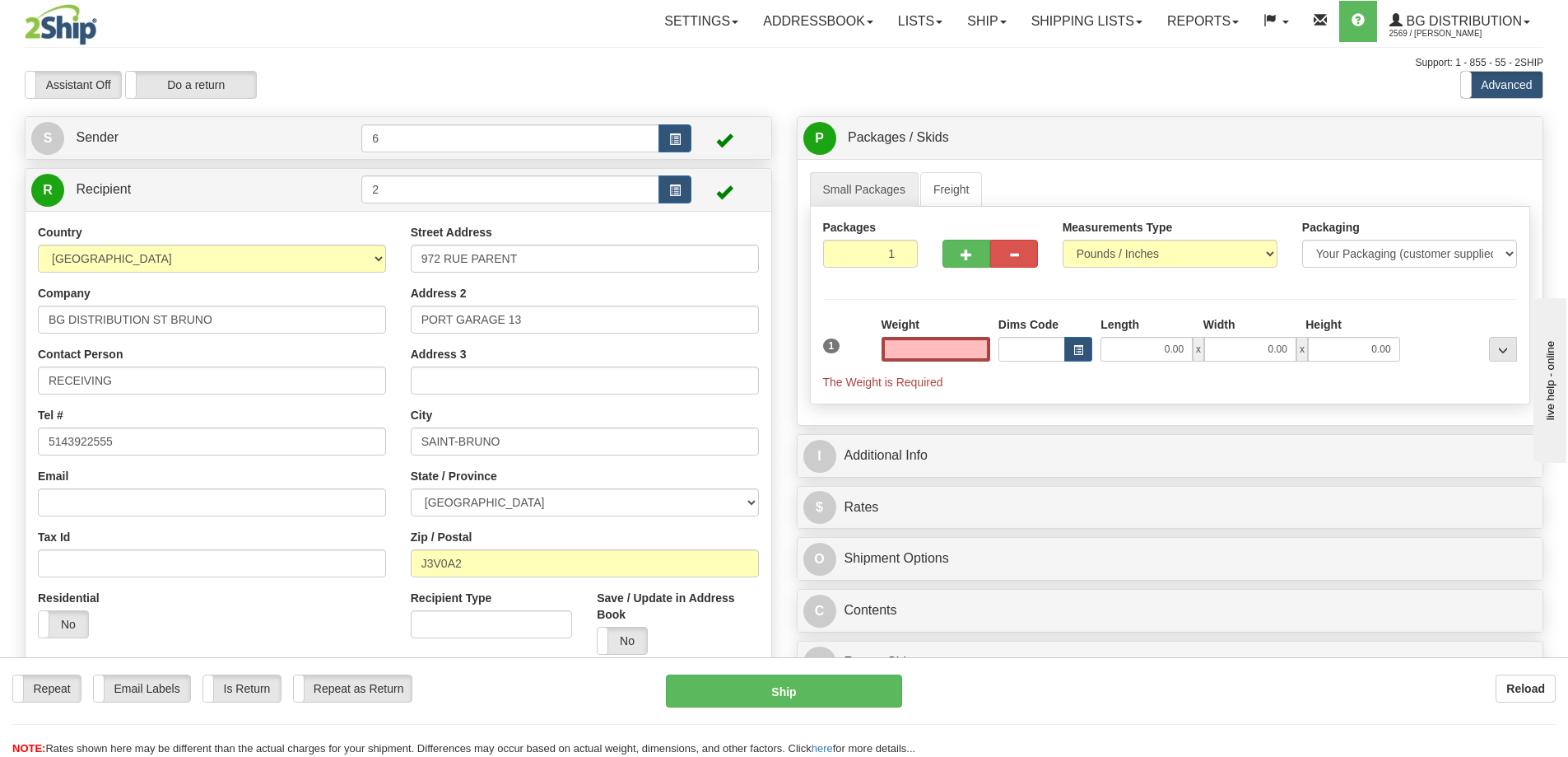
type input "0.00"
click at [748, 602] on label "Save / Update in Address Book" at bounding box center [677, 605] width 161 height 33
click at [0, 0] on input "Save / Update in Address Book" at bounding box center [0, 0] width 0 height 0
click at [461, 199] on input "2" at bounding box center [510, 190] width 298 height 28
type input "1"
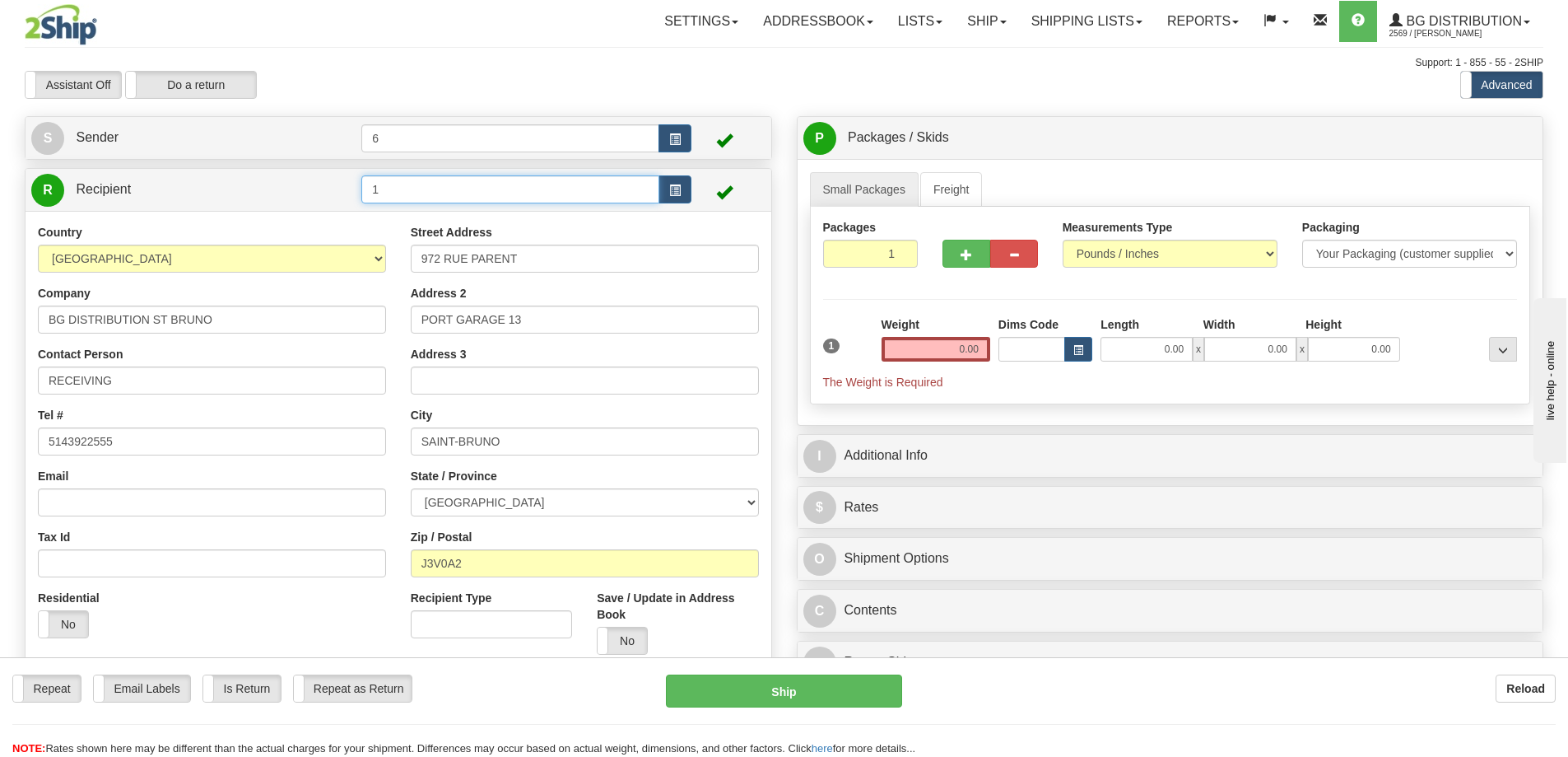
click button "Delete" at bounding box center [0, 0] width 0 height 0
type input "0.00"
click at [470, 237] on label "Street Address" at bounding box center [452, 231] width 82 height 16
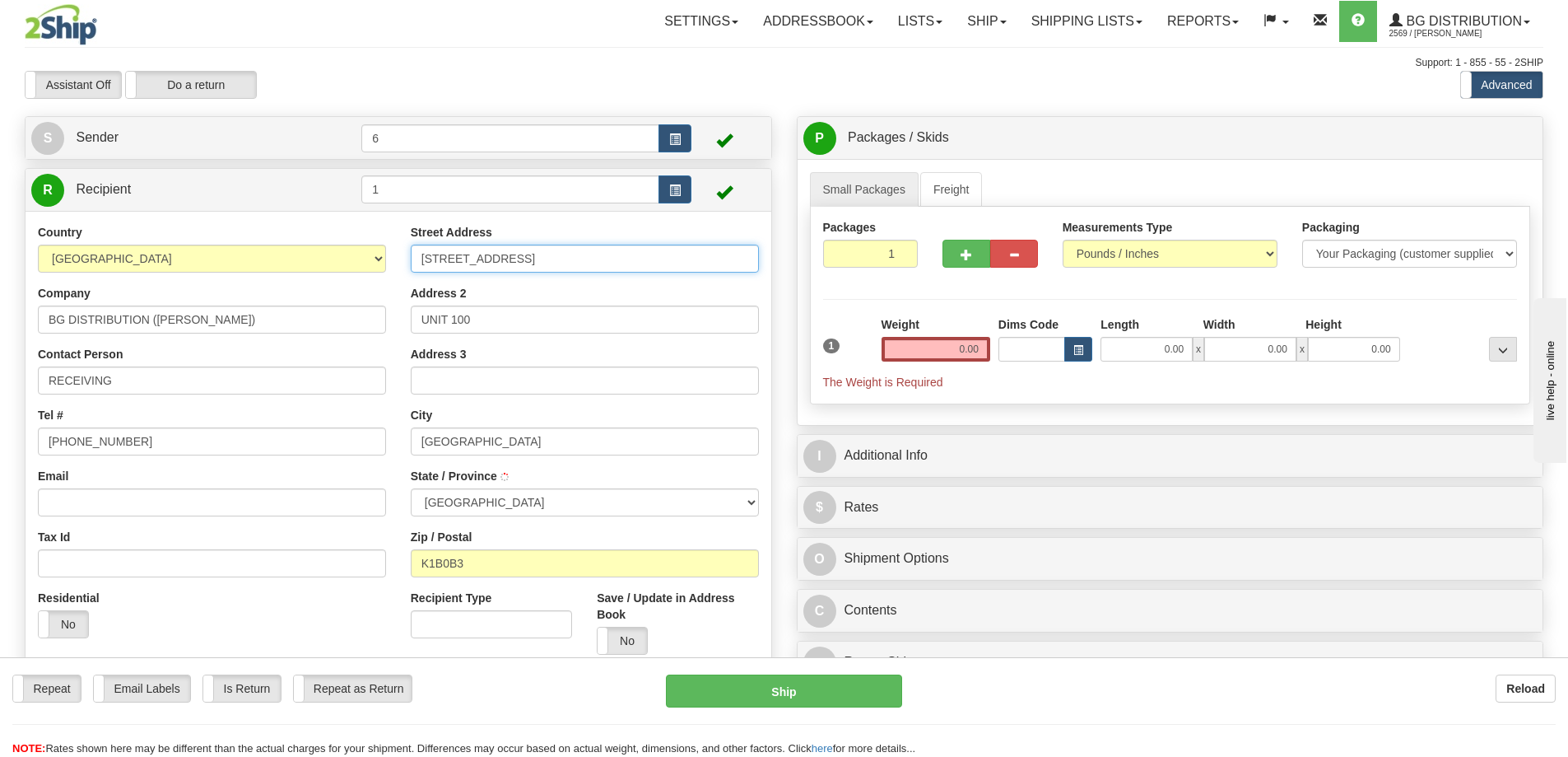
click at [470, 245] on input "[STREET_ADDRESS]" at bounding box center [584, 259] width 348 height 28
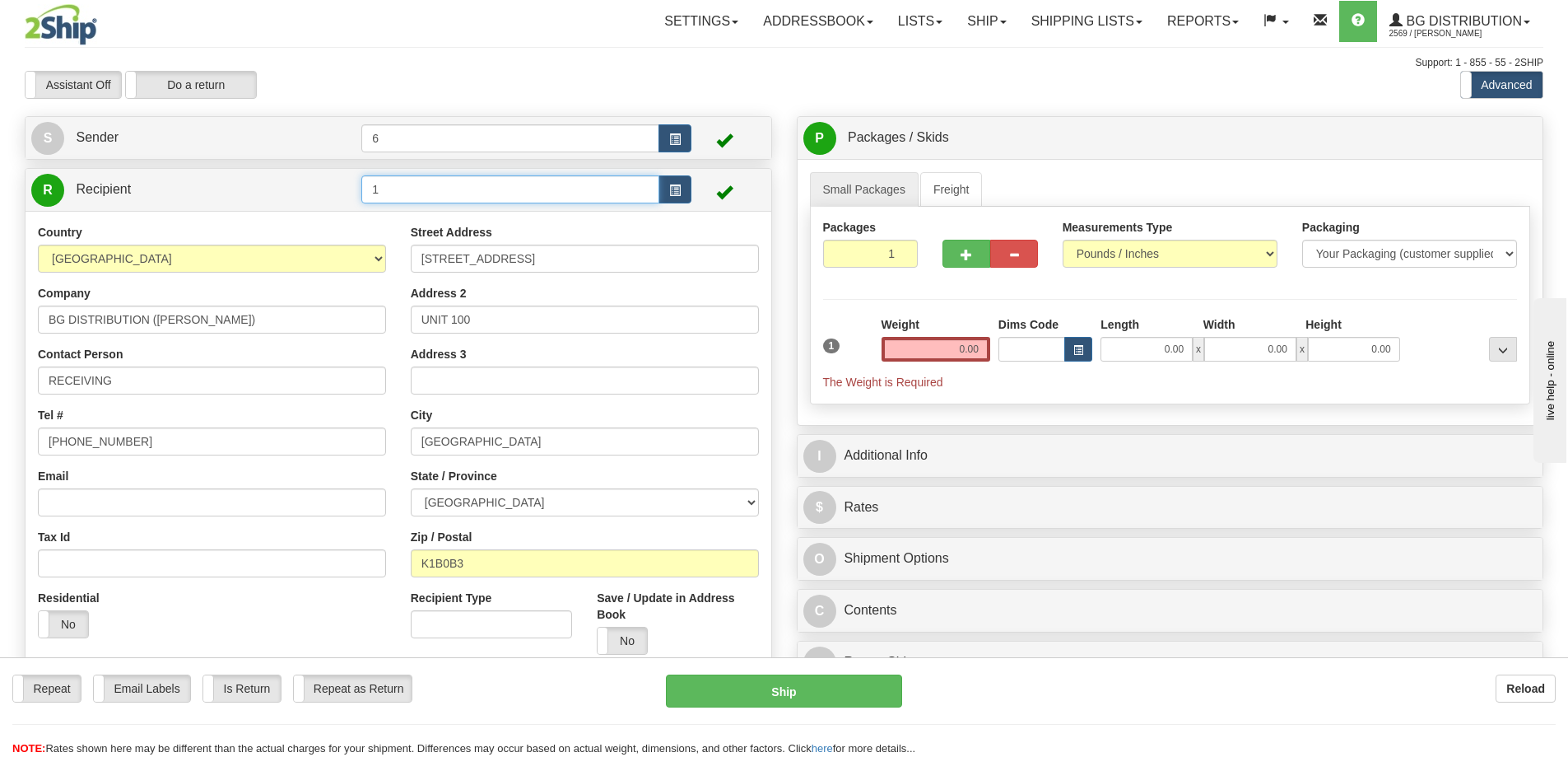
drag, startPoint x: 469, startPoint y: 182, endPoint x: 462, endPoint y: 175, distance: 9.9
click at [467, 180] on input "1" at bounding box center [510, 190] width 298 height 28
type input "6"
click button "Delete" at bounding box center [0, 0] width 0 height 0
drag, startPoint x: 437, startPoint y: 188, endPoint x: 419, endPoint y: 172, distance: 24.1
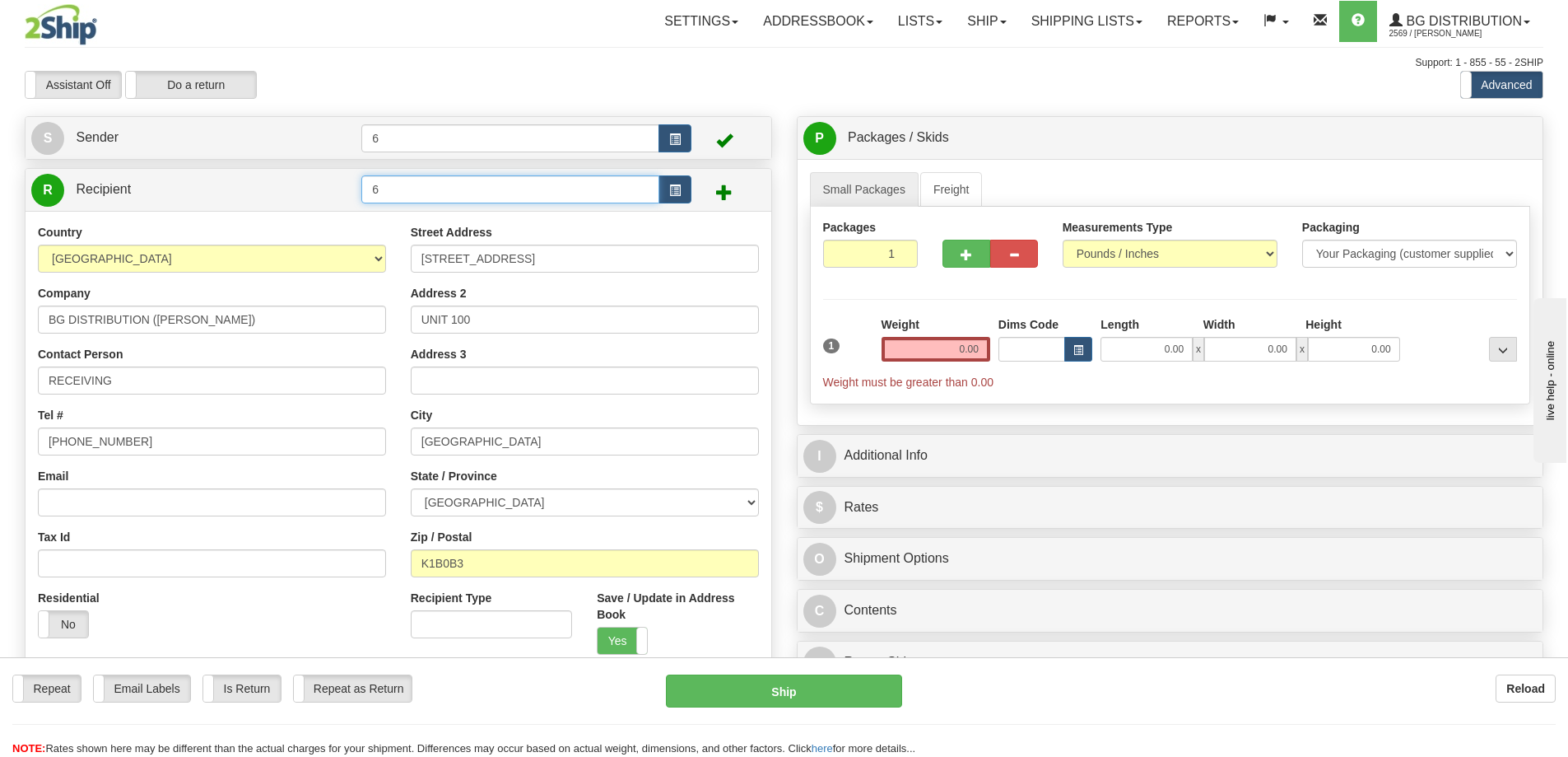
click at [438, 185] on input "6" at bounding box center [510, 190] width 298 height 28
type input "7"
click button "Delete" at bounding box center [0, 0] width 0 height 0
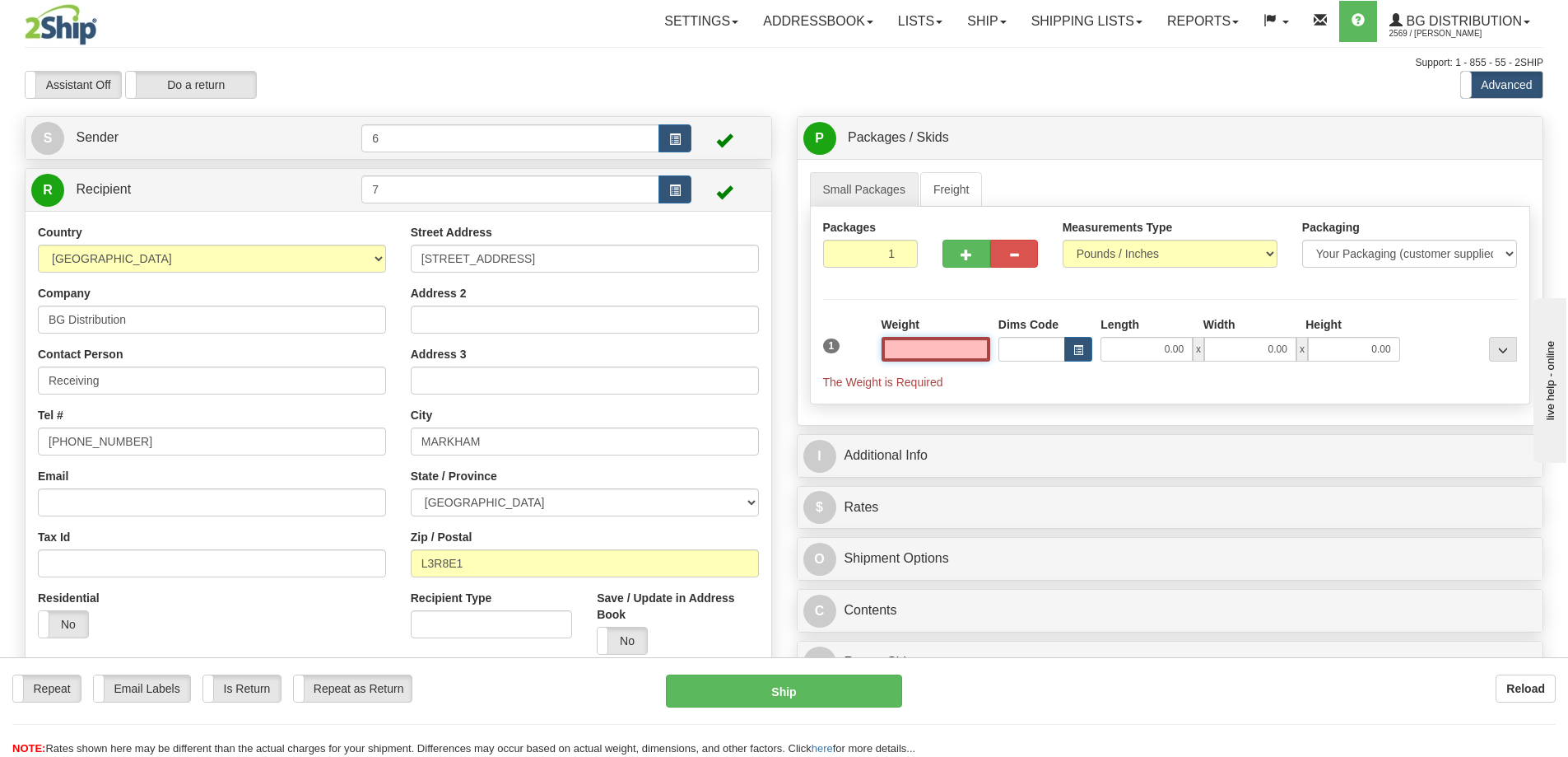
click at [933, 352] on input "text" at bounding box center [936, 349] width 109 height 25
type input "16.00"
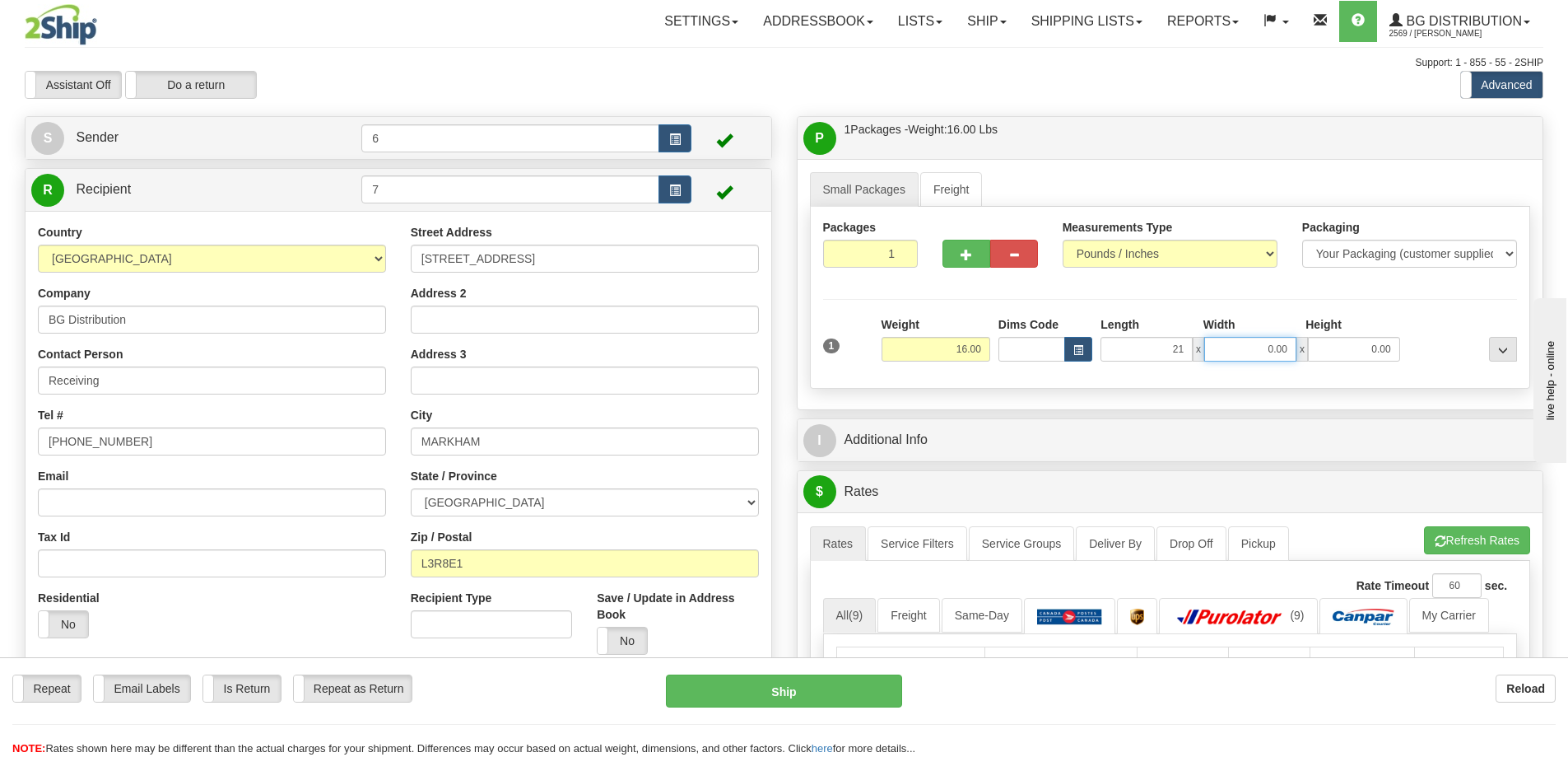
type input "21.00"
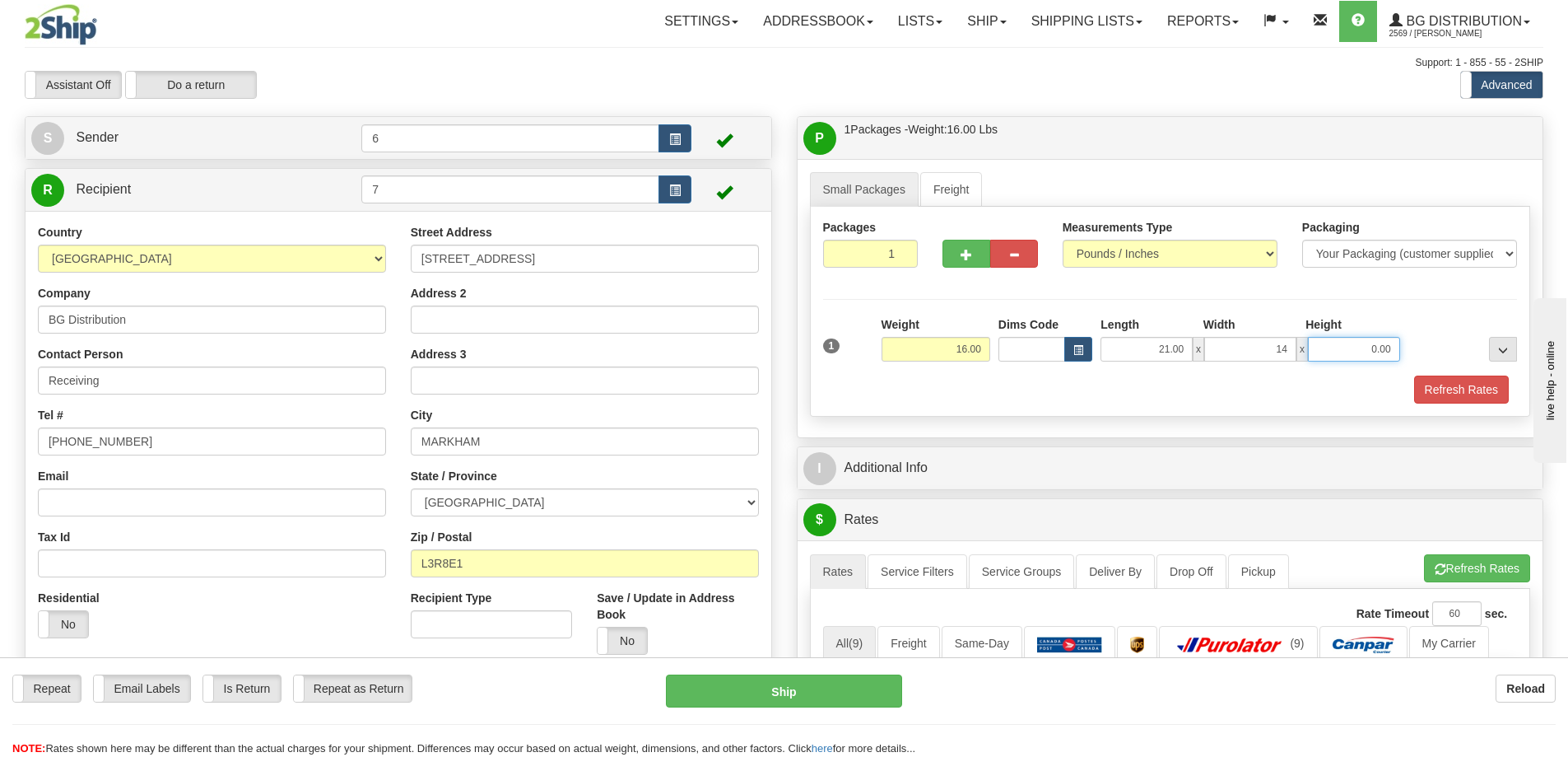
type input "14.00"
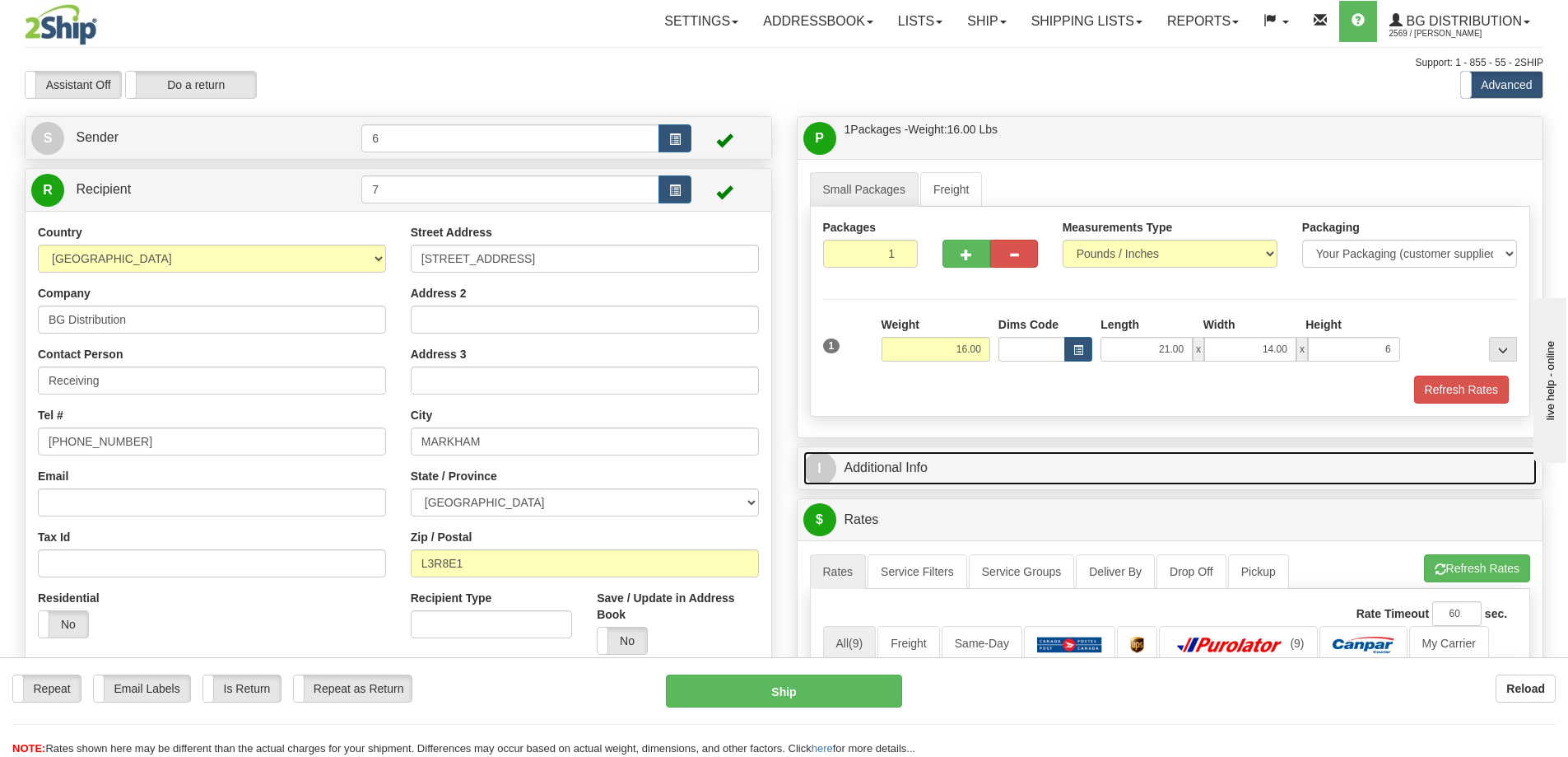
type input "6.00"
click at [913, 479] on link "I Additional Info" at bounding box center [1171, 469] width 734 height 34
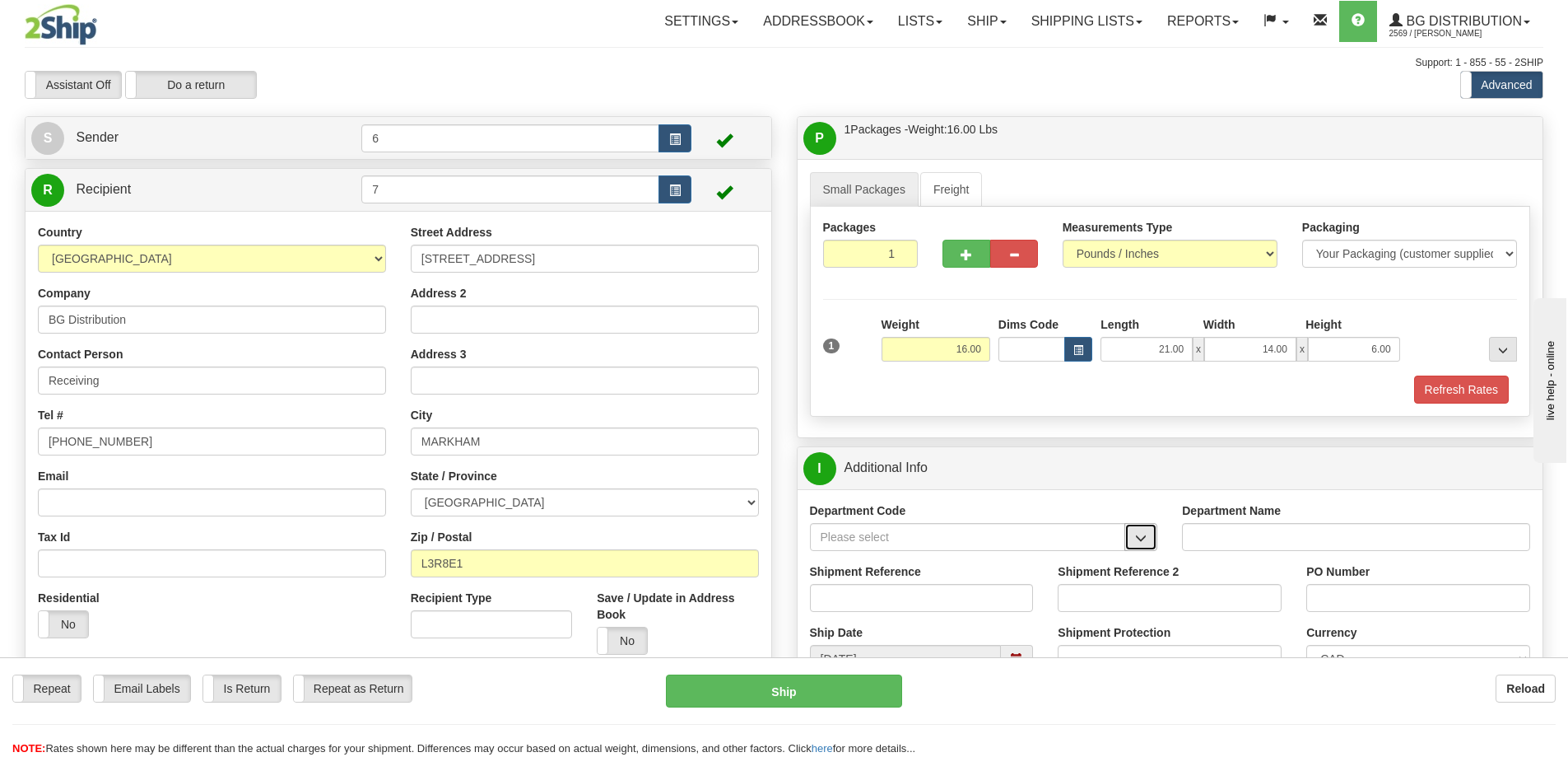
click at [1149, 547] on button "button" at bounding box center [1141, 537] width 33 height 28
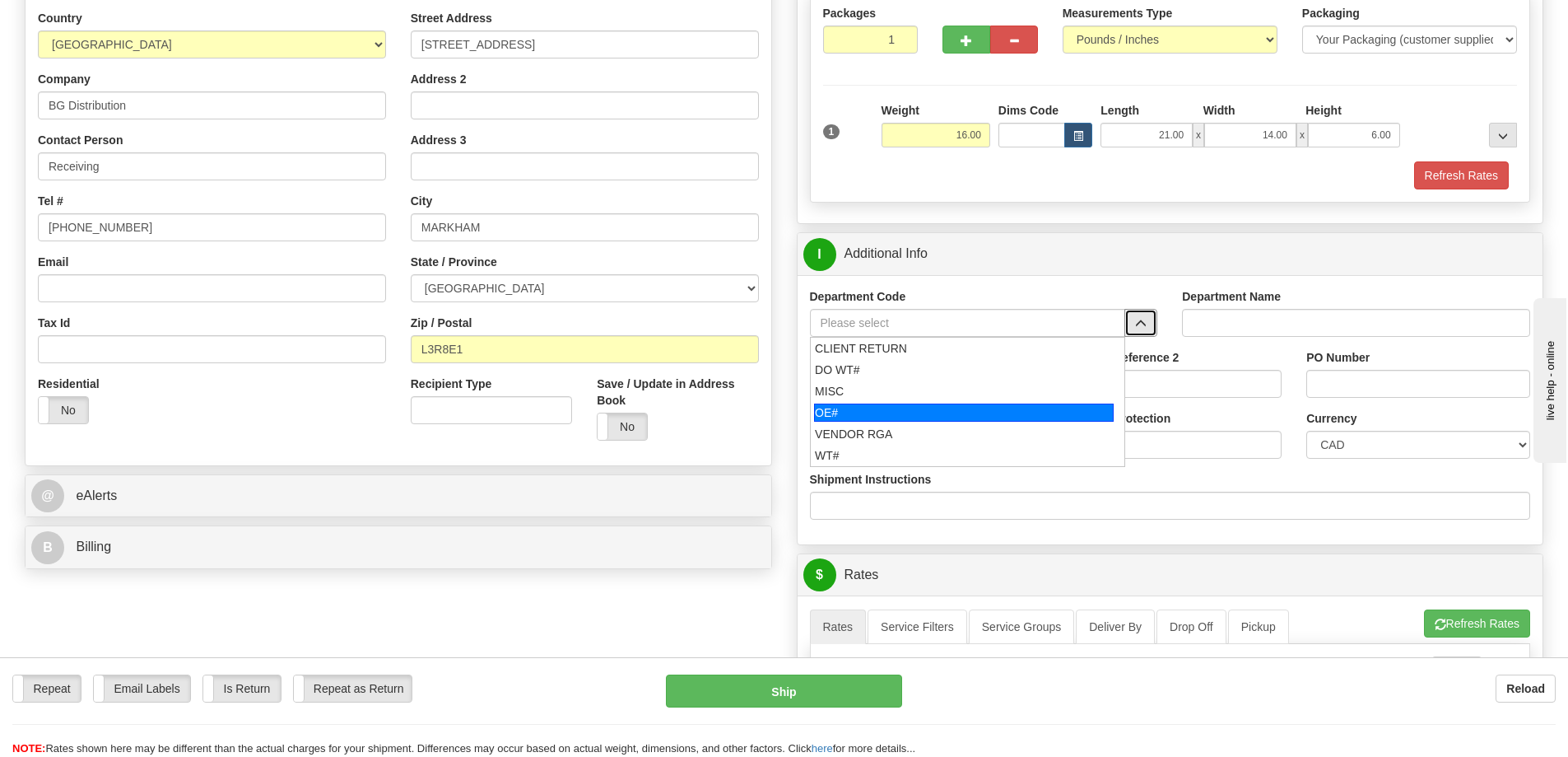
scroll to position [247, 0]
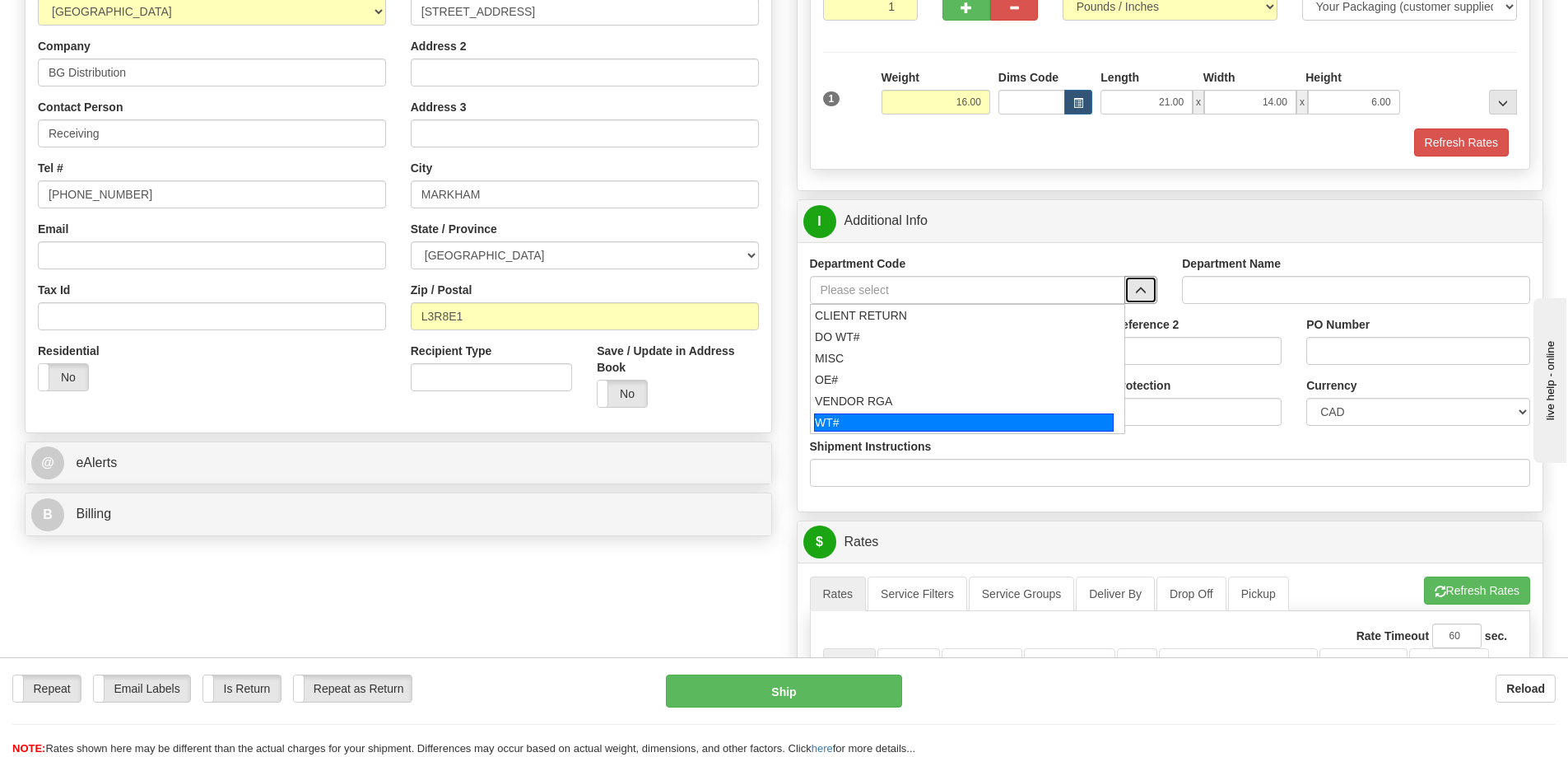
click at [903, 419] on div "WT#" at bounding box center [964, 422] width 300 height 18
type input "WT#"
type input "WAREHOUSE TRANSFERS"
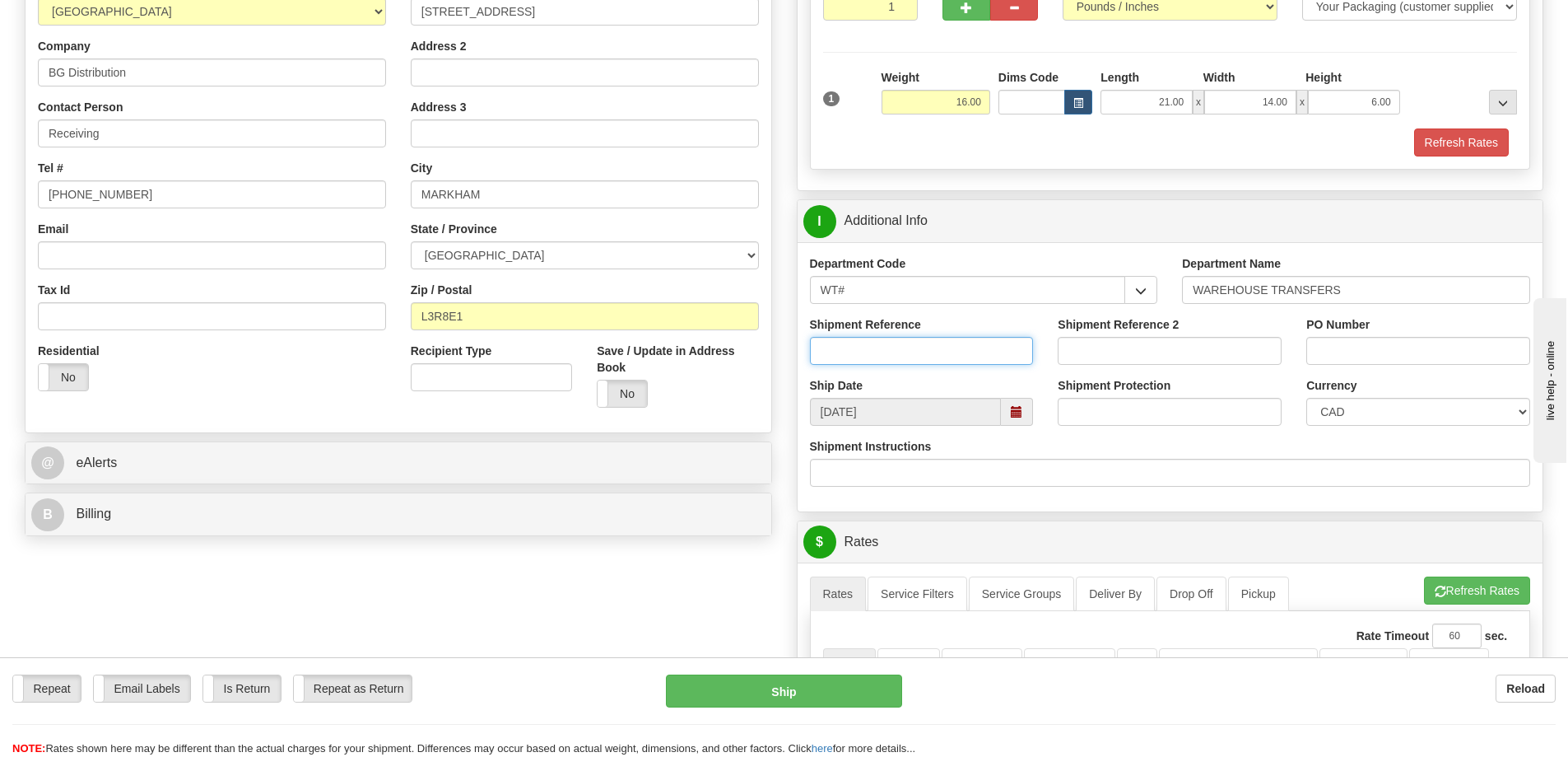
click at [876, 348] on input "Shipment Reference" at bounding box center [922, 351] width 224 height 28
type input "161851"
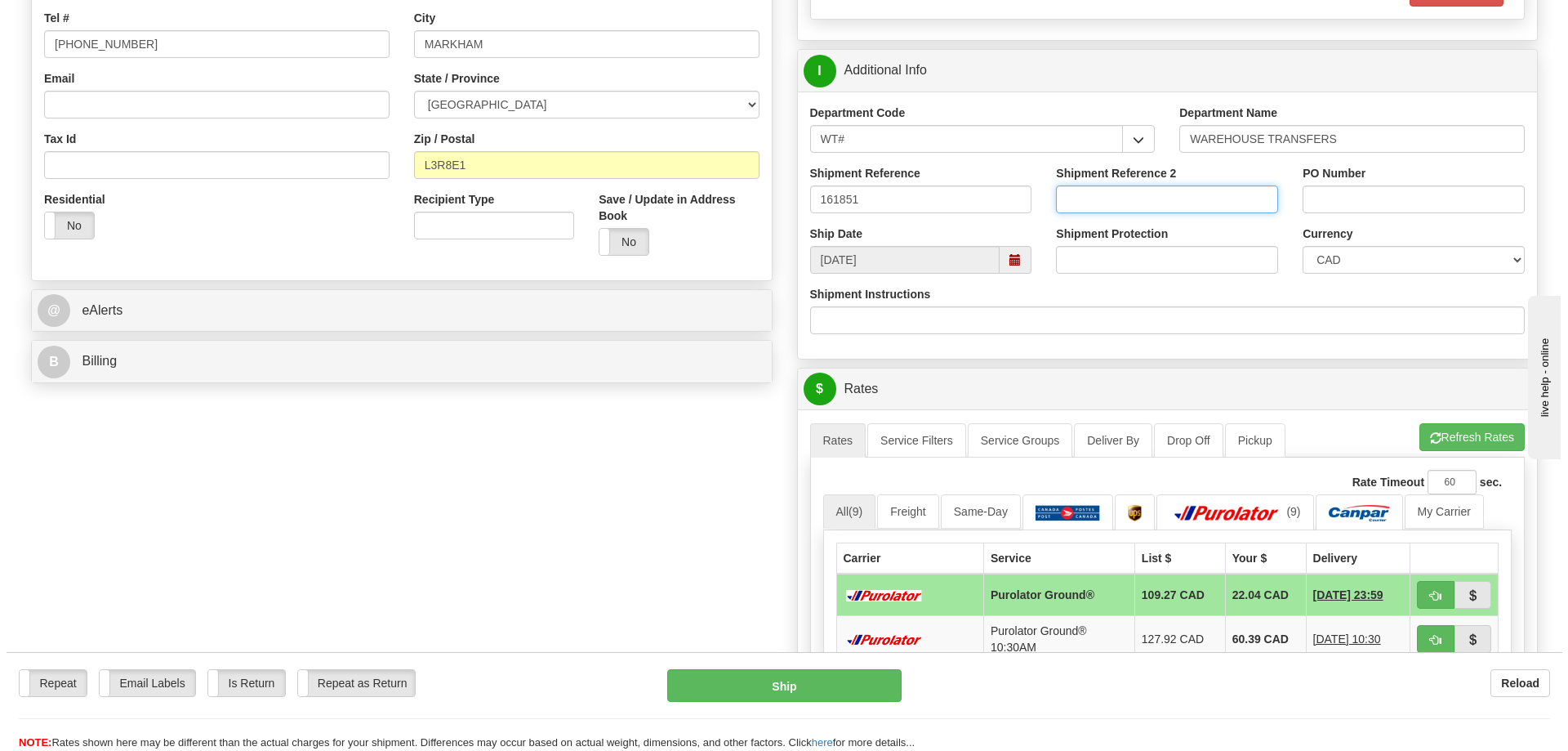
scroll to position [490, 0]
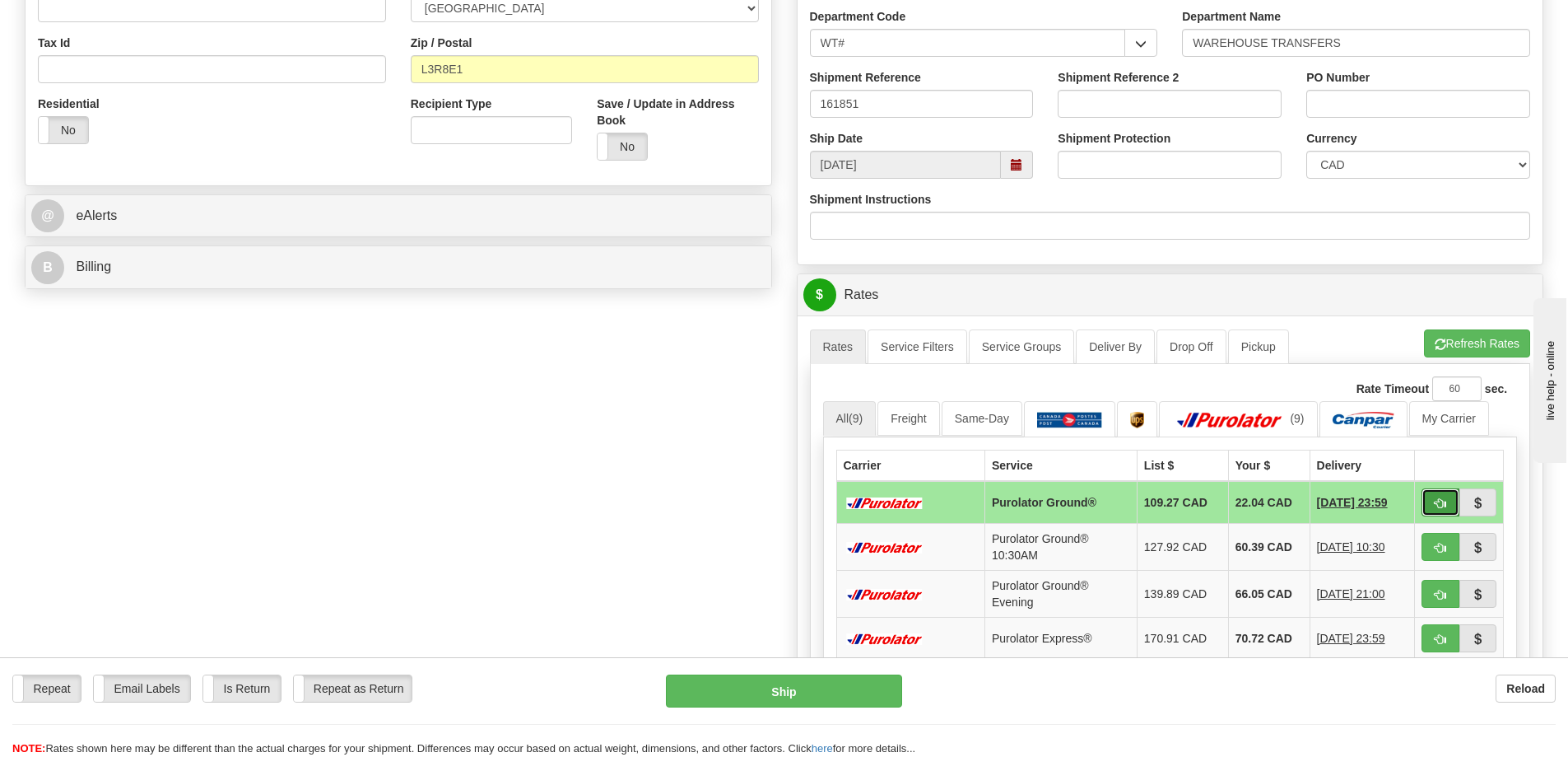
click at [1448, 508] on button "button" at bounding box center [1441, 503] width 38 height 28
type input "260"
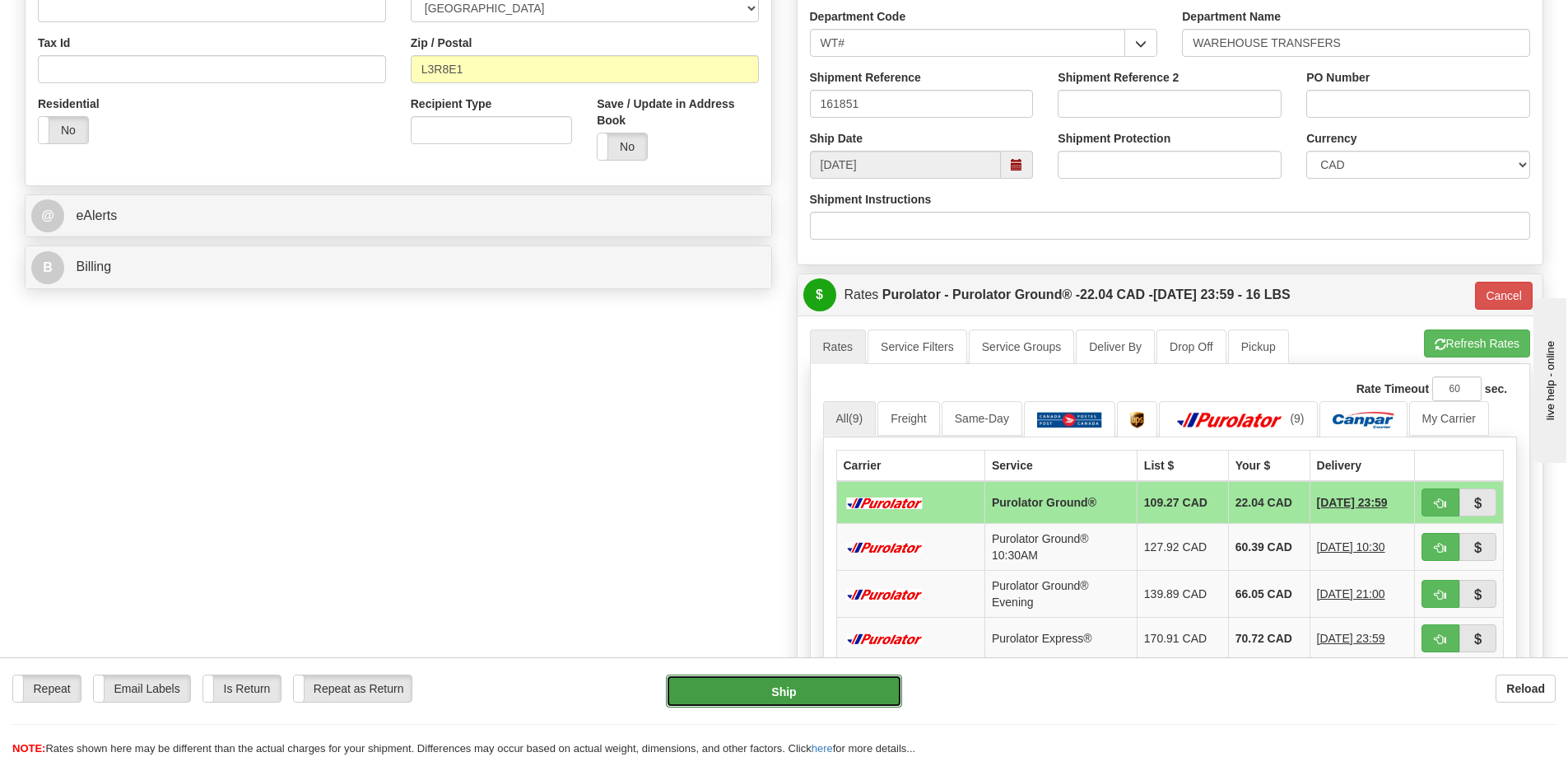
click at [738, 697] on button "Ship" at bounding box center [784, 691] width 236 height 33
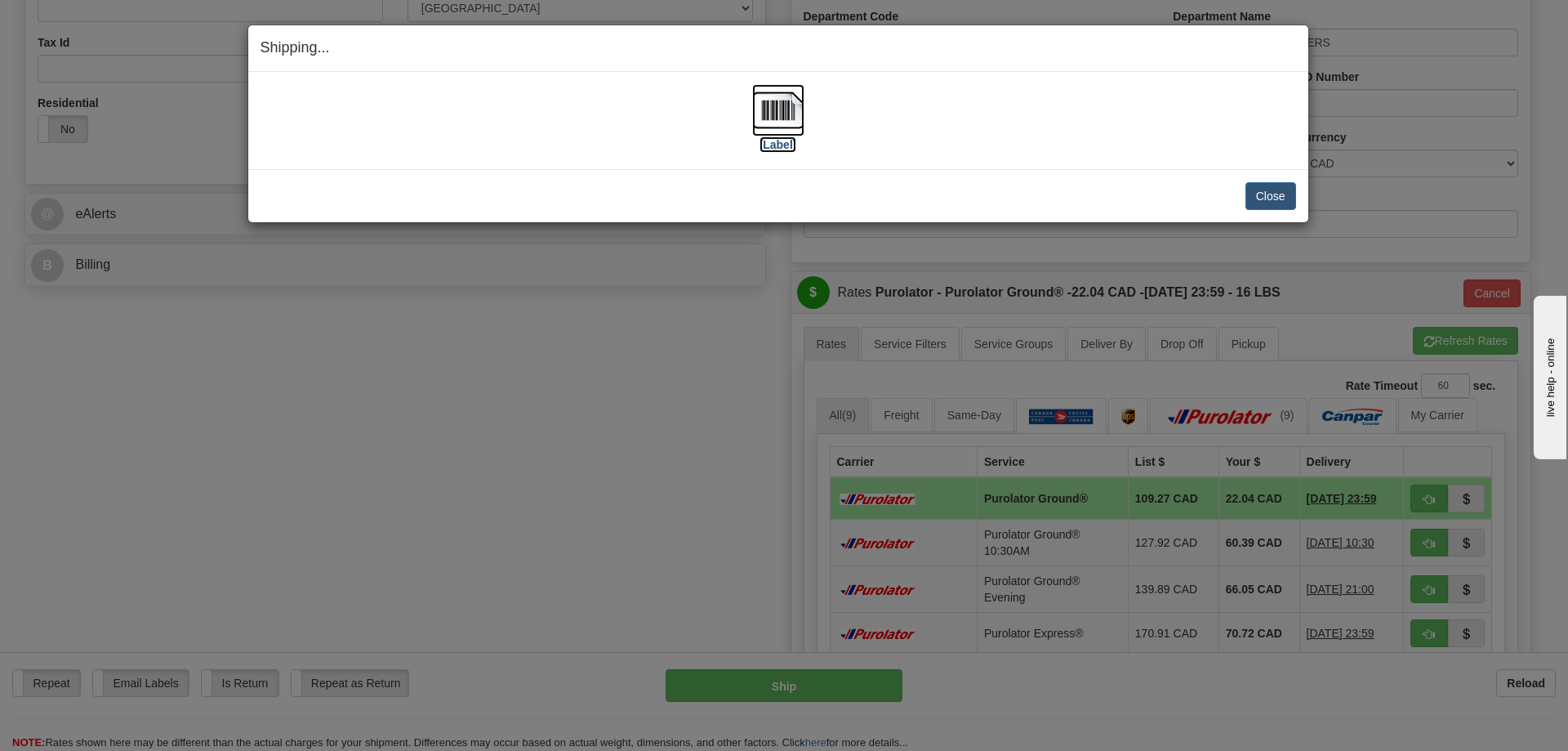
click at [781, 118] on img at bounding box center [778, 110] width 53 height 53
click at [1265, 194] on button "Close" at bounding box center [1271, 197] width 51 height 28
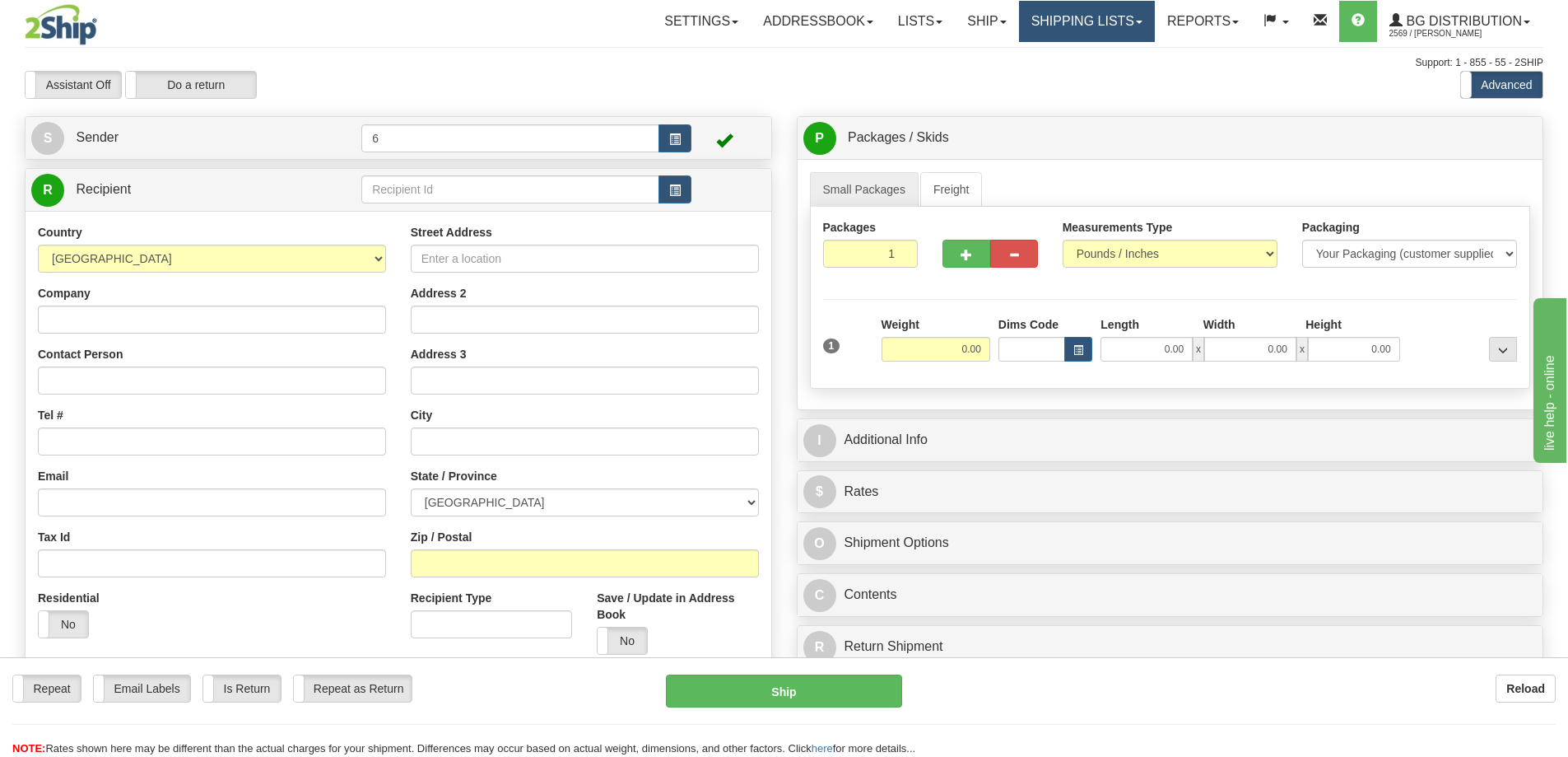
click at [1072, 22] on link "Shipping lists" at bounding box center [1087, 21] width 136 height 41
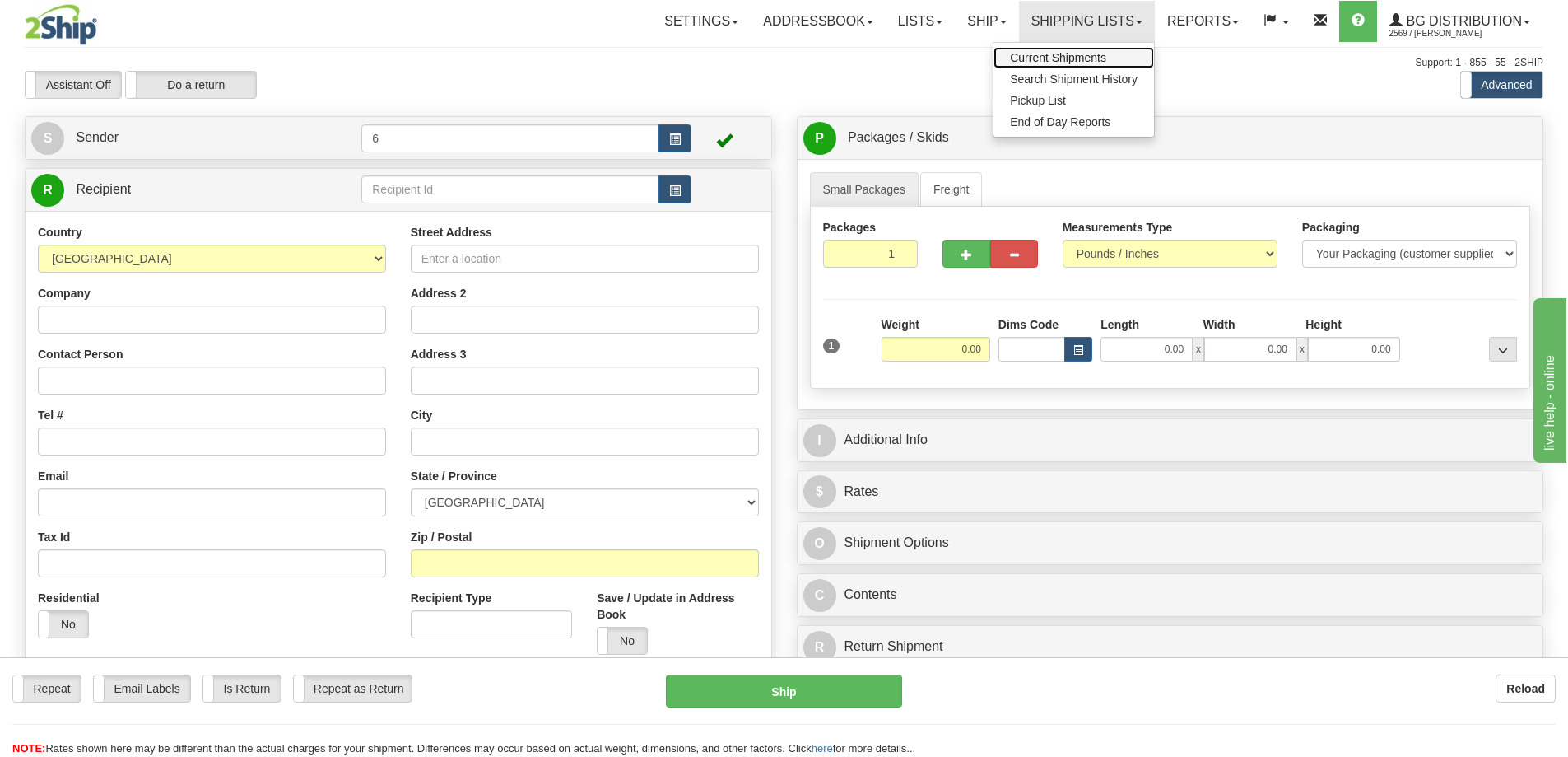
click at [1061, 52] on span "Current Shipments" at bounding box center [1059, 58] width 97 height 13
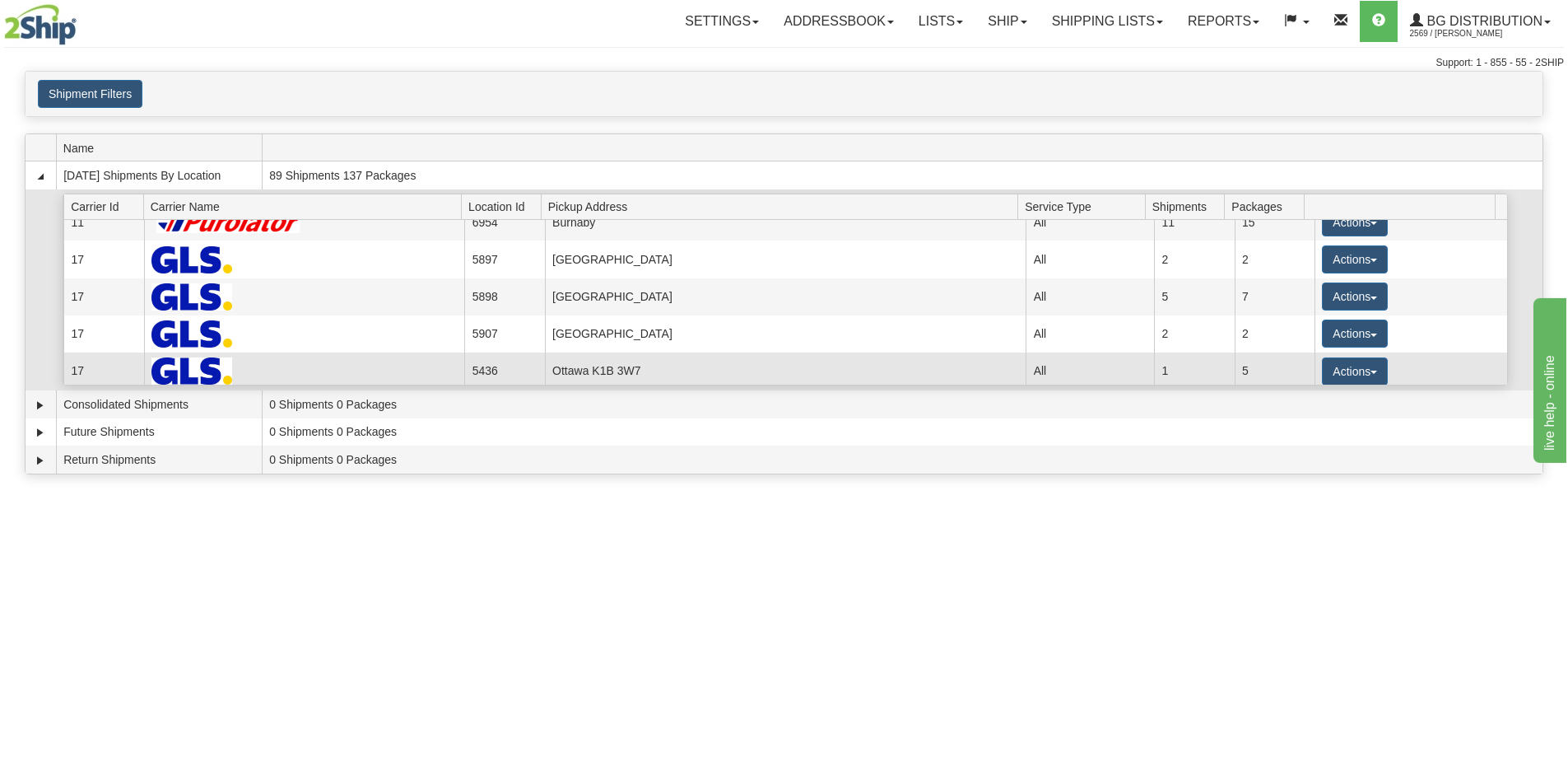
scroll to position [165, 0]
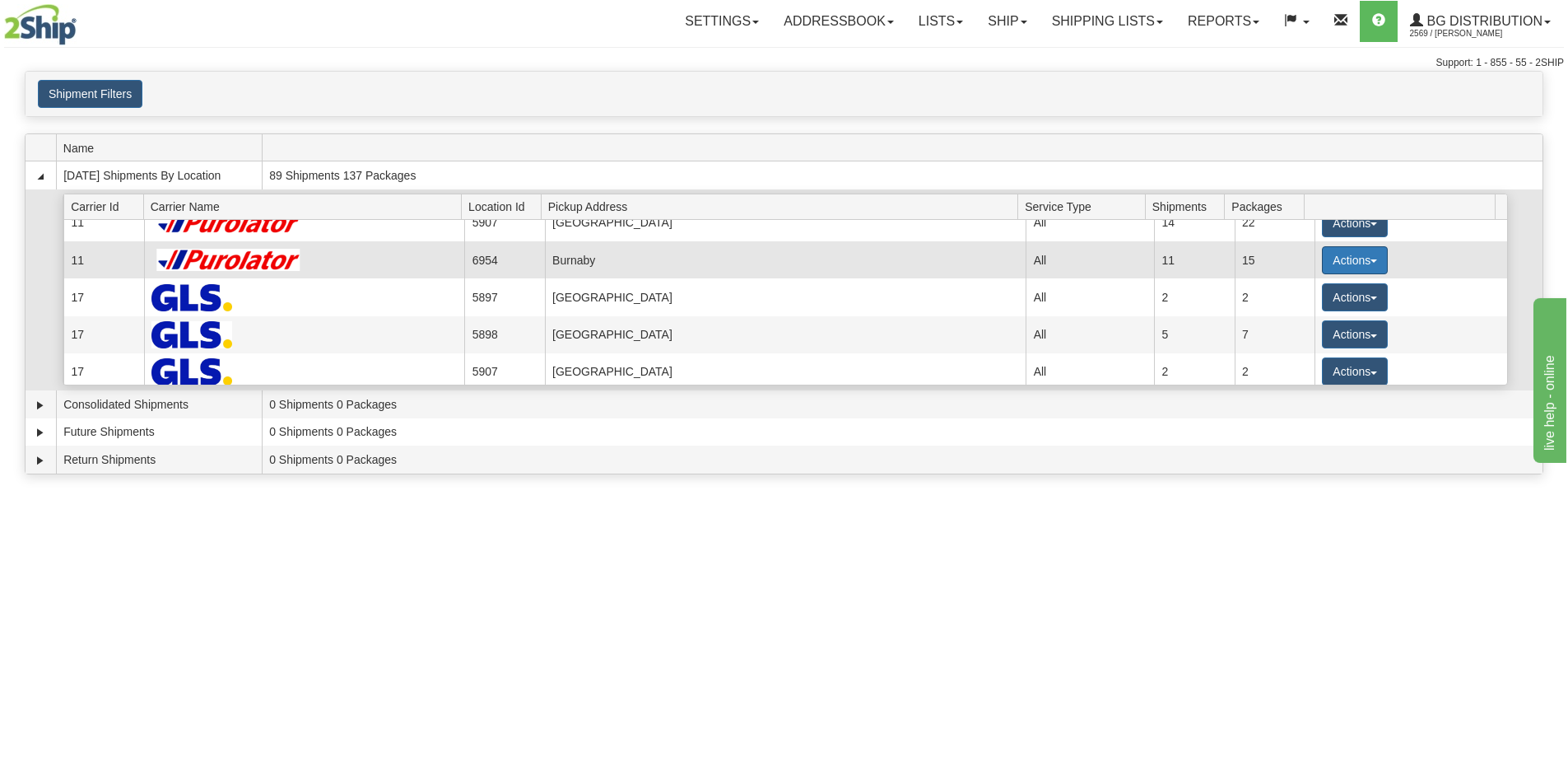
click at [1322, 265] on button "Actions" at bounding box center [1355, 261] width 65 height 28
click at [1305, 296] on span "Details" at bounding box center [1294, 290] width 45 height 11
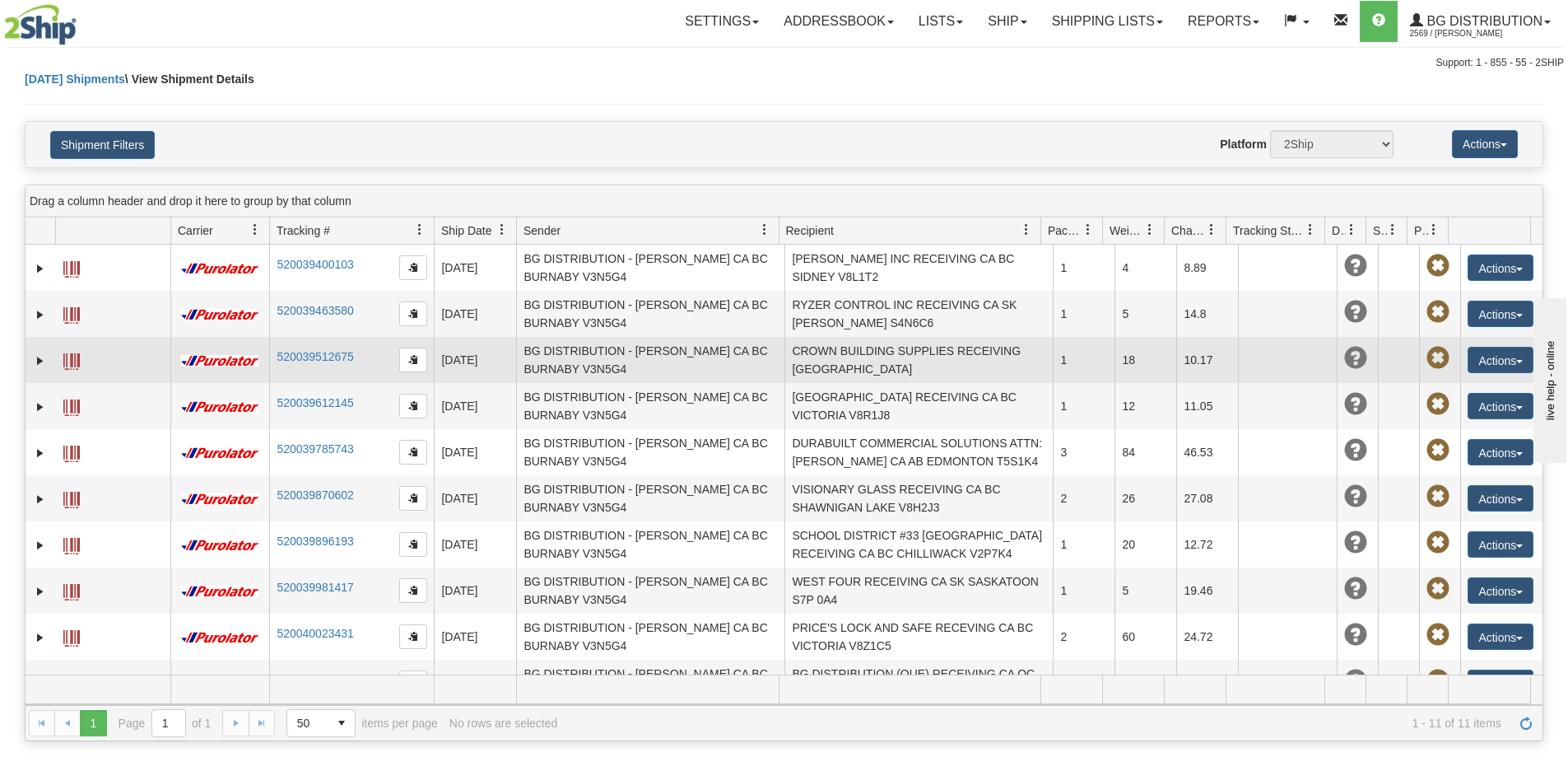
scroll to position [95, 0]
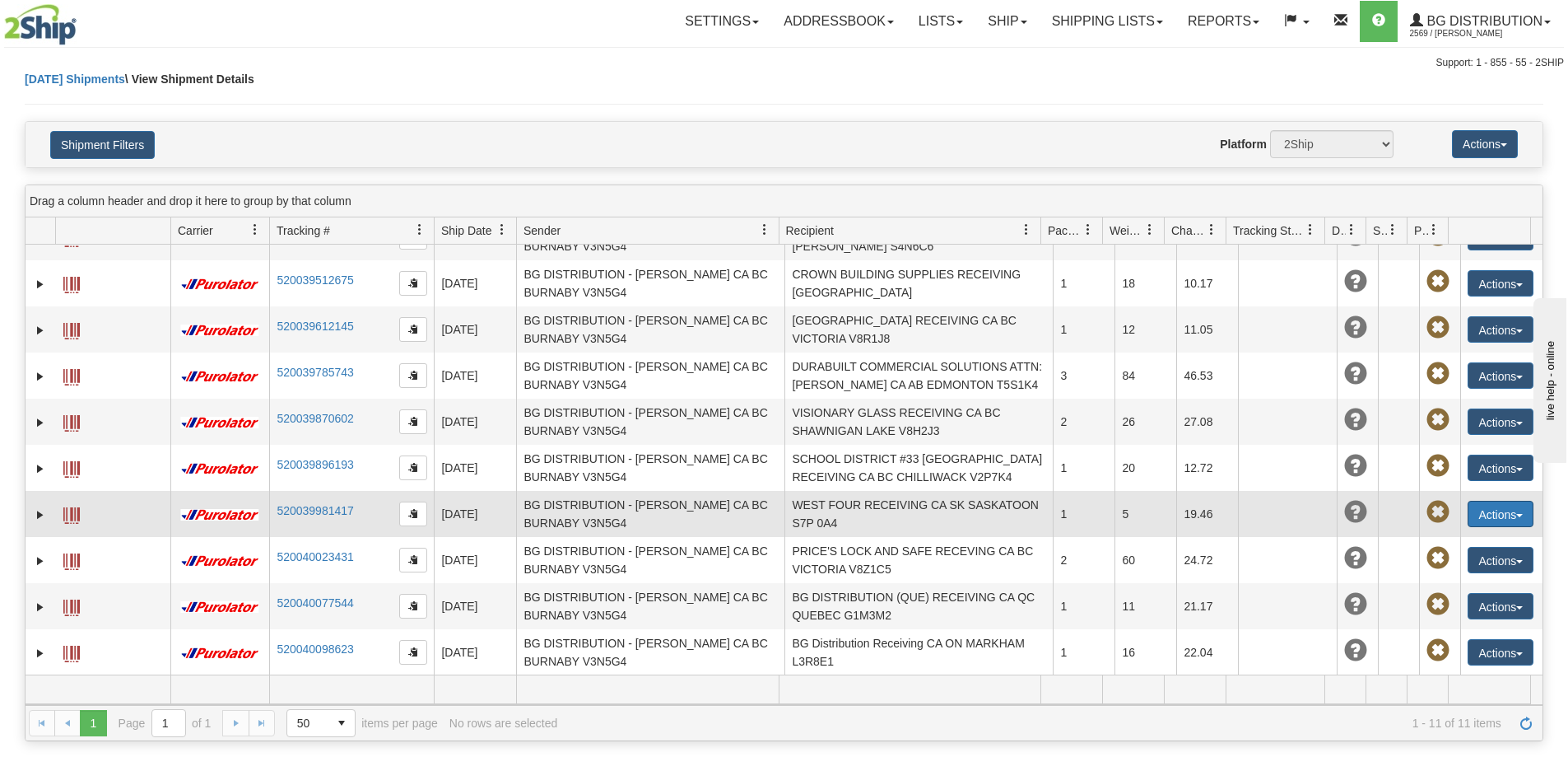
click at [1489, 521] on button "Actions" at bounding box center [1501, 514] width 65 height 27
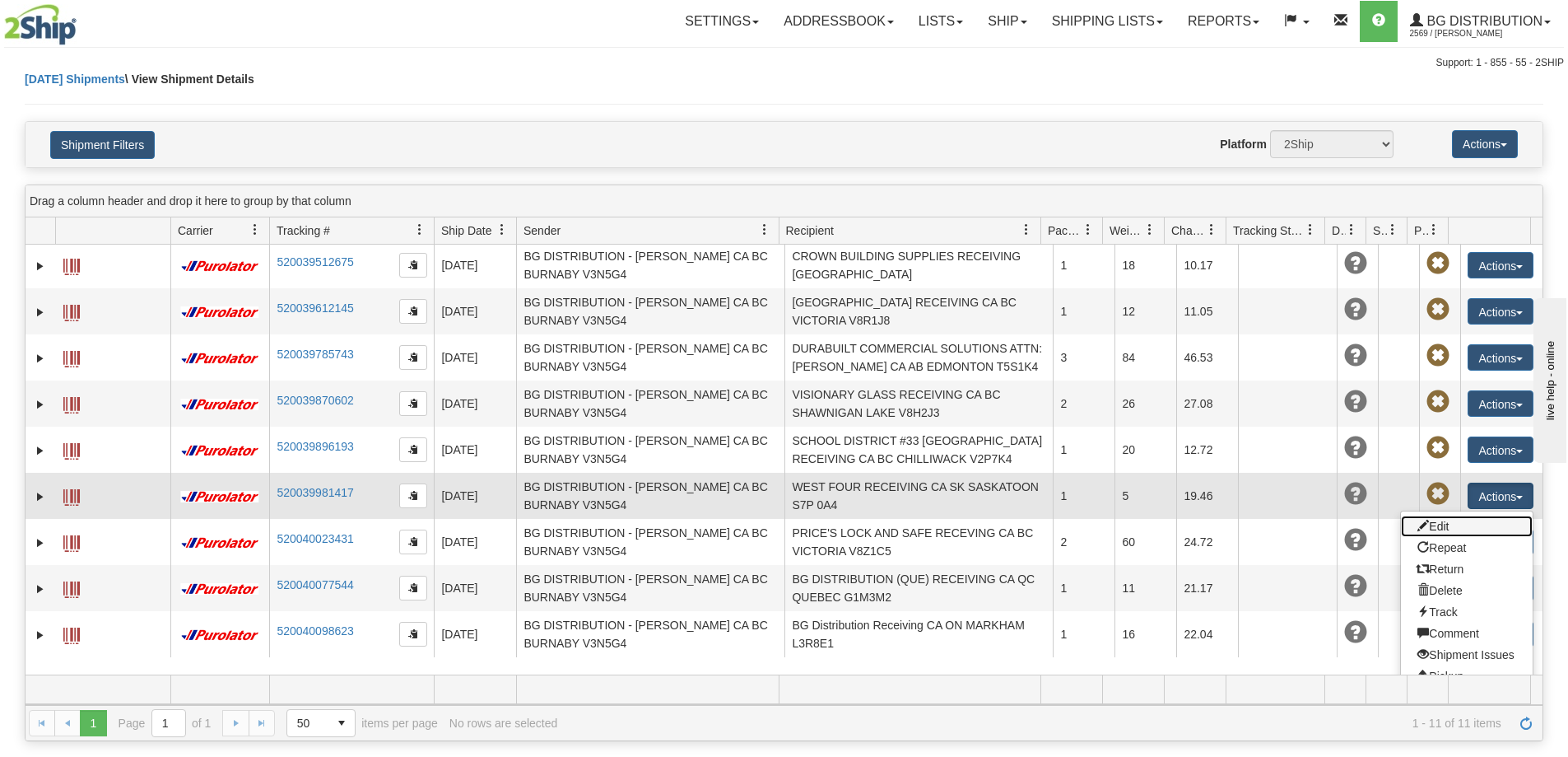
click at [1462, 537] on link "Edit" at bounding box center [1467, 526] width 132 height 22
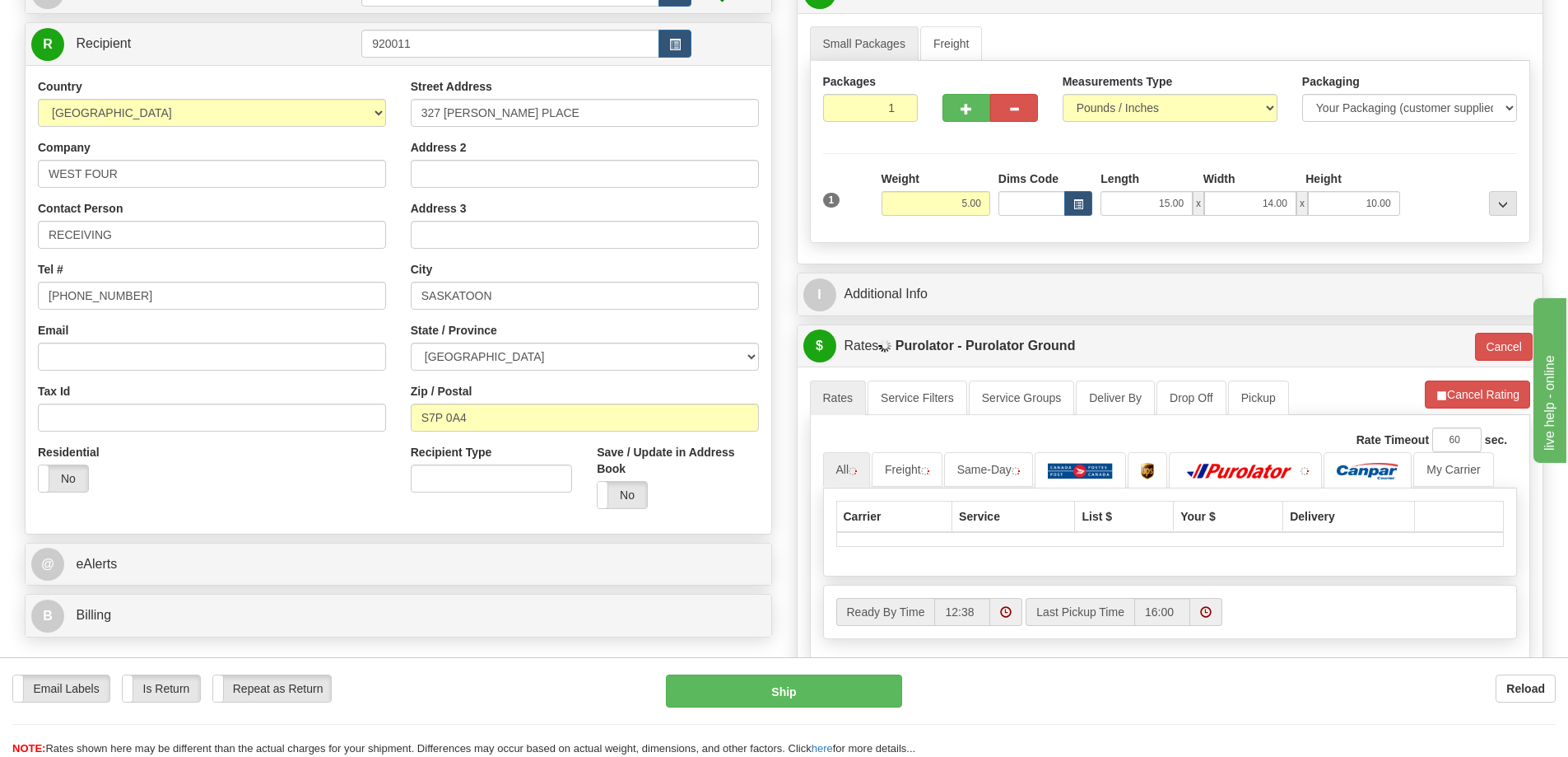
scroll to position [165, 0]
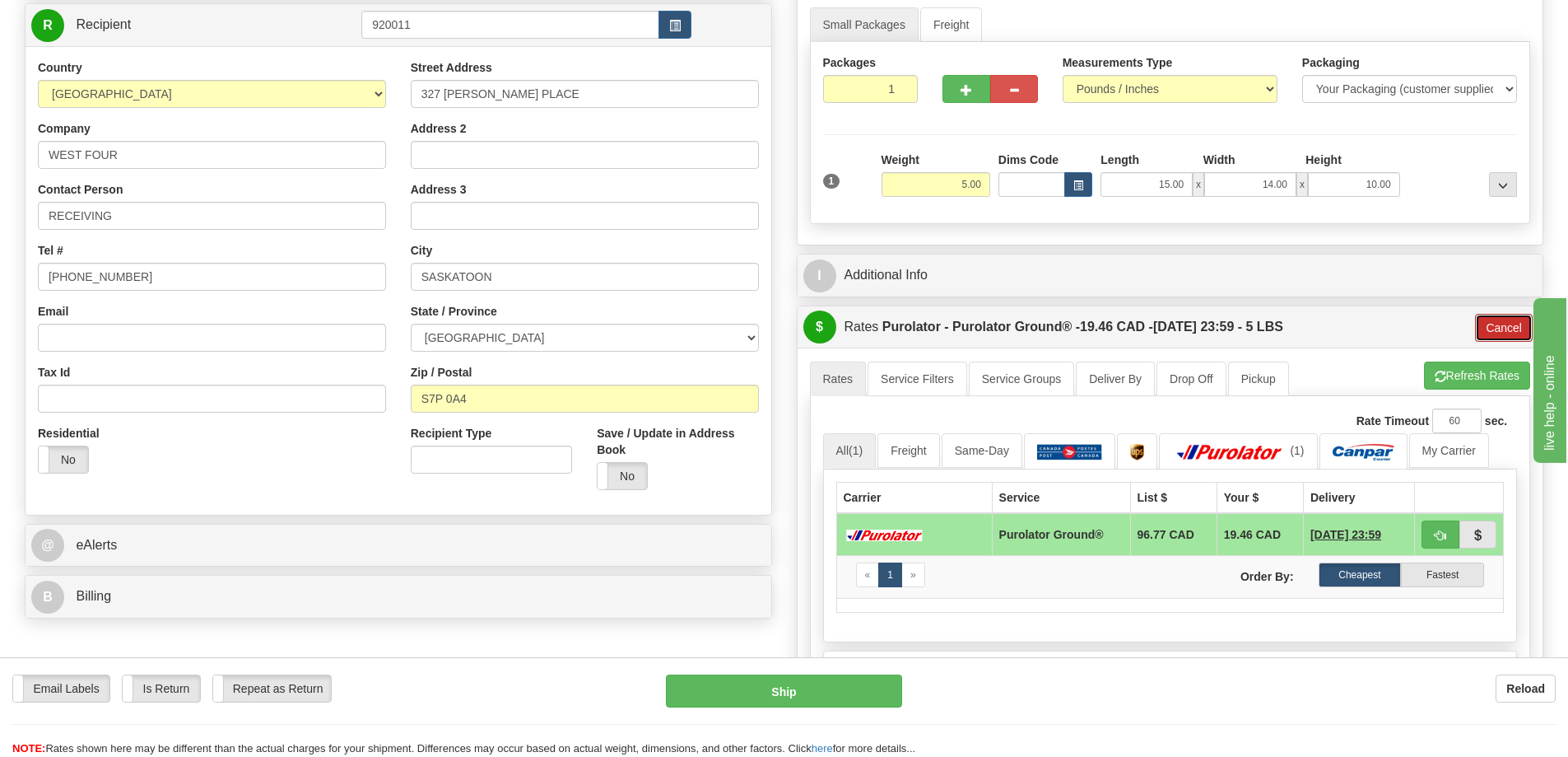
click at [1500, 325] on button "Cancel" at bounding box center [1503, 328] width 58 height 28
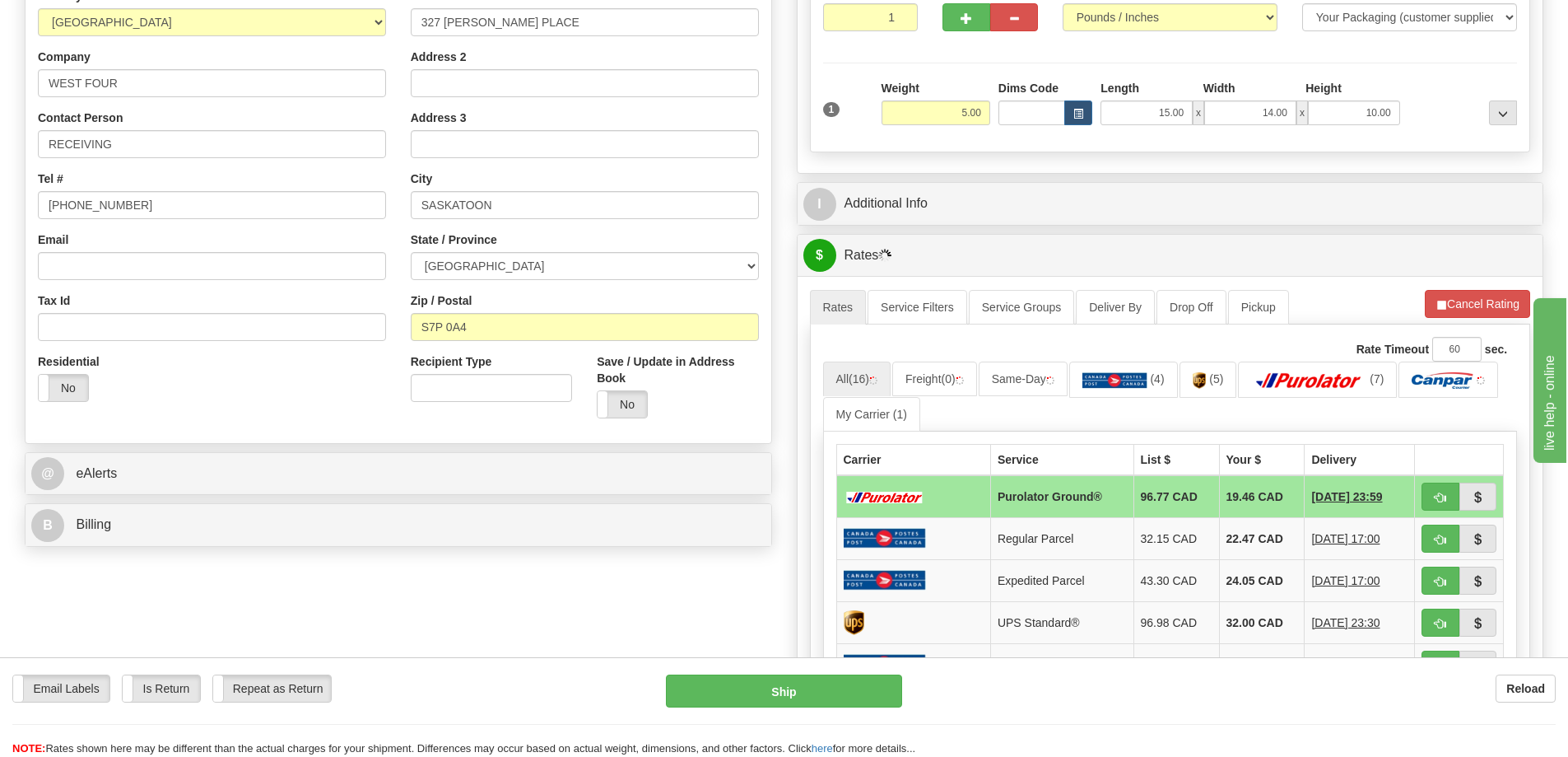
scroll to position [329, 0]
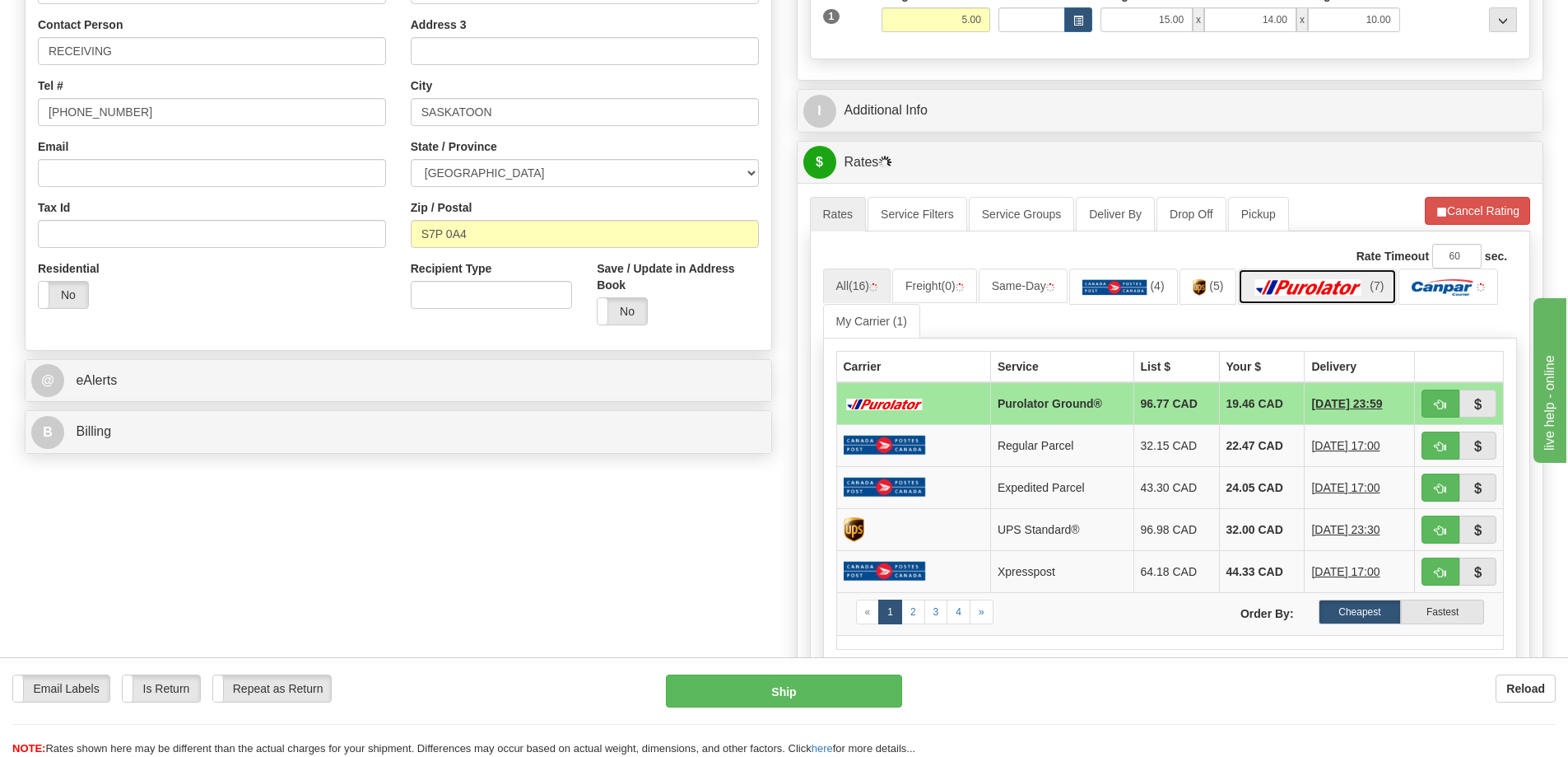
click at [1347, 276] on link "(7)" at bounding box center [1318, 286] width 159 height 35
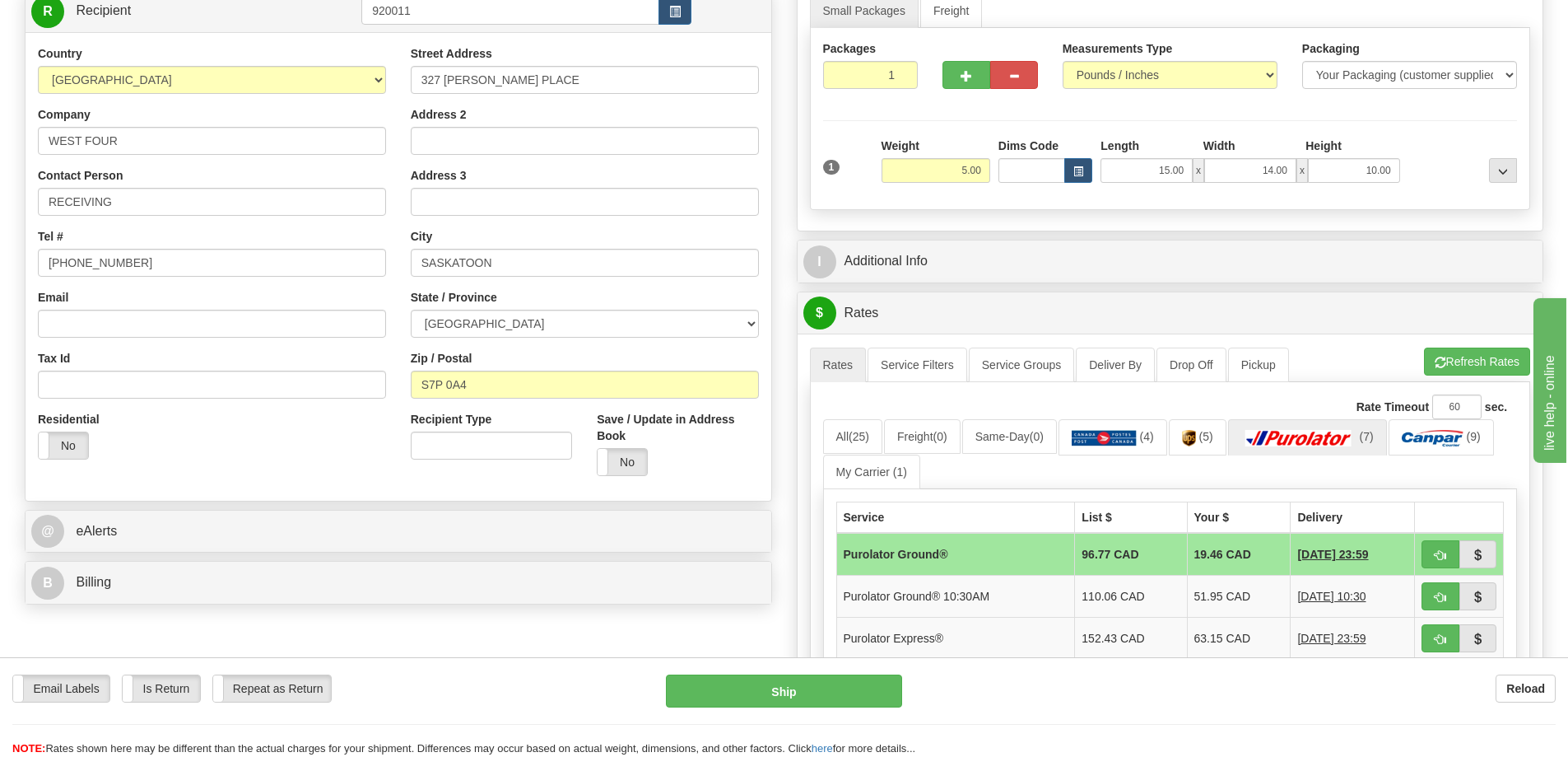
scroll to position [165, 0]
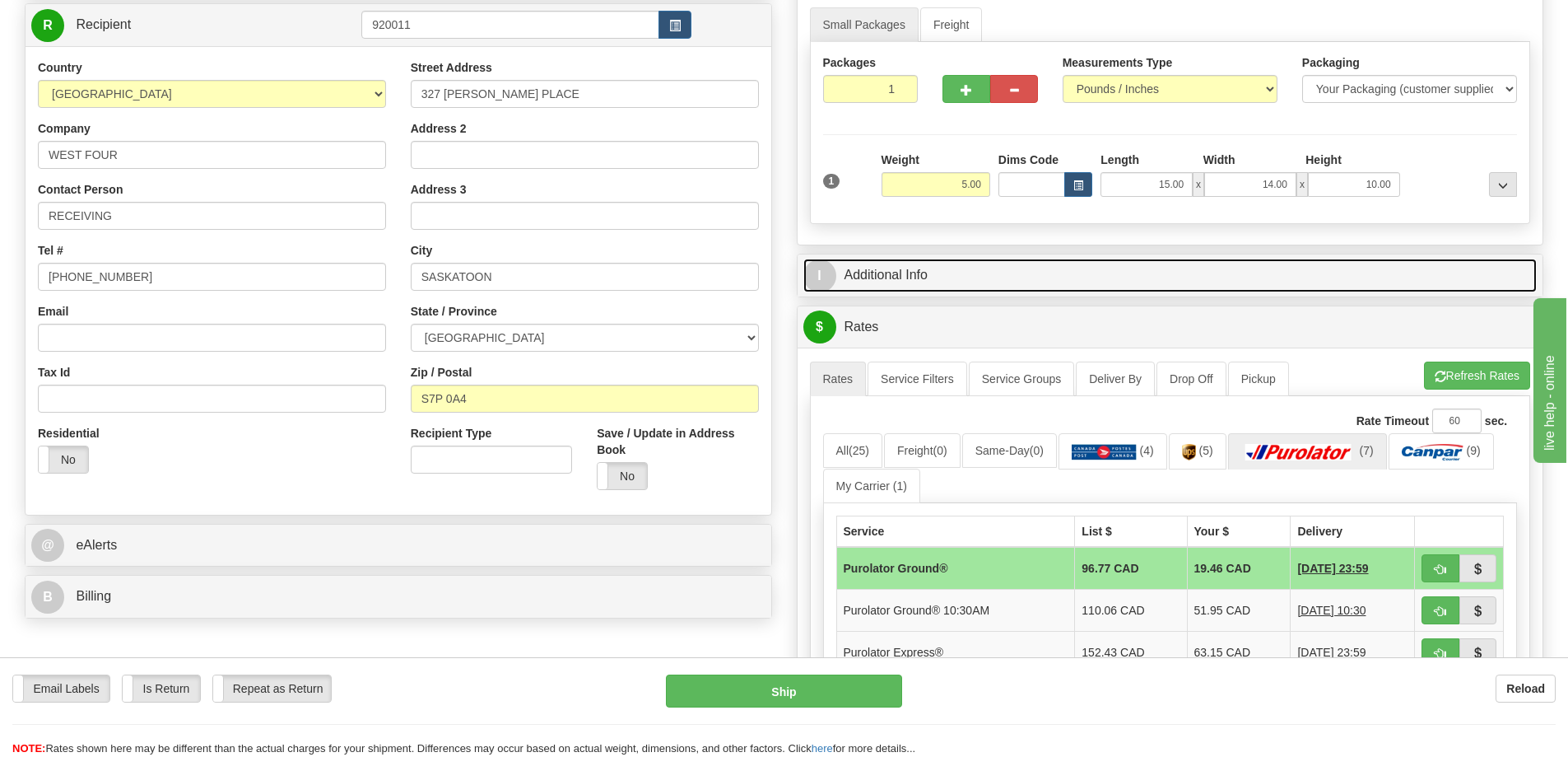
click at [928, 269] on link "I Additional Info" at bounding box center [1171, 276] width 734 height 34
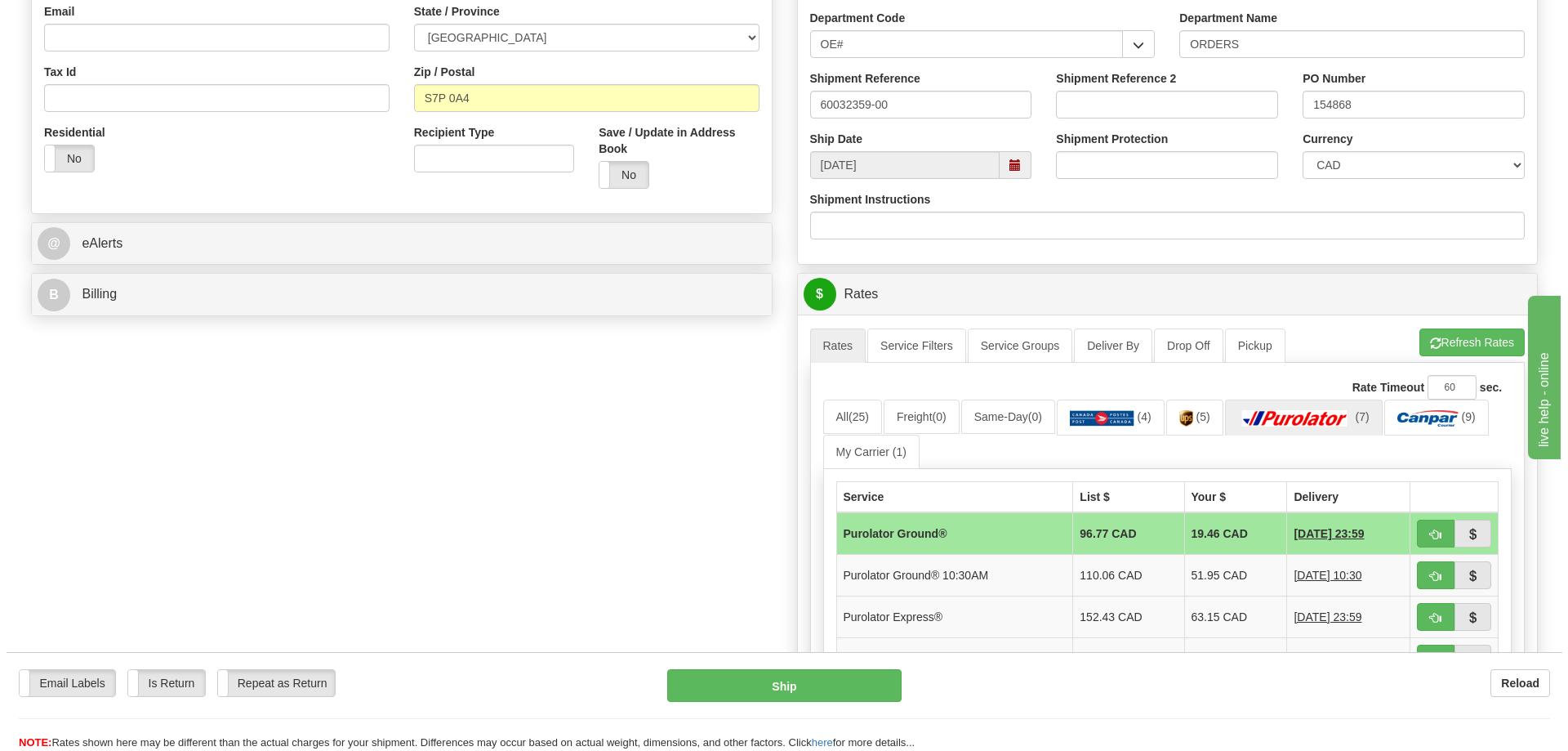
scroll to position [490, 0]
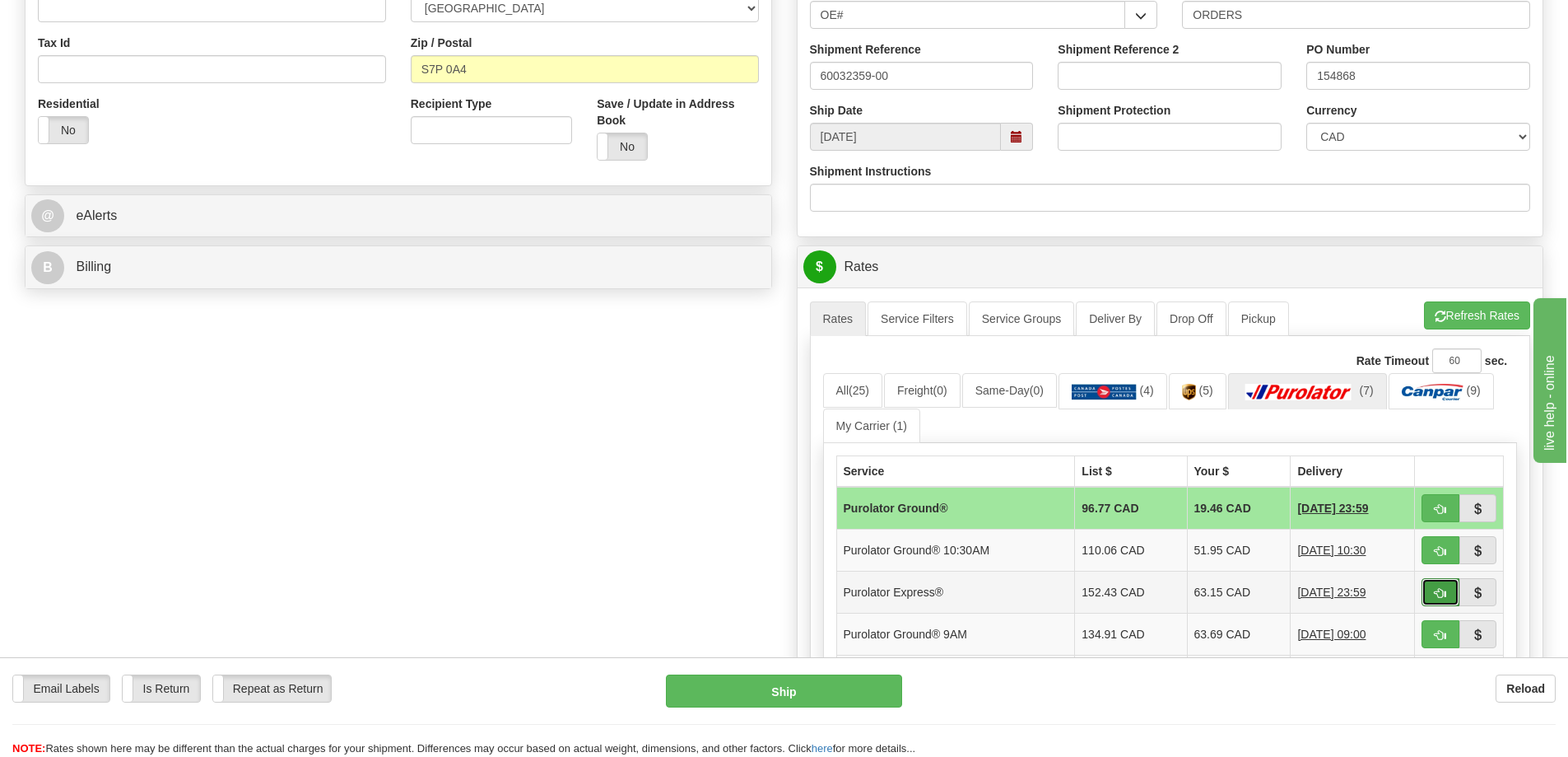
click at [1444, 591] on span "button" at bounding box center [1441, 593] width 11 height 10
type input "202"
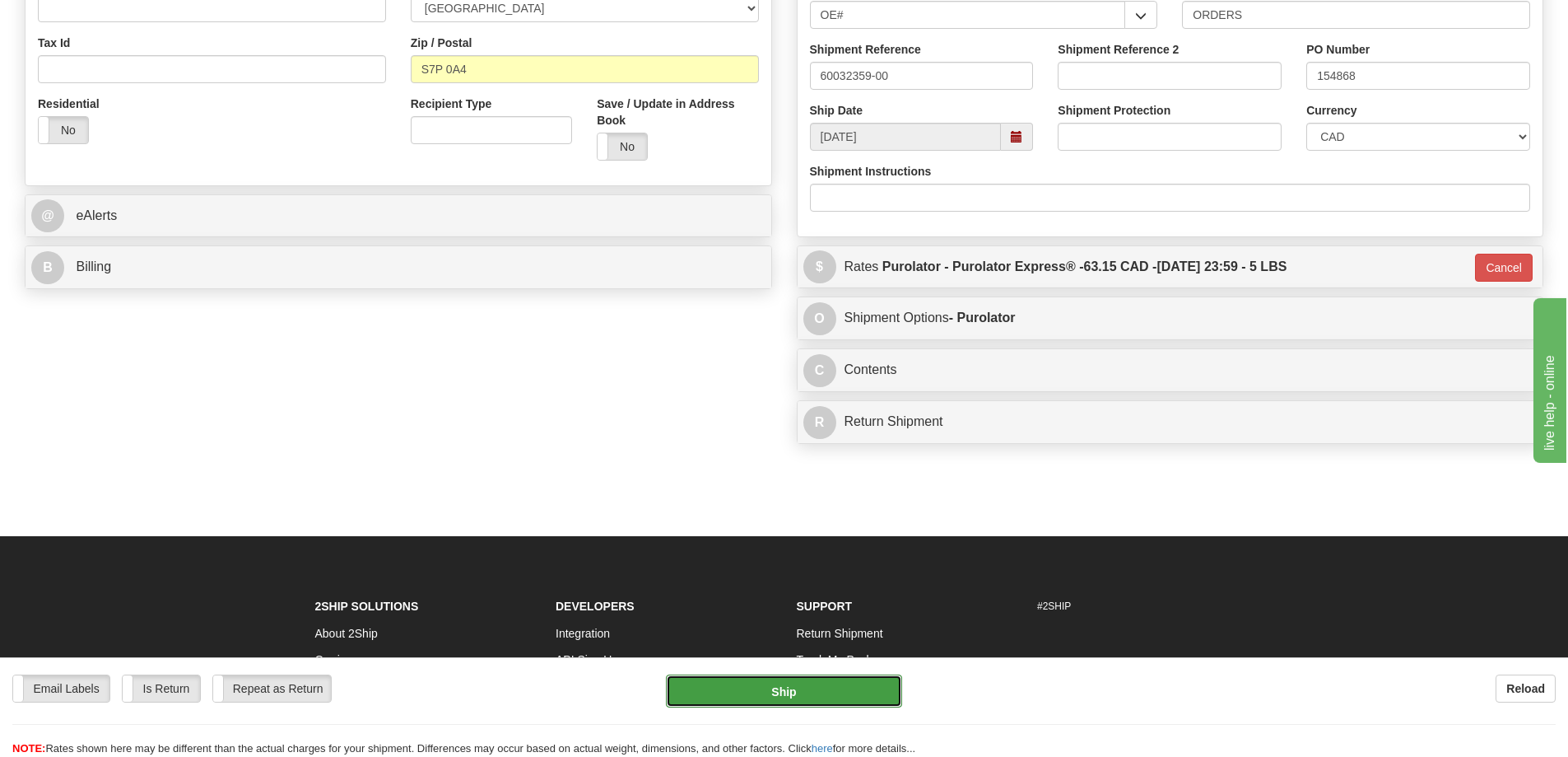
click at [814, 692] on button "Ship" at bounding box center [784, 691] width 236 height 33
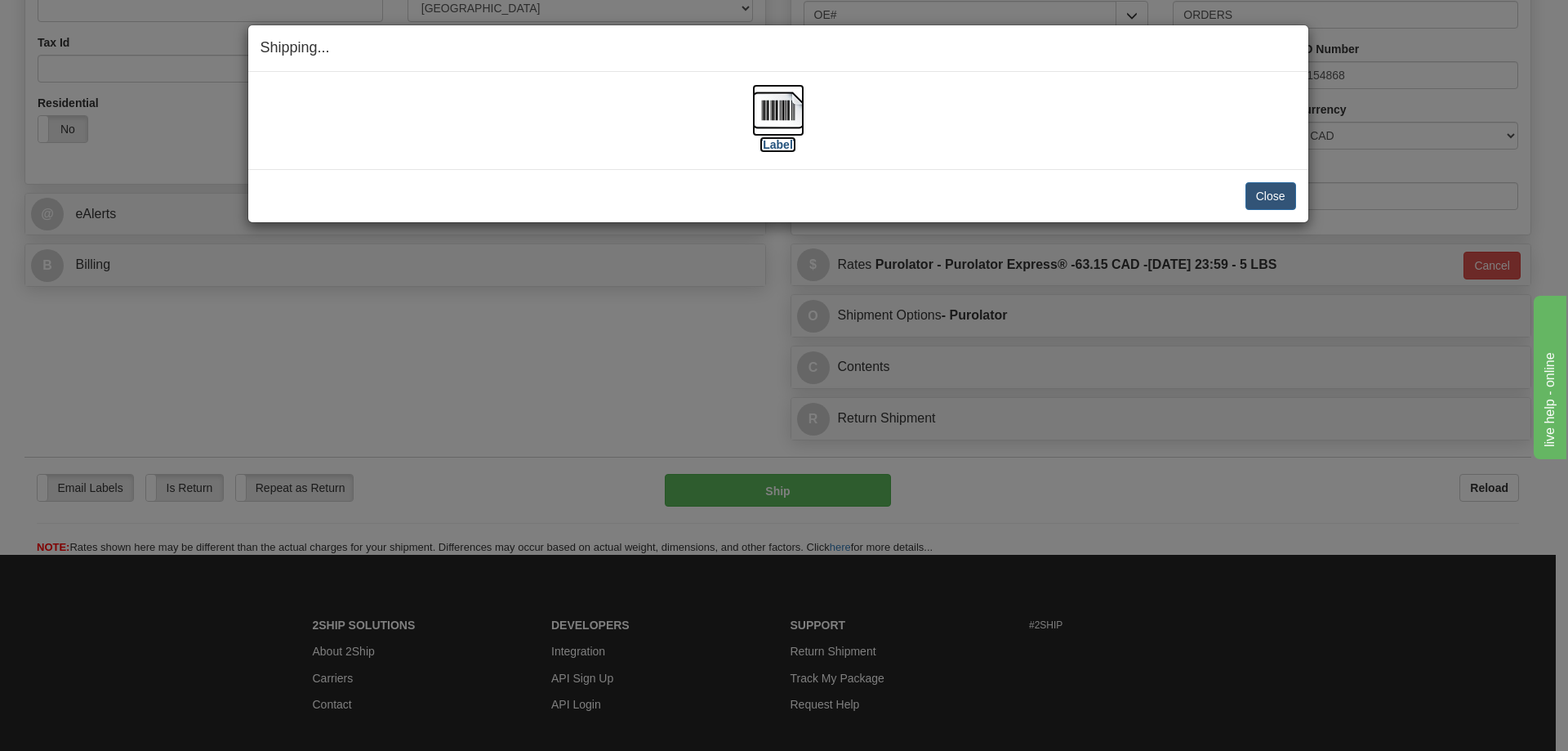
click at [770, 112] on img at bounding box center [778, 110] width 53 height 53
click at [1281, 196] on button "Close" at bounding box center [1271, 197] width 51 height 28
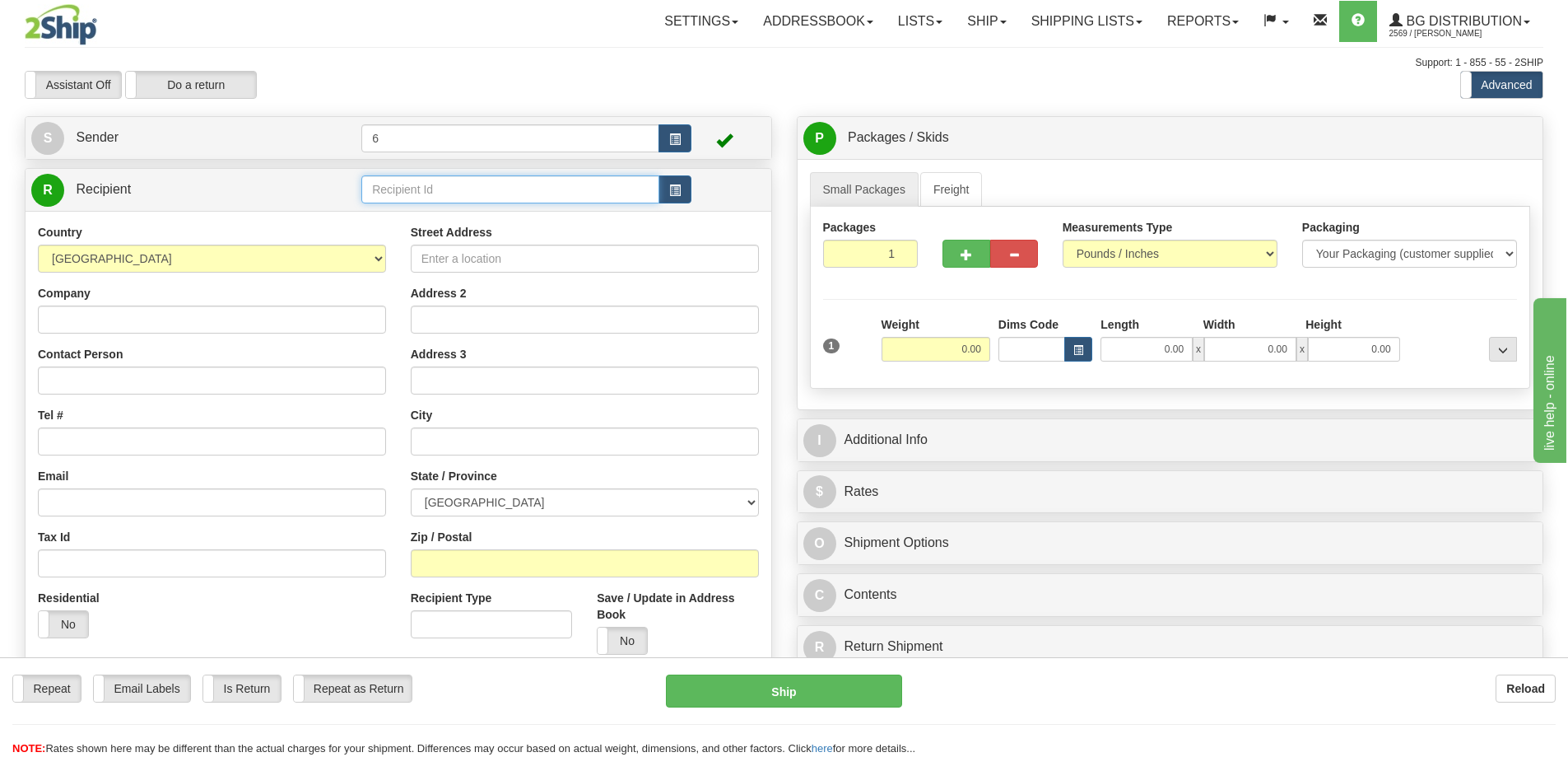
click at [453, 195] on input "text" at bounding box center [510, 190] width 298 height 28
type input "9"
click button "Delete" at bounding box center [0, 0] width 0 height 0
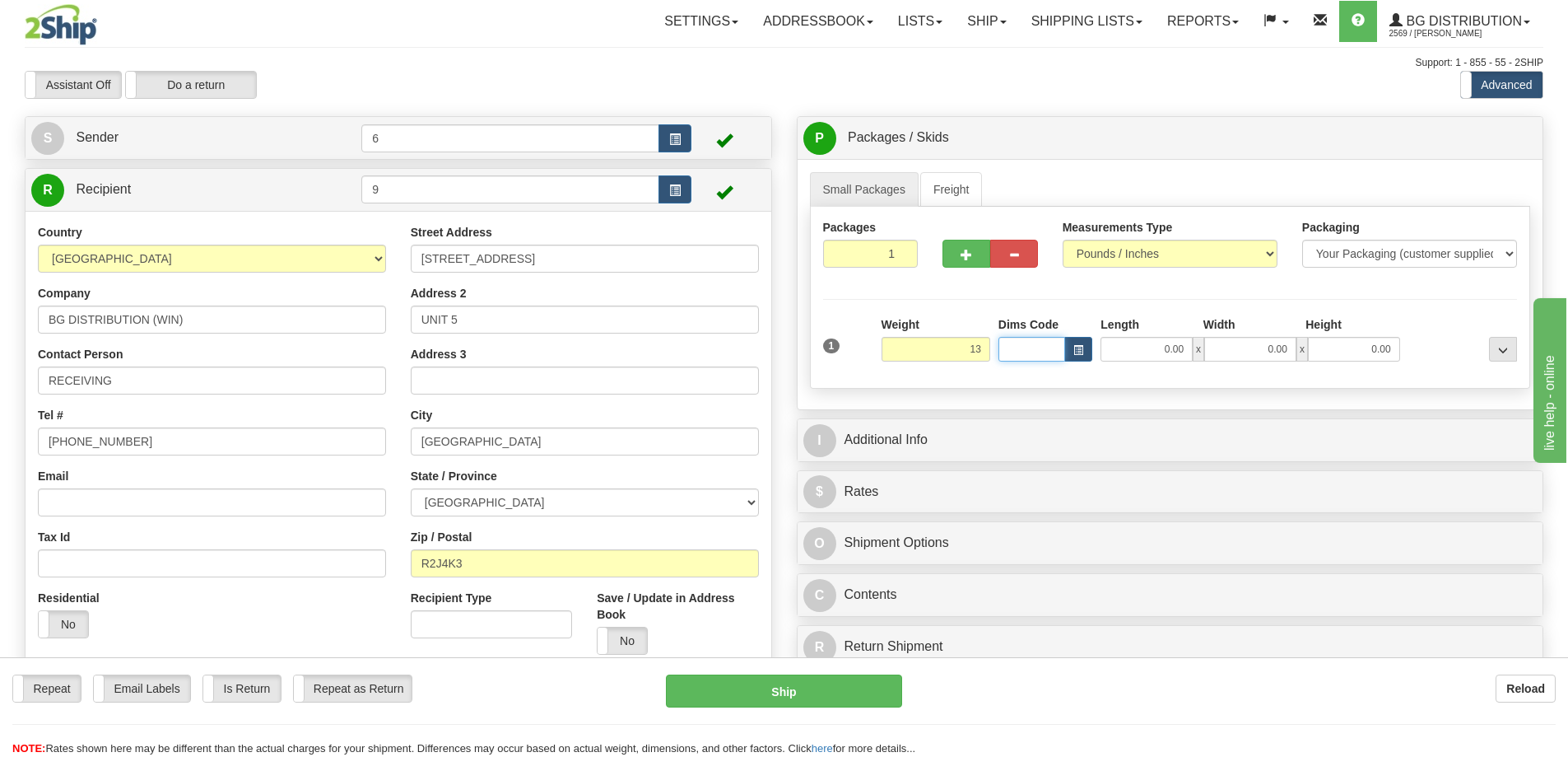
type input "13.00"
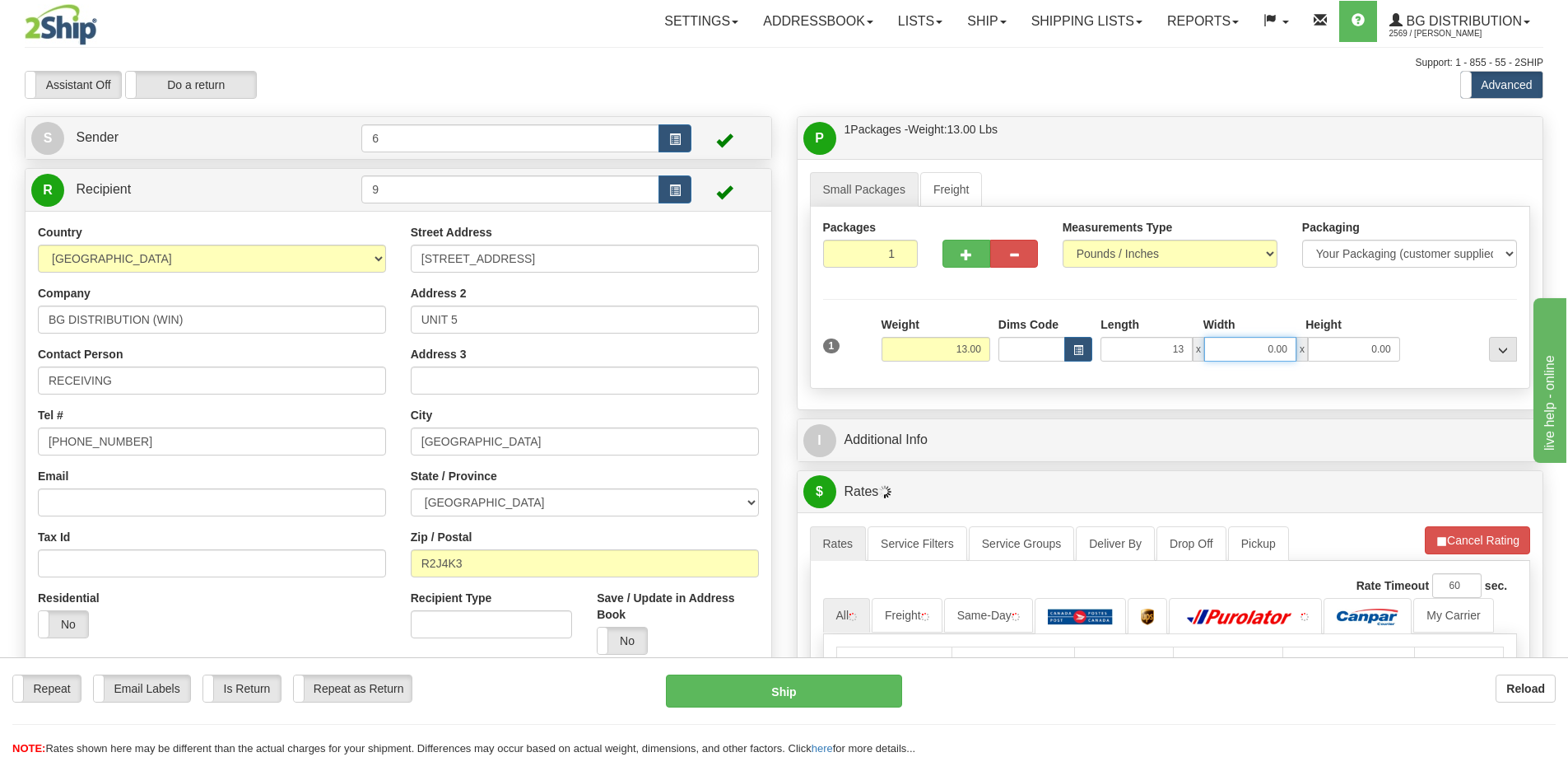
type input "13.00"
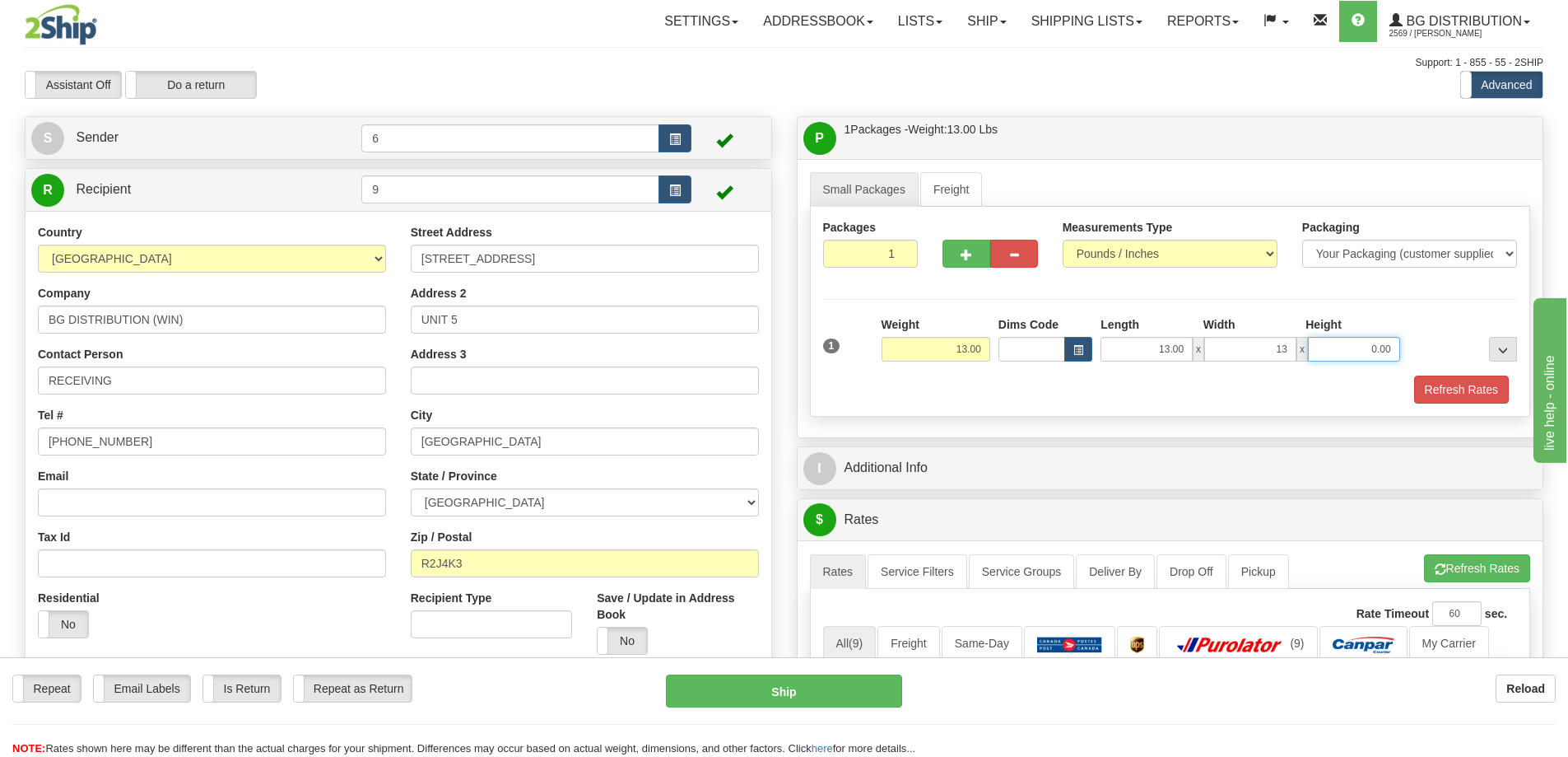
type input "13.00"
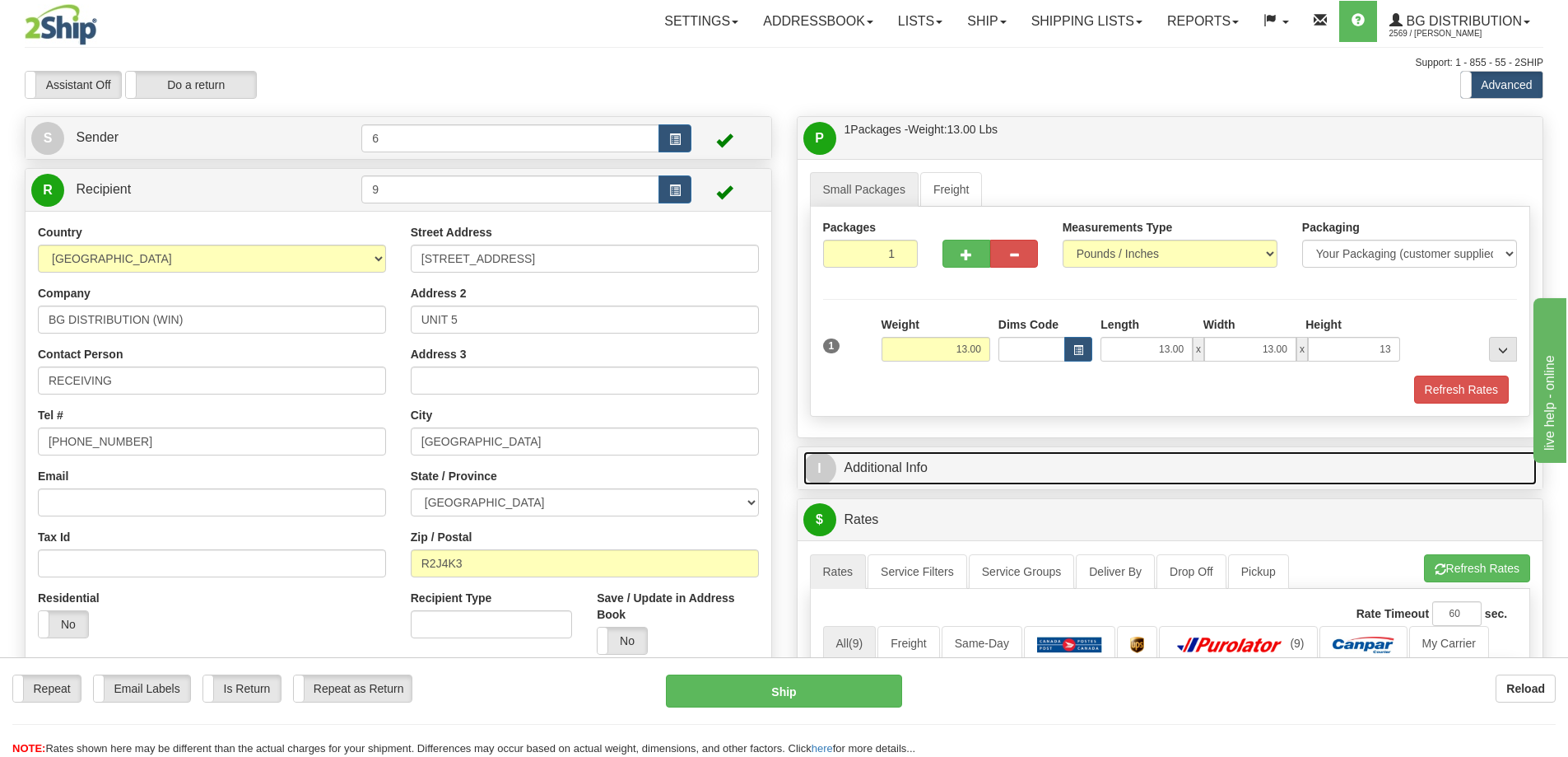
type input "13.00"
click at [974, 474] on link "I Additional Info" at bounding box center [1171, 469] width 734 height 34
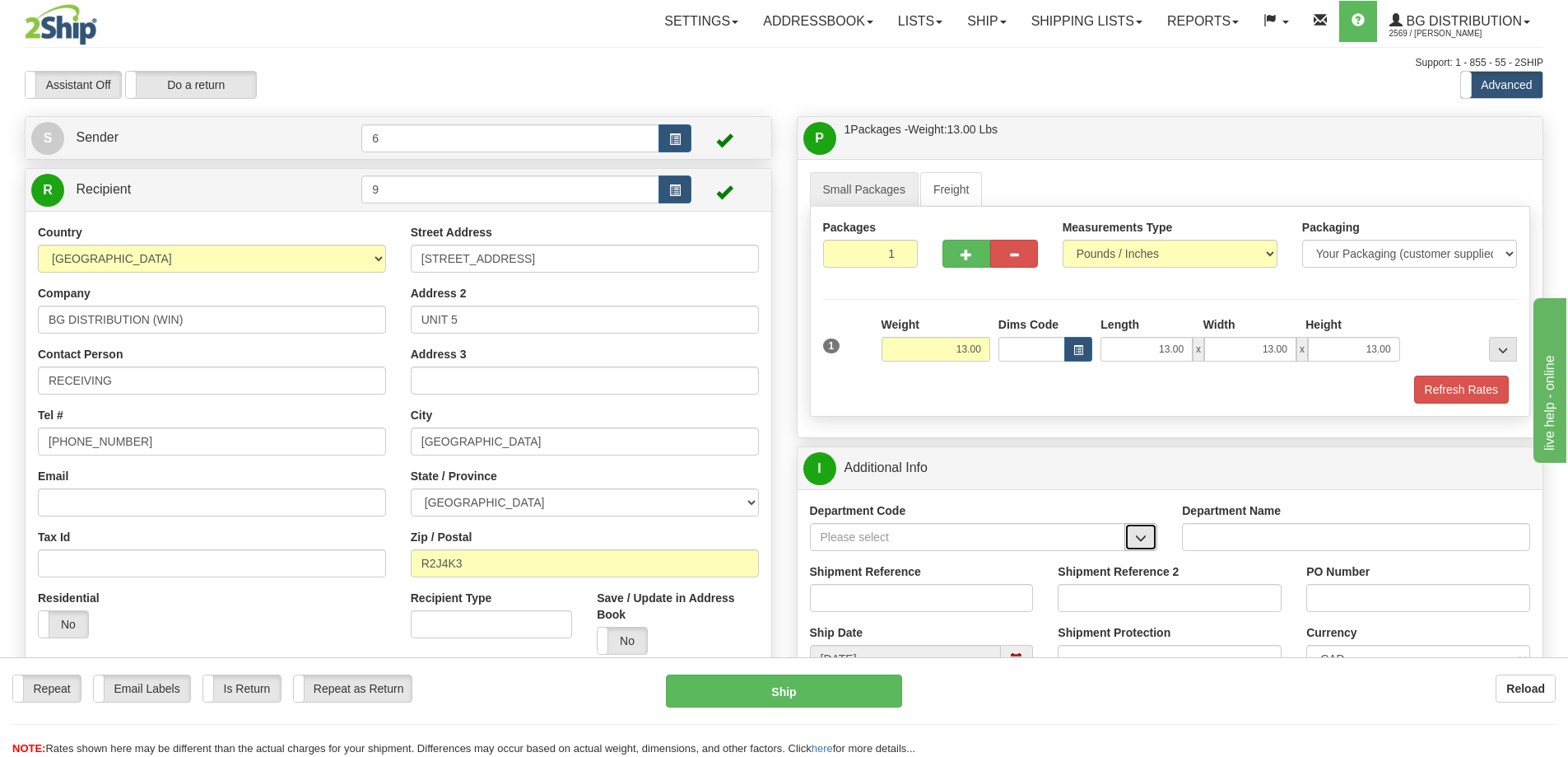
click at [1142, 544] on span "button" at bounding box center [1141, 538] width 11 height 10
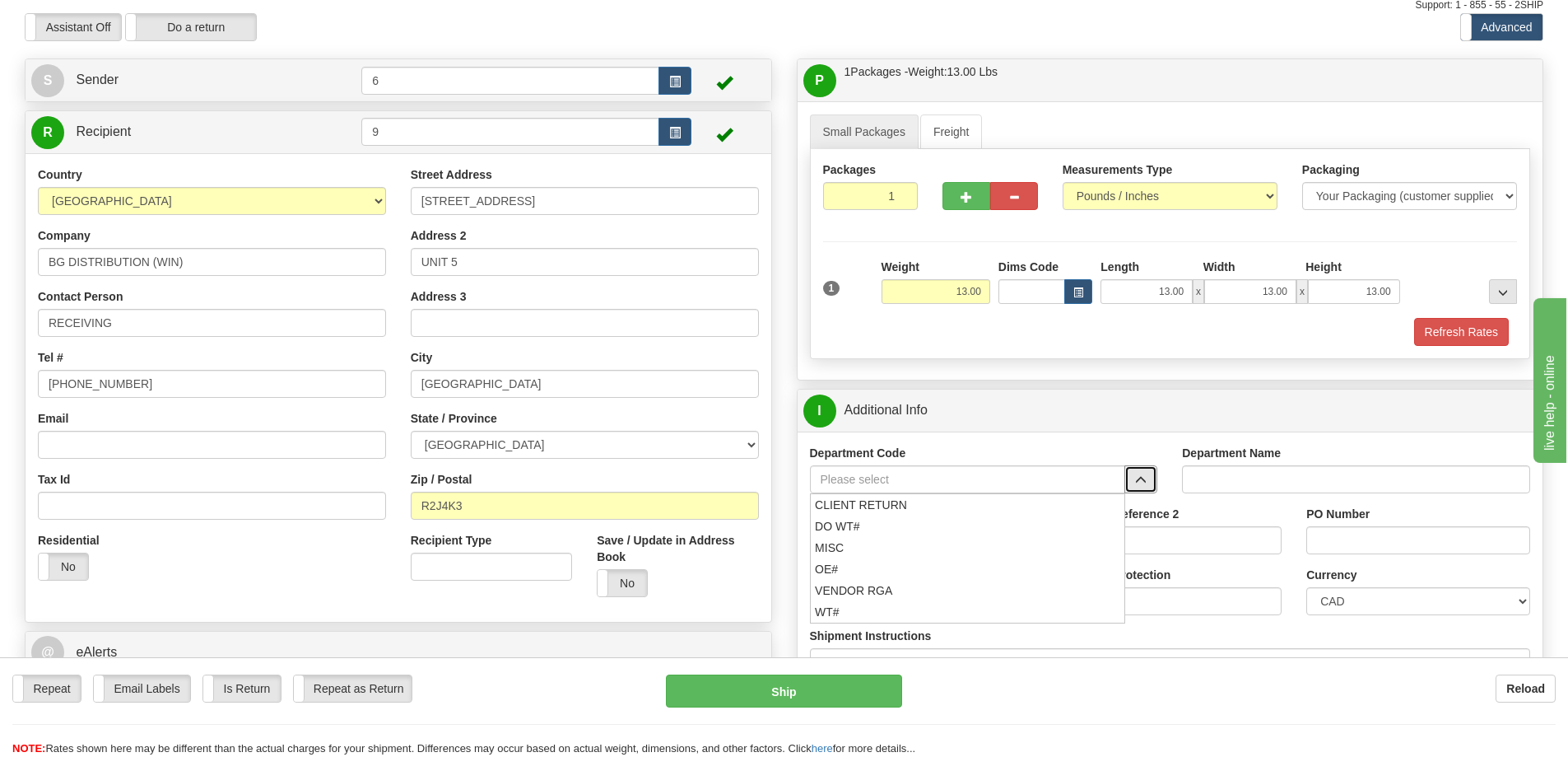
scroll to position [83, 0]
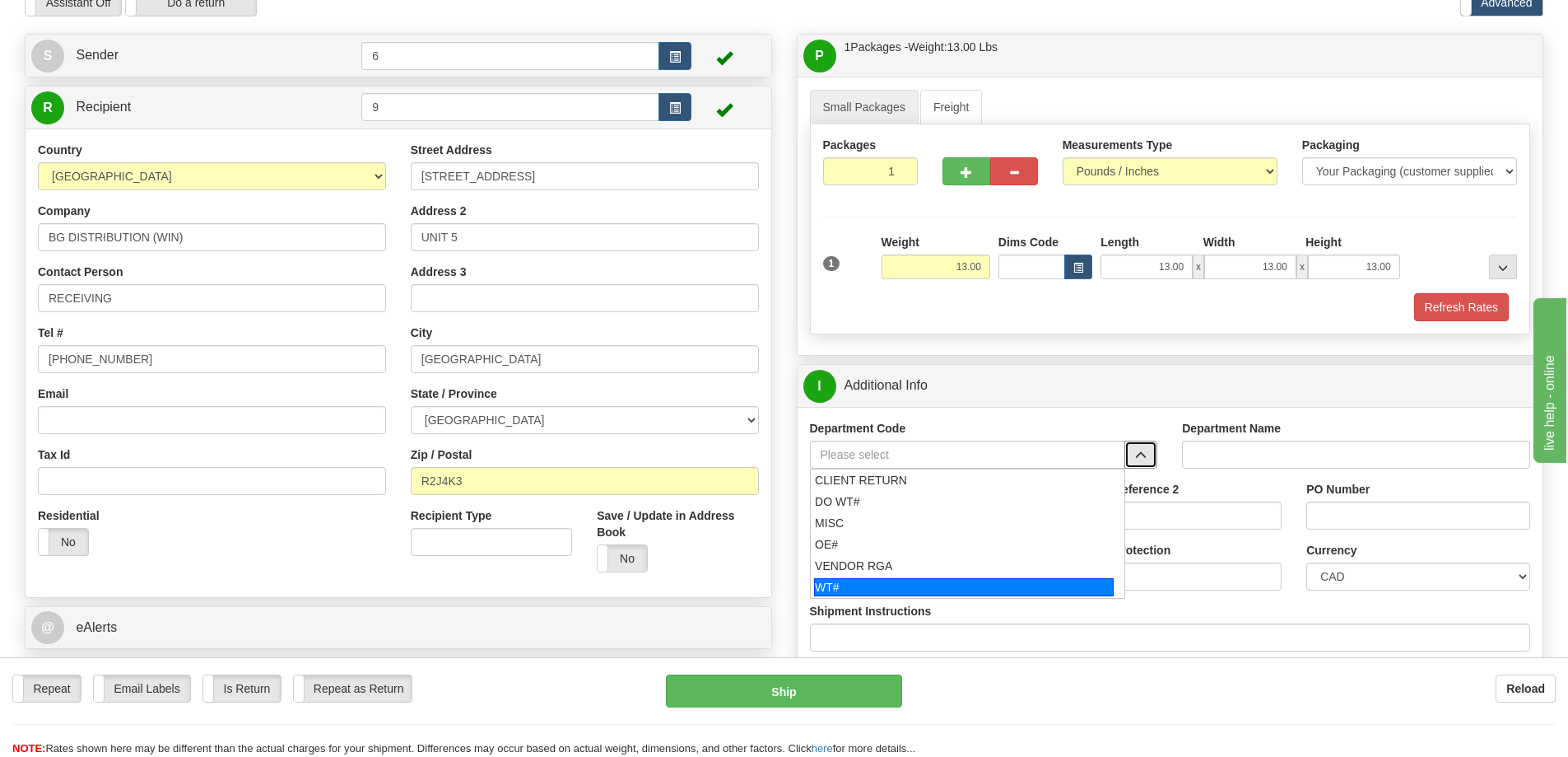
click at [889, 587] on div "WT#" at bounding box center [964, 586] width 300 height 18
type input "WT#"
type input "WAREHOUSE TRANSFERS"
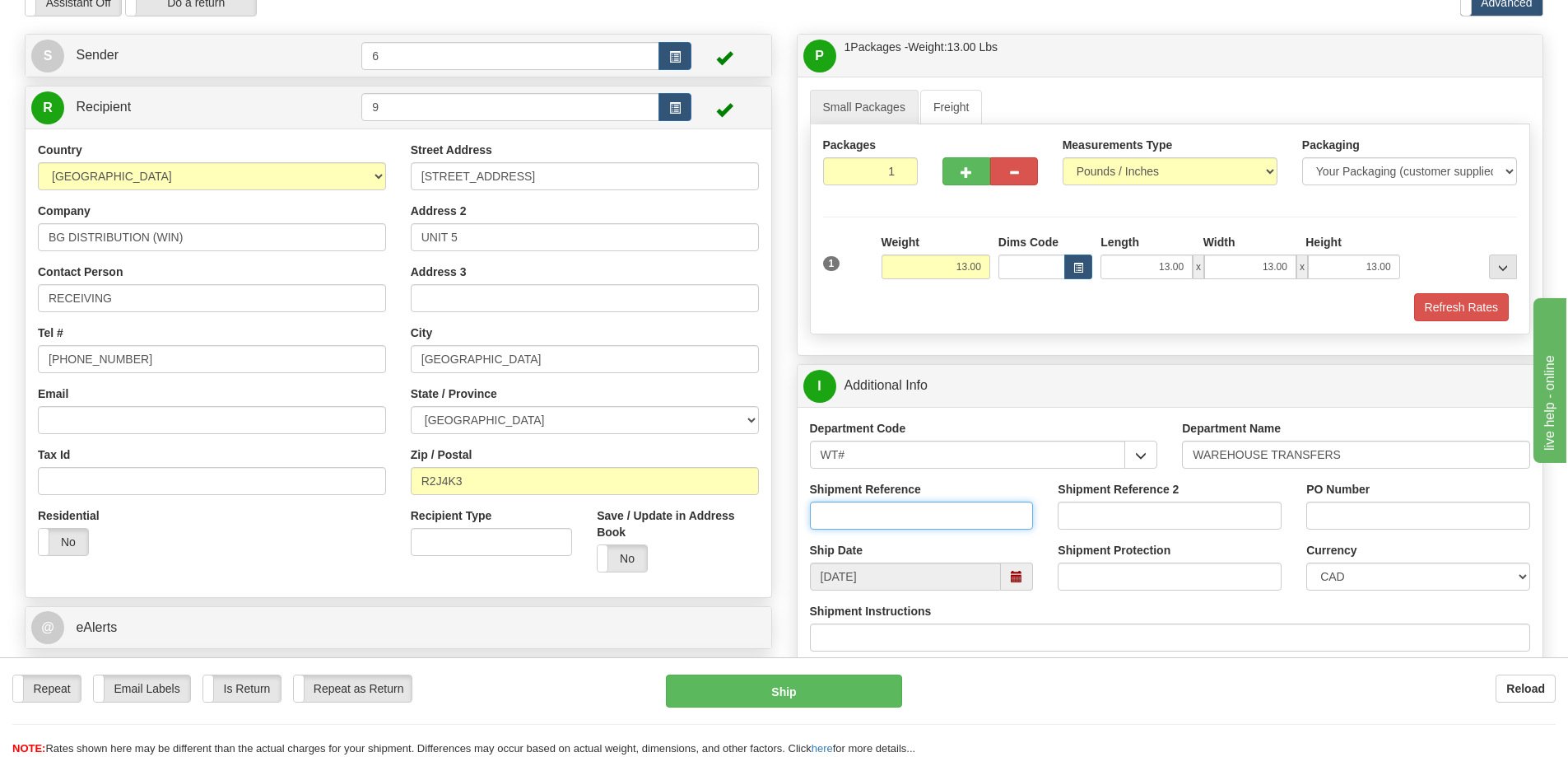
click at [882, 518] on input "Shipment Reference" at bounding box center [922, 516] width 224 height 28
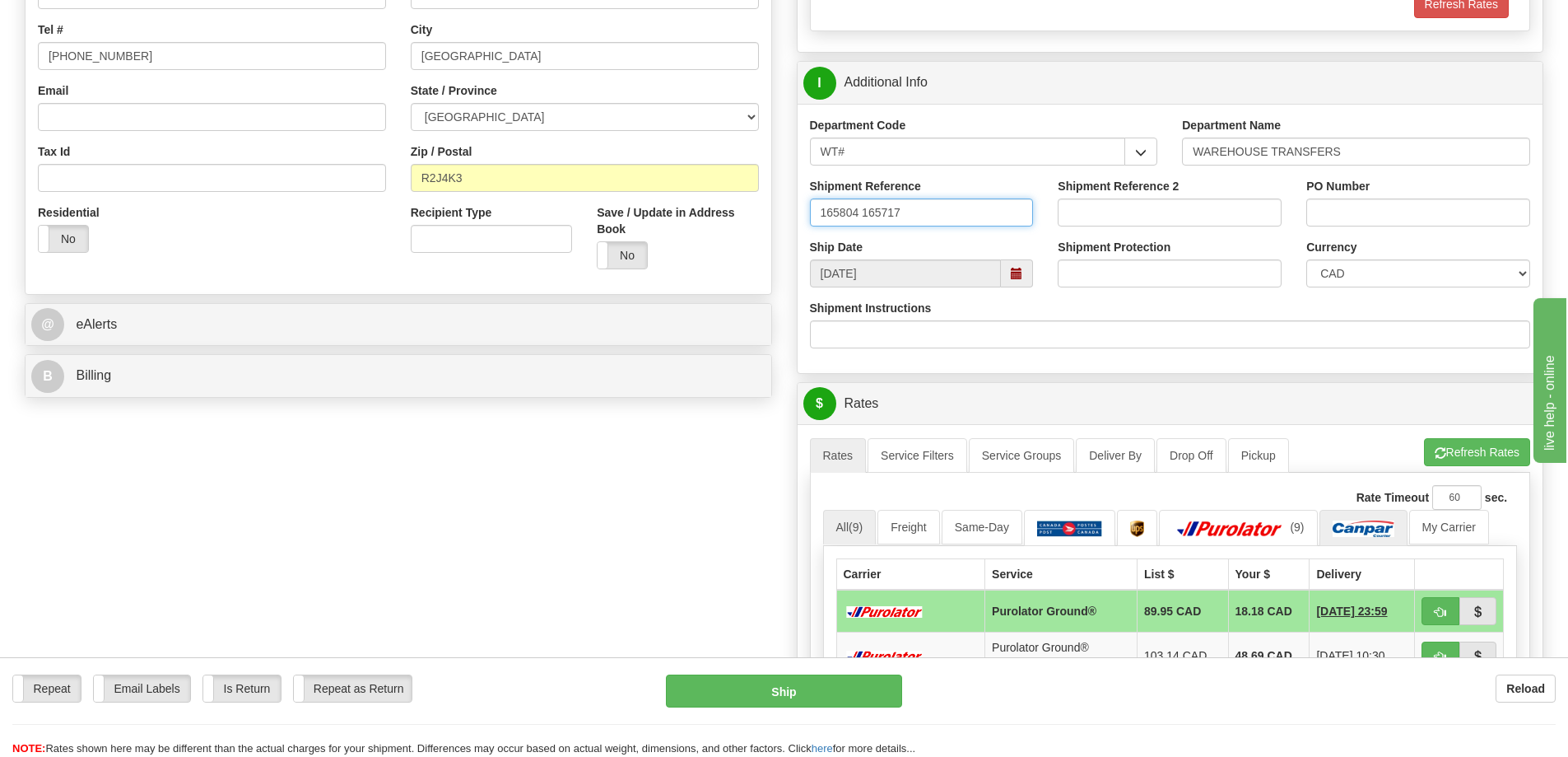
scroll to position [412, 0]
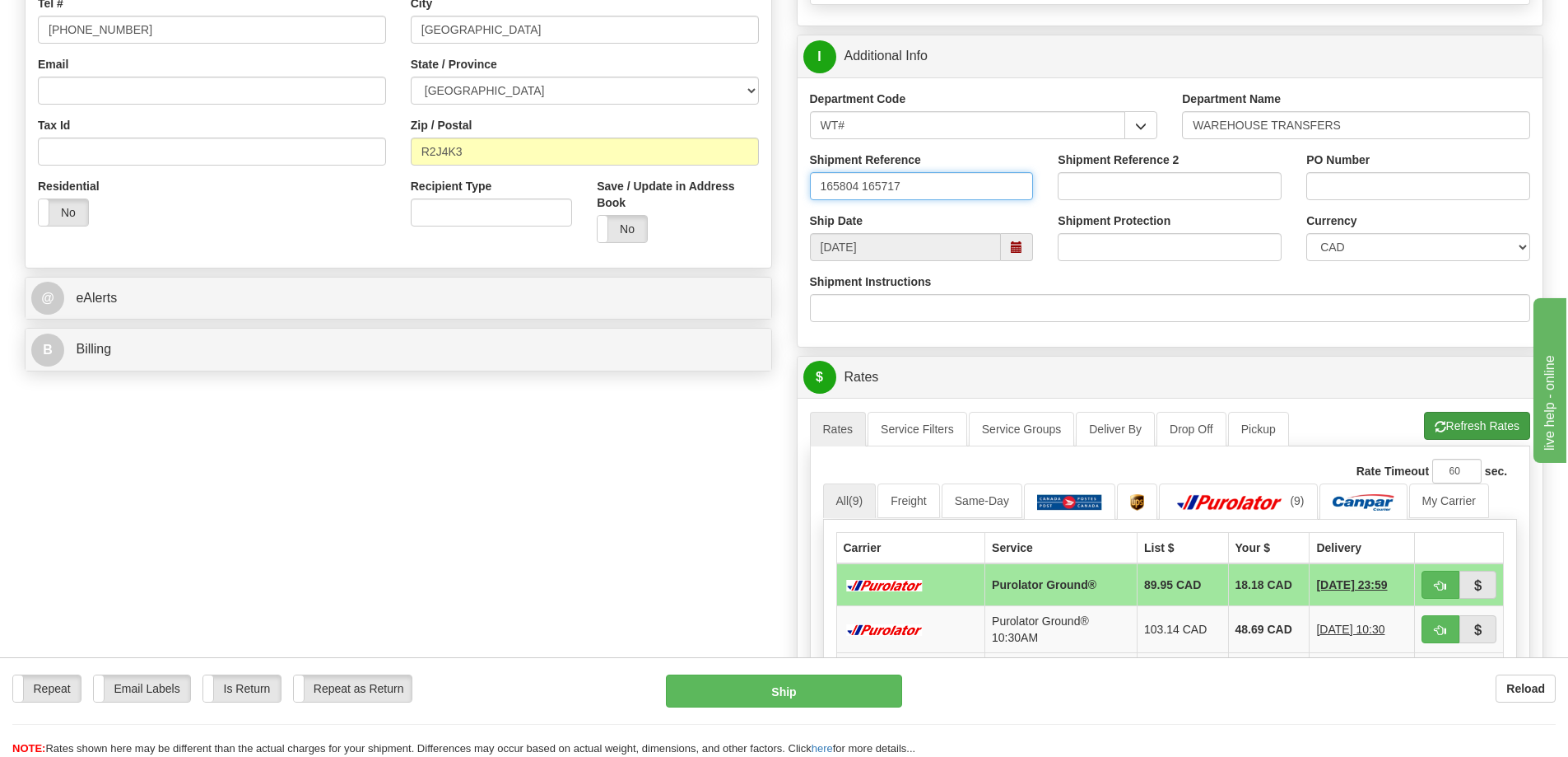
type input "165804 165717"
click at [1485, 416] on button "Refresh Rates" at bounding box center [1478, 426] width 106 height 28
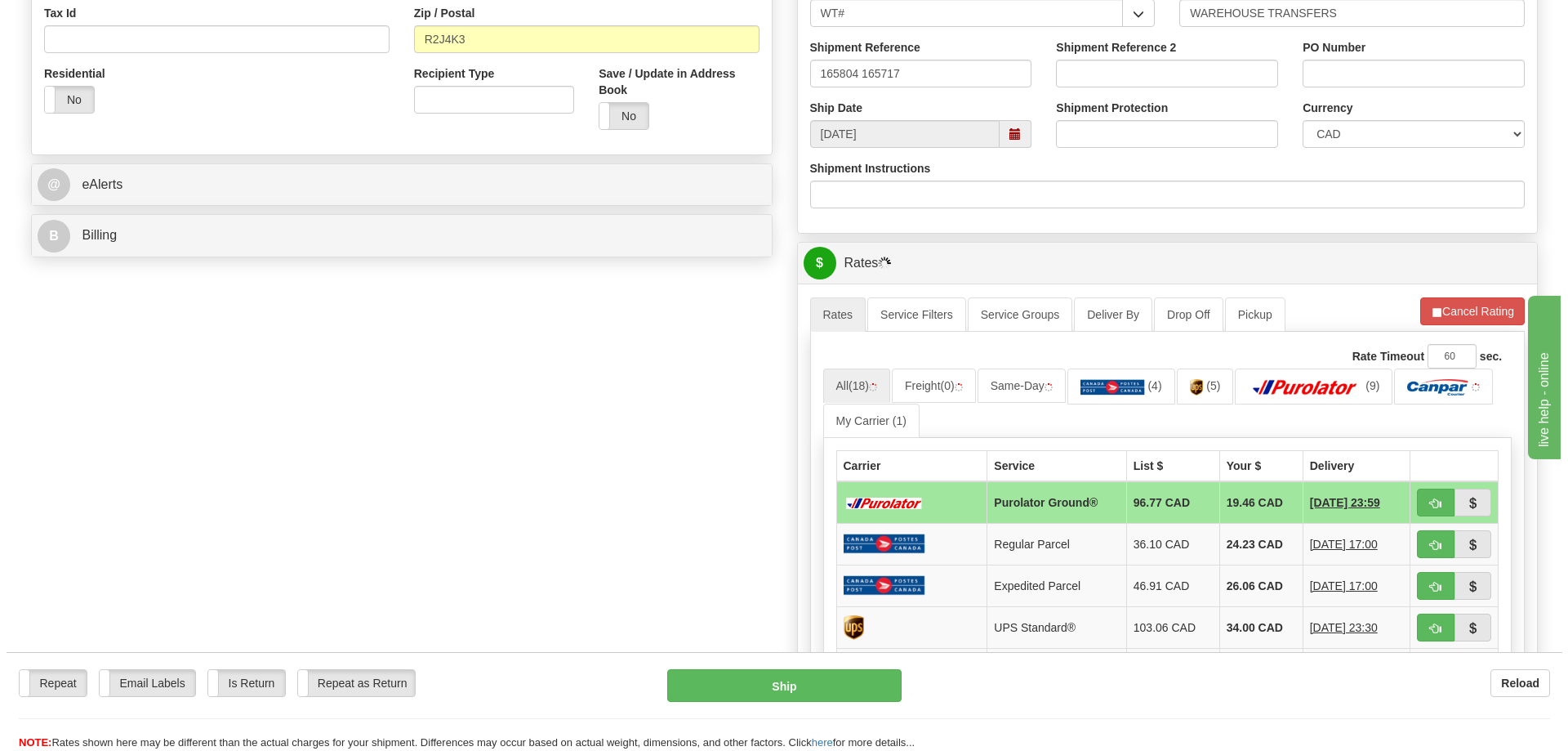
scroll to position [572, 0]
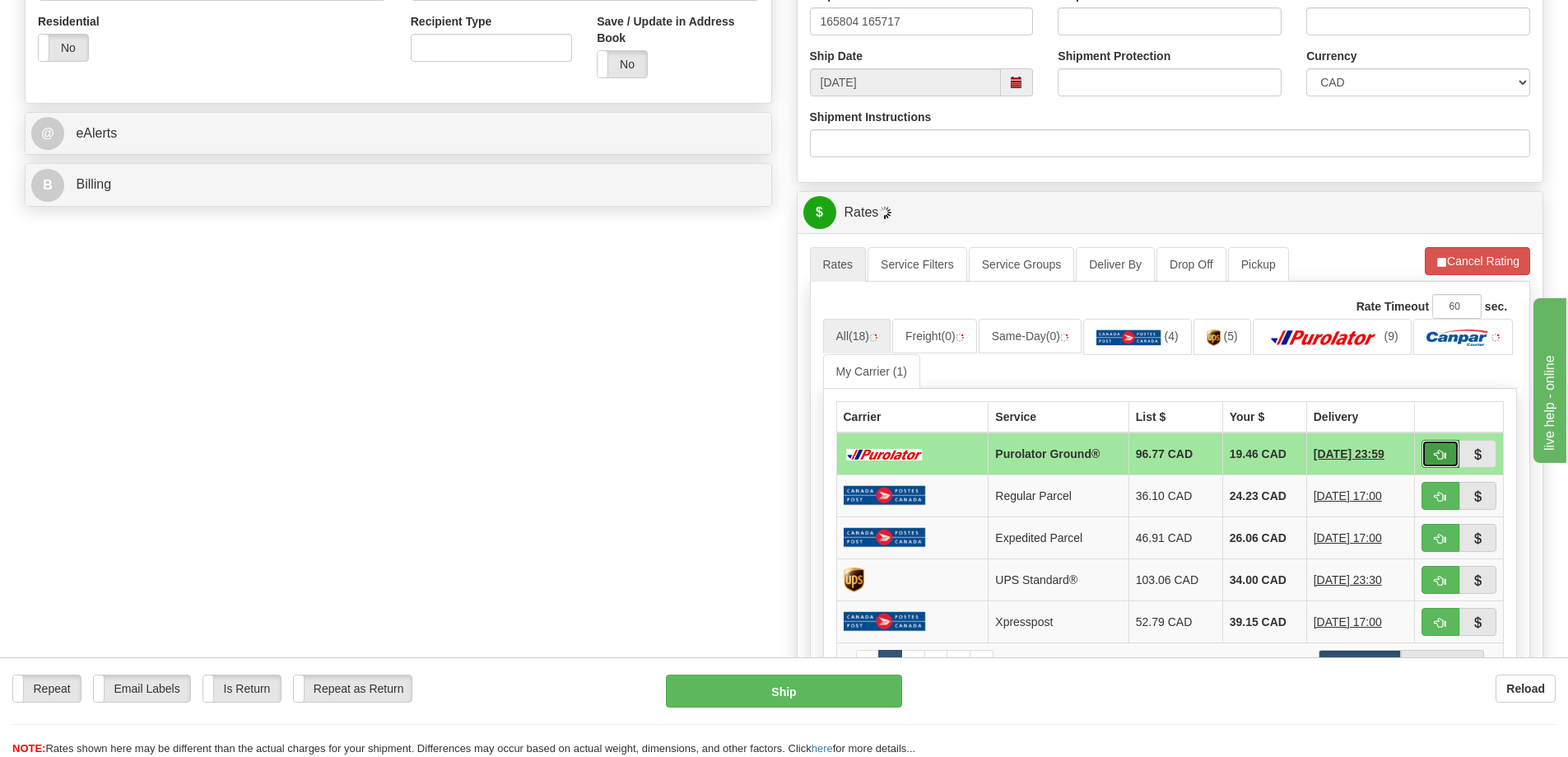
click at [1432, 457] on button "button" at bounding box center [1441, 454] width 38 height 28
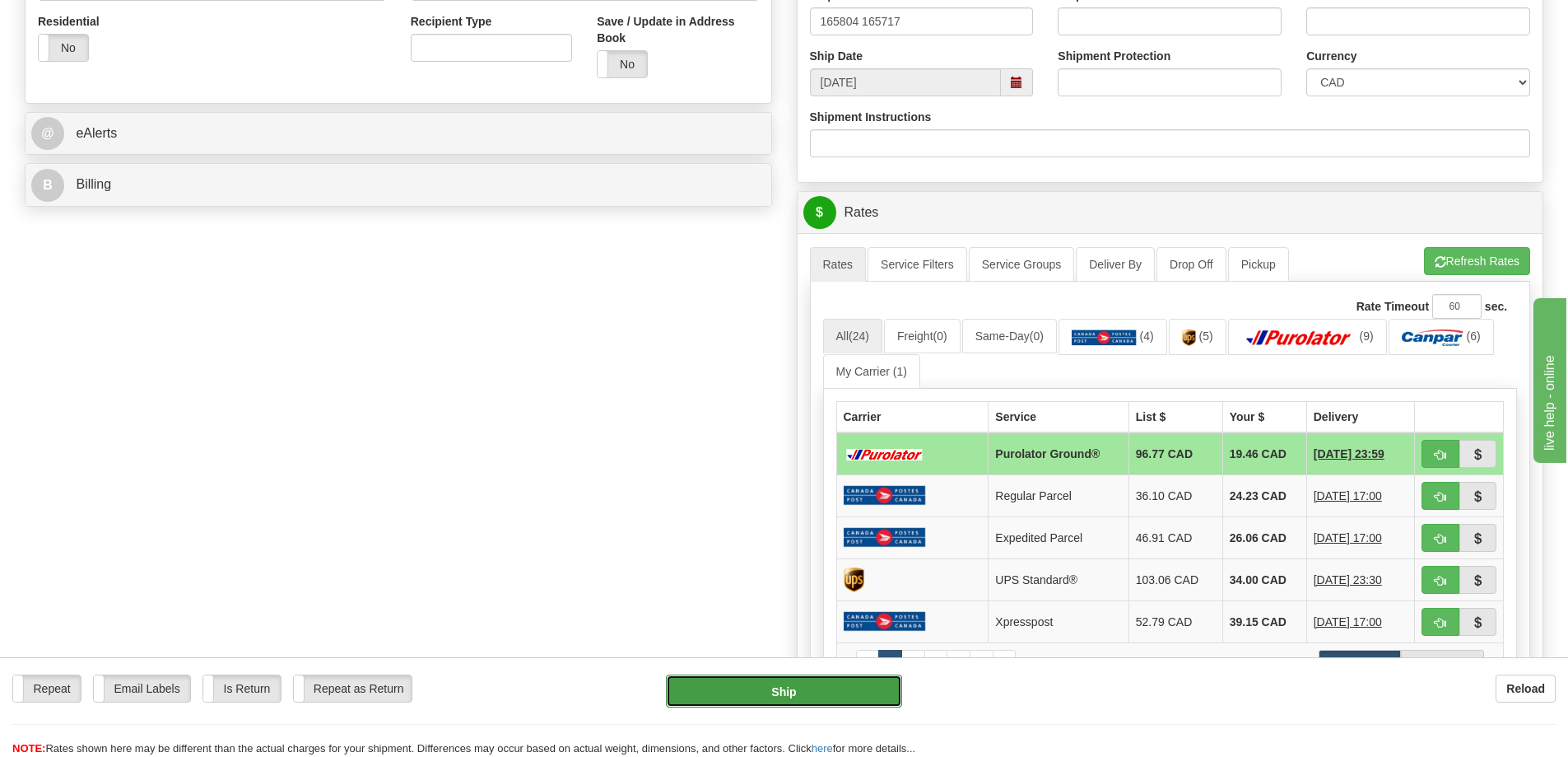
click at [777, 688] on button "Ship" at bounding box center [784, 691] width 236 height 33
type input "260"
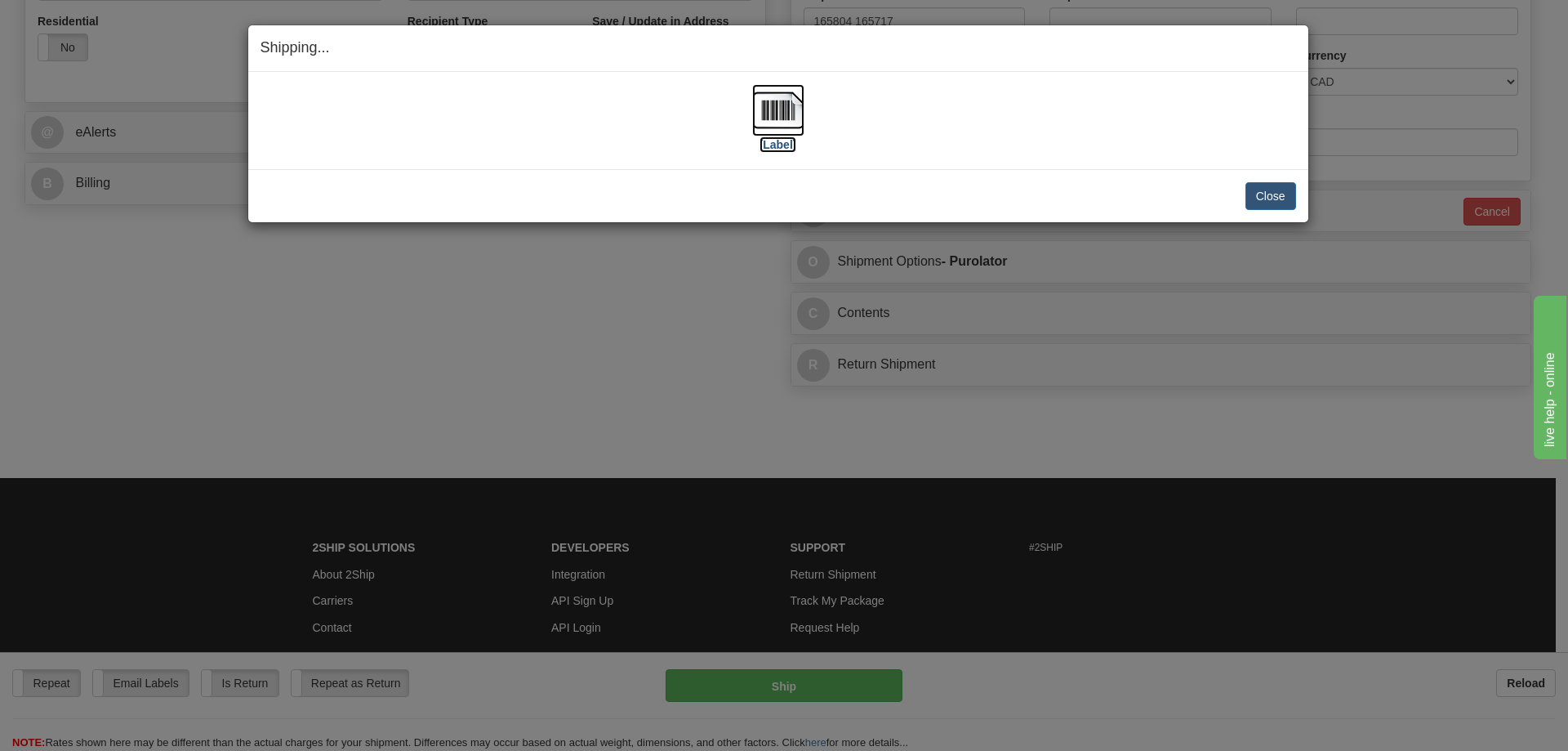
click at [776, 121] on img at bounding box center [778, 110] width 53 height 53
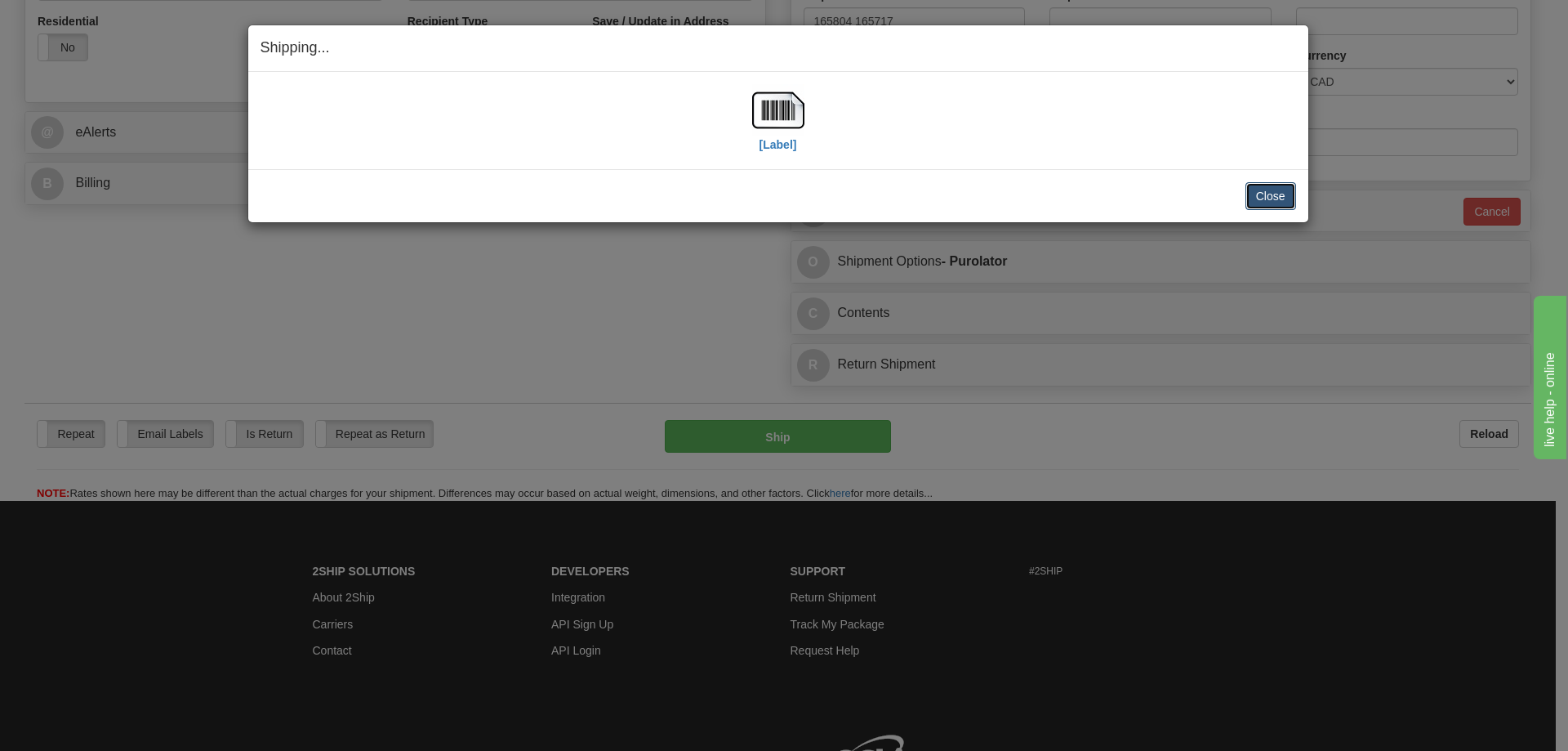
click at [1259, 186] on button "Close" at bounding box center [1271, 197] width 51 height 28
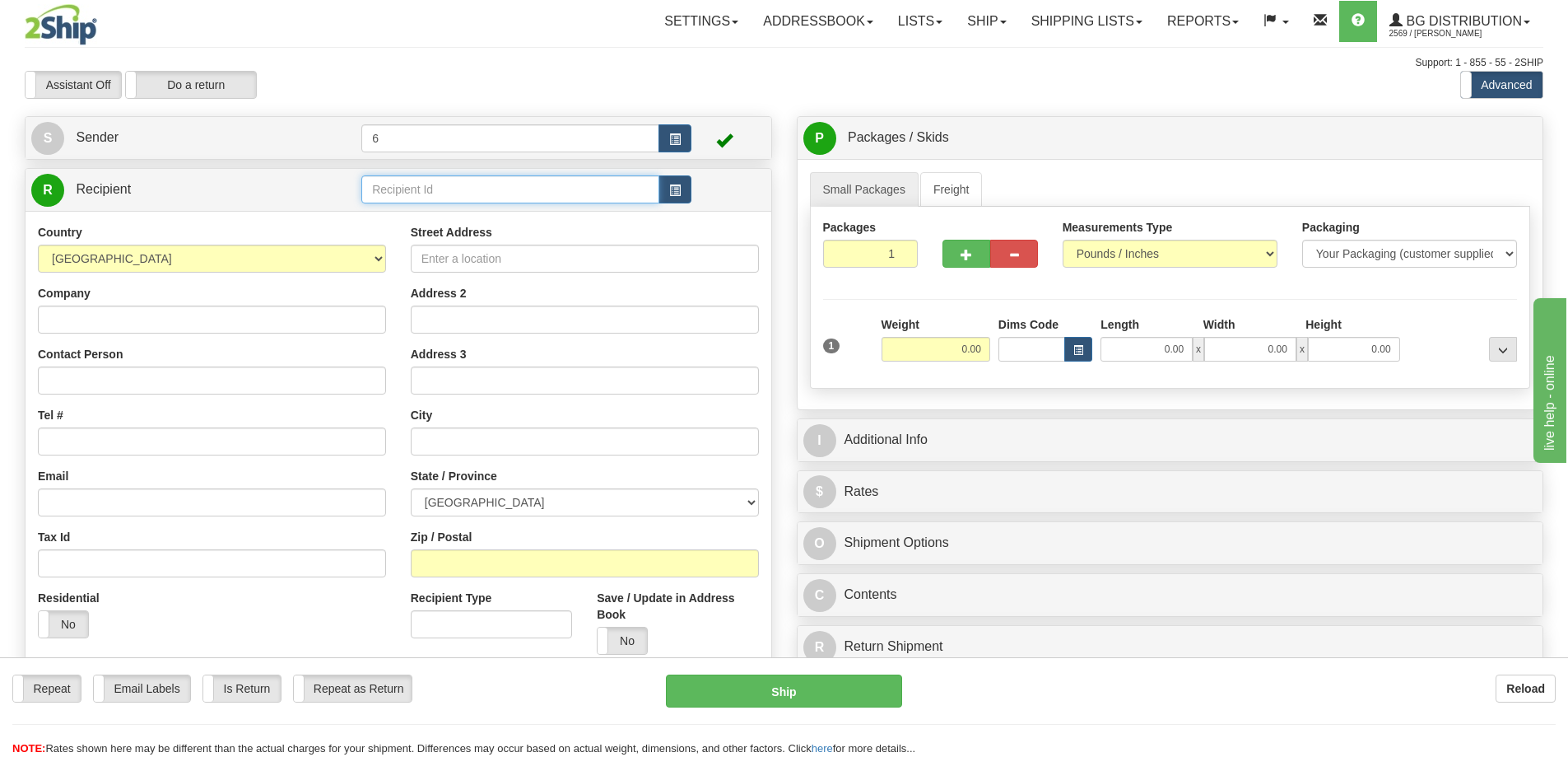
click at [409, 188] on input "text" at bounding box center [510, 190] width 298 height 28
type input "45031"
click button "Delete" at bounding box center [0, 0] width 0 height 0
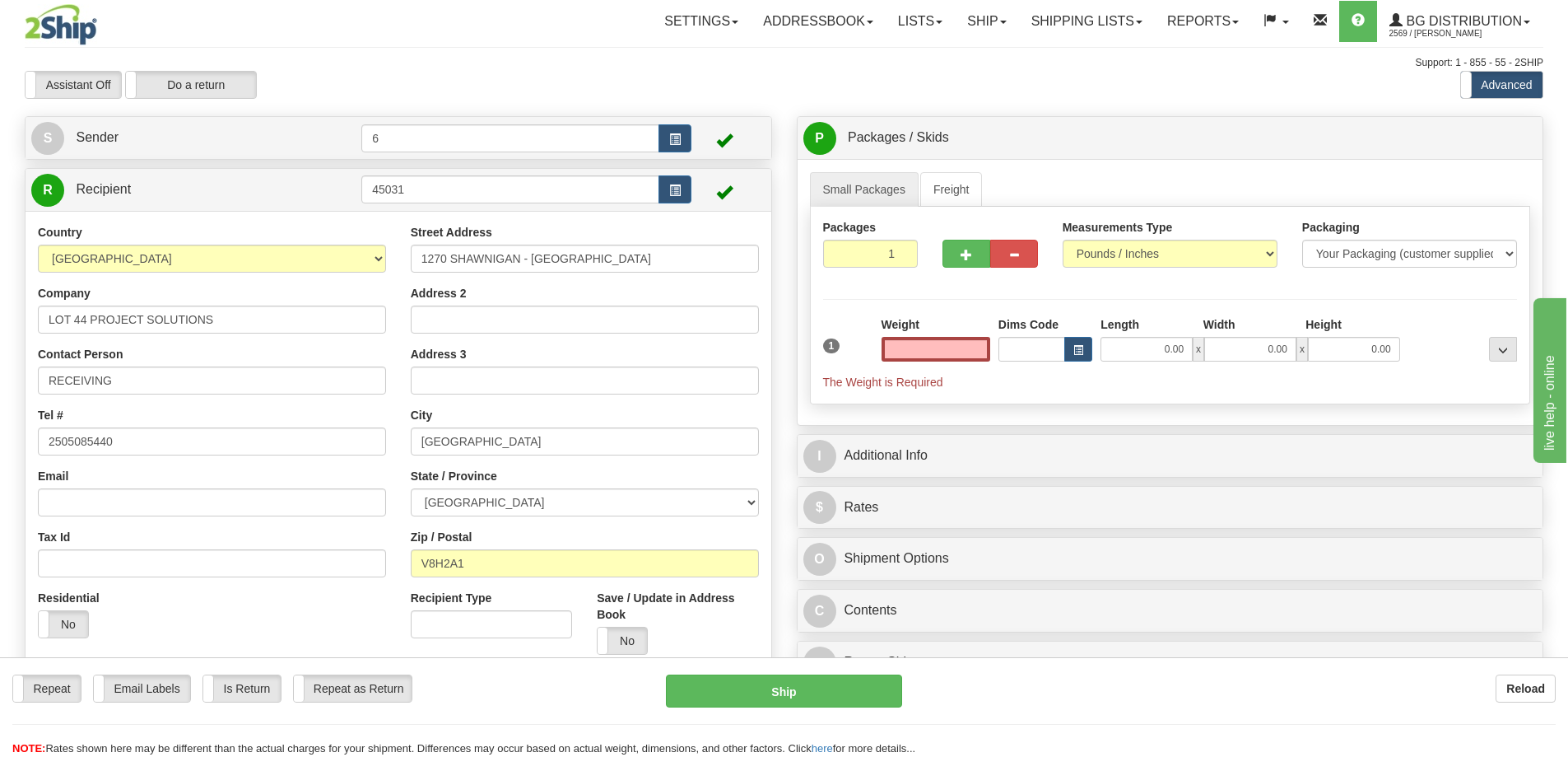
type input "0.00"
click at [975, 340] on input "0.00" at bounding box center [936, 349] width 109 height 25
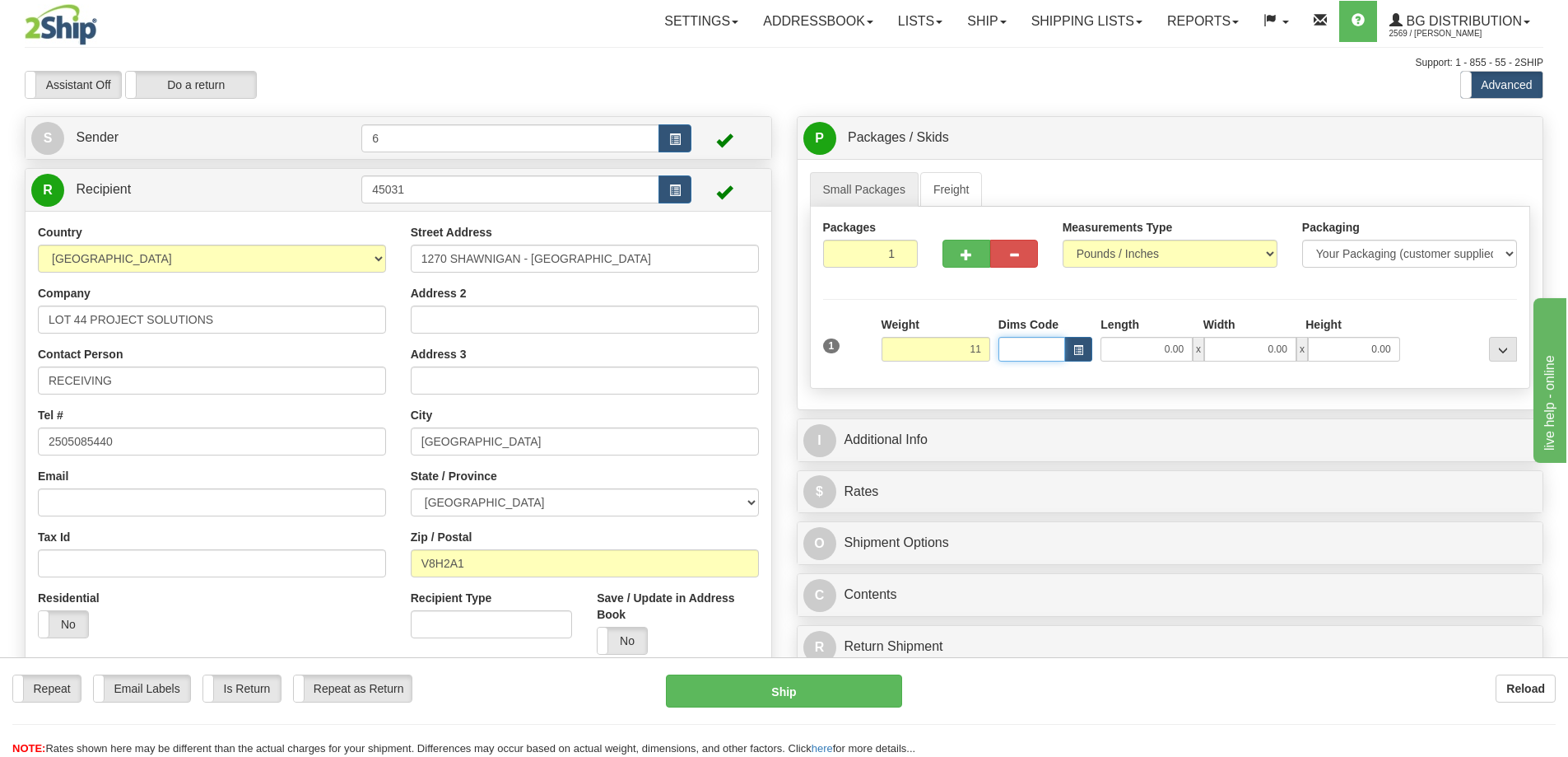
type input "11.00"
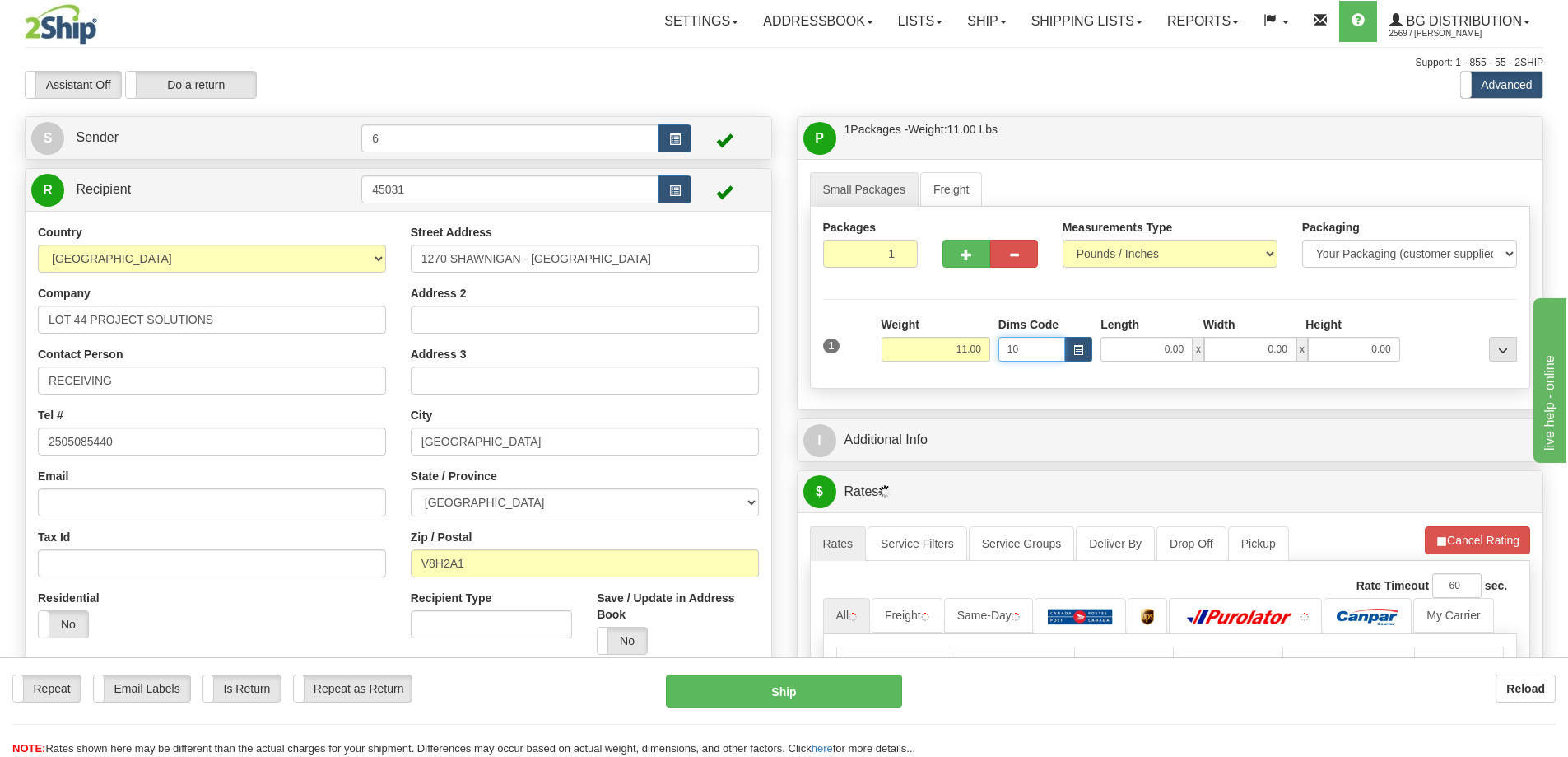
type input "10"
click at [1038, 346] on input "10" at bounding box center [1032, 349] width 66 height 25
type input "1"
click at [982, 346] on input "11.00" at bounding box center [936, 349] width 109 height 25
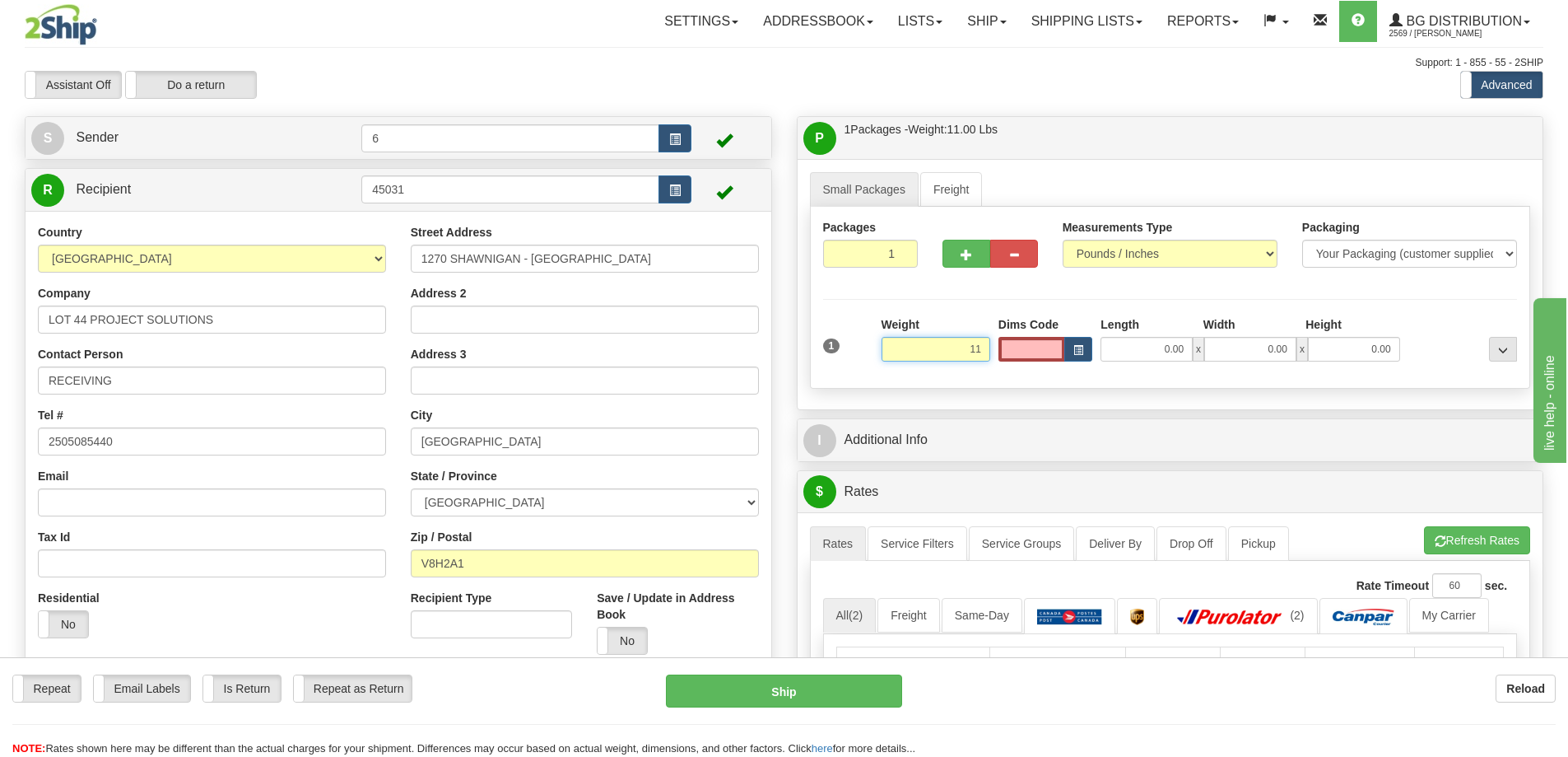
type input "1"
type input "6.00"
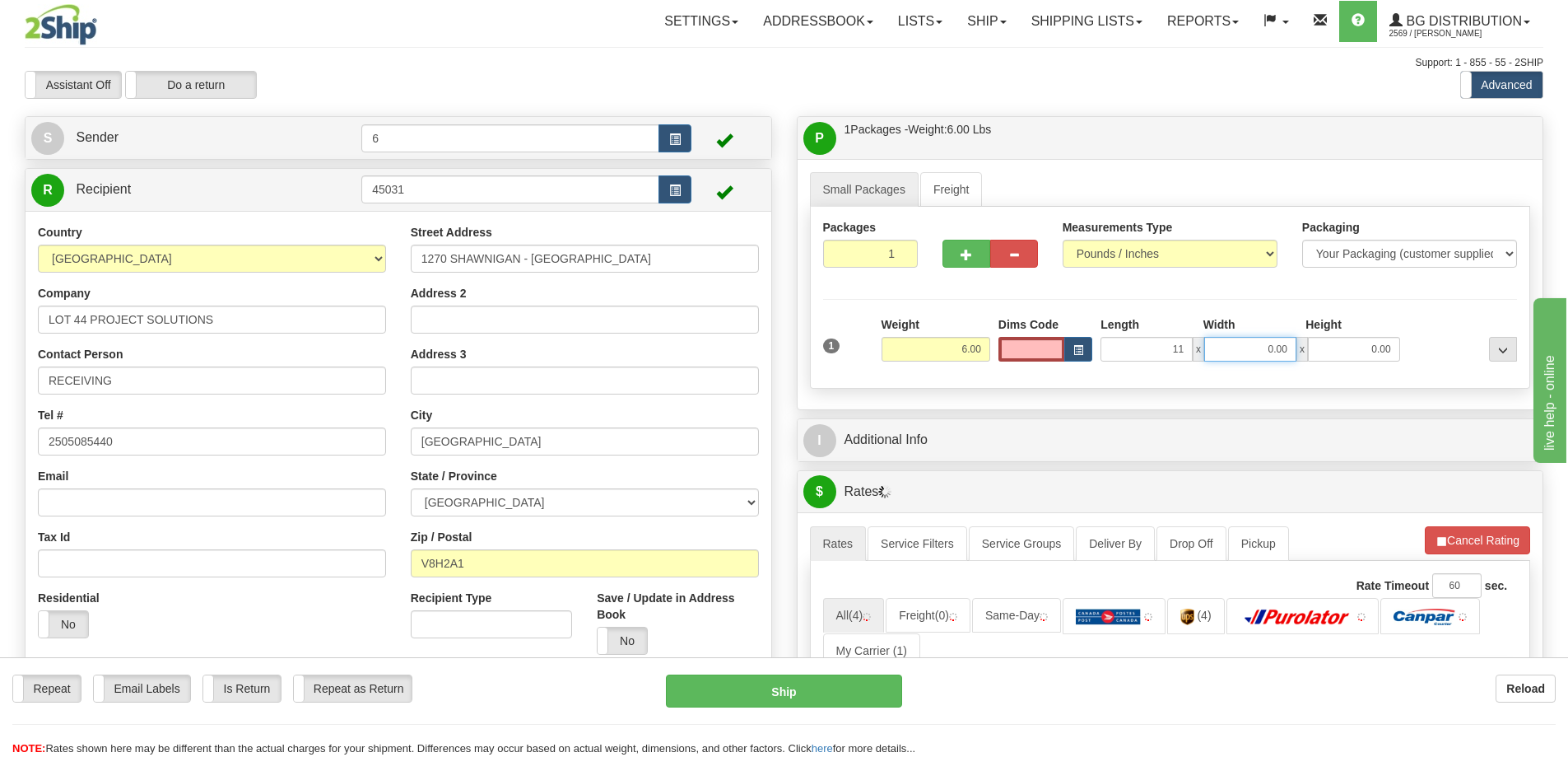
type input "11.00"
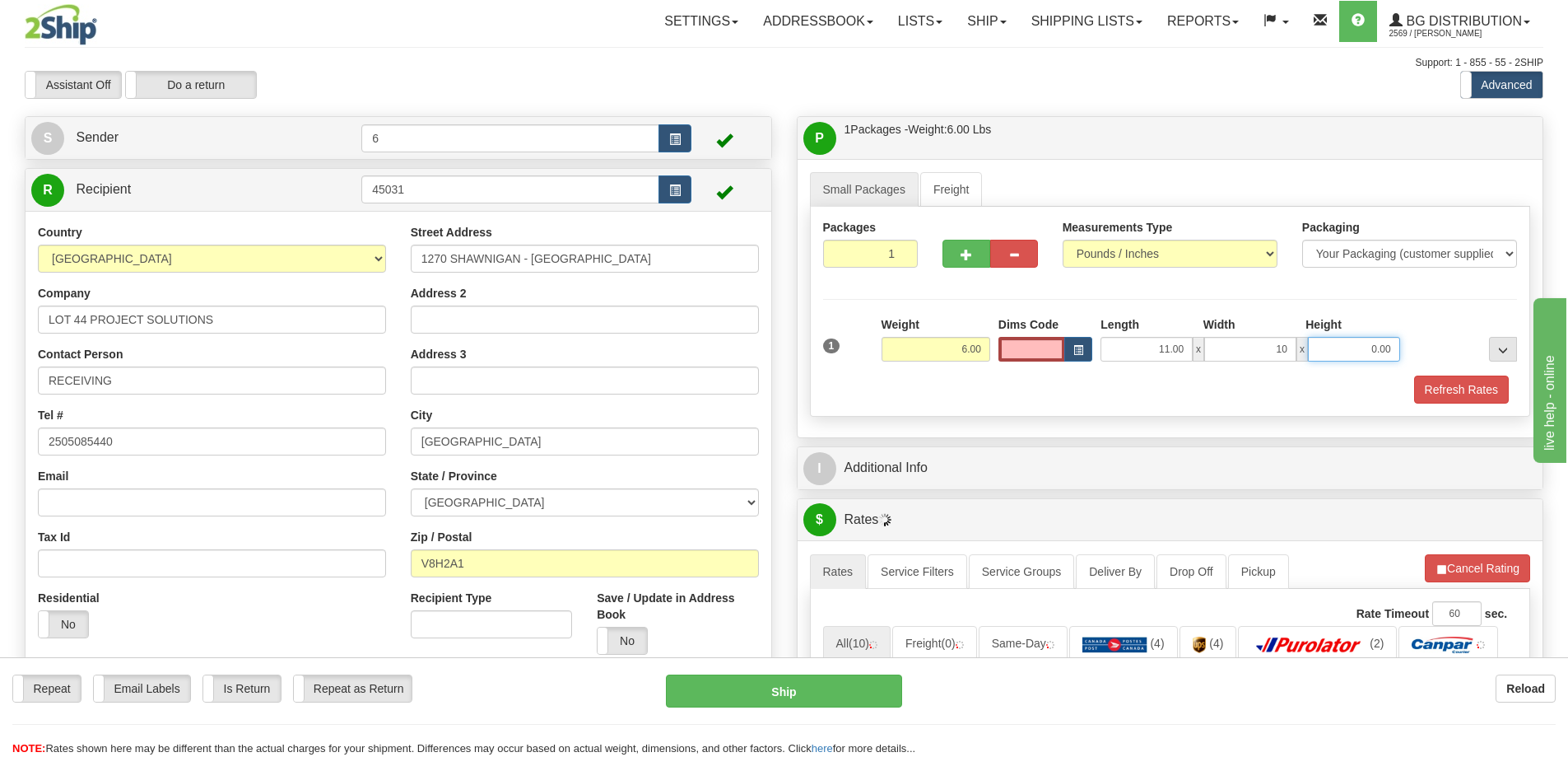
type input "10.00"
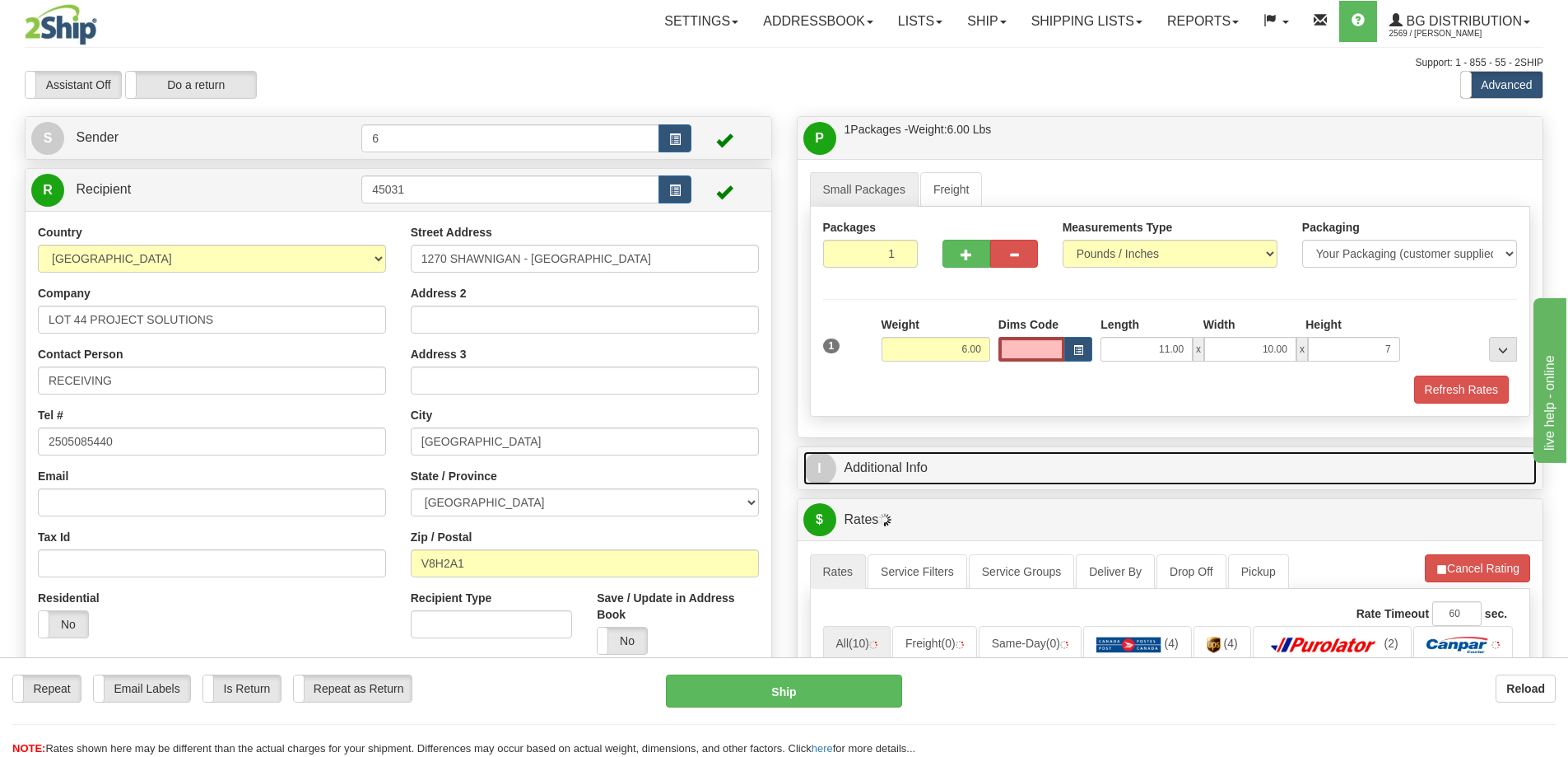
type input "7.00"
click at [906, 474] on link "I Additional Info" at bounding box center [1171, 469] width 734 height 34
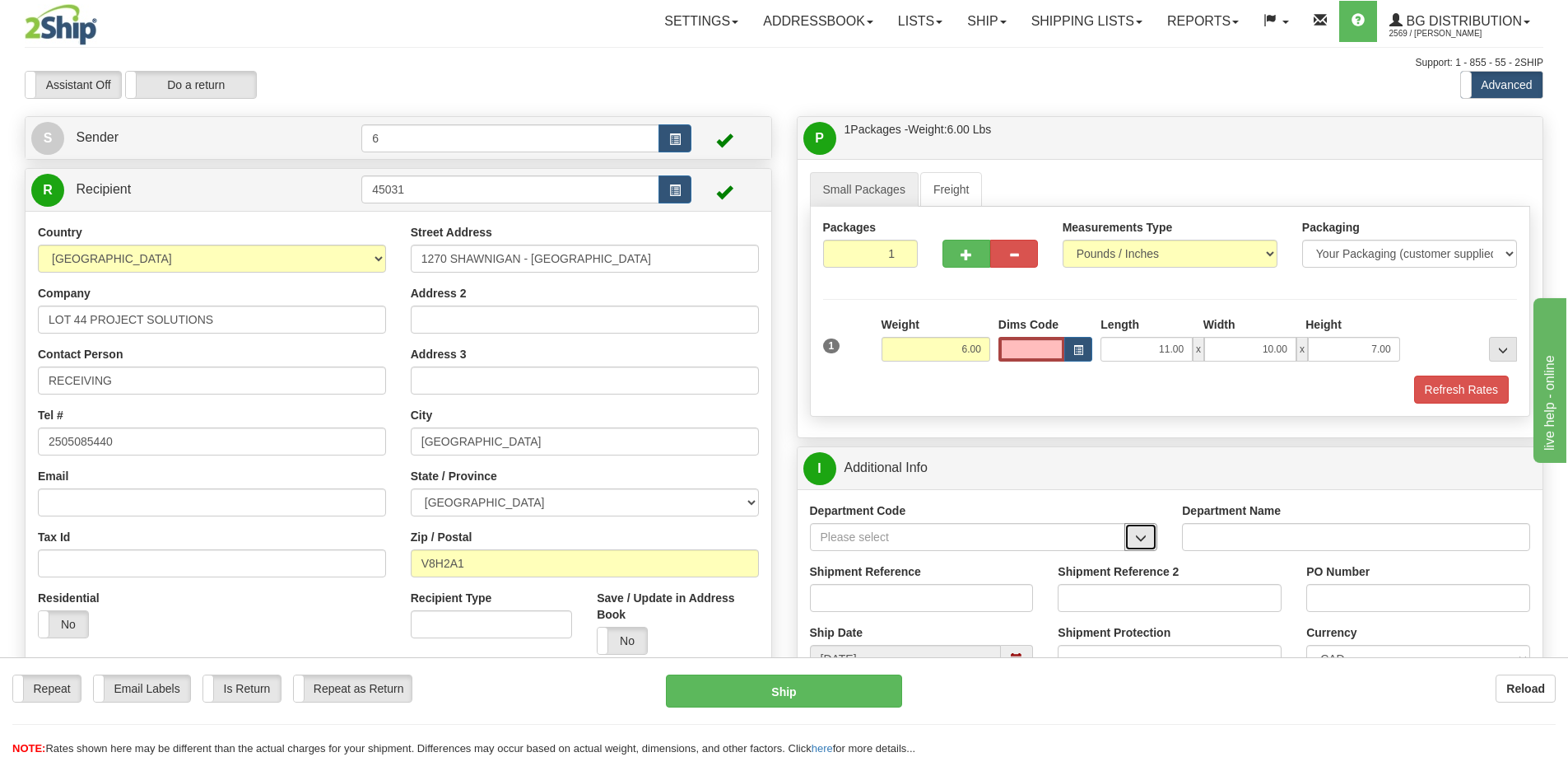
drag, startPoint x: 1140, startPoint y: 539, endPoint x: 1119, endPoint y: 533, distance: 21.8
click at [1138, 538] on span "button" at bounding box center [1141, 538] width 11 height 10
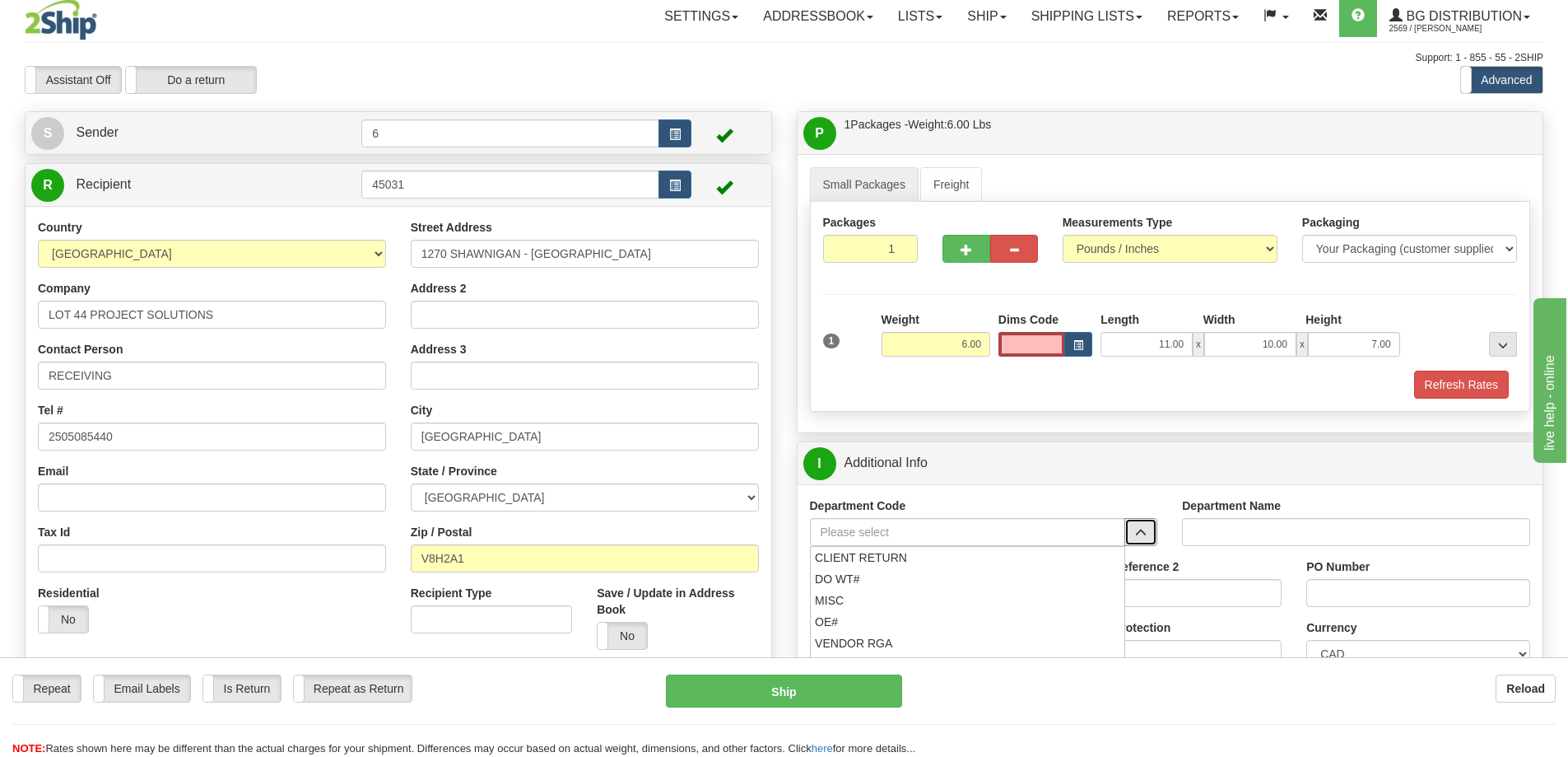
scroll to position [83, 0]
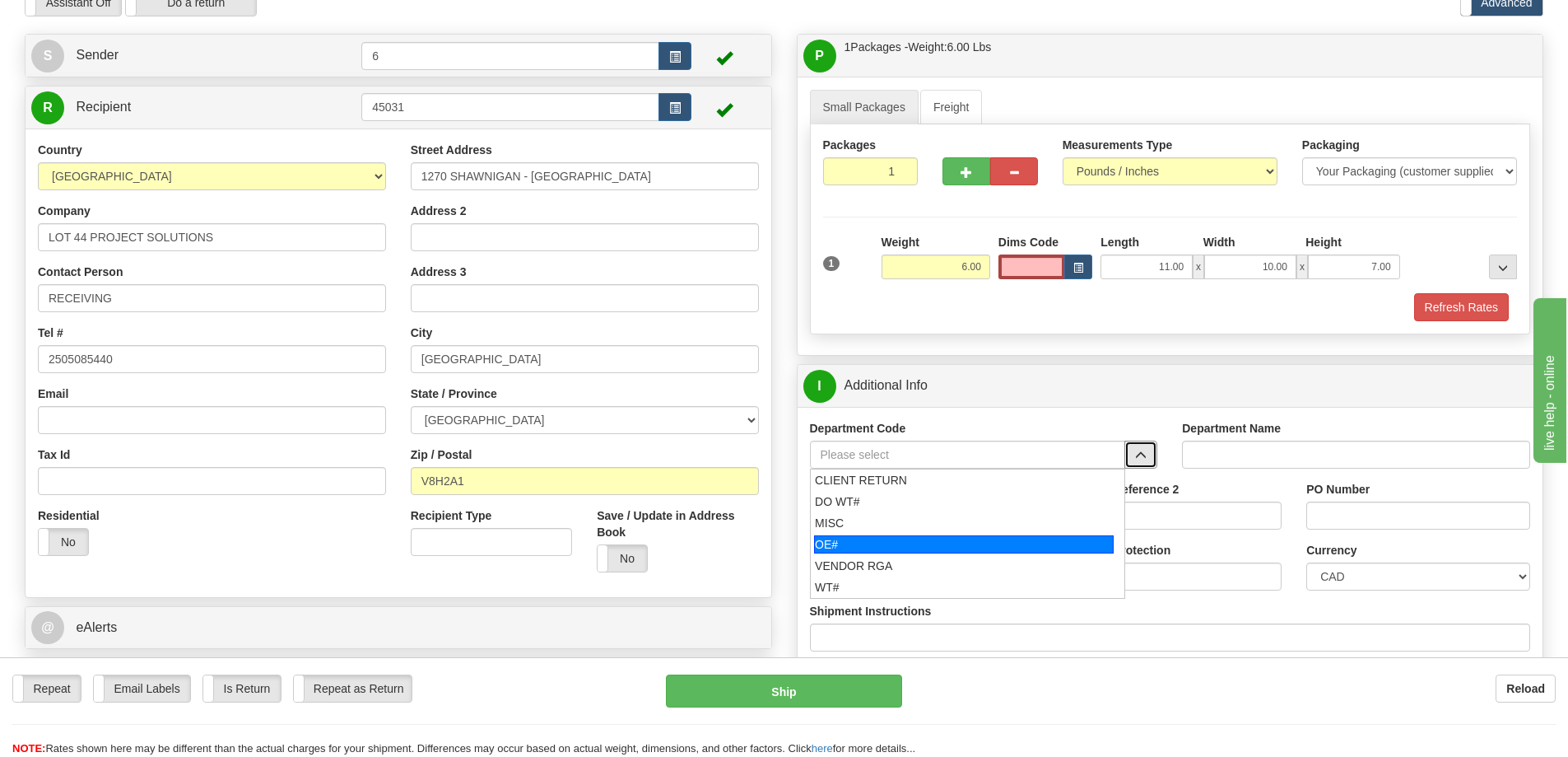
click at [945, 536] on li "OE#" at bounding box center [968, 544] width 315 height 22
type input "OE#"
type input "ORDERS"
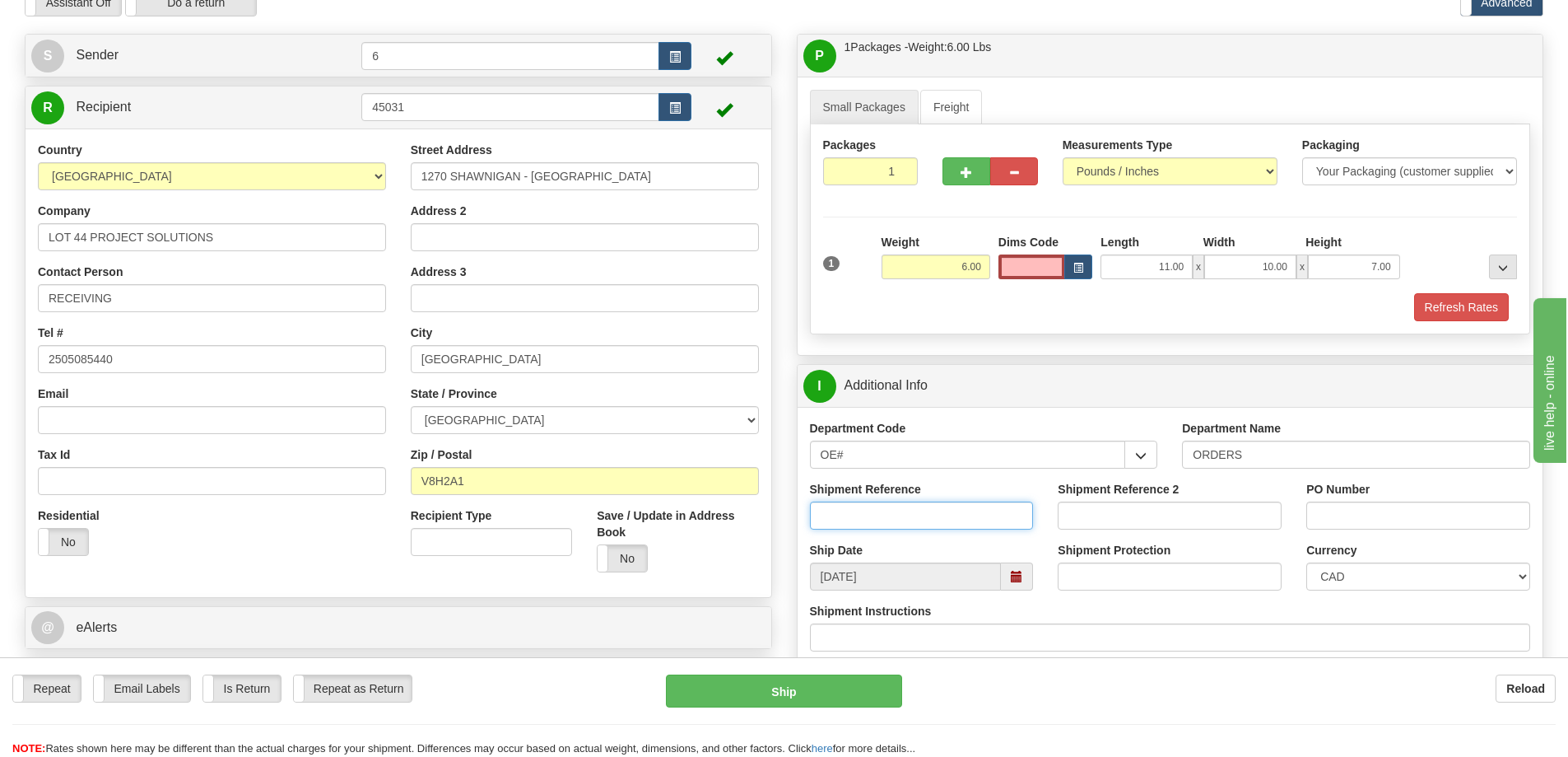
click at [945, 526] on input "Shipment Reference" at bounding box center [922, 516] width 224 height 28
type input "60031424-01 60031893-01"
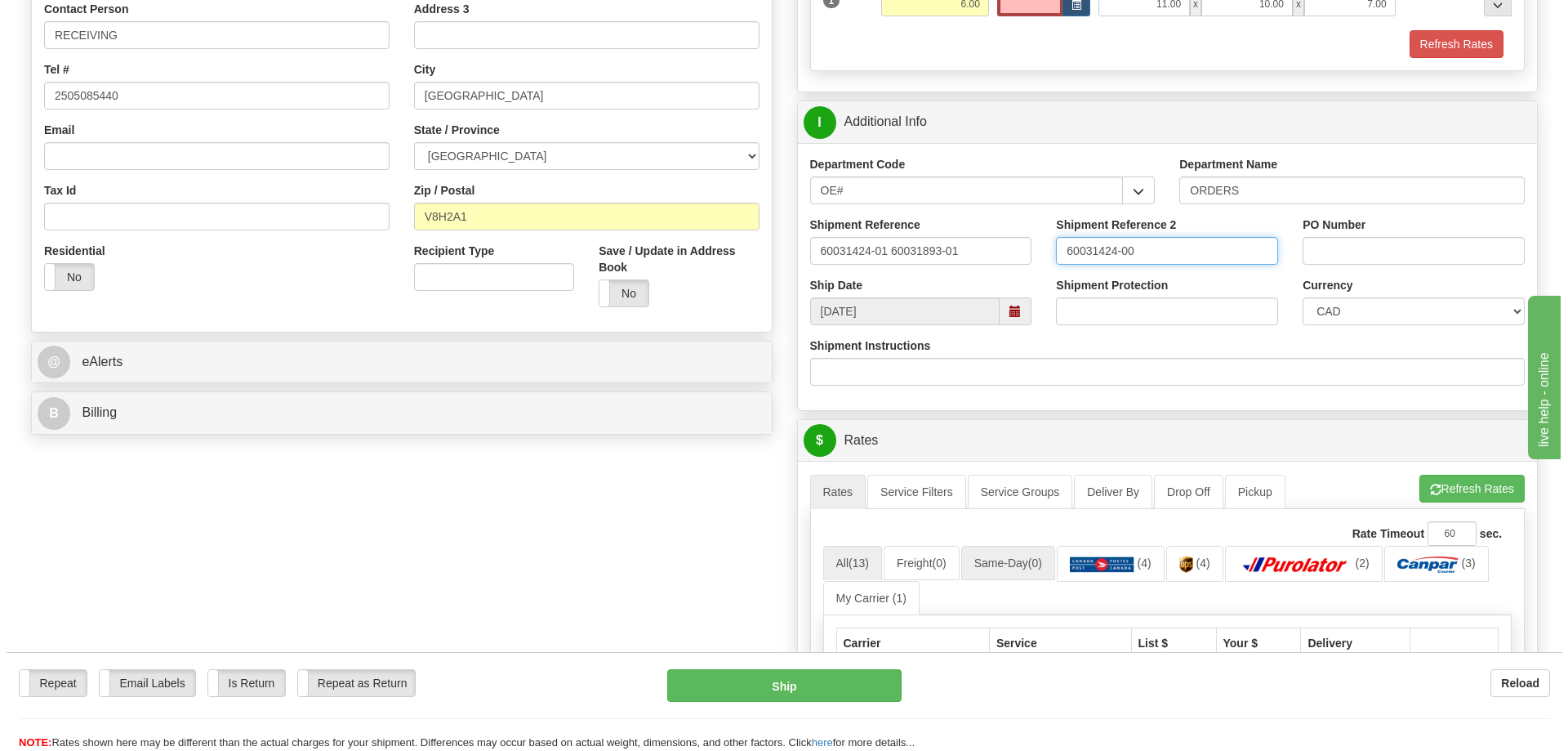
scroll to position [490, 0]
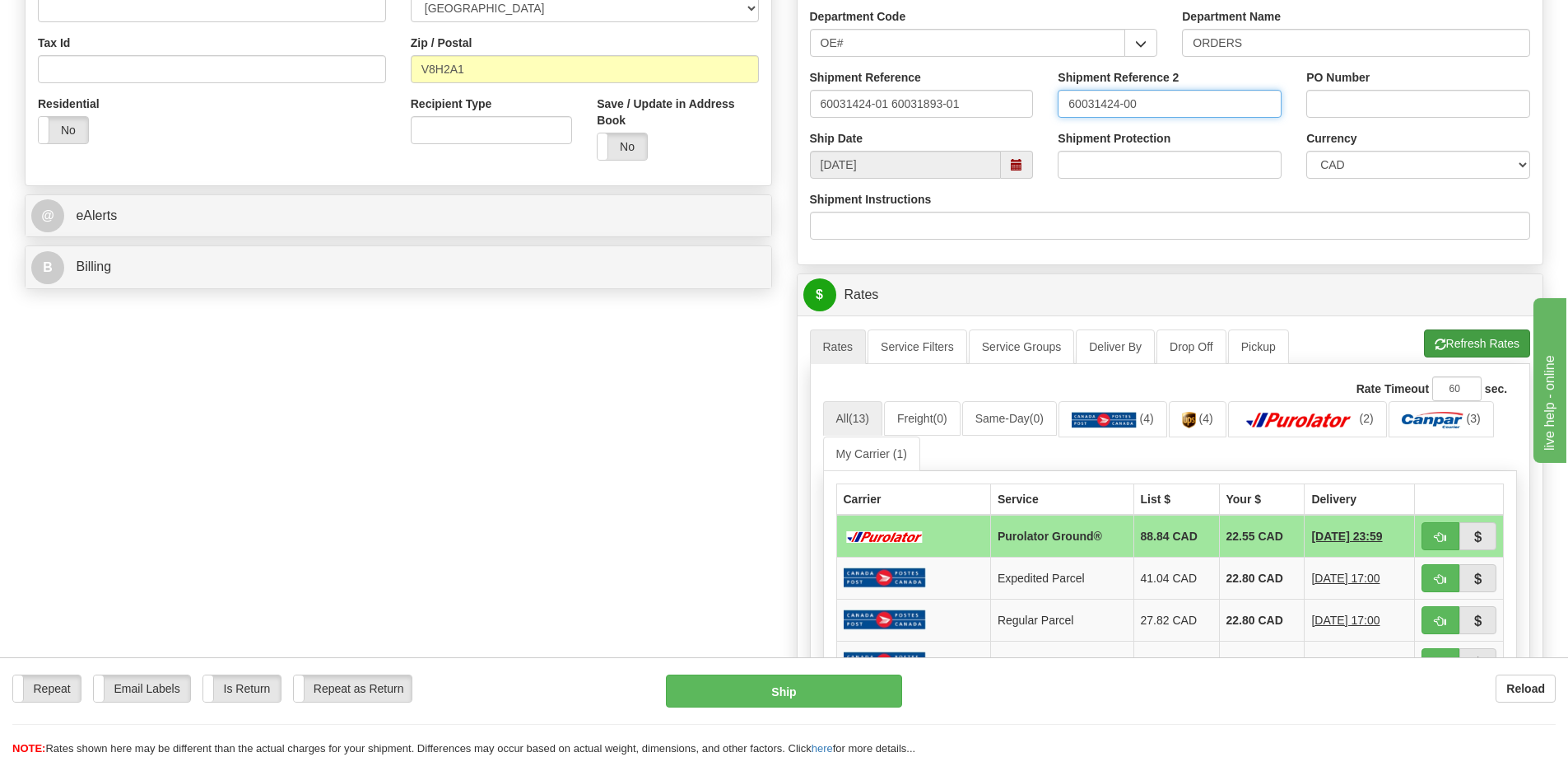
type input "60031424-00"
click at [1453, 347] on button "Refresh Rates" at bounding box center [1478, 343] width 106 height 28
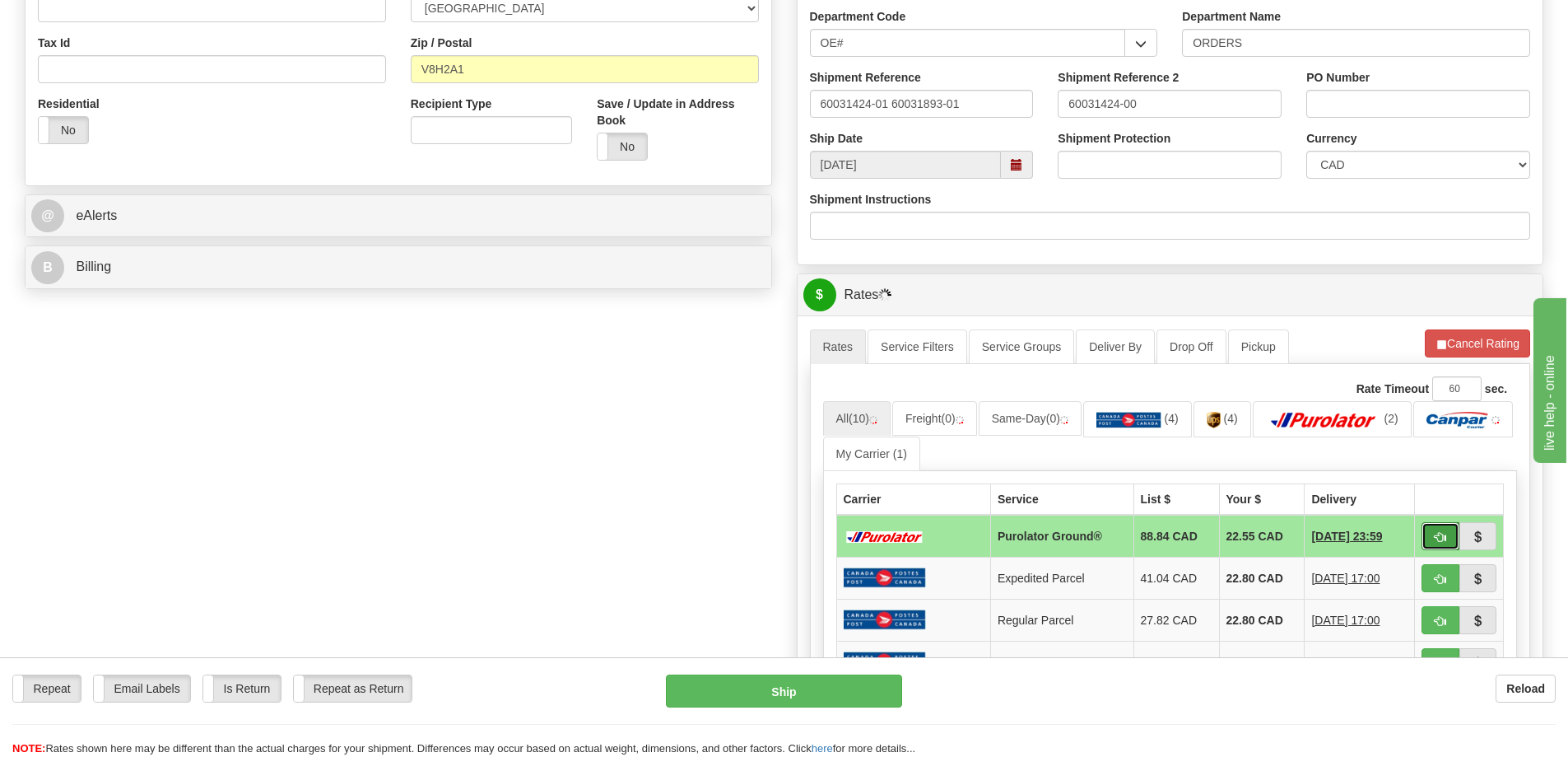
click at [1452, 545] on button "button" at bounding box center [1441, 536] width 38 height 28
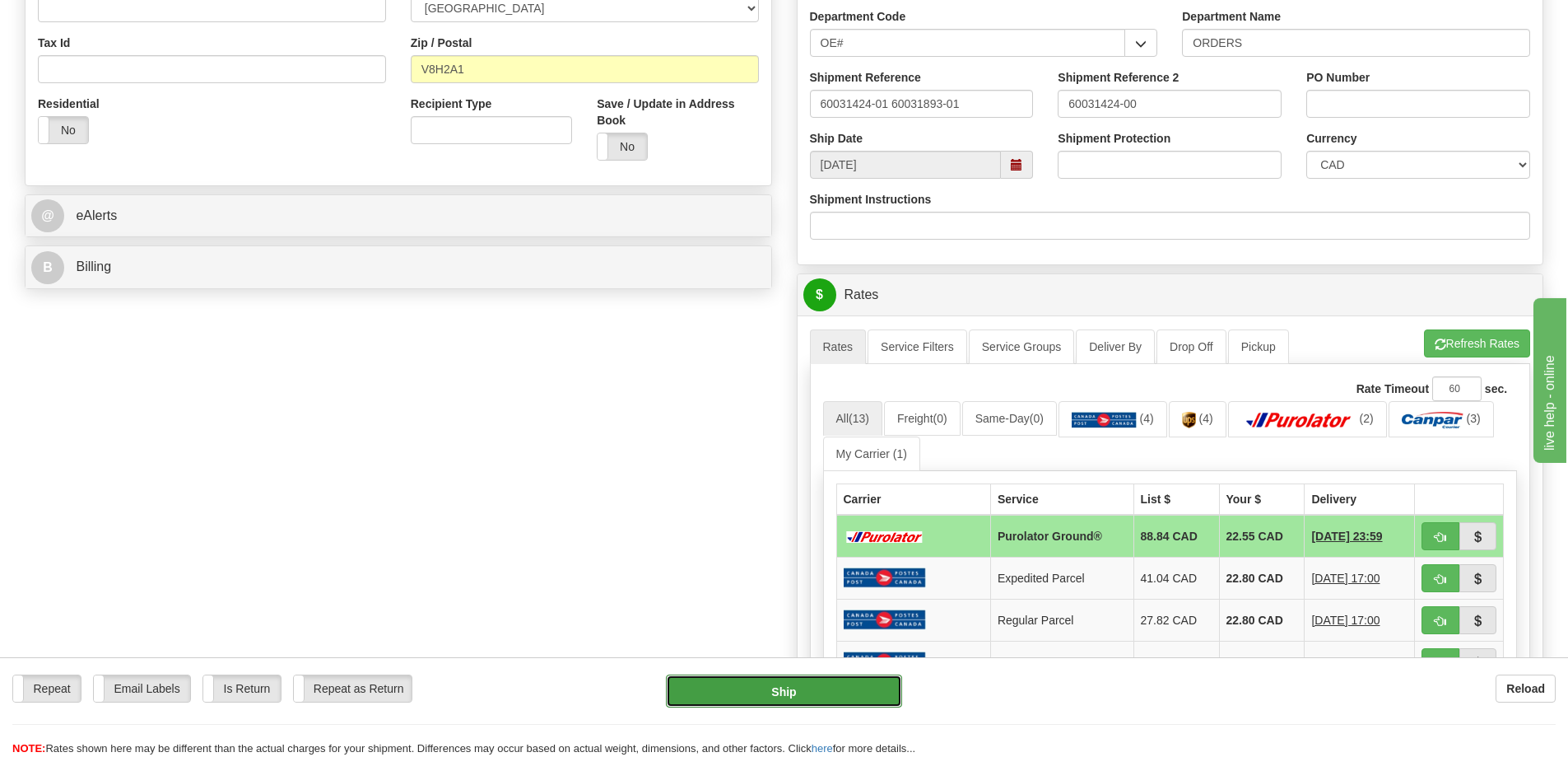
click at [777, 696] on button "Ship" at bounding box center [784, 691] width 236 height 33
type input "260"
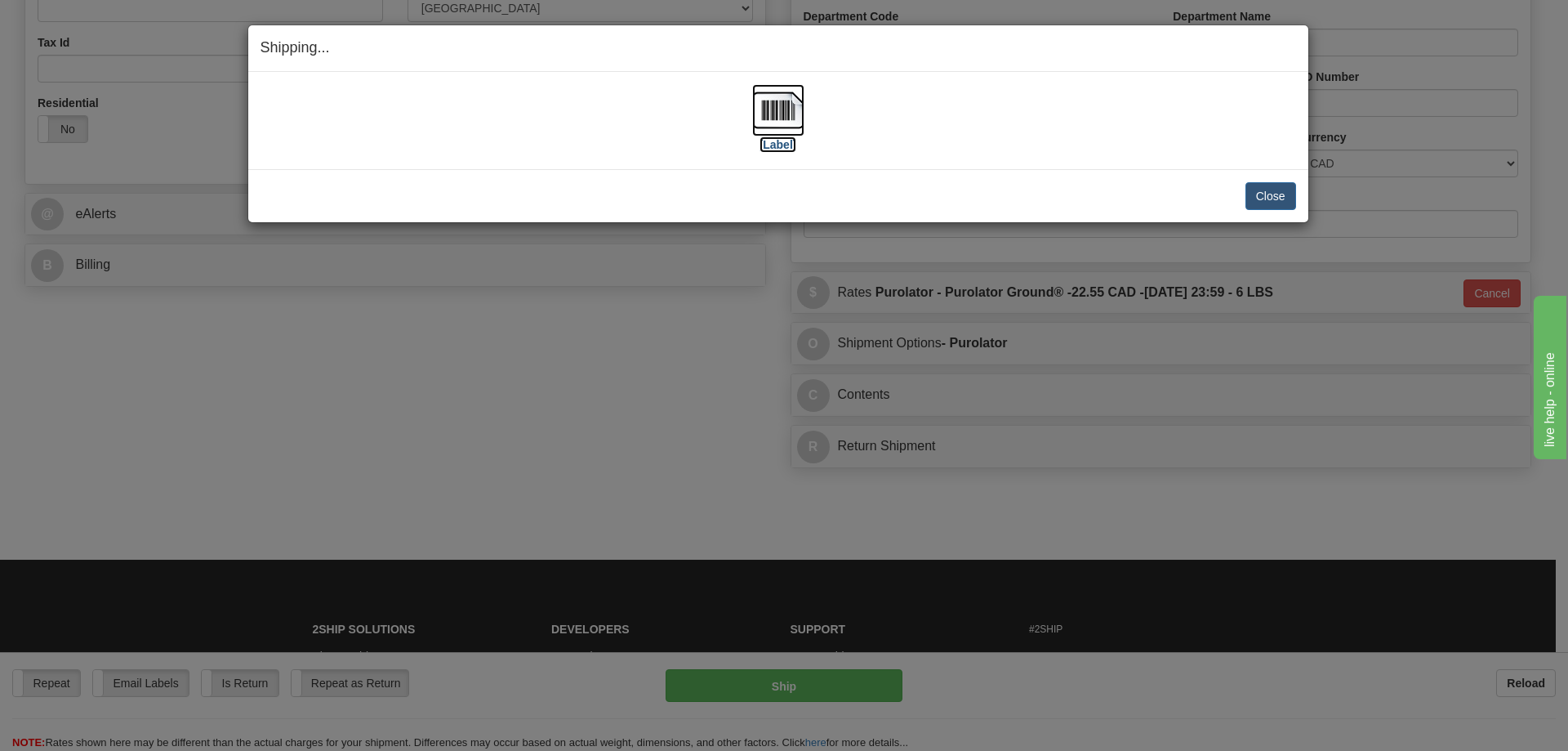
click at [791, 109] on img at bounding box center [778, 110] width 53 height 53
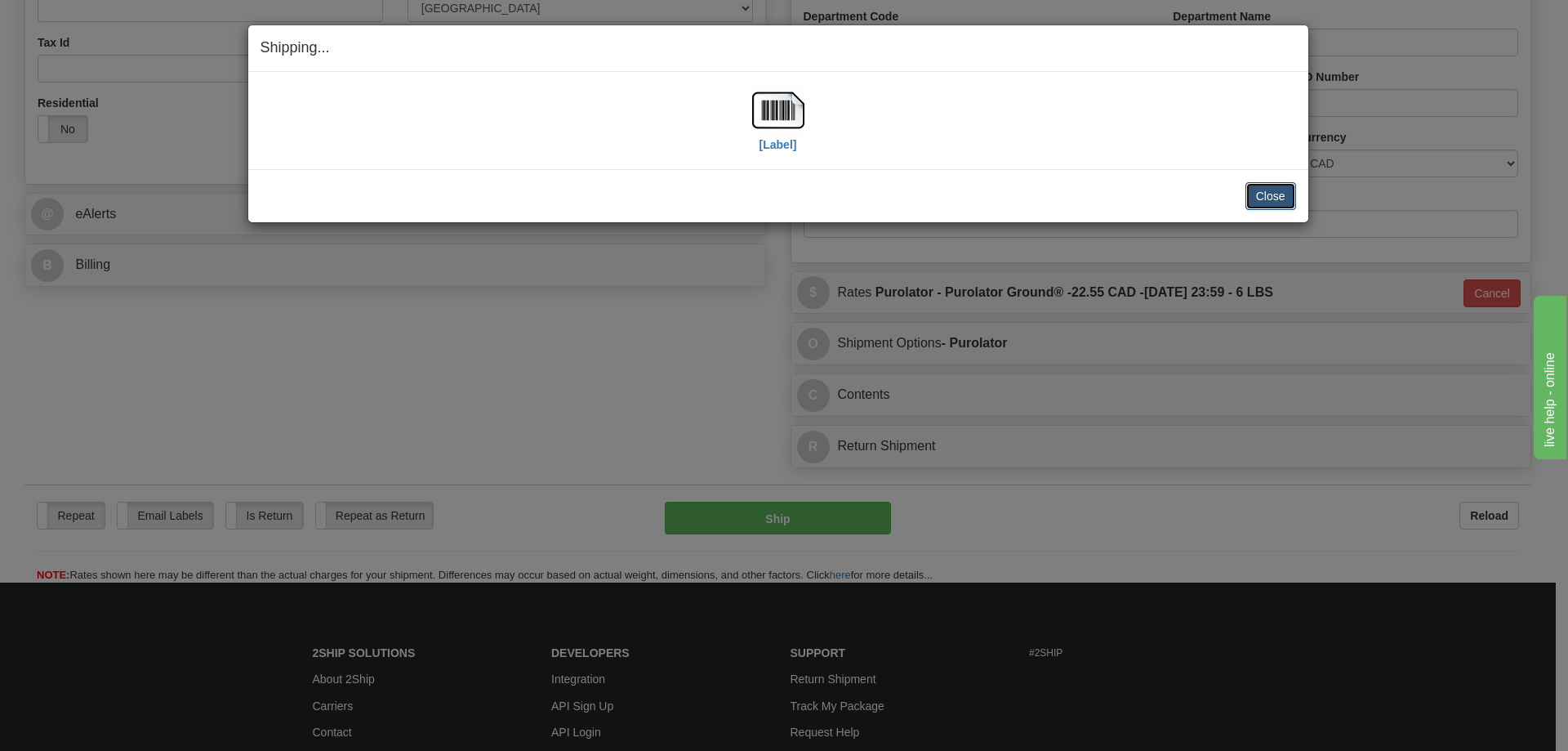
drag, startPoint x: 1274, startPoint y: 195, endPoint x: 1257, endPoint y: 187, distance: 18.8
click at [1274, 194] on button "Close" at bounding box center [1271, 197] width 51 height 28
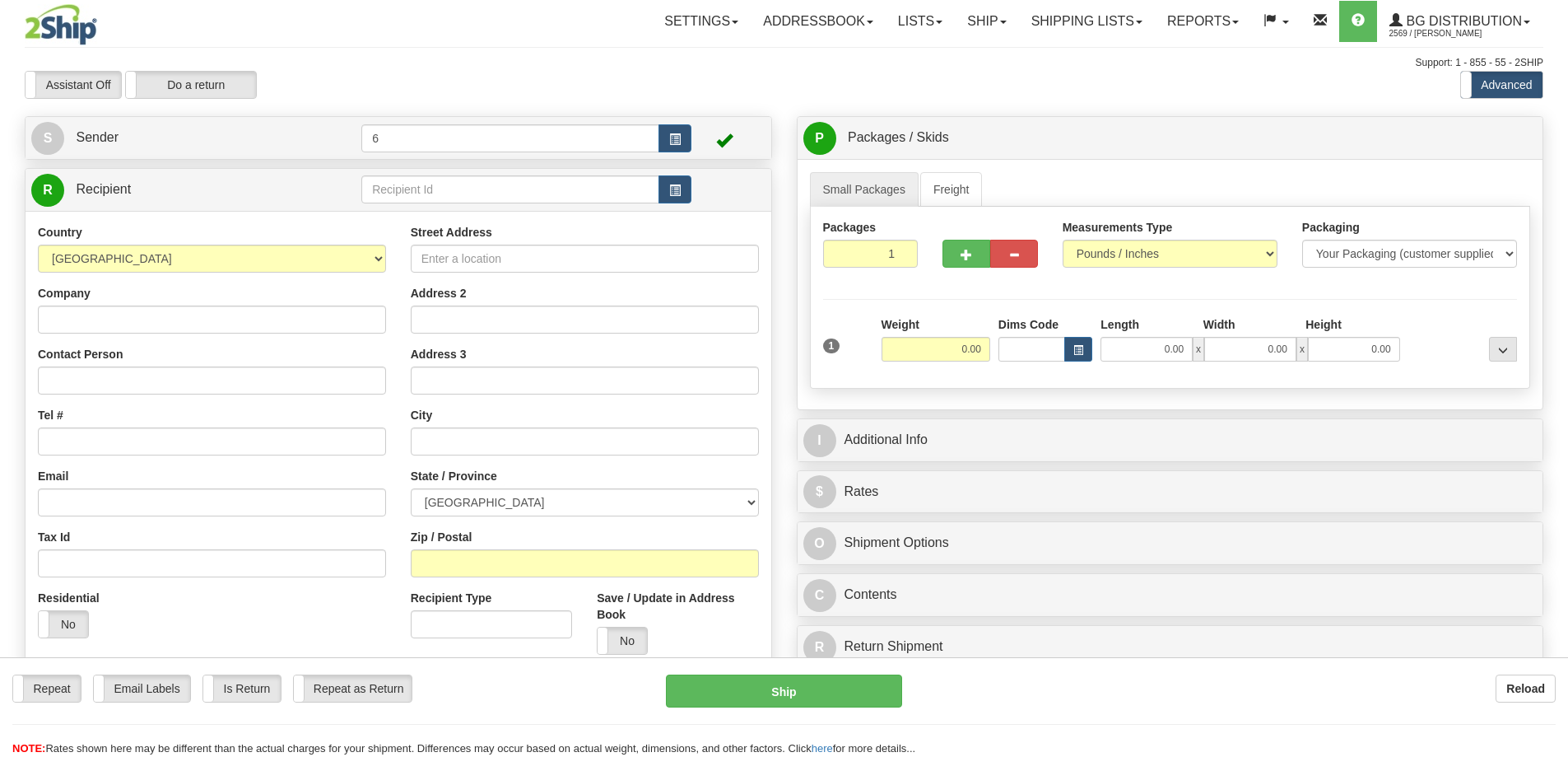
click at [415, 189] on div at bounding box center [784, 378] width 1568 height 757
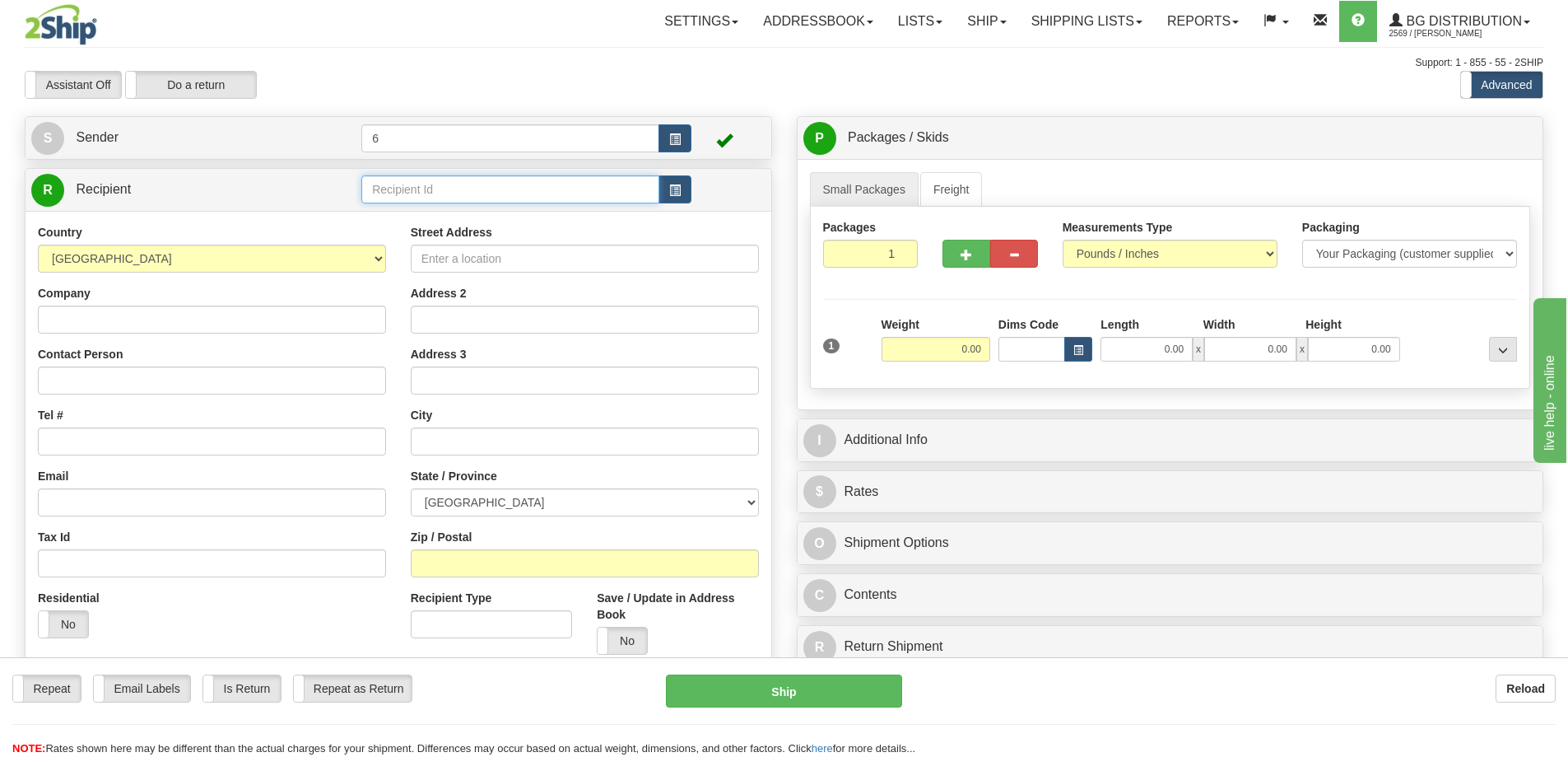
click at [415, 189] on input "text" at bounding box center [510, 190] width 298 height 28
drag, startPoint x: 0, startPoint y: 0, endPoint x: 414, endPoint y: 191, distance: 455.9
click at [415, 189] on input "text" at bounding box center [510, 190] width 298 height 28
click at [414, 191] on input "text" at bounding box center [510, 190] width 298 height 28
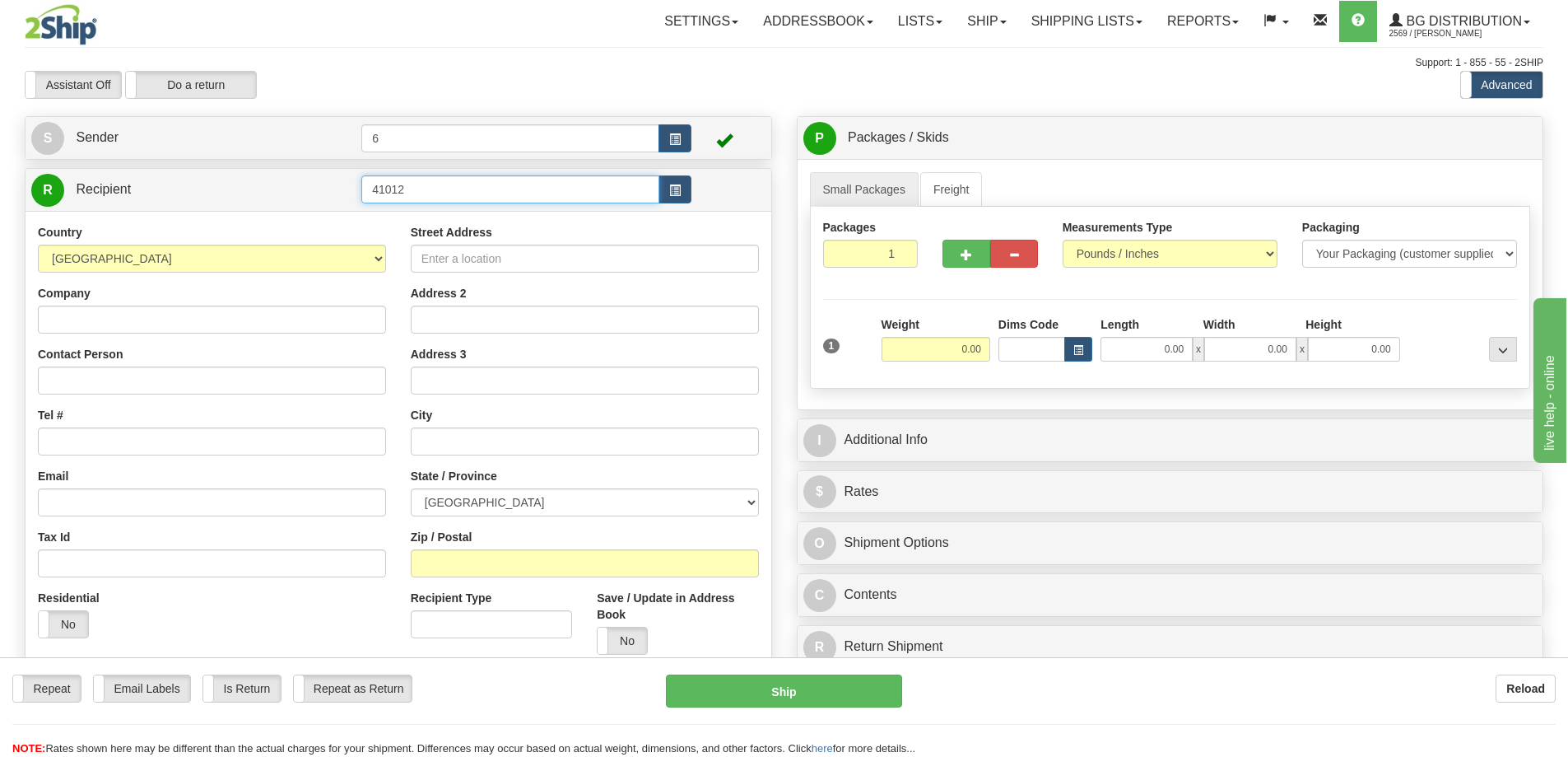
type input "41012"
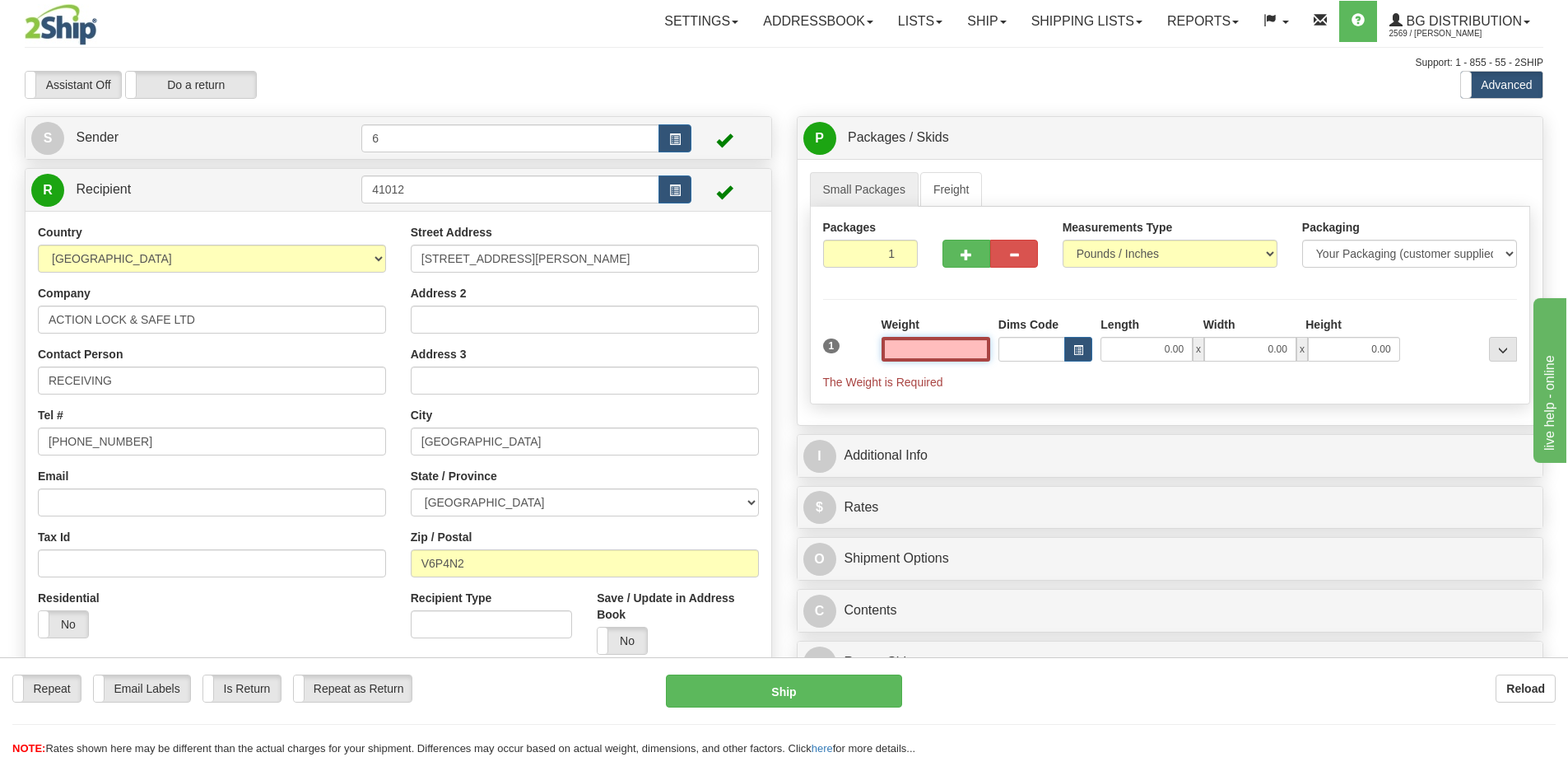
drag, startPoint x: 976, startPoint y: 346, endPoint x: 968, endPoint y: 345, distance: 8.1
click at [976, 346] on input "text" at bounding box center [936, 349] width 109 height 25
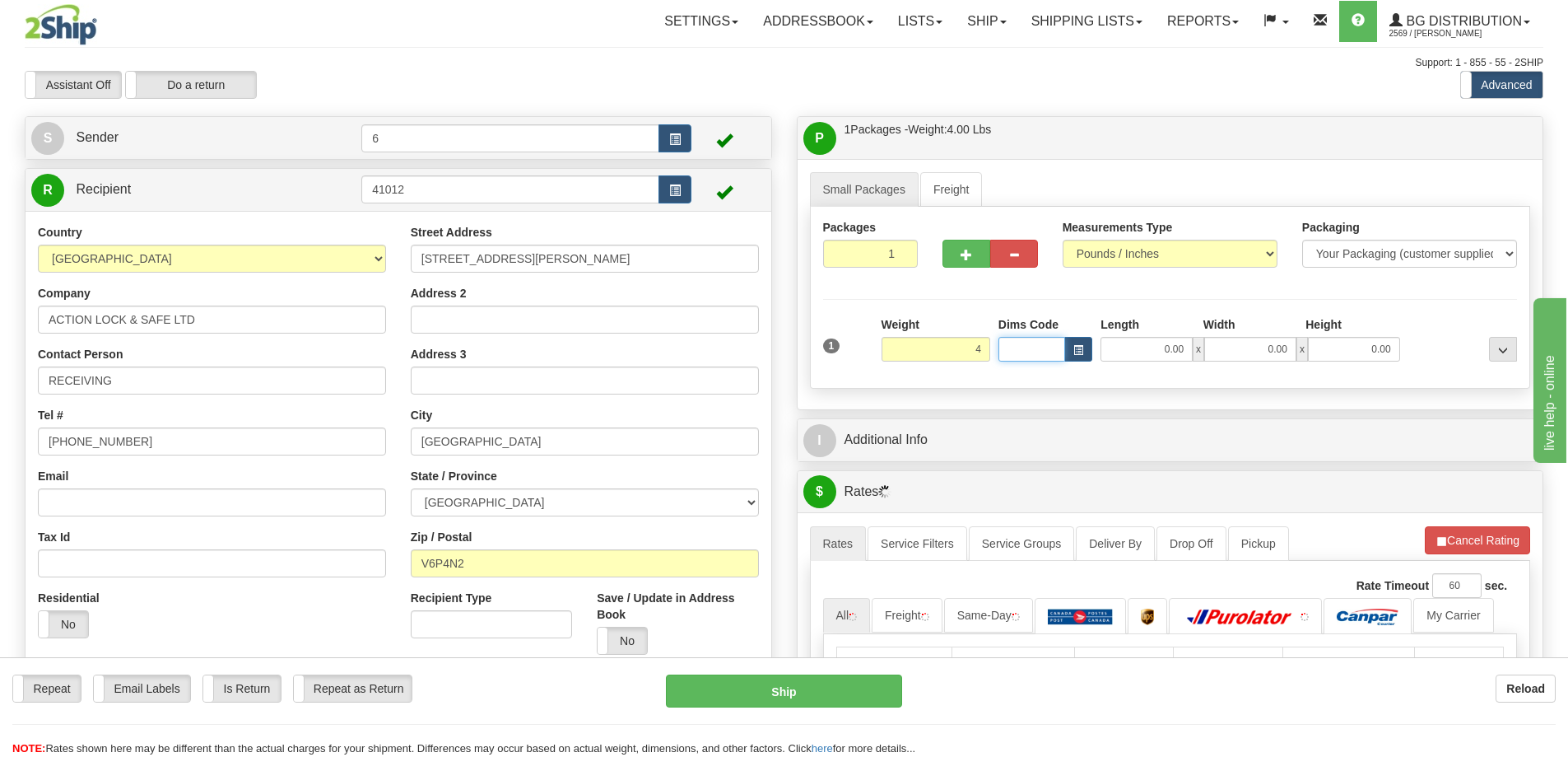
type input "4.00"
type input "13.00"
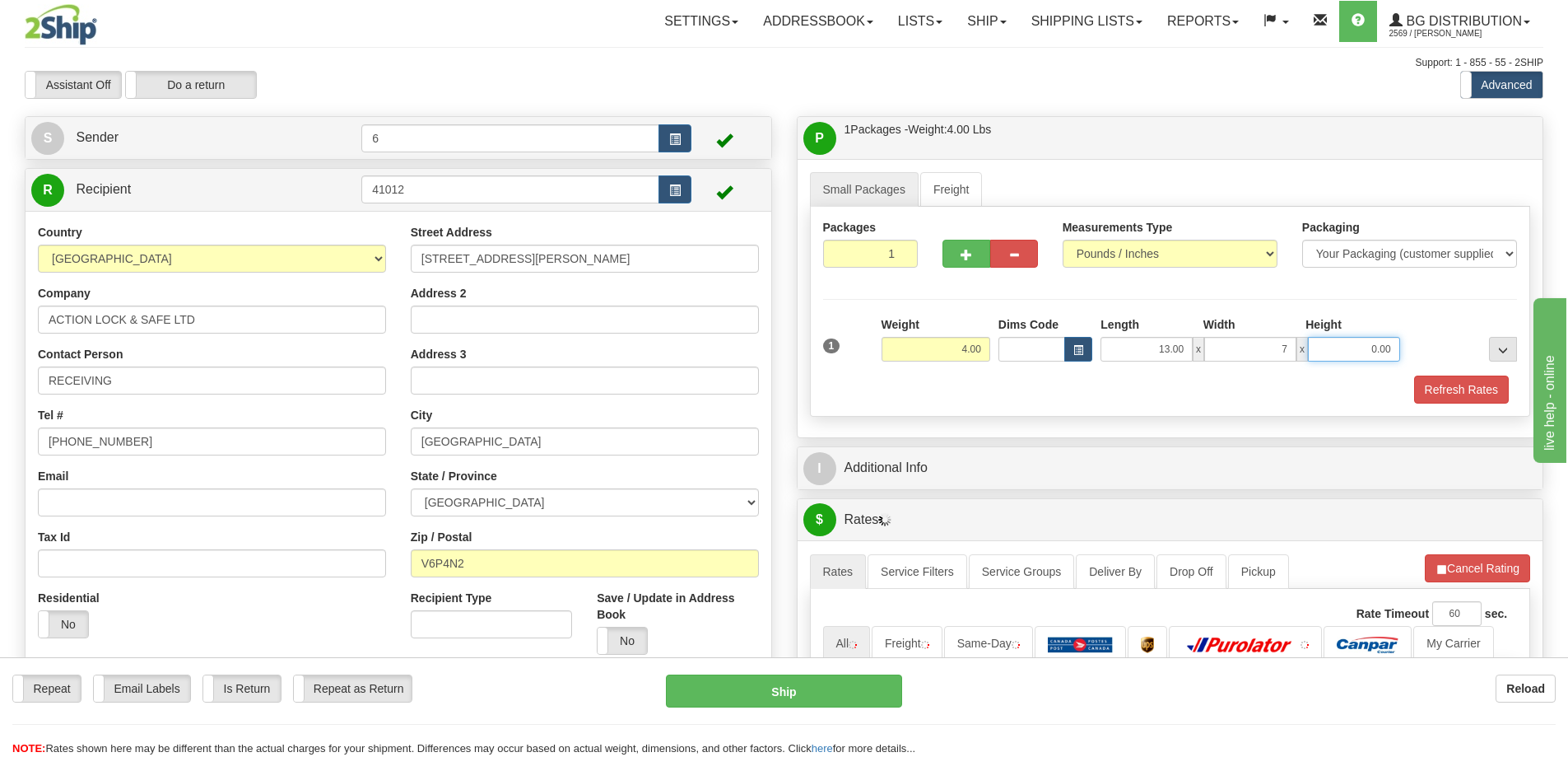
type input "7.00"
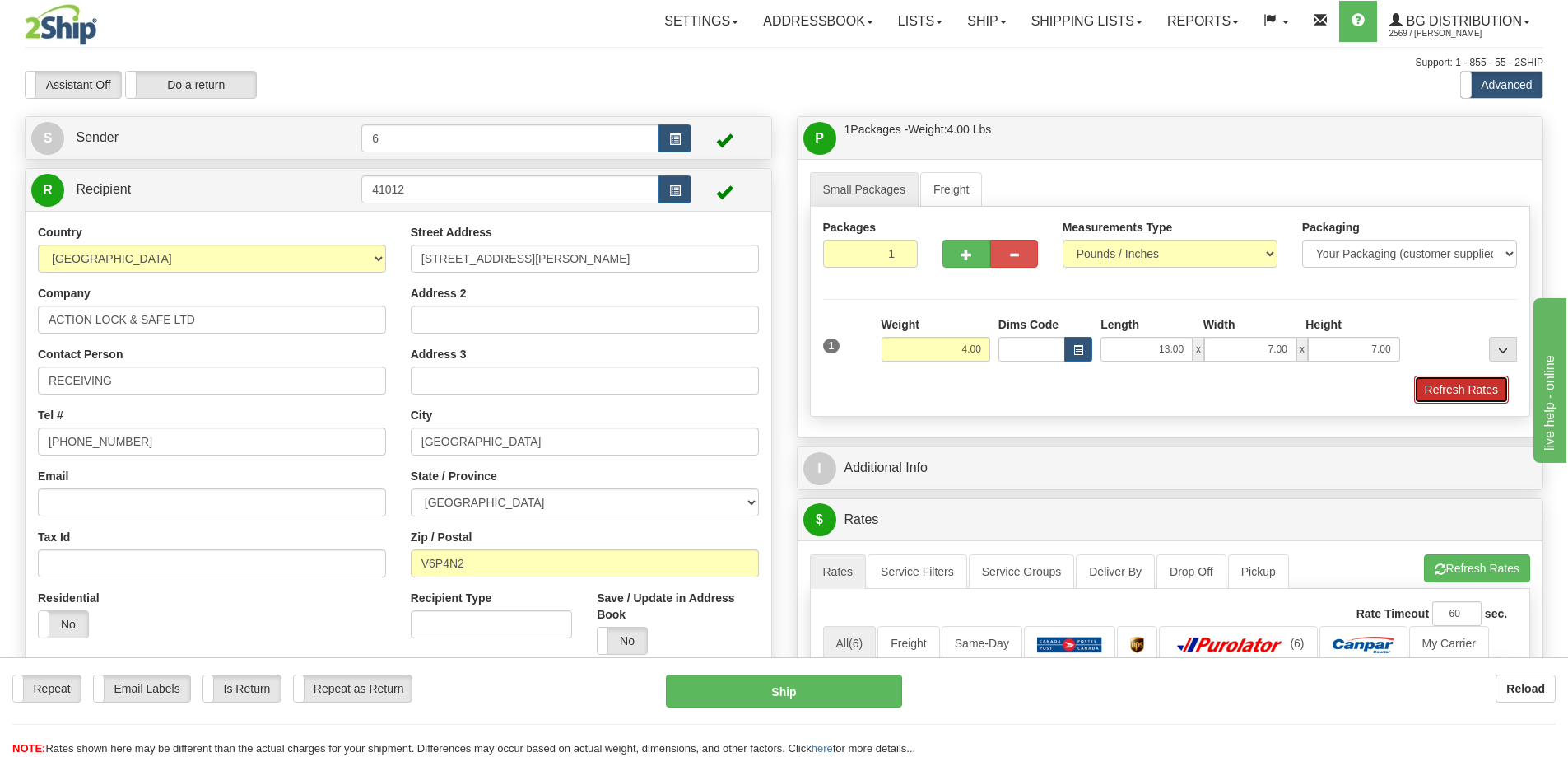
click at [1481, 393] on button "Refresh Rates" at bounding box center [1462, 390] width 95 height 28
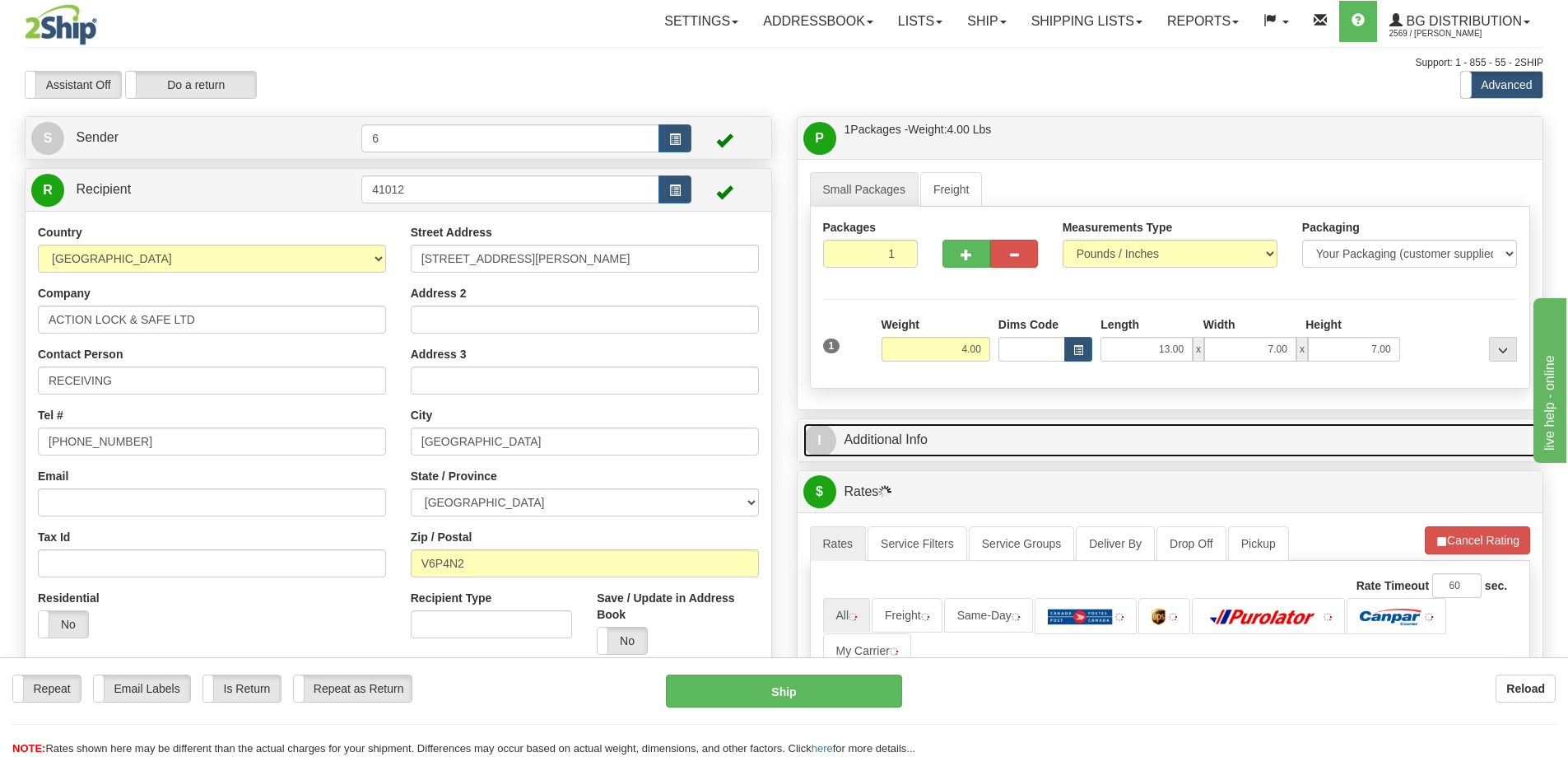
click at [1406, 441] on link "I Additional Info" at bounding box center [1171, 440] width 734 height 34
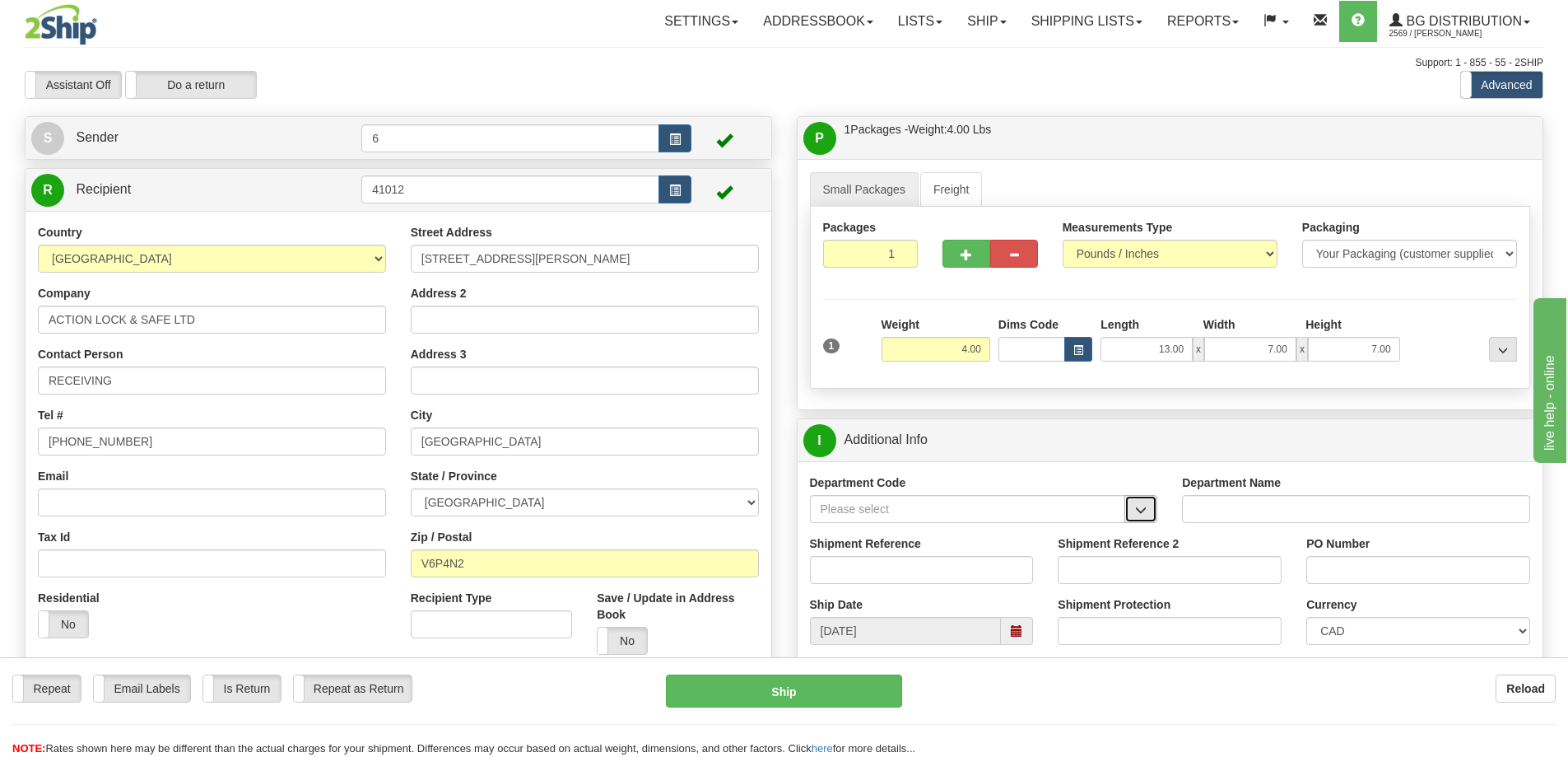
click at [1137, 515] on span "button" at bounding box center [1141, 509] width 11 height 10
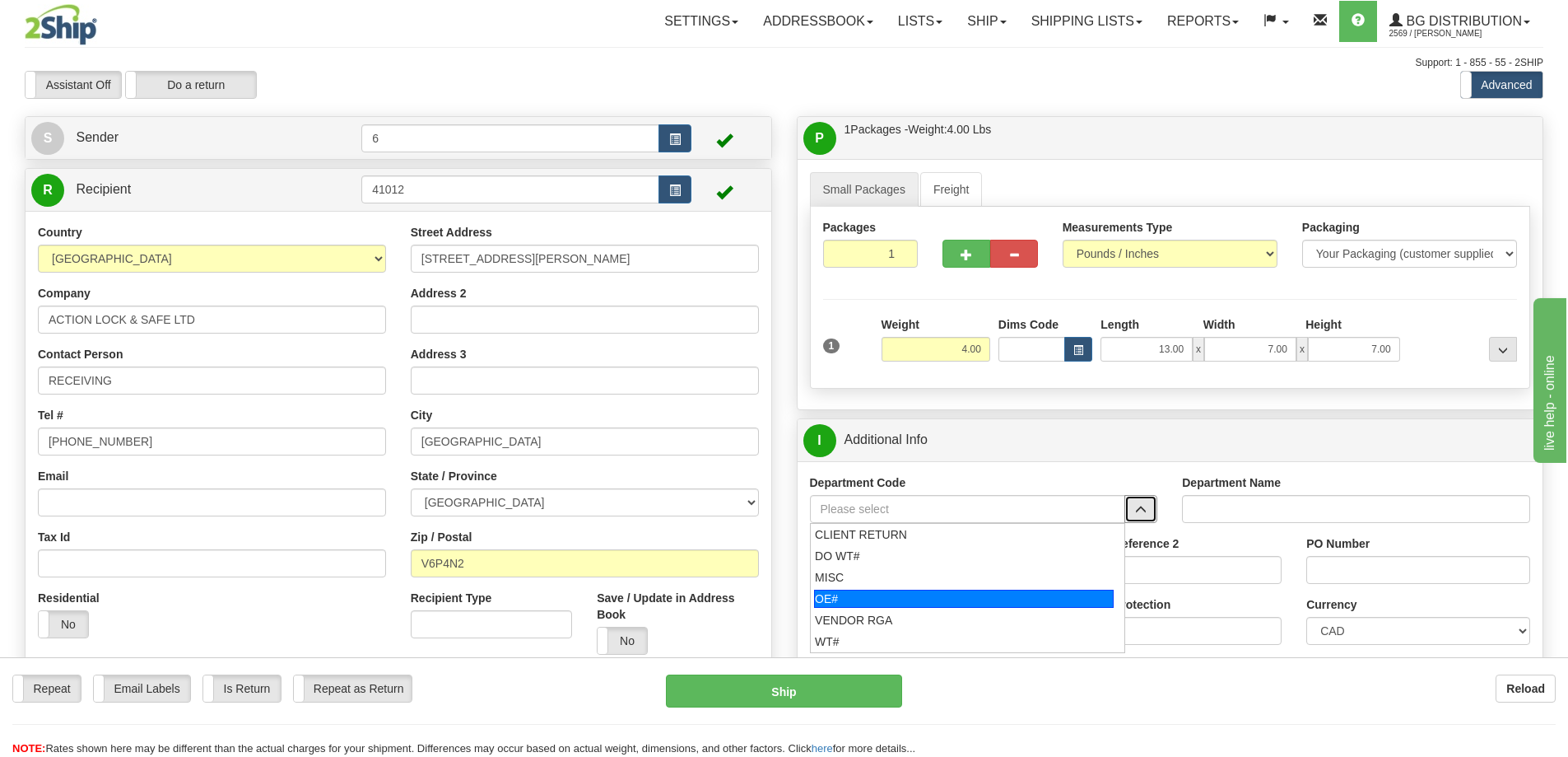
click at [852, 605] on div "OE#" at bounding box center [964, 598] width 300 height 18
type input "OE#"
type input "ORDERS"
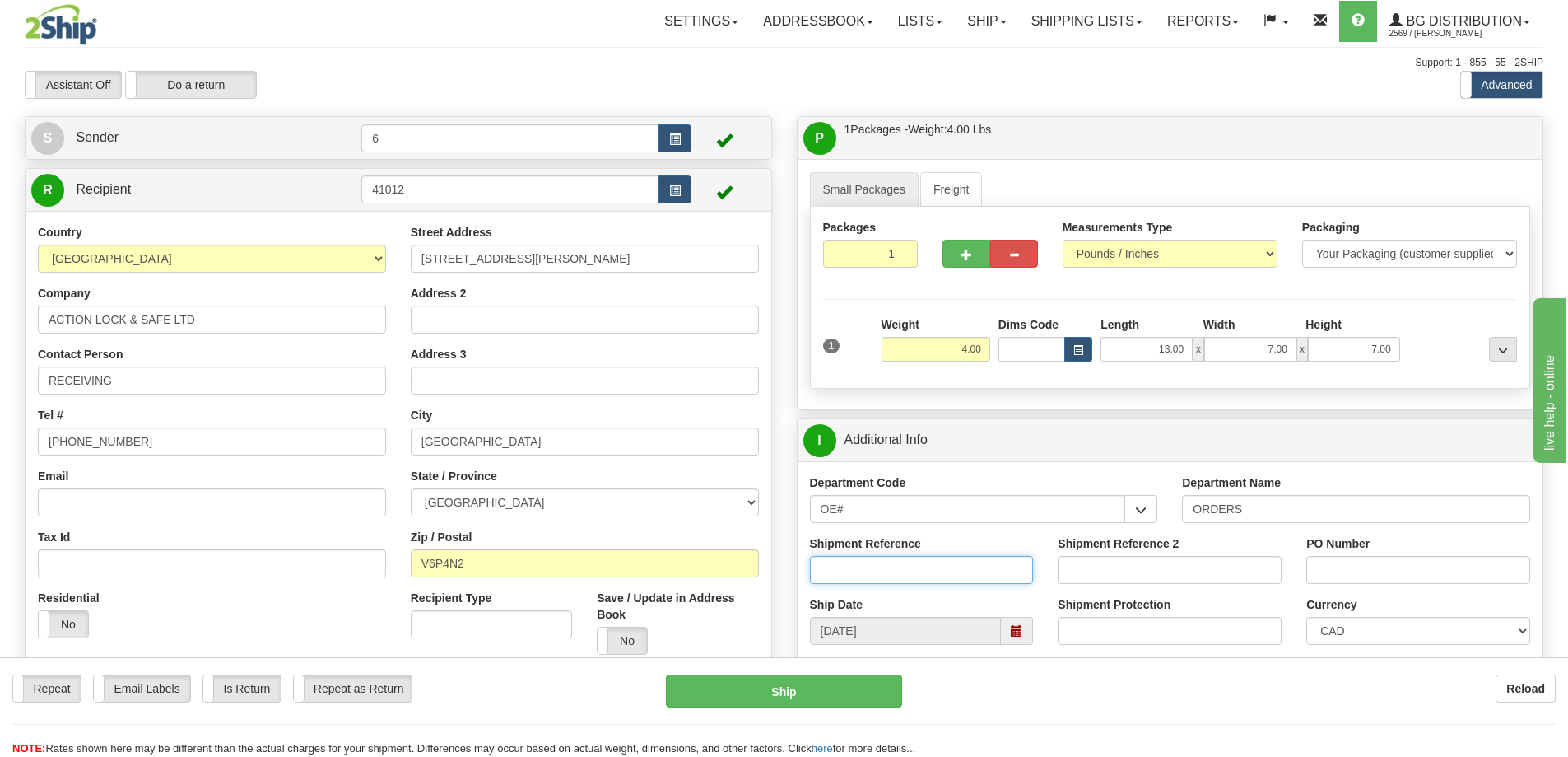
click at [858, 573] on input "Shipment Reference" at bounding box center [922, 570] width 224 height 28
type input "60032303 60032306"
paste input "60032303 60032306"
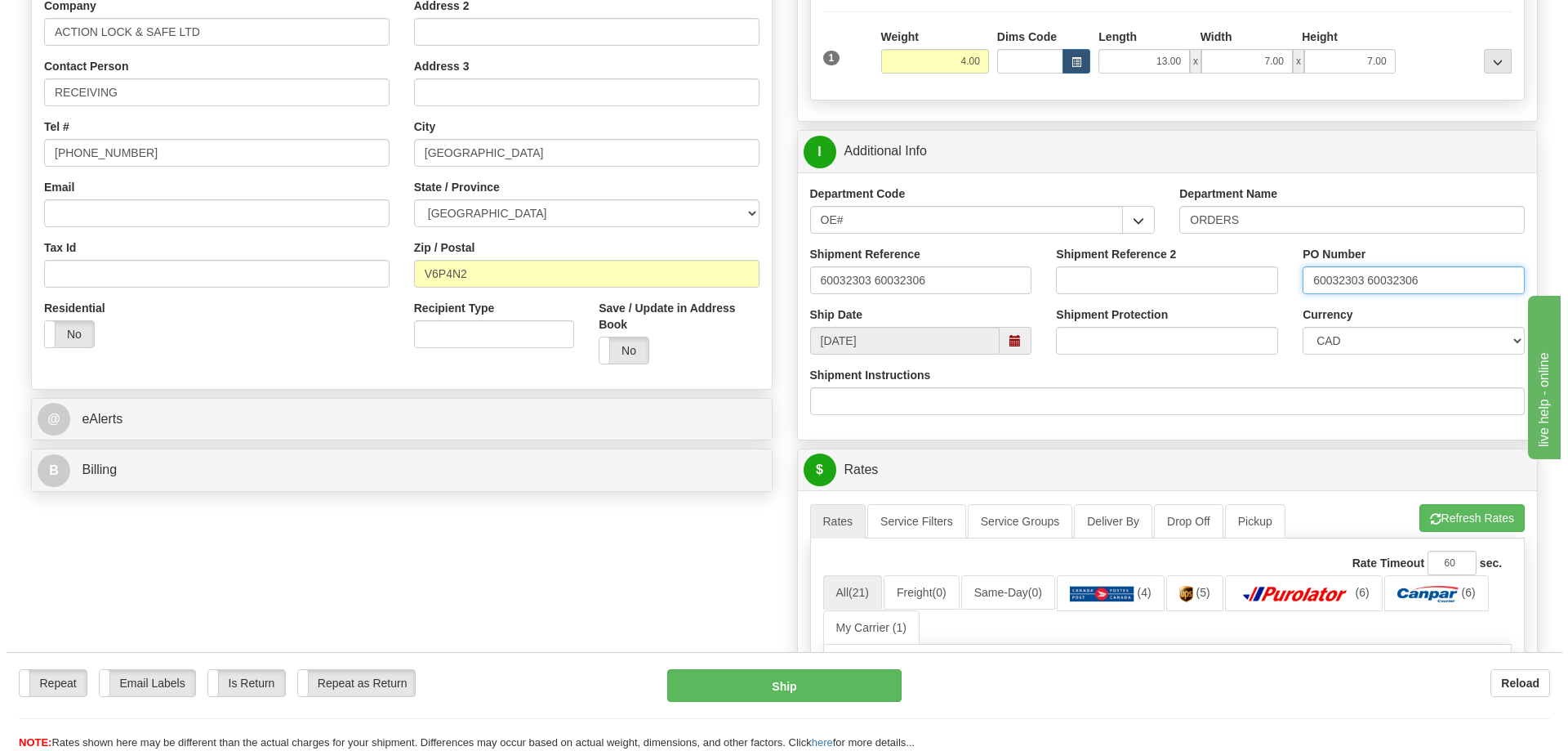
scroll to position [408, 0]
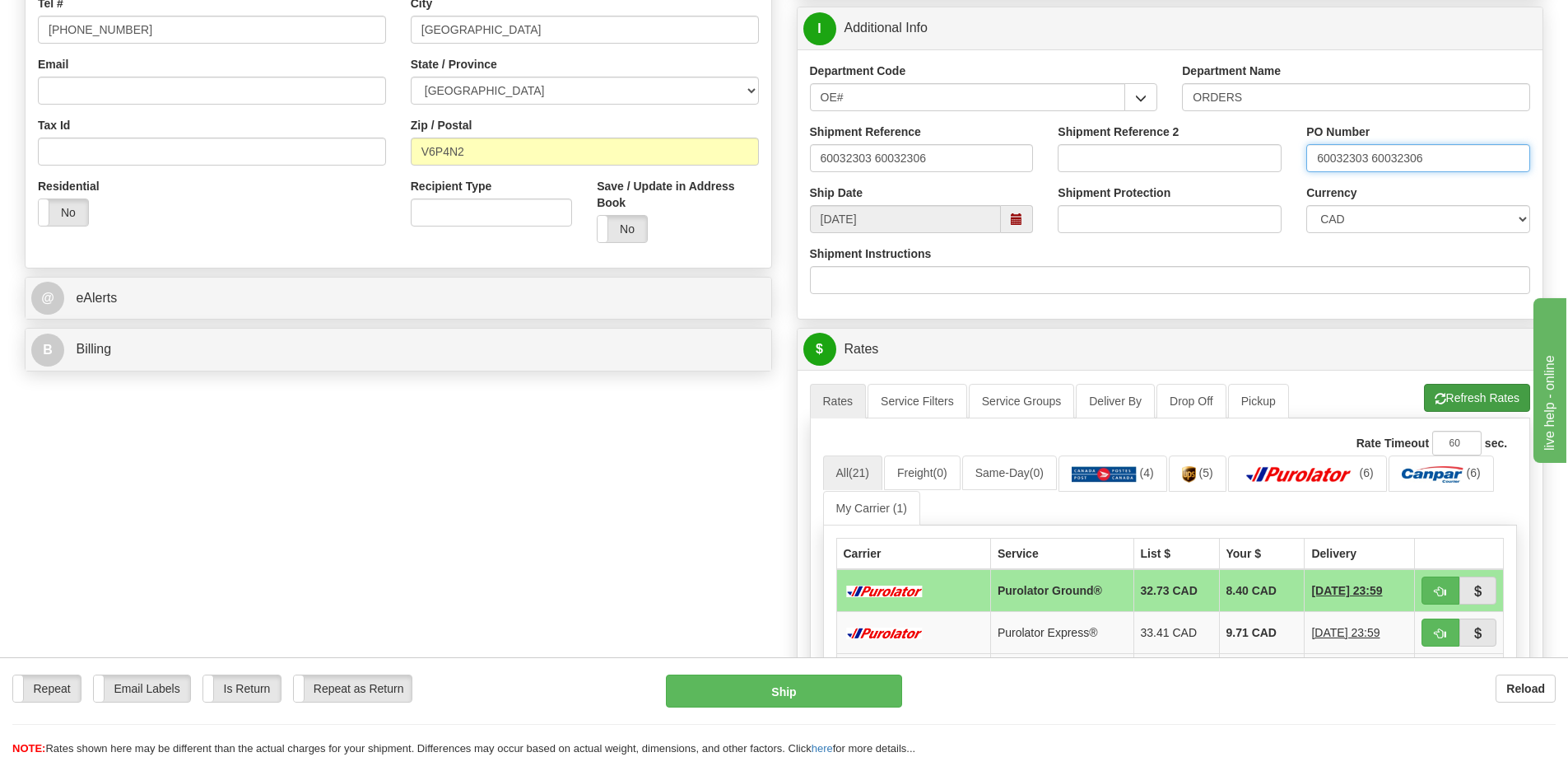
type input "60032303 60032306"
click at [1485, 395] on button "Refresh Rates" at bounding box center [1478, 397] width 106 height 28
click at [1447, 600] on button "button" at bounding box center [1441, 591] width 38 height 28
type input "260"
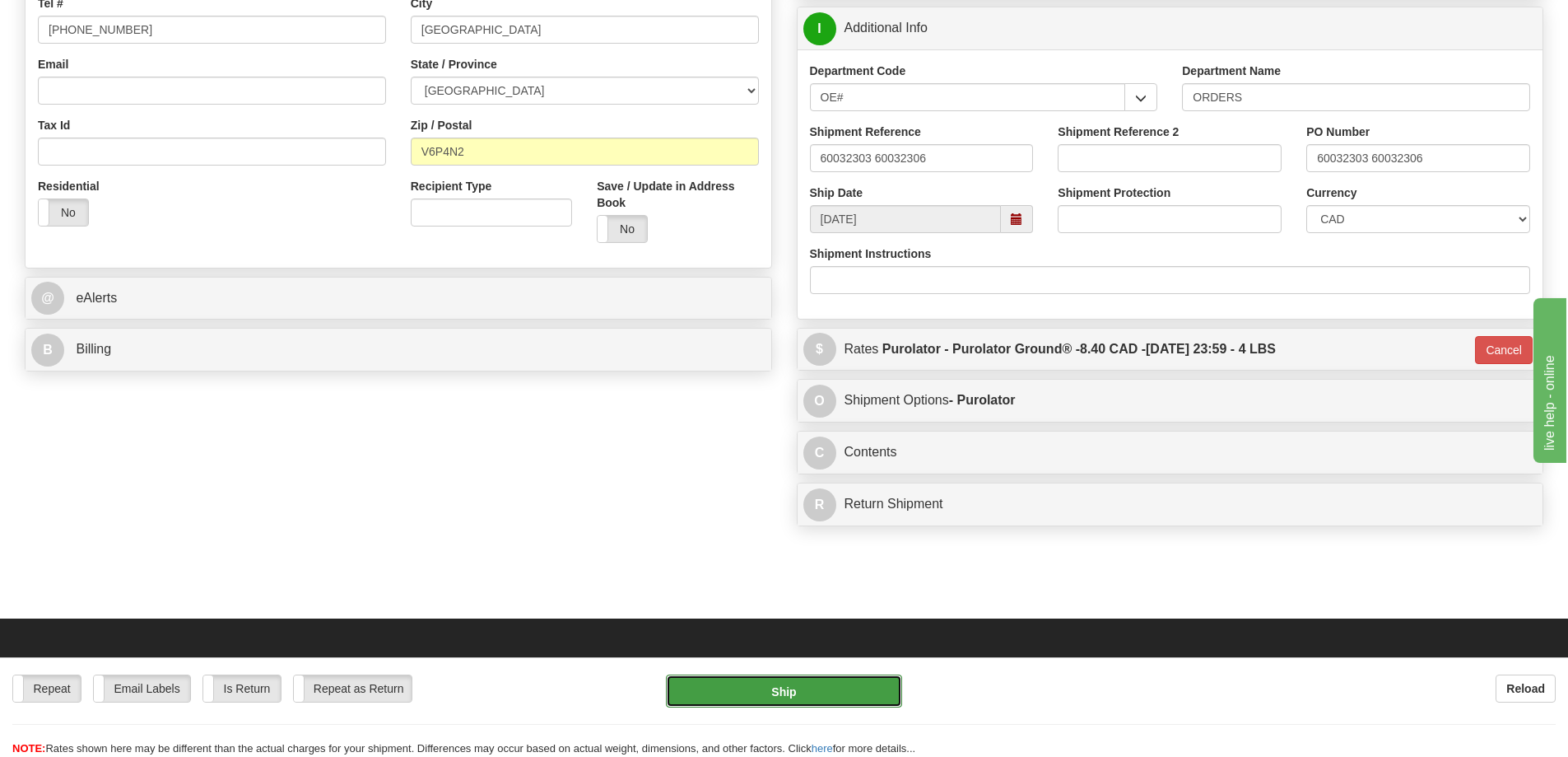
click at [821, 692] on button "Ship" at bounding box center [784, 691] width 236 height 33
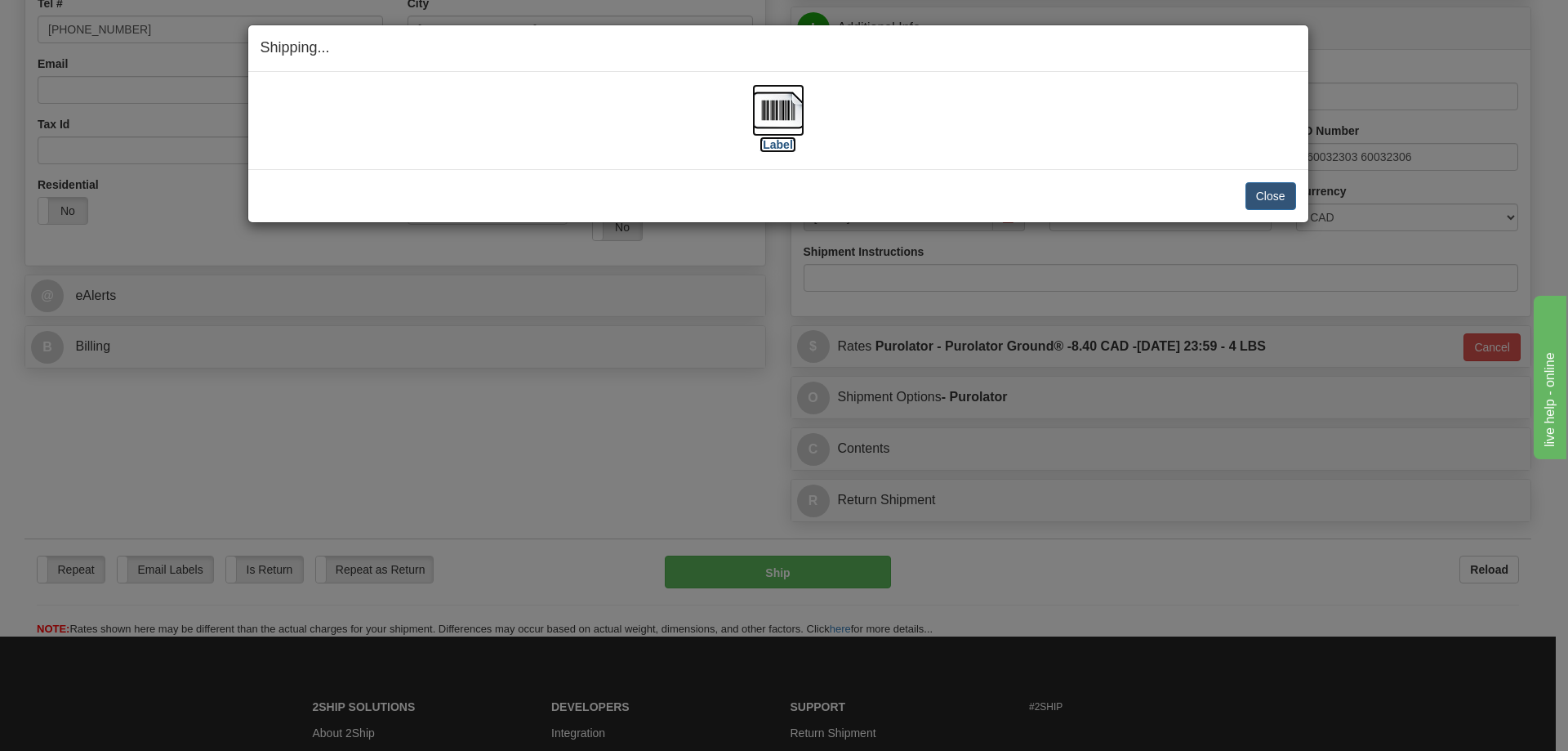
click at [776, 151] on label "[Label]" at bounding box center [778, 144] width 38 height 16
